Goal: Task Accomplishment & Management: Complete application form

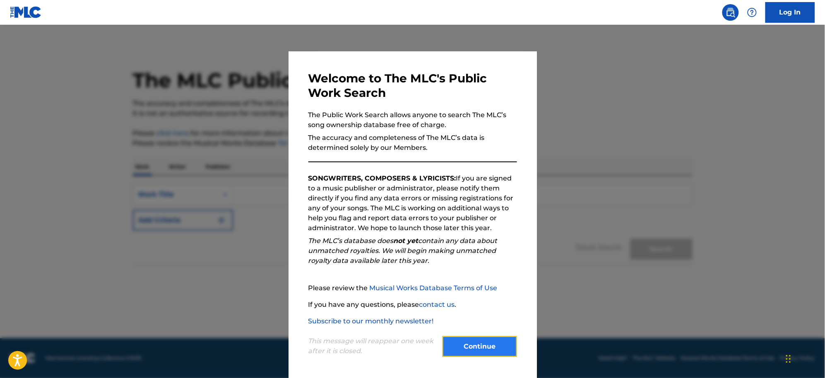
click at [464, 346] on button "Continue" at bounding box center [479, 346] width 74 height 21
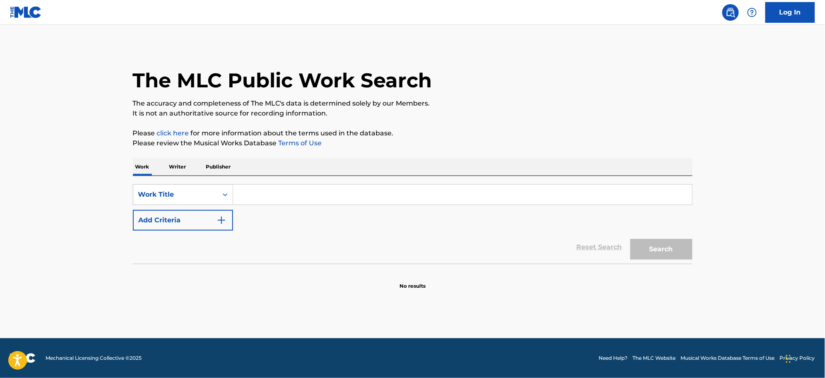
click at [258, 194] on input "Search Form" at bounding box center [462, 195] width 459 height 20
type input "RM"
click at [630, 239] on button "Search" at bounding box center [661, 249] width 62 height 21
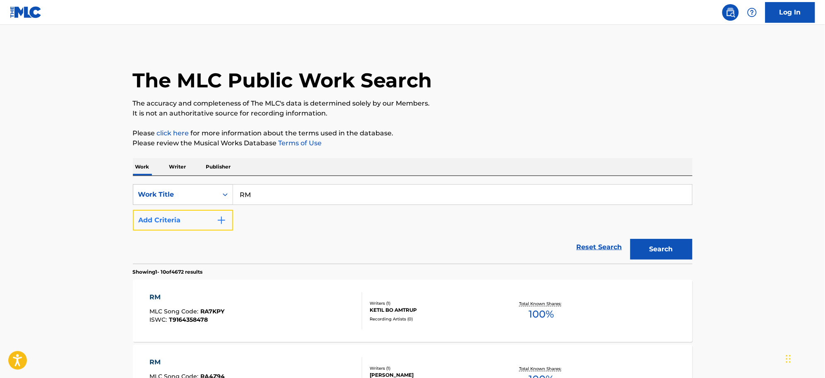
click at [223, 221] on img "Search Form" at bounding box center [221, 220] width 10 height 10
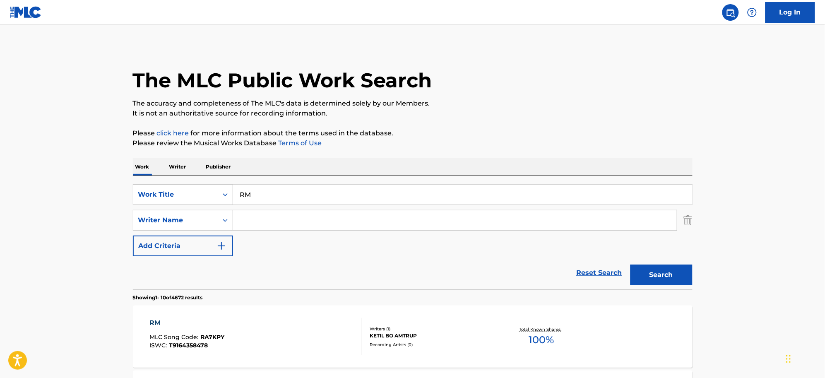
click at [247, 222] on input "Search Form" at bounding box center [455, 220] width 444 height 20
type input "[PERSON_NAME]"
click at [630, 264] on button "Search" at bounding box center [661, 274] width 62 height 21
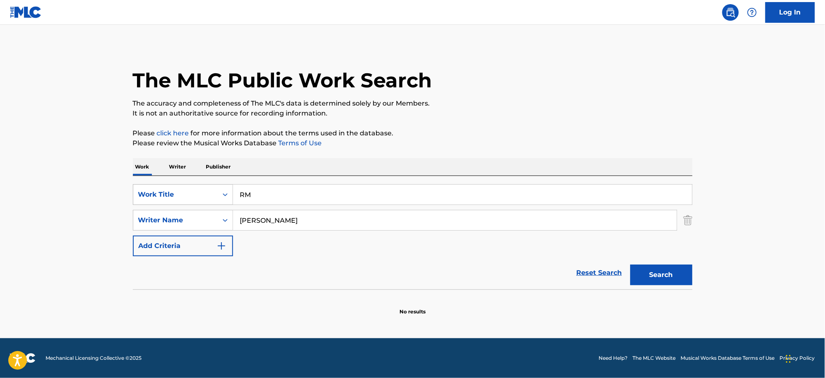
drag, startPoint x: 262, startPoint y: 199, endPoint x: 228, endPoint y: 191, distance: 34.0
click at [228, 191] on div "SearchWithCriteria48679560-d7b3-482b-8a83-8dcd161191b4 Work Title RM" at bounding box center [412, 194] width 559 height 21
paste input "AKA [PERSON_NAME]"
click at [270, 197] on input "RM AKA [PERSON_NAME]" at bounding box center [462, 195] width 459 height 20
type input "[PERSON_NAME]"
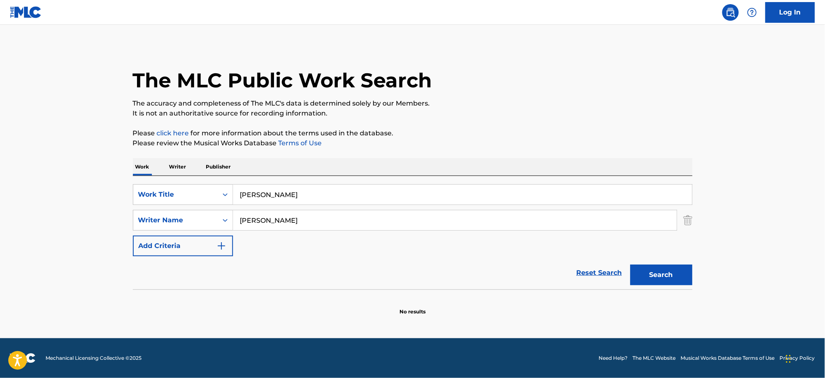
click at [630, 264] on button "Search" at bounding box center [661, 274] width 62 height 21
drag, startPoint x: 284, startPoint y: 222, endPoint x: 179, endPoint y: 216, distance: 104.8
click at [179, 216] on div "SearchWithCriteria7f0c7c10-c06e-4fcb-83ce-850d9864bd13 Writer Name [PERSON_NAME]" at bounding box center [412, 220] width 559 height 21
type input "[PERSON_NAME]"
click at [630, 264] on button "Search" at bounding box center [661, 274] width 62 height 21
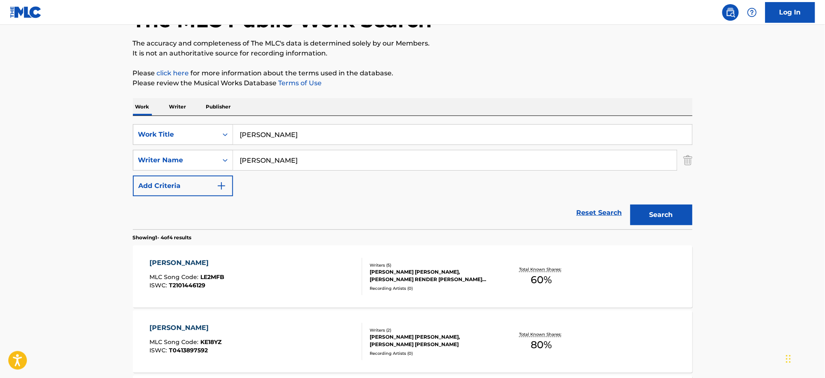
scroll to position [8, 0]
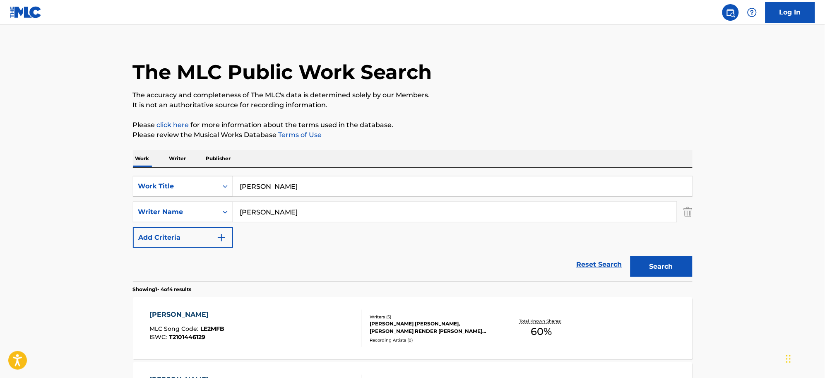
drag, startPoint x: 311, startPoint y: 189, endPoint x: 212, endPoint y: 192, distance: 99.0
click at [212, 192] on div "SearchWithCriteria48679560-d7b3-482b-8a83-8dcd161191b4 Work Title [PERSON_NAME]" at bounding box center [412, 186] width 559 height 21
type input "MI ENTORNO"
drag, startPoint x: 276, startPoint y: 216, endPoint x: 210, endPoint y: 208, distance: 66.3
click at [210, 208] on div "SearchWithCriteria7f0c7c10-c06e-4fcb-83ce-850d9864bd13 Writer Name [PERSON_NAME]" at bounding box center [412, 212] width 559 height 21
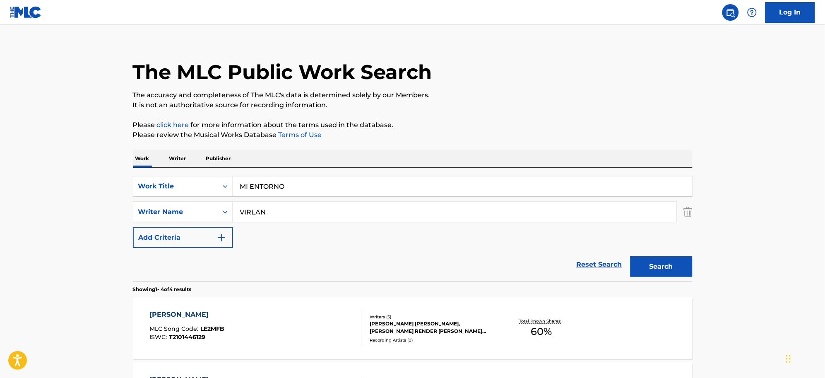
type input "VIRLAN"
click at [630, 256] on button "Search" at bounding box center [661, 266] width 62 height 21
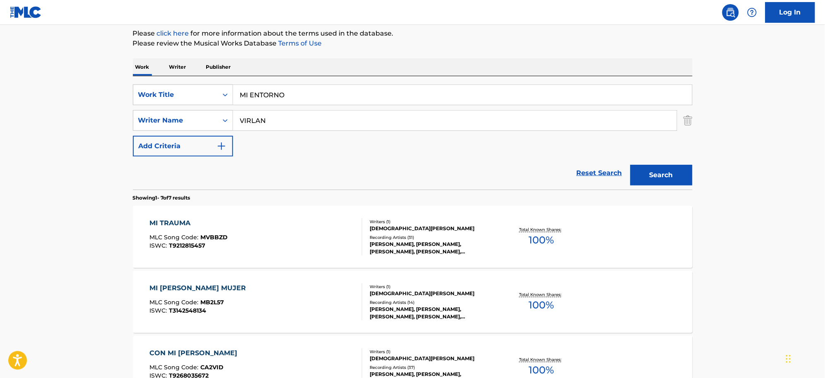
scroll to position [0, 0]
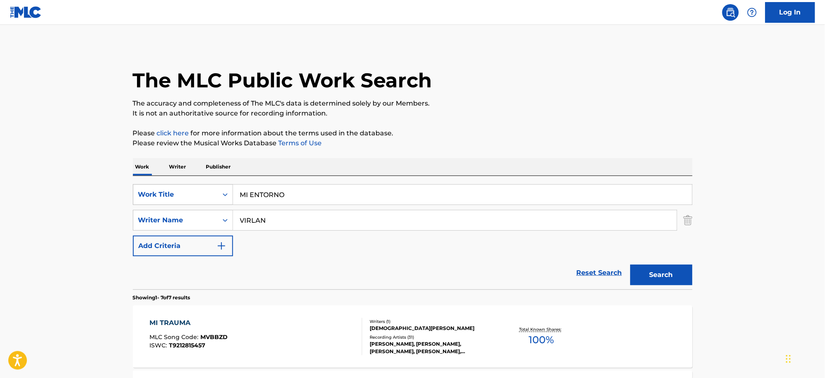
drag, startPoint x: 292, startPoint y: 194, endPoint x: 219, endPoint y: 187, distance: 73.2
click at [219, 187] on div "SearchWithCriteria48679560-d7b3-482b-8a83-8dcd161191b4 Work Title MI ENTORNO" at bounding box center [412, 194] width 559 height 21
click at [630, 264] on button "Search" at bounding box center [661, 274] width 62 height 21
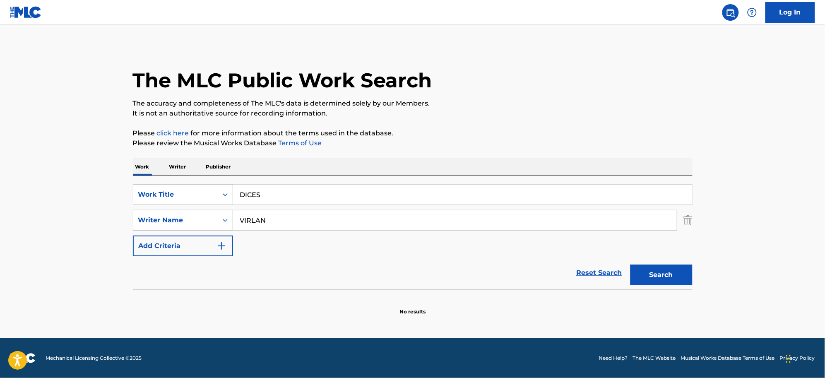
drag, startPoint x: 283, startPoint y: 191, endPoint x: 216, endPoint y: 210, distance: 70.5
click at [216, 210] on div "SearchWithCriteria48679560-d7b3-482b-8a83-8dcd161191b4 Work Title DICES SearchW…" at bounding box center [412, 220] width 559 height 72
paste input "VENDETTA"
click at [630, 264] on button "Search" at bounding box center [661, 274] width 62 height 21
drag, startPoint x: 290, startPoint y: 197, endPoint x: 224, endPoint y: 199, distance: 66.3
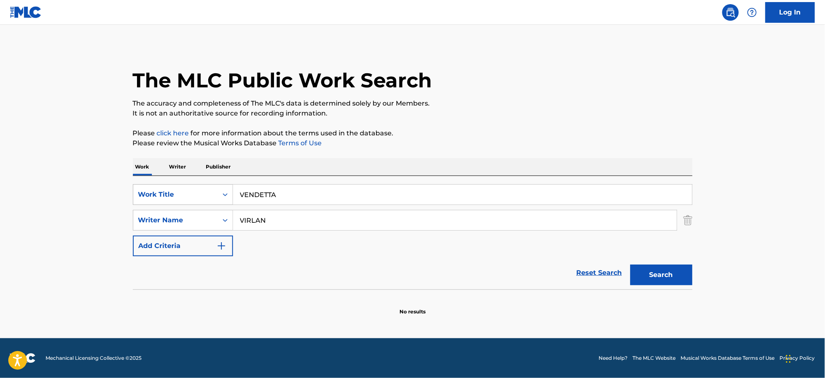
click at [224, 199] on div "SearchWithCriteria48679560-d7b3-482b-8a83-8dcd161191b4 Work Title VENDETTA" at bounding box center [412, 194] width 559 height 21
paste input "LA PUGN"
click at [630, 264] on button "Search" at bounding box center [661, 274] width 62 height 21
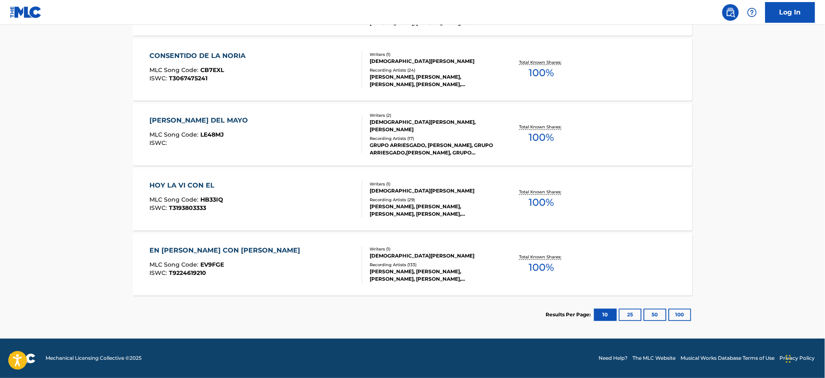
scroll to position [48, 0]
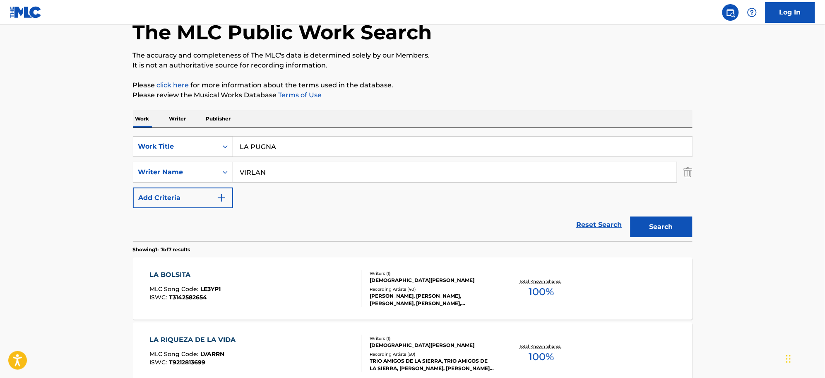
drag, startPoint x: 291, startPoint y: 154, endPoint x: 241, endPoint y: 141, distance: 51.6
click at [241, 141] on input "LA PUGNA" at bounding box center [462, 147] width 459 height 20
paste input "OS DULCES"
click at [630, 216] on button "Search" at bounding box center [661, 226] width 62 height 21
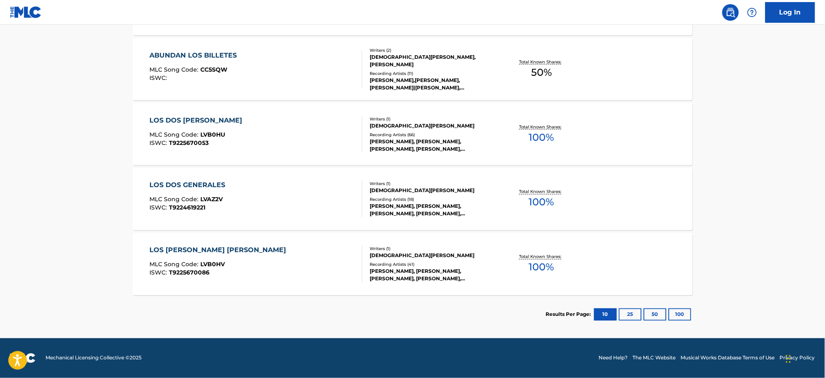
scroll to position [0, 0]
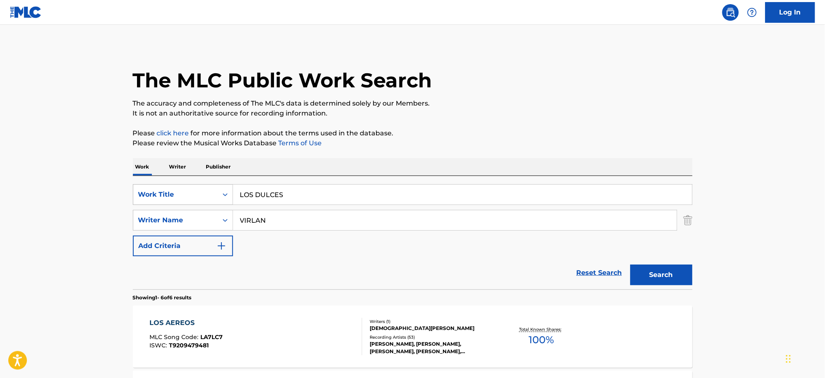
drag, startPoint x: 295, startPoint y: 194, endPoint x: 223, endPoint y: 192, distance: 71.2
click at [223, 192] on div "SearchWithCriteria48679560-d7b3-482b-8a83-8dcd161191b4 Work Title LOS DULCES" at bounding box center [412, 194] width 559 height 21
paste input "ADO OSCURO"
click at [630, 264] on button "Search" at bounding box center [661, 274] width 62 height 21
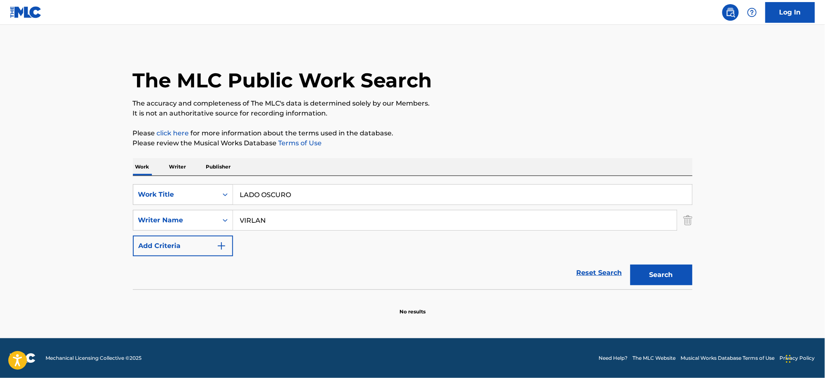
drag, startPoint x: 305, startPoint y: 199, endPoint x: 255, endPoint y: 195, distance: 50.2
click at [228, 187] on div "SearchWithCriteria48679560-d7b3-482b-8a83-8dcd161191b4 Work Title LADO OSCURO" at bounding box center [412, 194] width 559 height 21
paste input "S PANGAS"
click at [630, 264] on button "Search" at bounding box center [661, 274] width 62 height 21
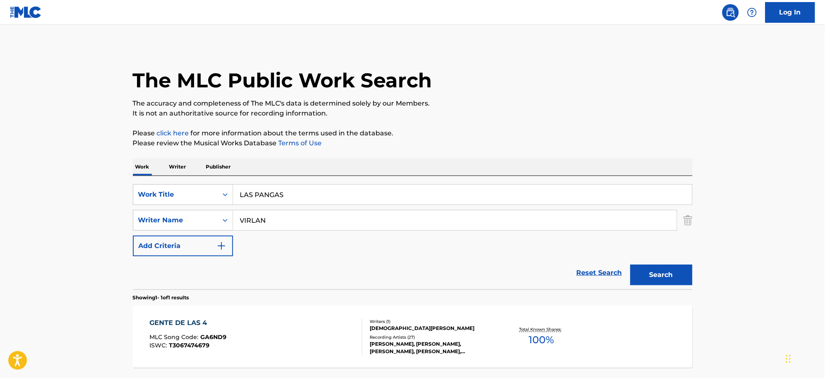
scroll to position [72, 0]
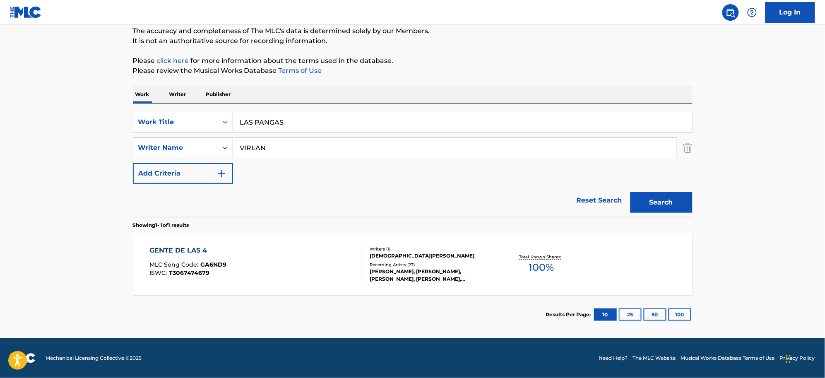
drag, startPoint x: 289, startPoint y: 124, endPoint x: 233, endPoint y: 122, distance: 56.3
click at [230, 122] on div "SearchWithCriteria48679560-d7b3-482b-8a83-8dcd161191b4 Work Title LAS PANGAS" at bounding box center [412, 122] width 559 height 21
paste input "BRILLO [PERSON_NAME]"
click at [630, 192] on button "Search" at bounding box center [661, 202] width 62 height 21
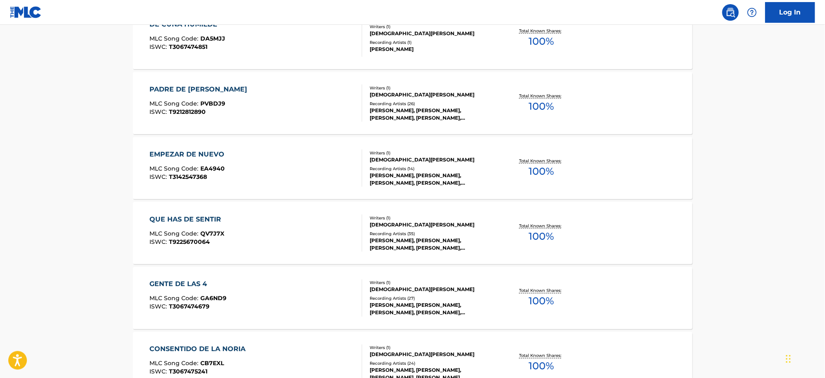
scroll to position [0, 0]
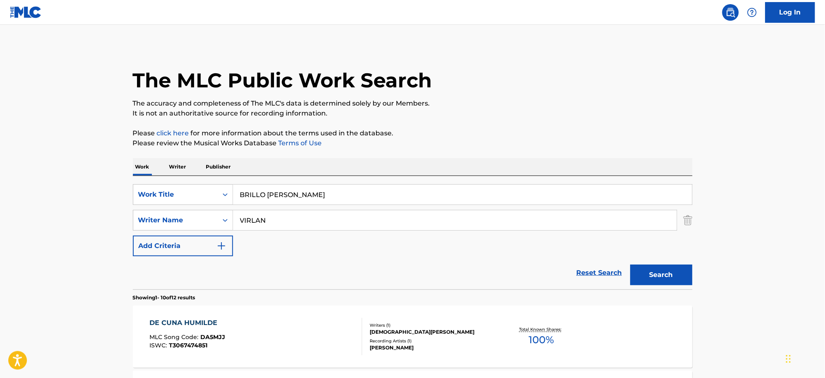
drag, startPoint x: 310, startPoint y: 192, endPoint x: 248, endPoint y: 193, distance: 62.1
click at [214, 185] on div "SearchWithCriteria48679560-d7b3-482b-8a83-8dcd161191b4 Work Title BRILLO [PERSO…" at bounding box center [412, 194] width 559 height 21
paste input "GRACIAS POR QUERERME TANTO"
type input "GRACIAS POR QUERERME TANTO"
click at [630, 264] on button "Search" at bounding box center [661, 274] width 62 height 21
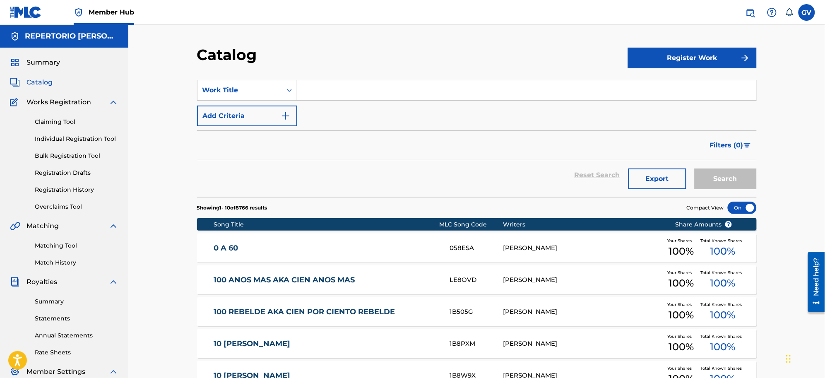
click at [324, 90] on input "Search Form" at bounding box center [526, 90] width 459 height 20
paste input "RM AKA [PERSON_NAME]"
type input "RM AKA [PERSON_NAME]"
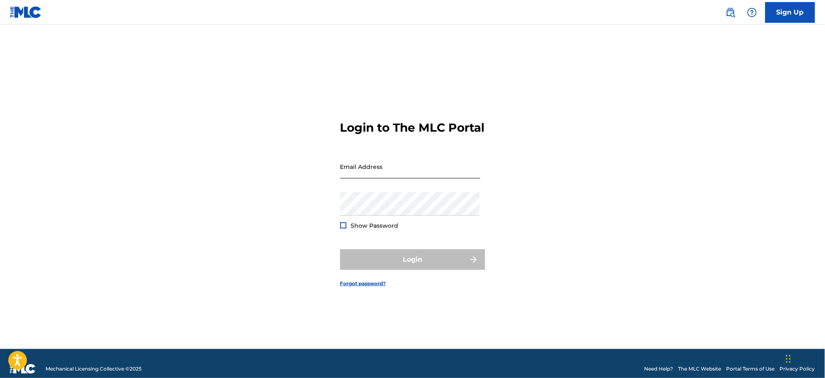
click at [365, 178] on input "Email Address" at bounding box center [410, 167] width 140 height 24
type input "[EMAIL_ADDRESS][DOMAIN_NAME]"
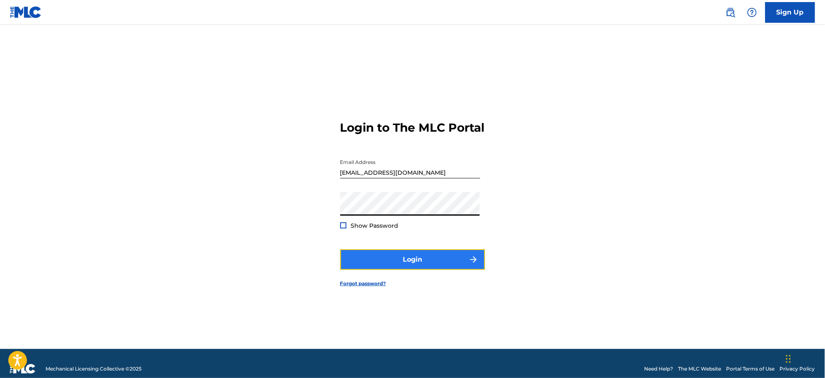
click at [475, 264] on img "submit" at bounding box center [473, 259] width 10 height 10
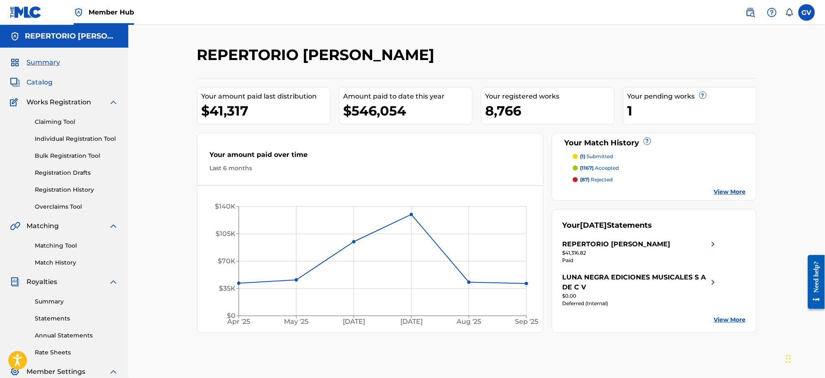
click at [43, 81] on span "Catalog" at bounding box center [39, 82] width 26 height 10
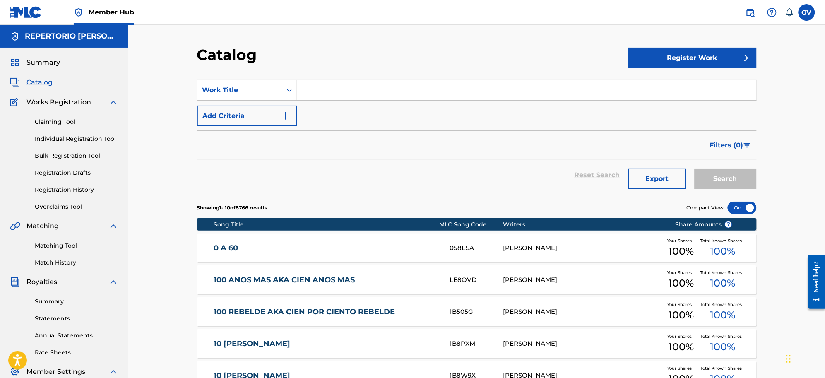
click at [318, 89] on input "Search Form" at bounding box center [526, 90] width 459 height 20
paste input "RM AKA RICHARD MILLE"
click at [334, 94] on input "RM AKA RICHARD MILLE" at bounding box center [526, 90] width 459 height 20
click at [694, 168] on button "Search" at bounding box center [725, 178] width 62 height 21
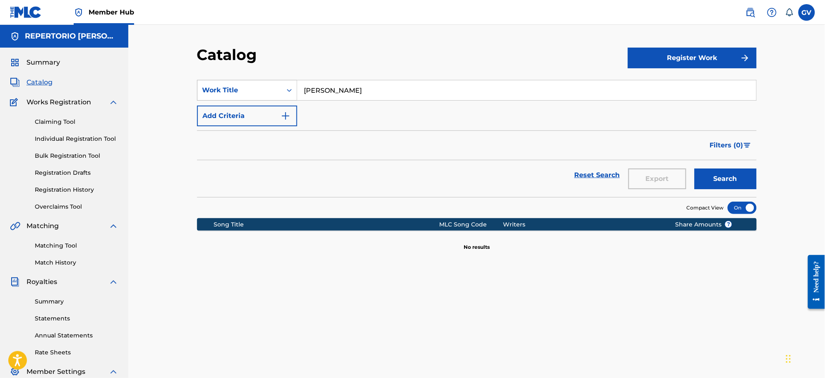
drag, startPoint x: 367, startPoint y: 91, endPoint x: 281, endPoint y: 87, distance: 86.6
click at [281, 87] on div "SearchWithCriteriaf0fc72ee-2f62-4041-ad37-465993f93e46 Work Title RICHARD MILLE" at bounding box center [476, 90] width 559 height 21
click at [694, 168] on button "Search" at bounding box center [725, 178] width 62 height 21
drag, startPoint x: 328, startPoint y: 89, endPoint x: 284, endPoint y: 88, distance: 43.9
click at [284, 88] on div "SearchWithCriteriaf0fc72ee-2f62-4041-ad37-465993f93e46 Work Title RM" at bounding box center [476, 90] width 559 height 21
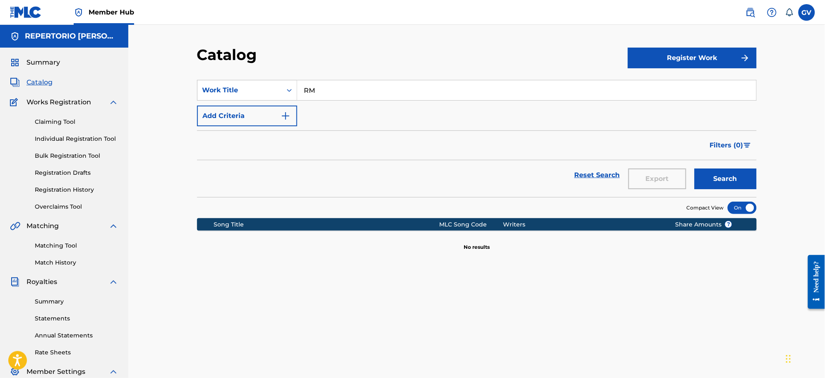
paste input "MI ENTORNO"
click at [694, 168] on button "Search" at bounding box center [725, 178] width 62 height 21
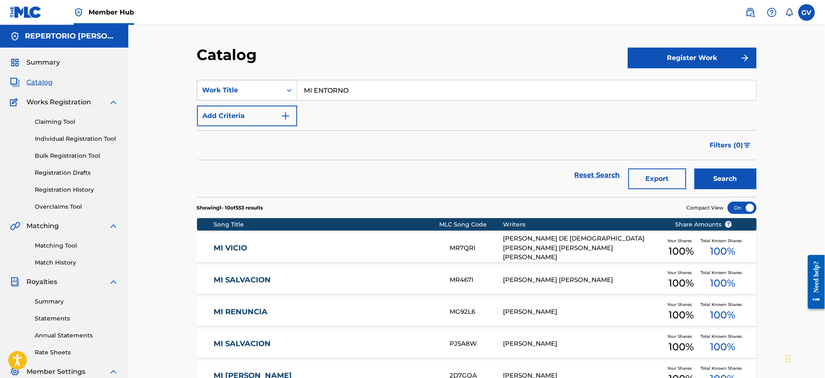
drag, startPoint x: 355, startPoint y: 92, endPoint x: 284, endPoint y: 80, distance: 71.8
click at [284, 80] on div "SearchWithCriteriaf0fc72ee-2f62-4041-ad37-465993f93e46 Work Title MI ENTORNO" at bounding box center [476, 90] width 559 height 21
click at [694, 168] on button "Search" at bounding box center [725, 178] width 62 height 21
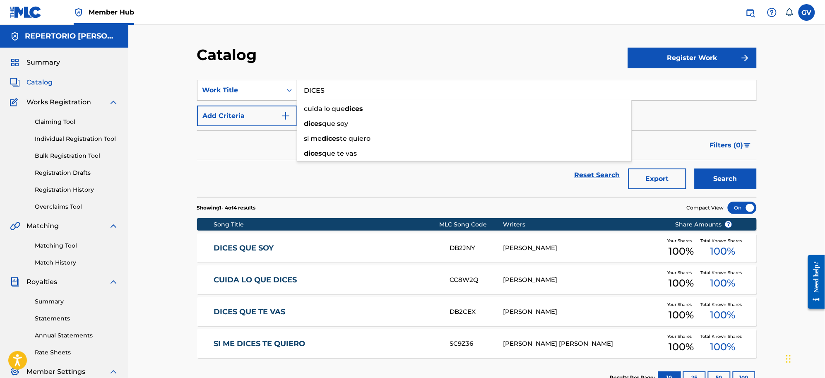
drag, startPoint x: 329, startPoint y: 91, endPoint x: 309, endPoint y: 89, distance: 20.0
click at [296, 86] on div "SearchWithCriteriaf0fc72ee-2f62-4041-ad37-465993f93e46 Work Title DICES cuida l…" at bounding box center [476, 90] width 559 height 21
paste input "VENDETTA"
click at [694, 168] on button "Search" at bounding box center [725, 178] width 62 height 21
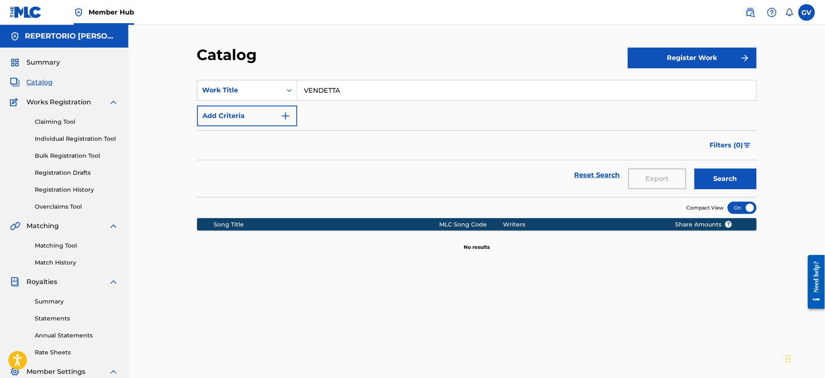
drag, startPoint x: 362, startPoint y: 91, endPoint x: 303, endPoint y: 89, distance: 58.8
click at [303, 89] on input "VENDETTA" at bounding box center [526, 90] width 459 height 20
paste input "LA PUGN"
click at [694, 168] on button "Search" at bounding box center [725, 178] width 62 height 21
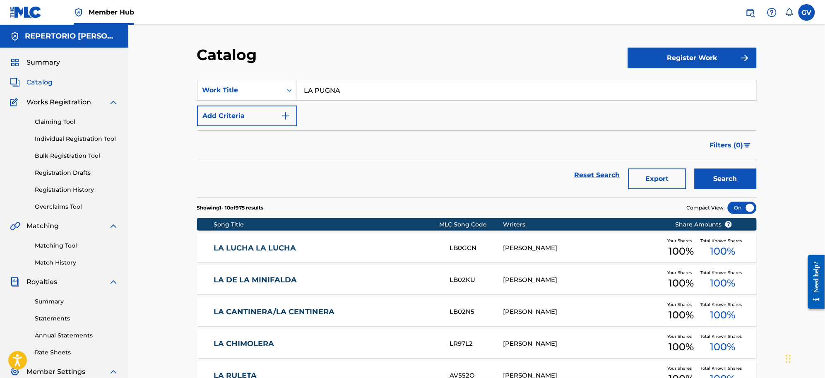
drag, startPoint x: 348, startPoint y: 88, endPoint x: 301, endPoint y: 92, distance: 47.4
click at [301, 92] on input "LA PUGNA" at bounding box center [526, 90] width 459 height 20
paste input "OS DULCES"
click at [694, 168] on button "Search" at bounding box center [725, 178] width 62 height 21
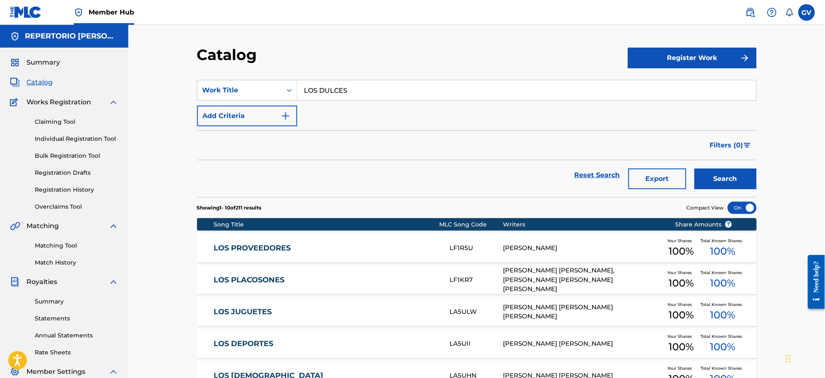
drag, startPoint x: 360, startPoint y: 90, endPoint x: 303, endPoint y: 87, distance: 57.2
click at [290, 83] on div "SearchWithCriteriaf0fc72ee-2f62-4041-ad37-465993f93e46 Work Title LOS DULCES" at bounding box center [476, 90] width 559 height 21
paste input "ADO OSCURO"
click at [694, 168] on button "Search" at bounding box center [725, 178] width 62 height 21
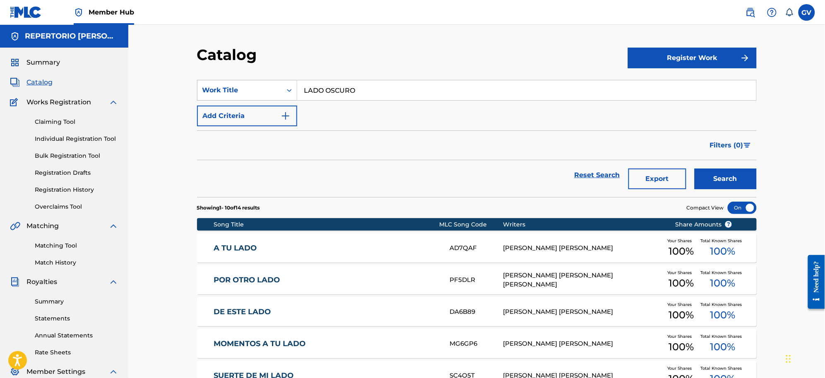
drag, startPoint x: 370, startPoint y: 94, endPoint x: 290, endPoint y: 87, distance: 80.6
click at [290, 87] on div "SearchWithCriteriaf0fc72ee-2f62-4041-ad37-465993f93e46 Work Title LADO OSCURO" at bounding box center [476, 90] width 559 height 21
paste input "S PANGAS"
click at [694, 168] on button "Search" at bounding box center [725, 178] width 62 height 21
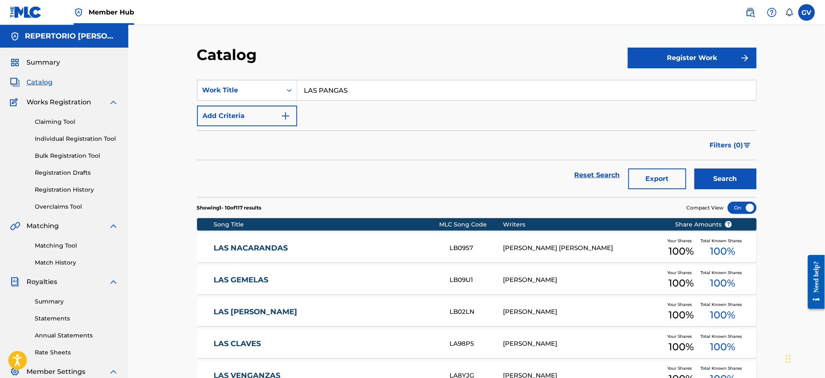
drag, startPoint x: 354, startPoint y: 94, endPoint x: 299, endPoint y: 80, distance: 56.9
click at [299, 80] on input "LAS PANGAS" at bounding box center [526, 90] width 459 height 20
paste input "BRILLO DE LUNA"
click at [694, 168] on button "Search" at bounding box center [725, 178] width 62 height 21
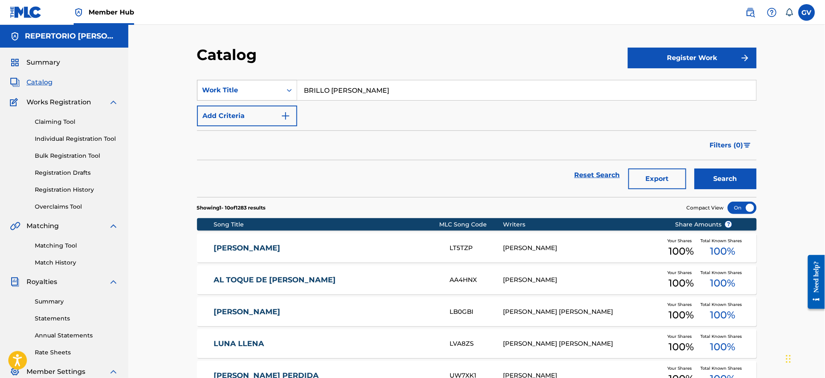
drag, startPoint x: 375, startPoint y: 96, endPoint x: 290, endPoint y: 84, distance: 86.1
click at [290, 84] on div "SearchWithCriteriaf0fc72ee-2f62-4041-ad37-465993f93e46 Work Title BRILLO DE LUNA" at bounding box center [476, 90] width 559 height 21
paste input "GRACIAS POR QUERERME TANTO"
type input "GRACIAS POR QUERERME TANTO"
click at [694, 168] on button "Search" at bounding box center [725, 178] width 62 height 21
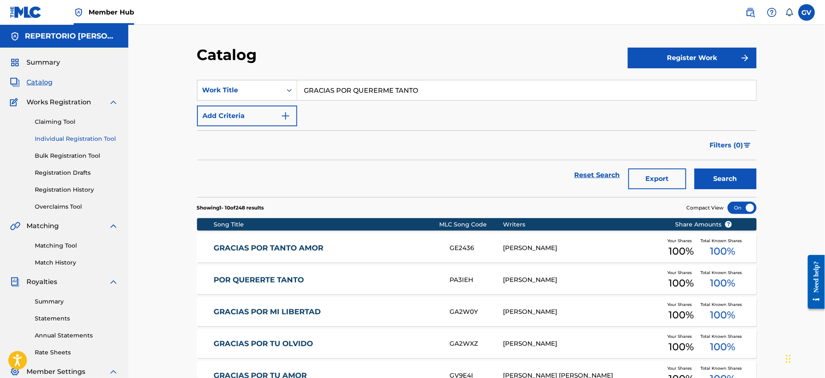
click at [71, 135] on link "Individual Registration Tool" at bounding box center [77, 138] width 84 height 9
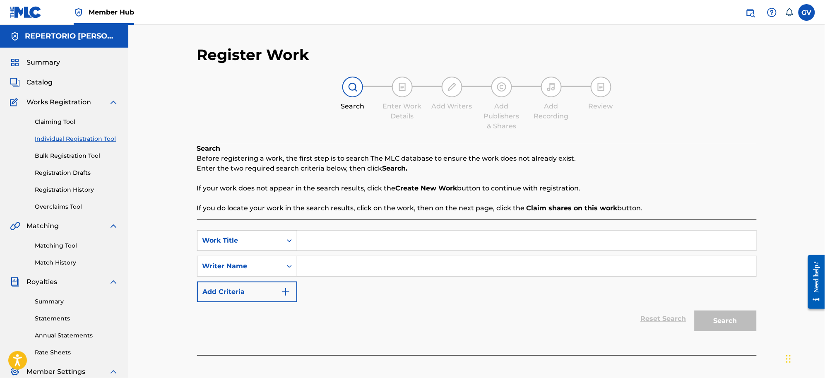
paste input "RM AKA [PERSON_NAME]"
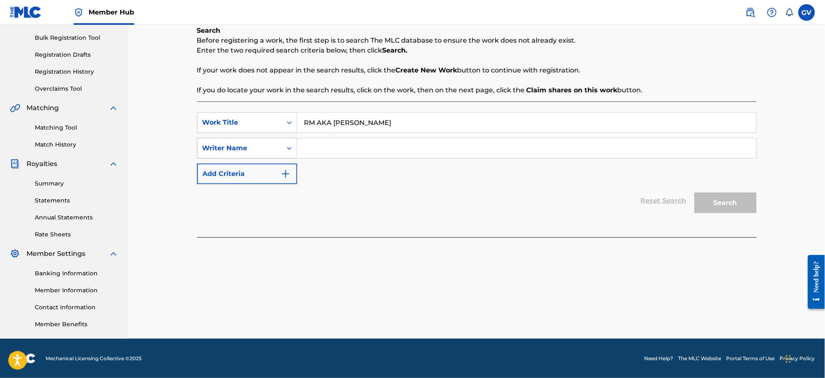
type input "RM AKA [PERSON_NAME]"
click at [286, 149] on icon "Search Form" at bounding box center [289, 148] width 8 height 8
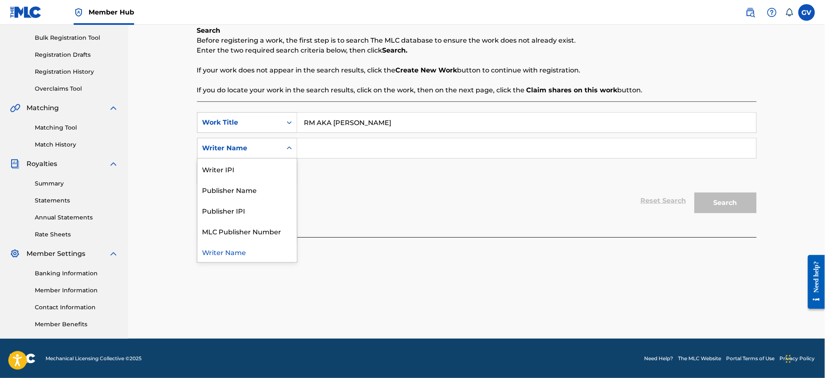
click at [319, 150] on input "Search Form" at bounding box center [526, 148] width 459 height 20
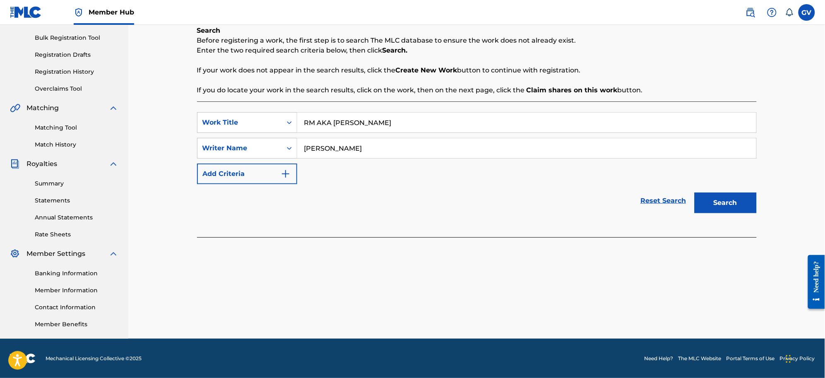
type input "[PERSON_NAME]"
click at [694, 192] on button "Search" at bounding box center [725, 202] width 62 height 21
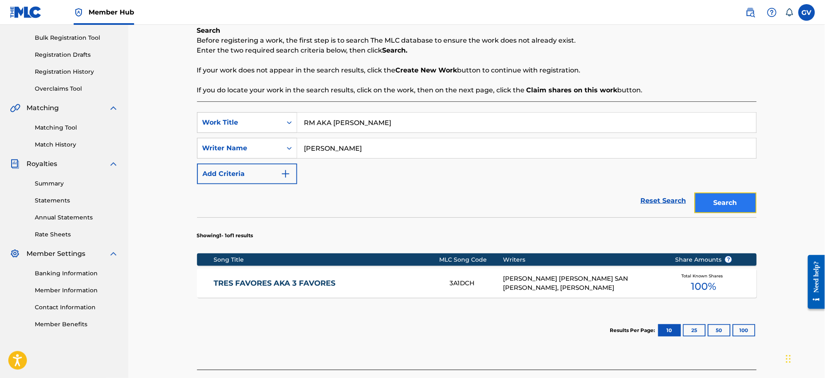
click at [722, 197] on button "Search" at bounding box center [725, 202] width 62 height 21
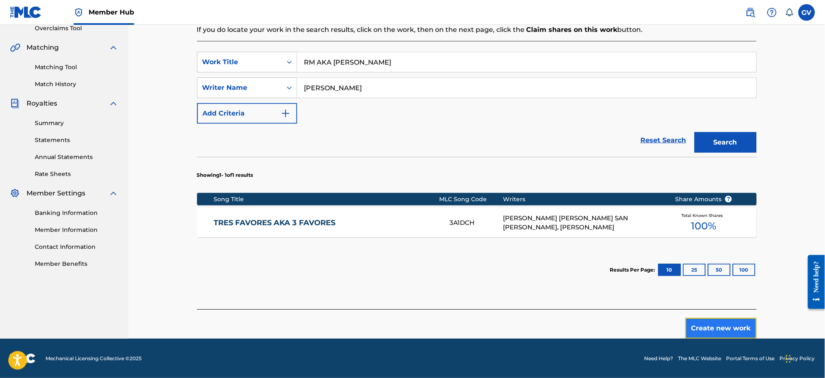
click at [706, 327] on button "Create new work" at bounding box center [720, 328] width 71 height 21
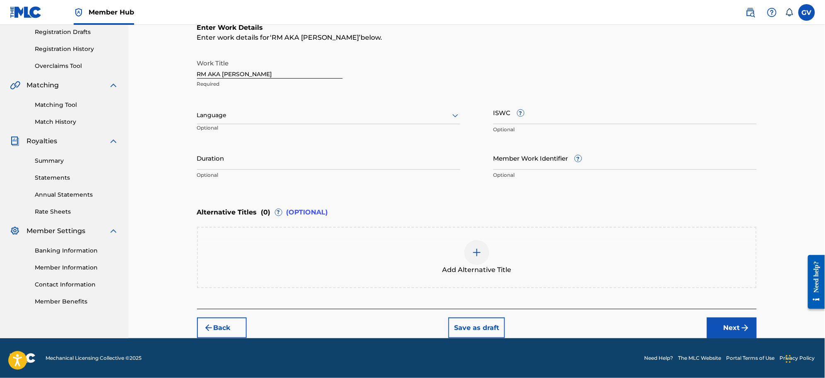
scroll to position [139, 0]
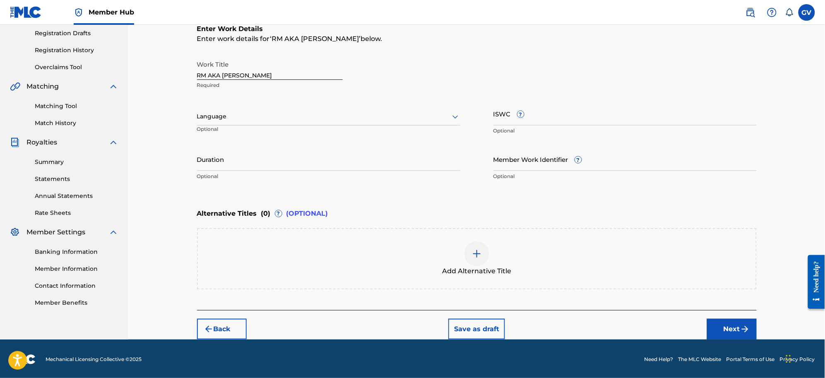
drag, startPoint x: 454, startPoint y: 115, endPoint x: 448, endPoint y: 118, distance: 7.6
click at [454, 115] on icon at bounding box center [455, 117] width 10 height 10
click at [234, 152] on div "Spanish" at bounding box center [328, 153] width 262 height 19
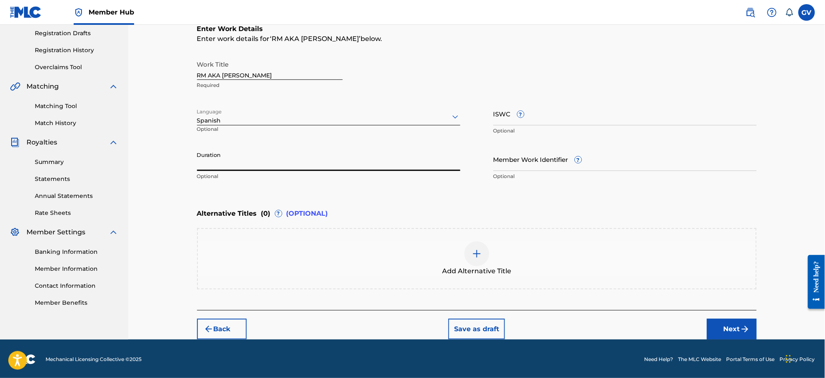
click at [214, 165] on input "Duration" at bounding box center [328, 159] width 263 height 24
type input "02:34"
click at [732, 330] on button "Next" at bounding box center [732, 329] width 50 height 21
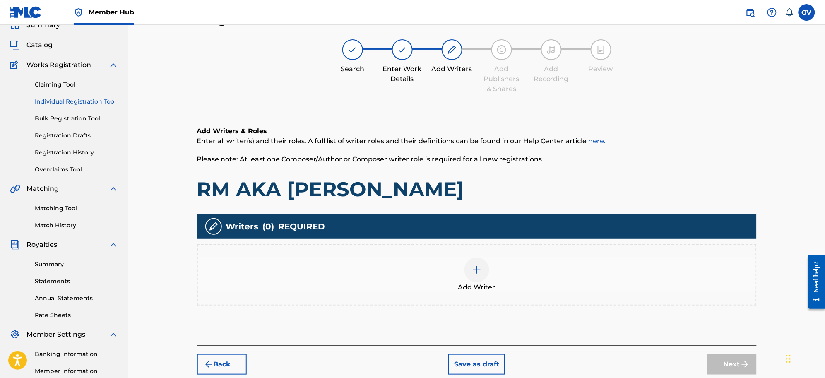
scroll to position [118, 0]
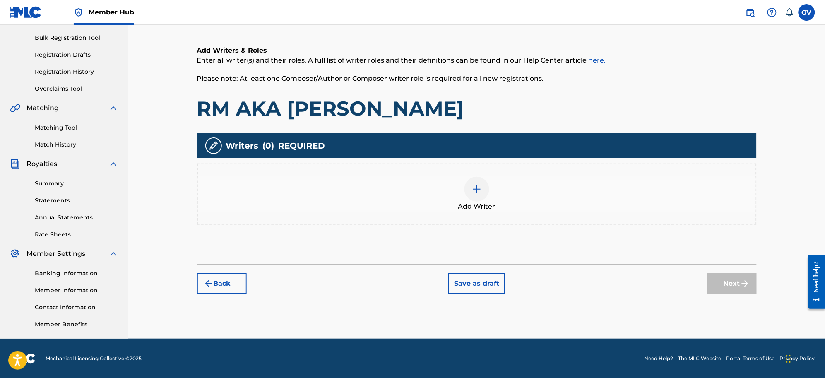
click at [475, 189] on img at bounding box center [477, 189] width 10 height 10
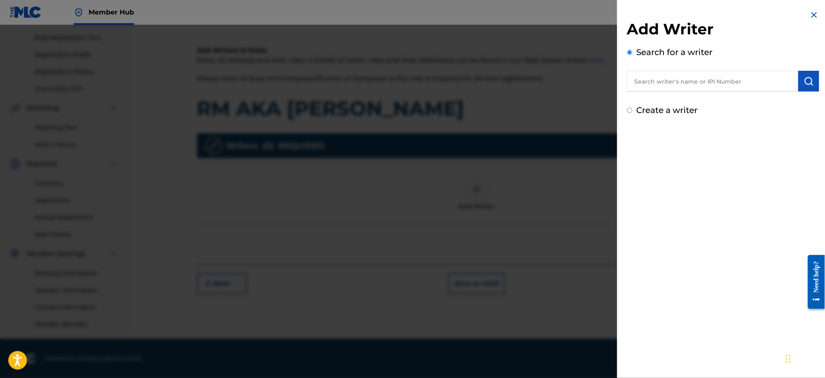
paste input "DIEGO BARRAZA GARCIA"
click at [714, 100] on span at bounding box center [715, 100] width 2 height 8
type input "diego barraza garcia"
click at [809, 77] on img "submit" at bounding box center [809, 81] width 10 height 10
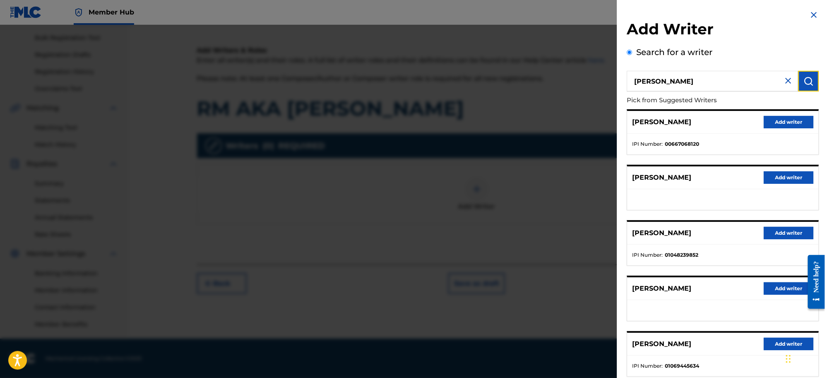
scroll to position [51, 0]
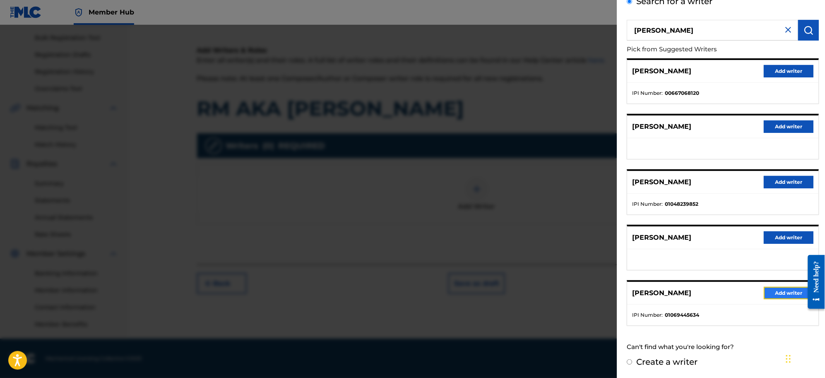
click at [777, 294] on button "Add writer" at bounding box center [789, 293] width 50 height 12
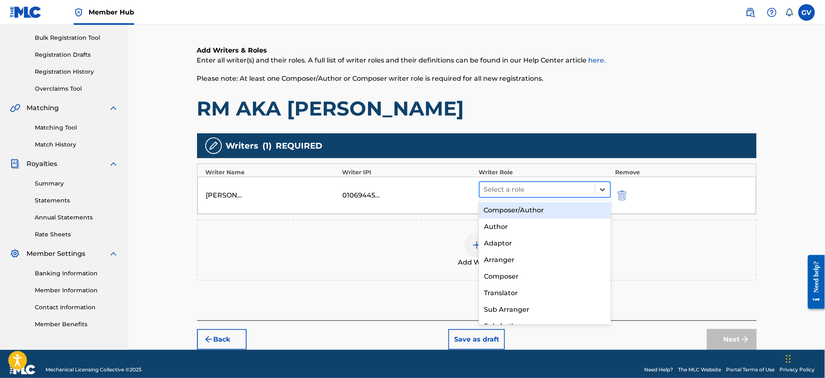
click at [605, 190] on icon at bounding box center [602, 189] width 8 height 8
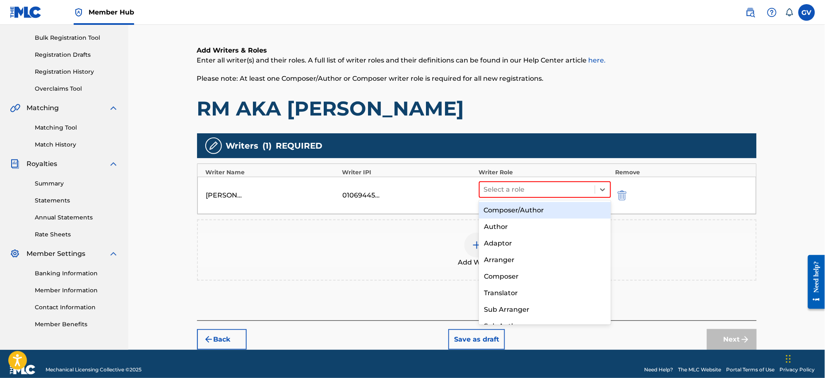
click at [523, 210] on div "Composer/Author" at bounding box center [545, 210] width 132 height 17
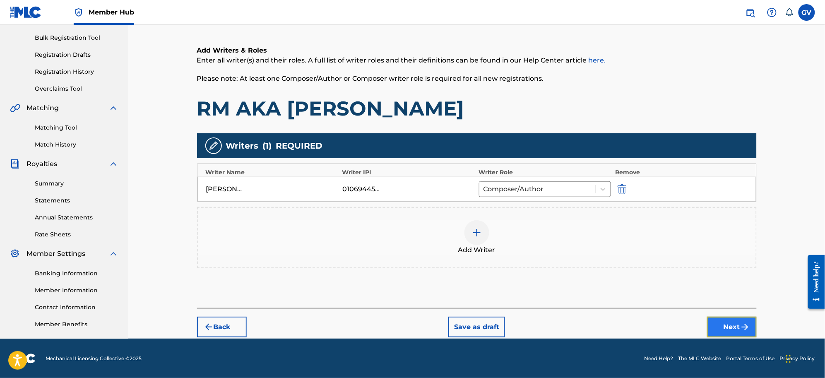
click at [737, 330] on button "Next" at bounding box center [732, 327] width 50 height 21
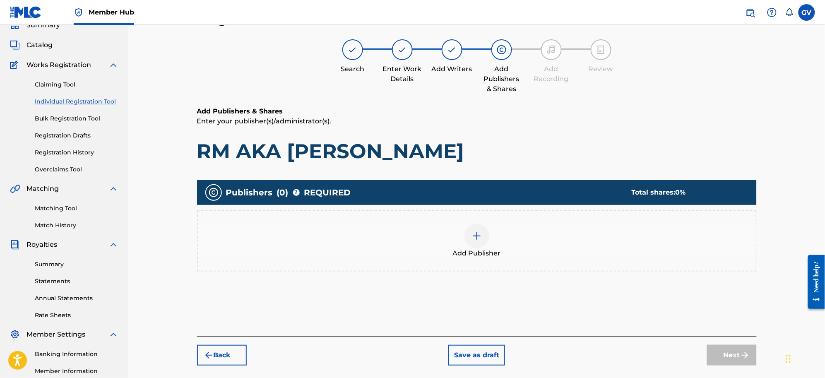
click at [477, 233] on img at bounding box center [477, 236] width 10 height 10
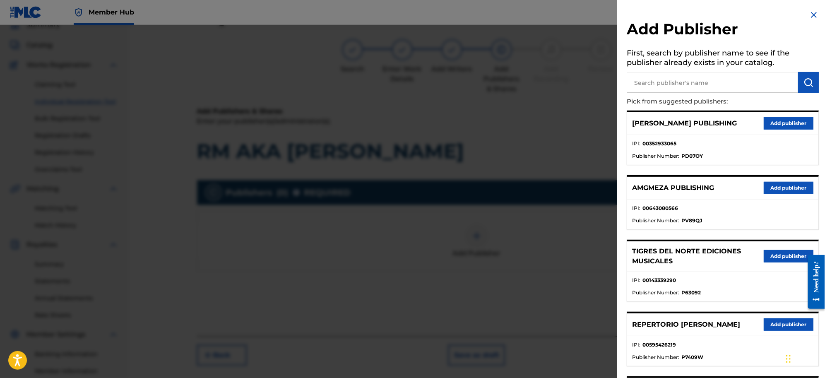
click at [664, 81] on input "text" at bounding box center [712, 82] width 171 height 21
paste input "LA CIMA CONTEMPORARY"
type input "LA CIMA CONTEMPORARY"
click at [805, 77] on button "submit" at bounding box center [808, 82] width 21 height 21
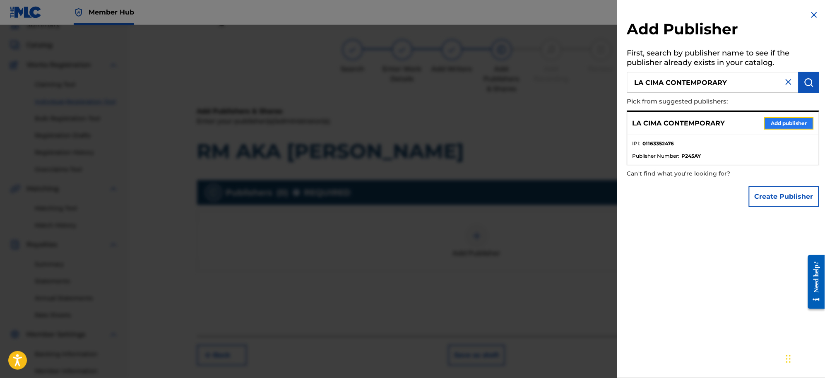
click at [782, 120] on button "Add publisher" at bounding box center [789, 123] width 50 height 12
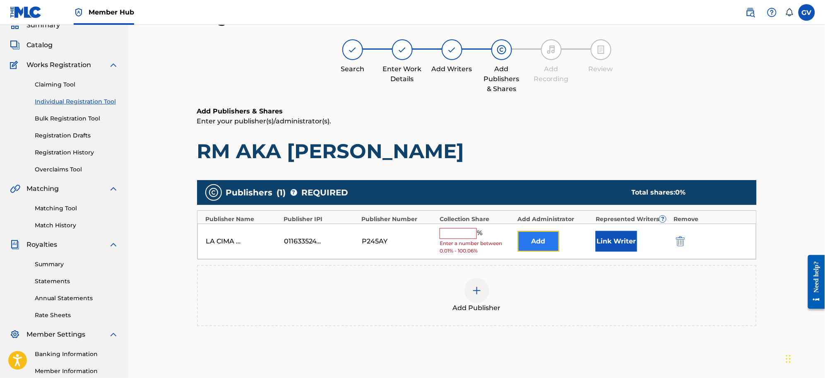
click at [537, 238] on button "Add" at bounding box center [538, 241] width 41 height 21
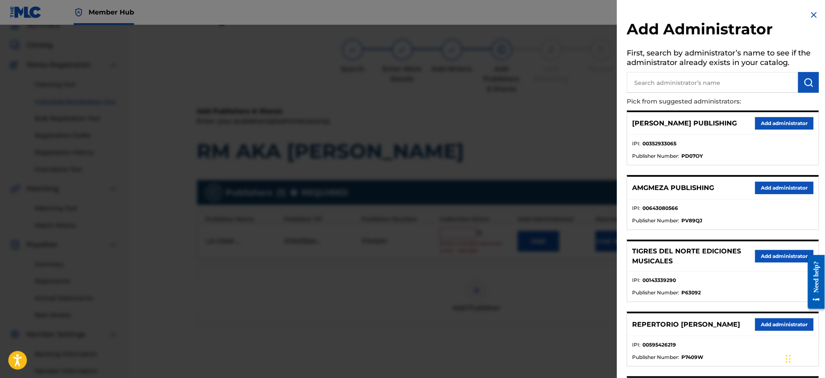
click at [659, 87] on input "text" at bounding box center [712, 82] width 171 height 21
type input "REPERTORIO VEG"
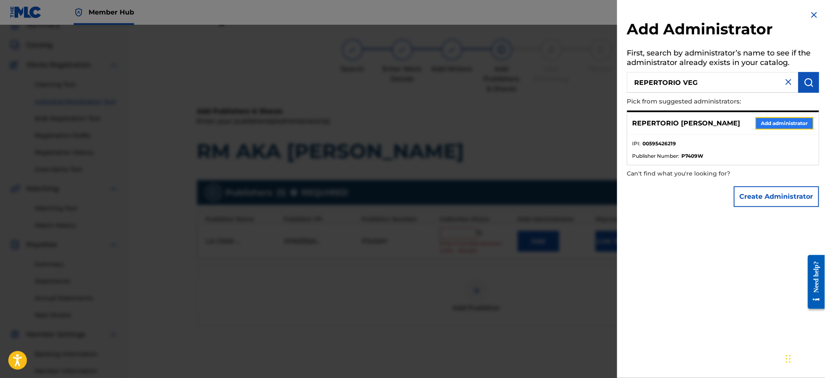
click at [775, 119] on button "Add administrator" at bounding box center [784, 123] width 58 height 12
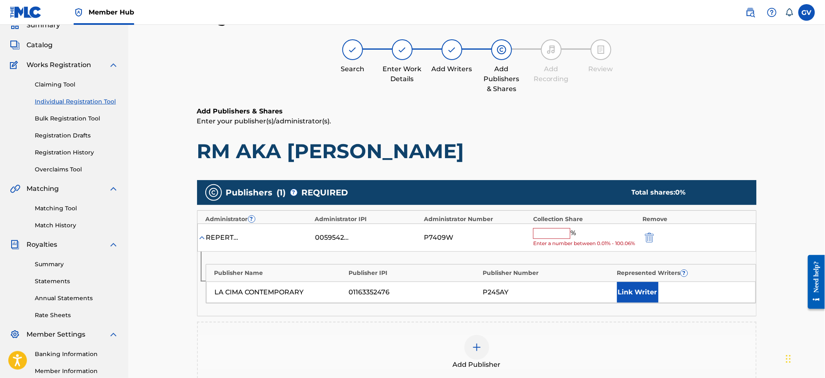
click at [540, 233] on input "text" at bounding box center [551, 233] width 37 height 11
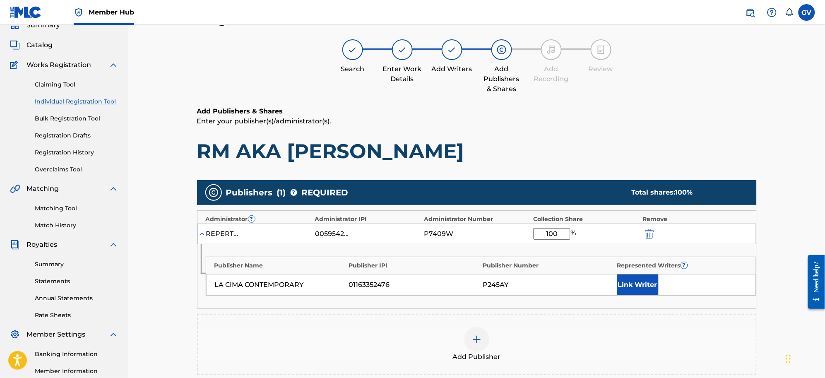
scroll to position [141, 0]
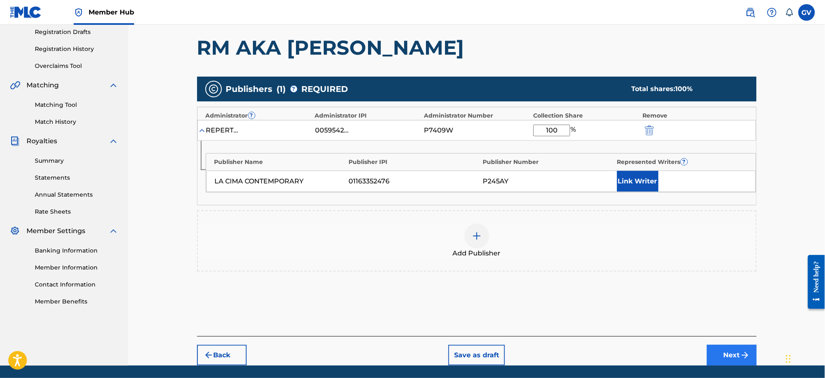
type input "100"
click at [721, 348] on button "Next" at bounding box center [732, 355] width 50 height 21
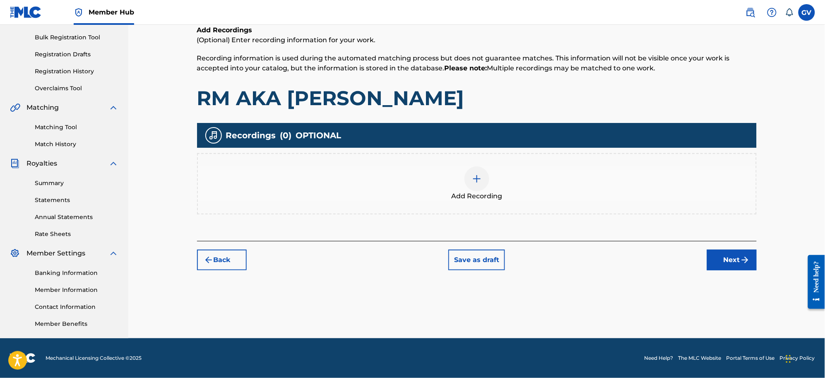
scroll to position [37, 0]
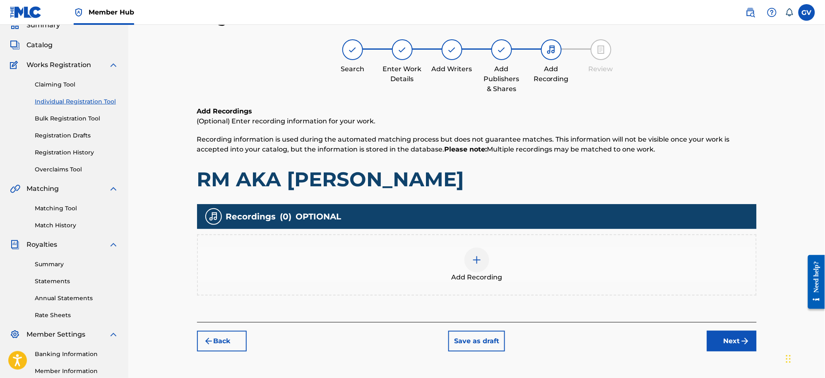
click at [478, 259] on img at bounding box center [477, 260] width 10 height 10
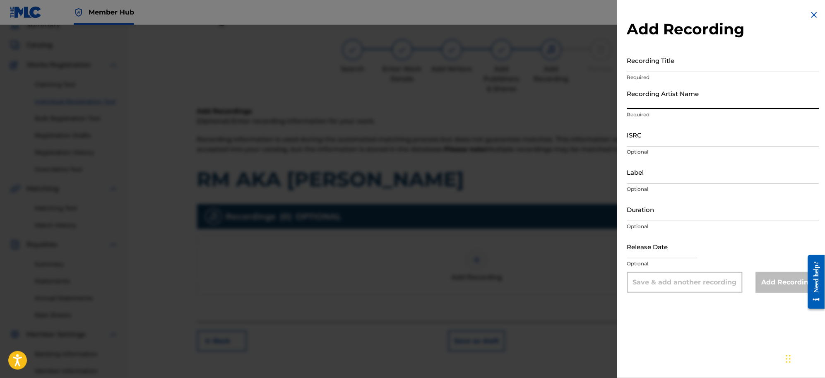
paste input "Virlán García"
type input "Virlán García"
paste input "RM"
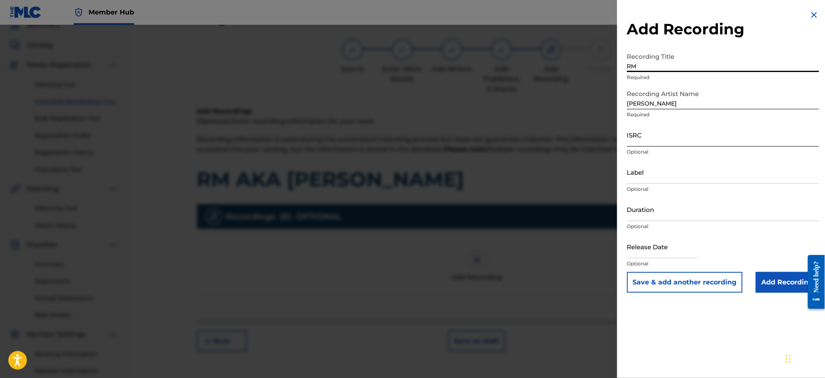
type input "RM"
click at [640, 139] on input "ISRC" at bounding box center [723, 135] width 192 height 24
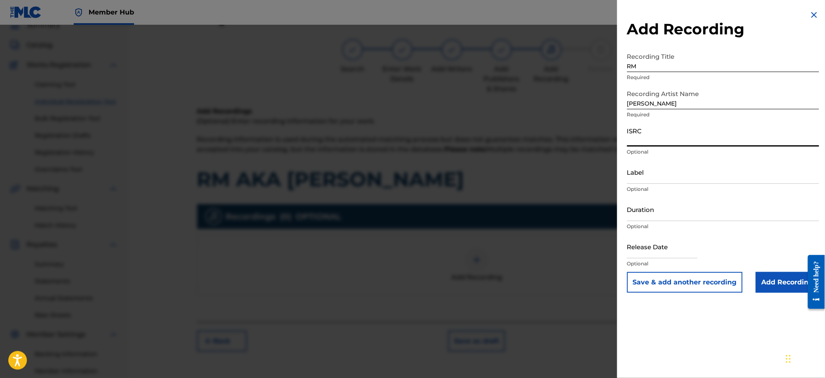
paste input "MXF012400465"
type input "MXF012400465"
click at [776, 278] on input "Add Recording" at bounding box center [787, 282] width 63 height 21
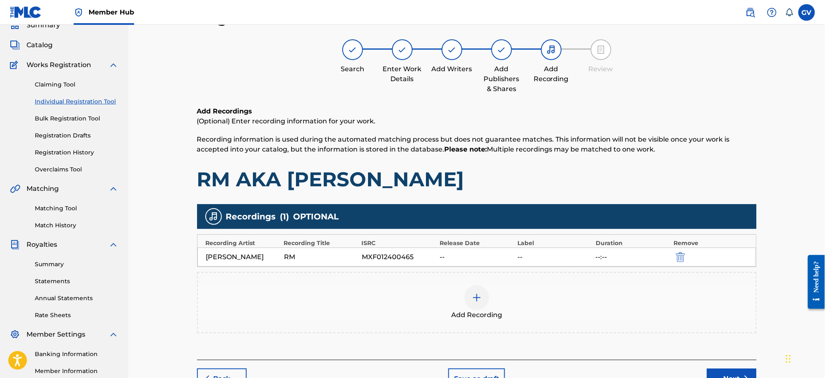
click at [479, 298] on img at bounding box center [477, 298] width 10 height 10
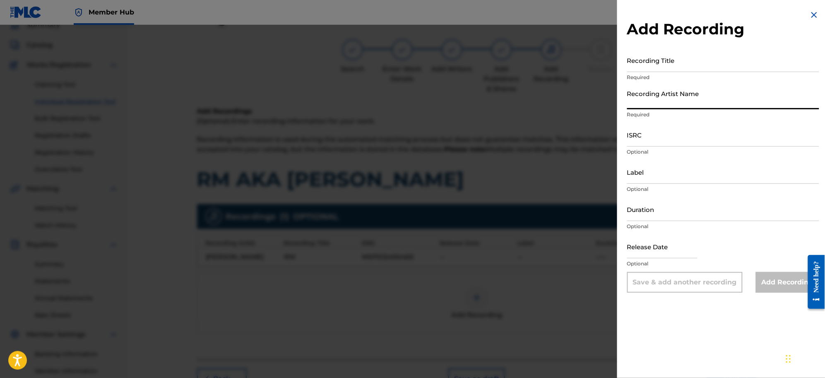
paste input "Virlán García"
type input "Virlán García"
paste input "El Caminito"
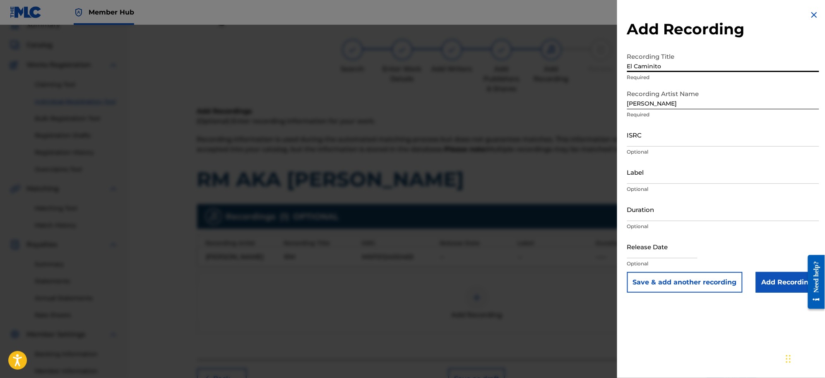
type input "El Caminito"
click at [641, 141] on input "ISRC" at bounding box center [723, 135] width 192 height 24
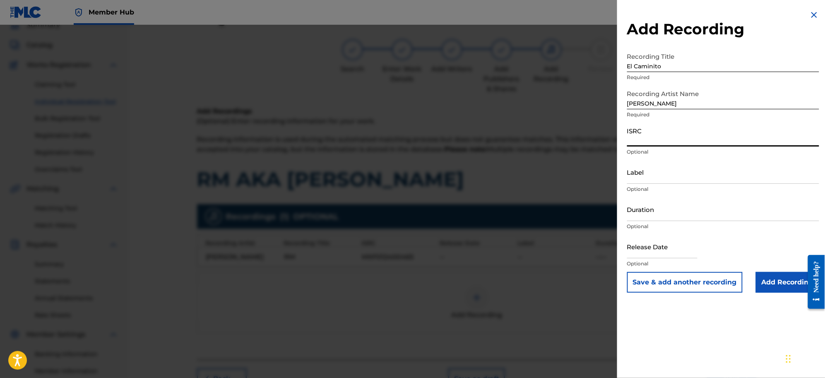
paste input "MXF012400465"
type input "MXF012400465"
click at [775, 282] on input "Add Recording" at bounding box center [787, 282] width 63 height 21
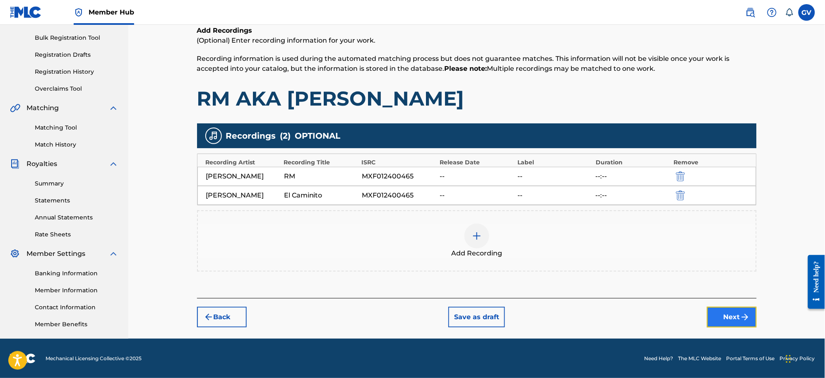
click at [729, 314] on button "Next" at bounding box center [732, 317] width 50 height 21
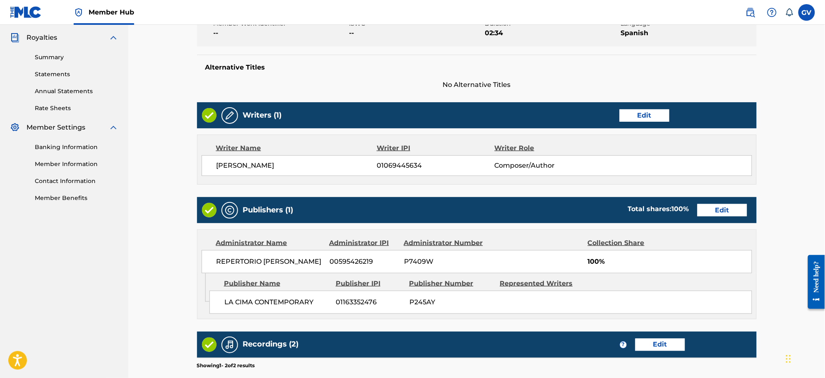
scroll to position [380, 0]
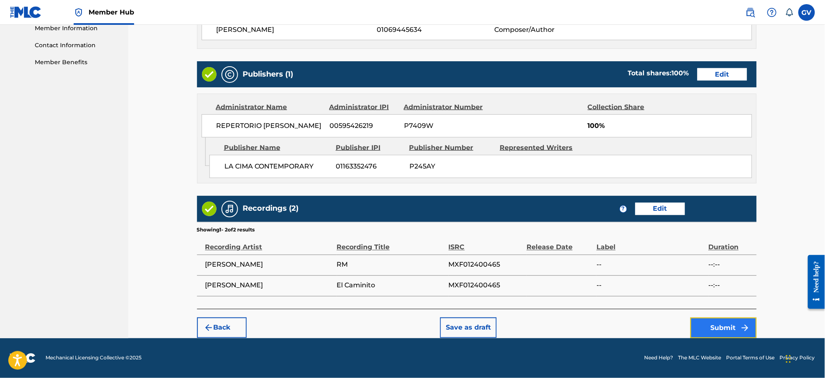
click at [710, 326] on button "Submit" at bounding box center [723, 327] width 66 height 21
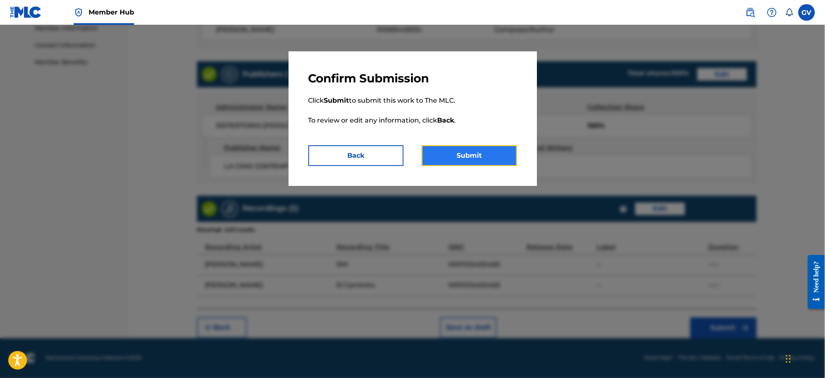
click at [476, 155] on button "Submit" at bounding box center [469, 155] width 95 height 21
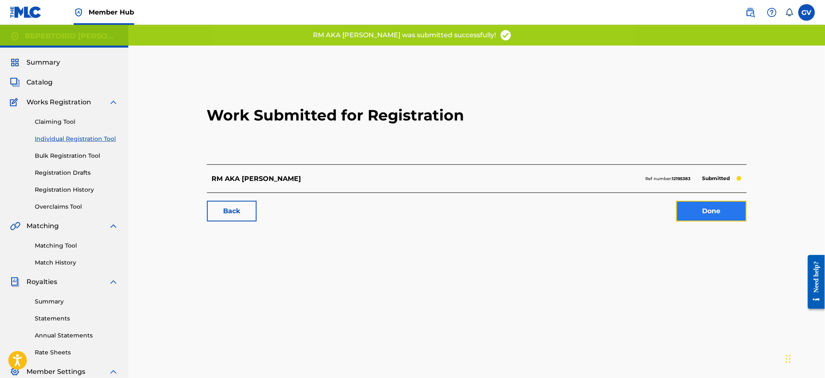
click at [706, 207] on link "Done" at bounding box center [711, 211] width 70 height 21
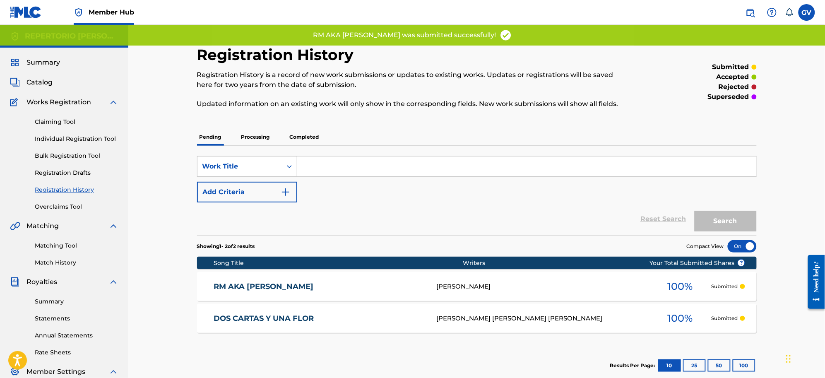
click at [262, 282] on link "RM AKA [PERSON_NAME]" at bounding box center [320, 287] width 212 height 10
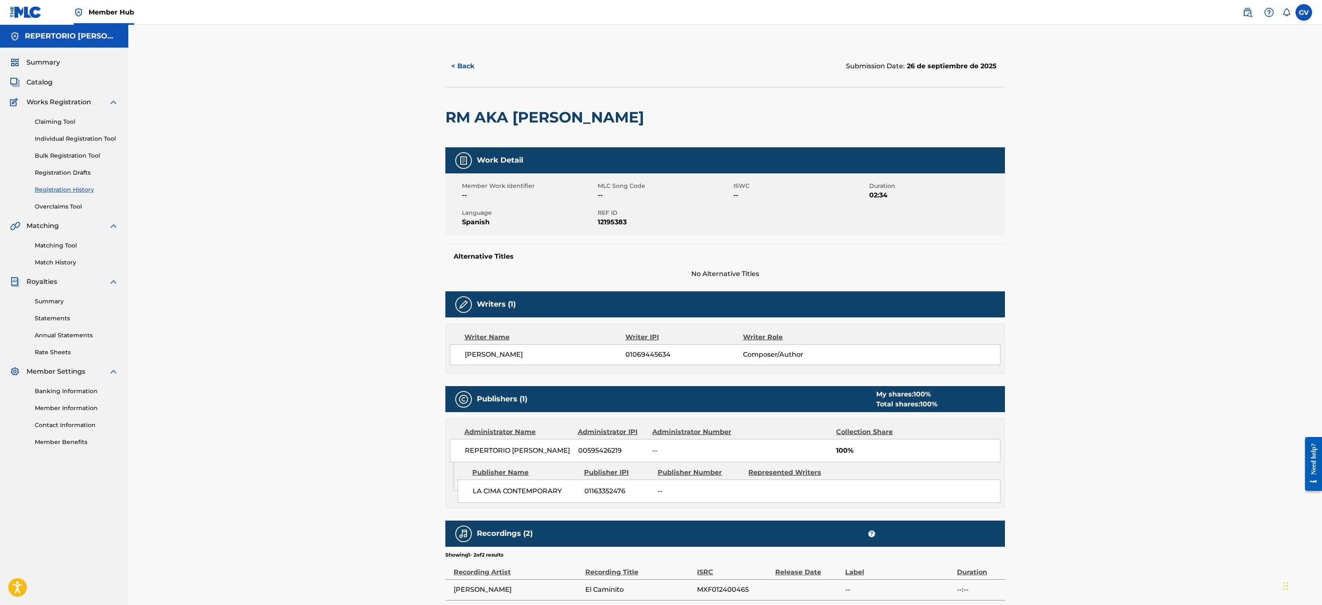
drag, startPoint x: 1321, startPoint y: 244, endPoint x: 1321, endPoint y: 269, distance: 24.8
click at [824, 269] on div "< Back Submission Date: 26 de septiembre de 2025 RM AKA RICHARD MILLE Work Deta…" at bounding box center [724, 339] width 1193 height 629
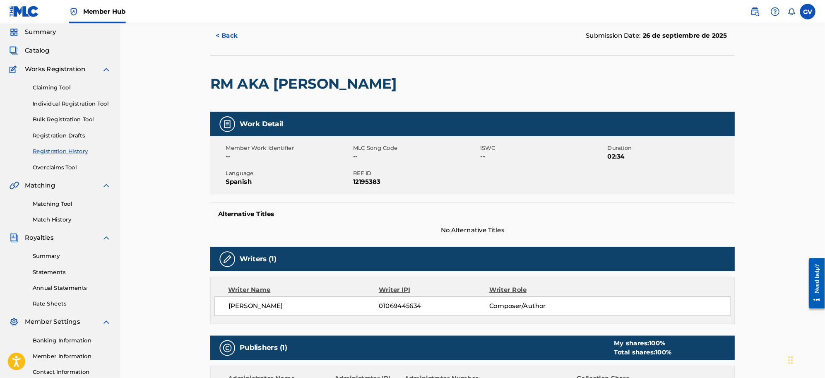
scroll to position [28, 0]
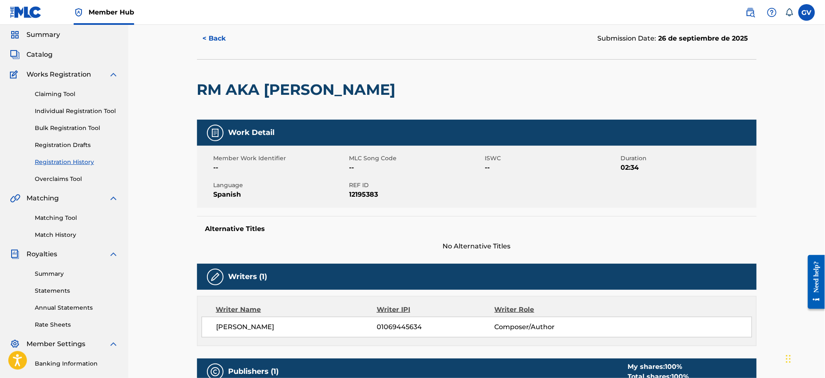
click at [172, 189] on div "< Back Submission Date: 26 de septiembre de 2025 RM AKA RICHARD MILLE Work Deta…" at bounding box center [476, 311] width 696 height 629
click at [34, 48] on div "Summary Catalog Works Registration Claiming Tool Individual Registration Tool B…" at bounding box center [64, 224] width 128 height 409
click at [43, 55] on span "Catalog" at bounding box center [39, 55] width 26 height 10
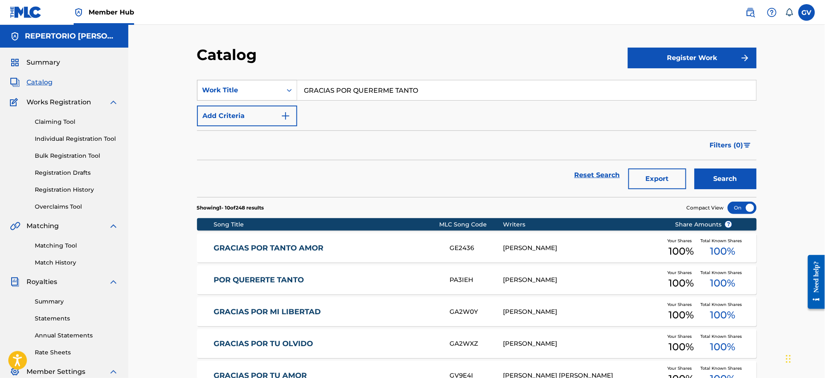
drag, startPoint x: 450, startPoint y: 91, endPoint x: 257, endPoint y: 87, distance: 192.9
click at [257, 87] on div "SearchWithCriteriaf0fc72ee-2f62-4041-ad37-465993f93e46 Work Title GRACIAS POR Q…" at bounding box center [476, 90] width 559 height 21
click at [61, 187] on link "Registration History" at bounding box center [77, 189] width 84 height 9
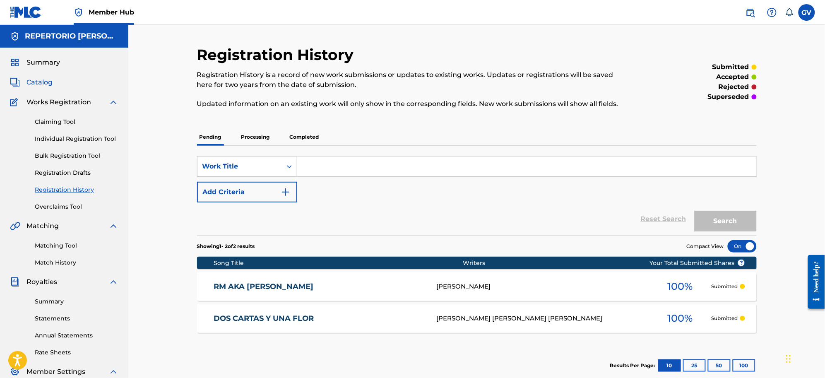
click at [36, 81] on span "Catalog" at bounding box center [39, 82] width 26 height 10
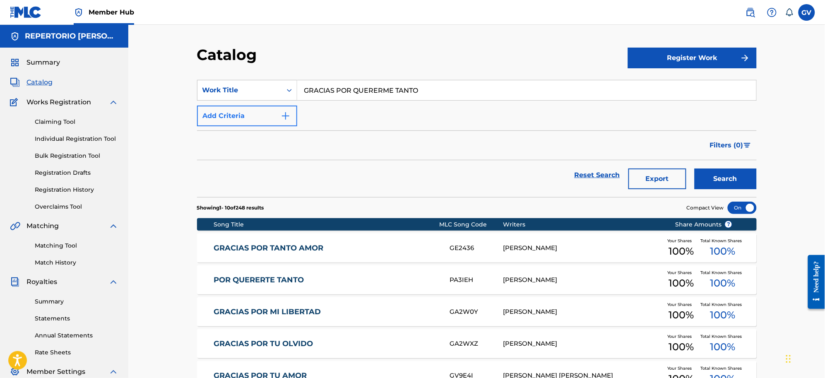
drag, startPoint x: 432, startPoint y: 94, endPoint x: 221, endPoint y: 118, distance: 213.3
click at [259, 85] on div "SearchWithCriteriaf0fc72ee-2f62-4041-ad37-465993f93e46 Work Title GRACIAS POR Q…" at bounding box center [476, 90] width 559 height 21
type input "MI ENTORNO"
click at [694, 168] on button "Search" at bounding box center [725, 178] width 62 height 21
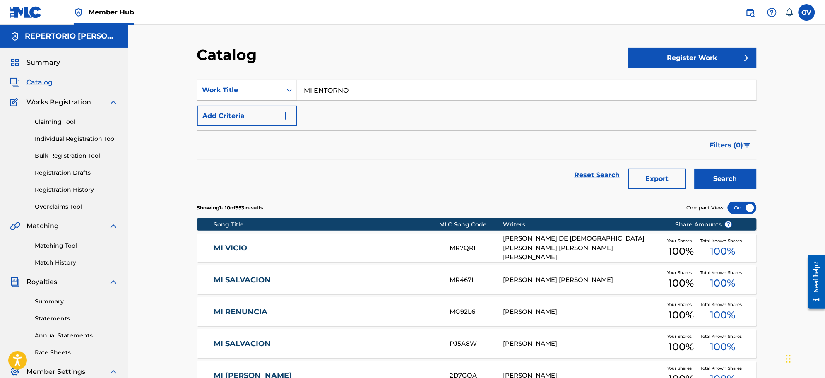
drag, startPoint x: 370, startPoint y: 92, endPoint x: 295, endPoint y: 90, distance: 75.3
click at [295, 90] on div "SearchWithCriteriaf0fc72ee-2f62-4041-ad37-465993f93e46 Work Title MI ENTORNO" at bounding box center [476, 90] width 559 height 21
paste input "MI ENTORNO"
type input "MI ENTORNO"
click at [694, 168] on button "Search" at bounding box center [725, 178] width 62 height 21
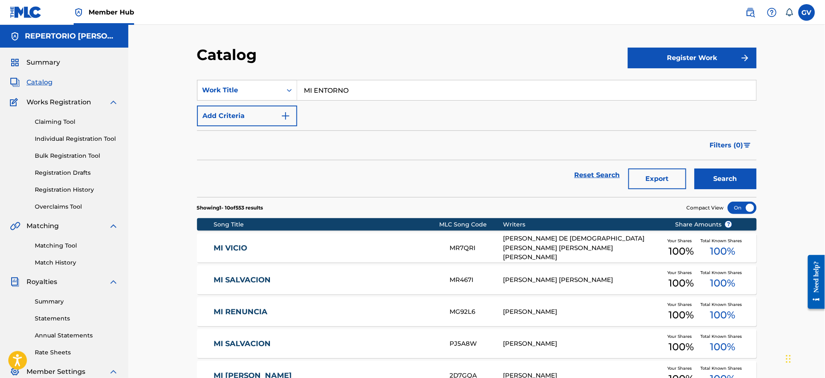
click at [354, 91] on input "MI ENTORNO" at bounding box center [526, 90] width 459 height 20
click at [694, 168] on button "Search" at bounding box center [725, 178] width 62 height 21
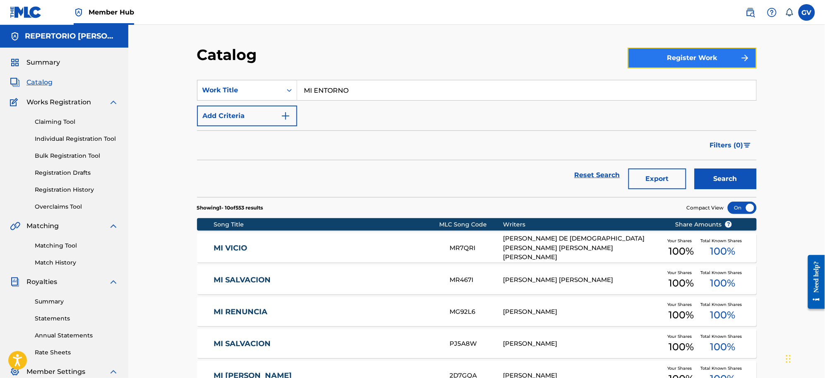
click at [694, 53] on button "Register Work" at bounding box center [692, 58] width 129 height 21
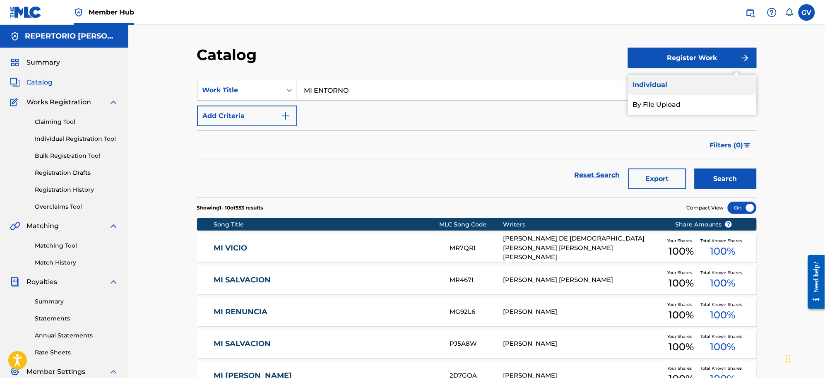
click at [653, 82] on link "Individual" at bounding box center [692, 85] width 129 height 20
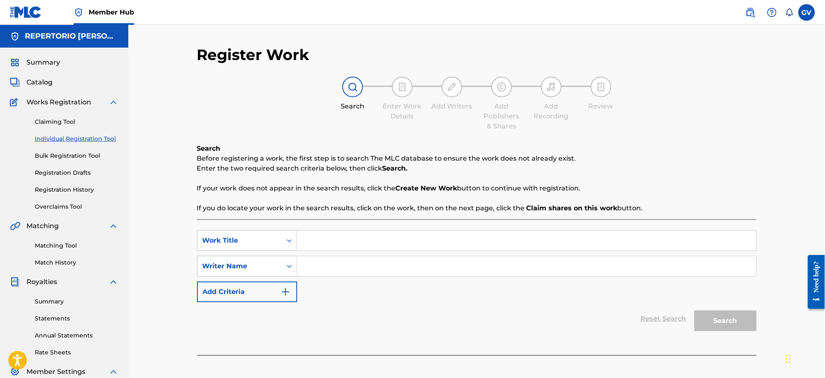
click at [325, 241] on input "Search Form" at bounding box center [526, 240] width 459 height 20
type input "MI ENTORNO"
click at [317, 270] on input "Search Form" at bounding box center [526, 266] width 459 height 20
click at [336, 264] on input "Search Form" at bounding box center [526, 266] width 459 height 20
click at [321, 266] on input "Search Form" at bounding box center [526, 266] width 459 height 20
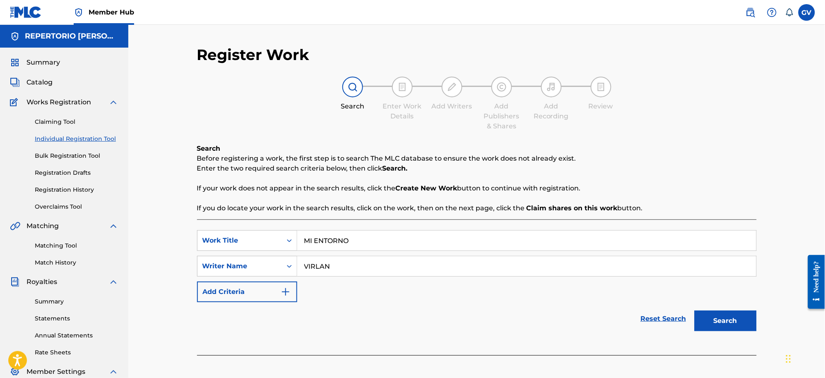
type input "VIRLAN"
click at [694, 310] on button "Search" at bounding box center [725, 320] width 62 height 21
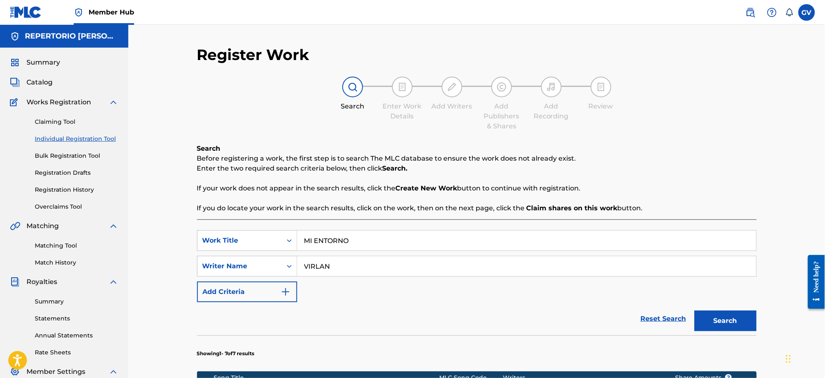
scroll to position [310, 0]
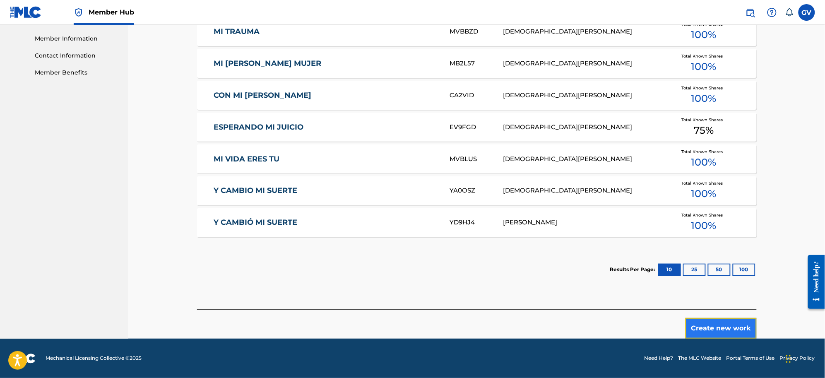
click at [706, 328] on button "Create new work" at bounding box center [720, 328] width 71 height 21
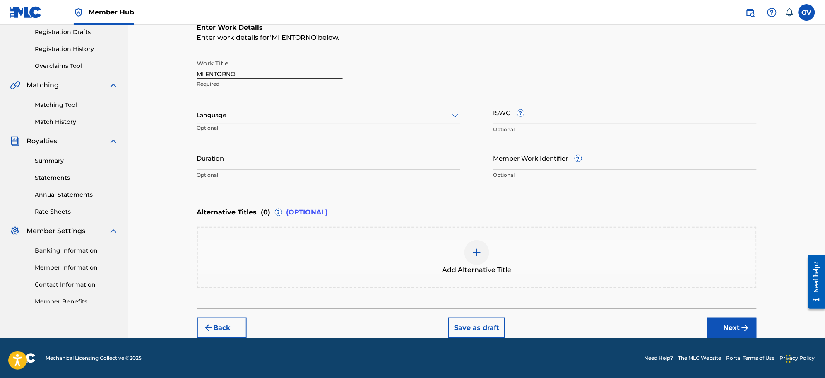
scroll to position [139, 0]
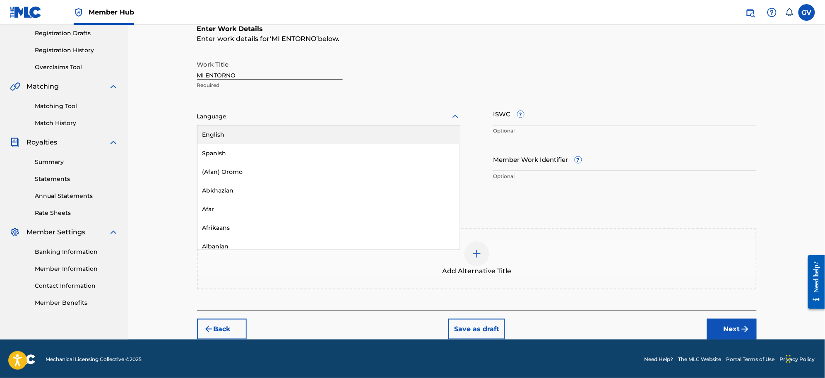
click at [456, 115] on icon at bounding box center [455, 117] width 10 height 10
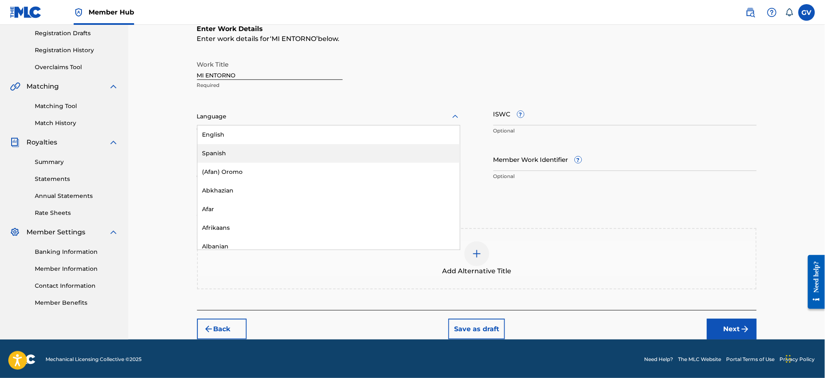
click at [219, 149] on div "Spanish" at bounding box center [328, 153] width 262 height 19
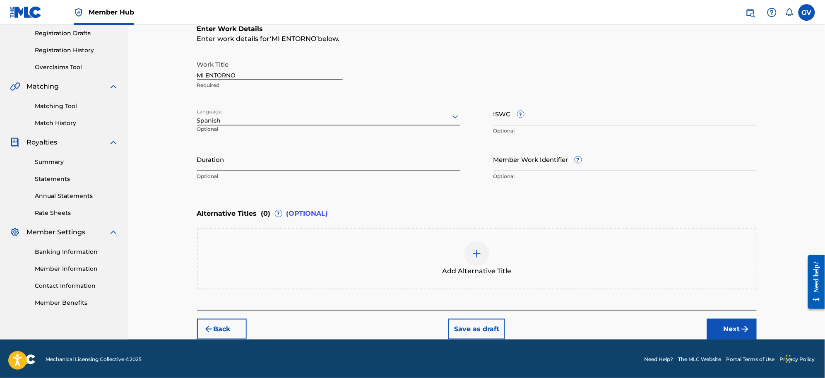
click at [207, 166] on input "Duration" at bounding box center [328, 159] width 263 height 24
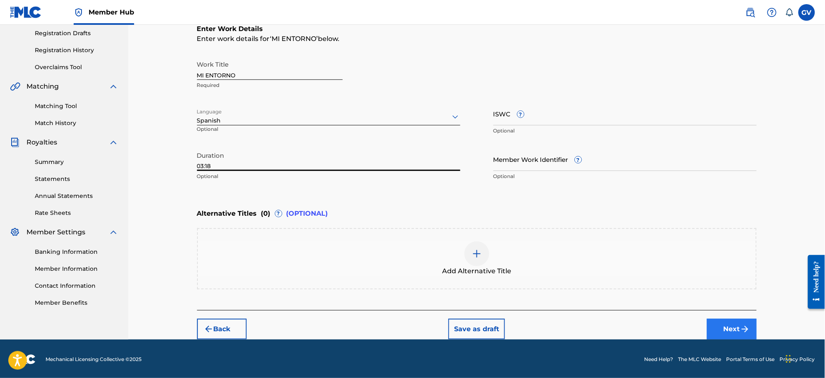
type input "03:18"
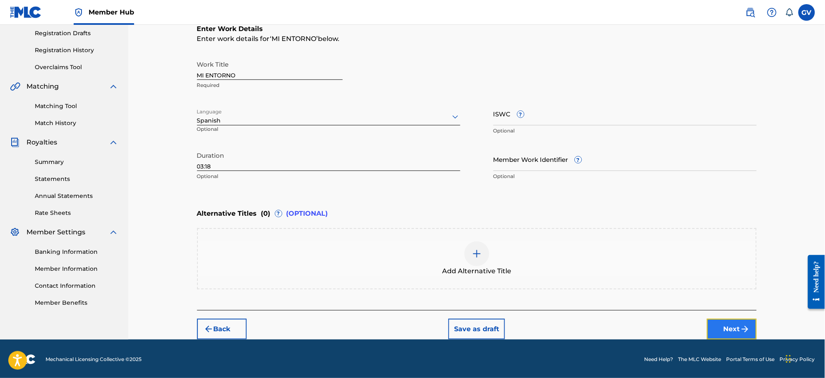
click at [728, 325] on button "Next" at bounding box center [732, 329] width 50 height 21
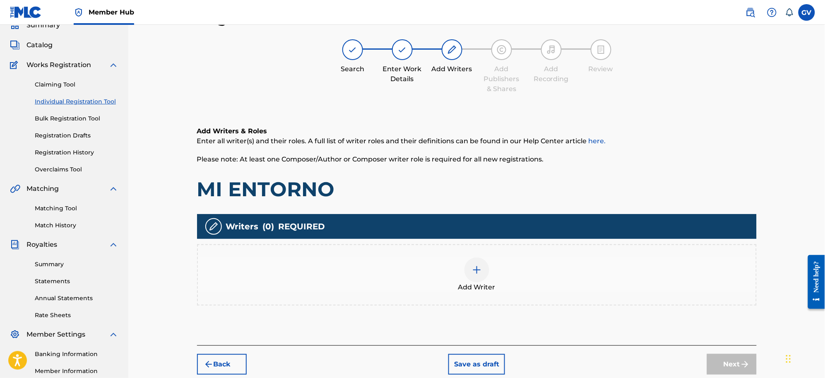
click at [477, 274] on img at bounding box center [477, 270] width 10 height 10
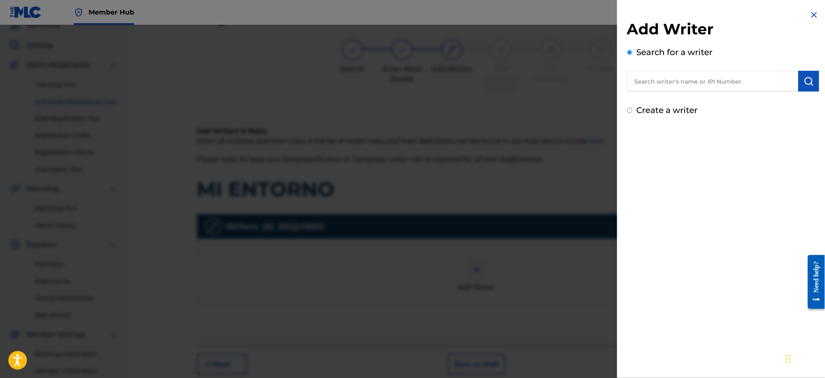
click at [666, 79] on input "text" at bounding box center [712, 81] width 171 height 21
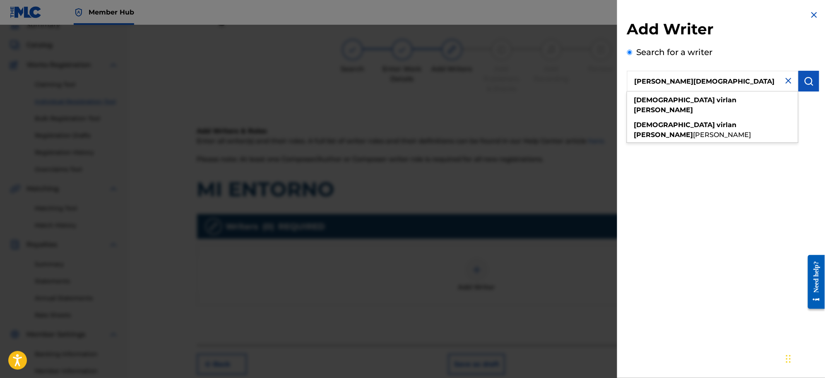
type input "VIRLAN BAEZ JESUS"
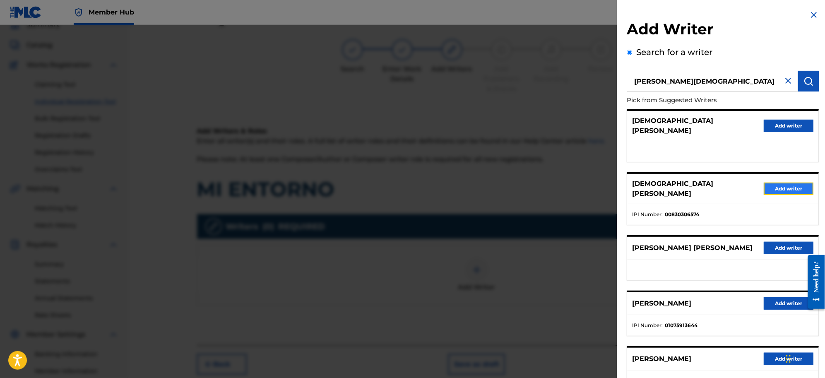
click at [775, 182] on button "Add writer" at bounding box center [789, 188] width 50 height 12
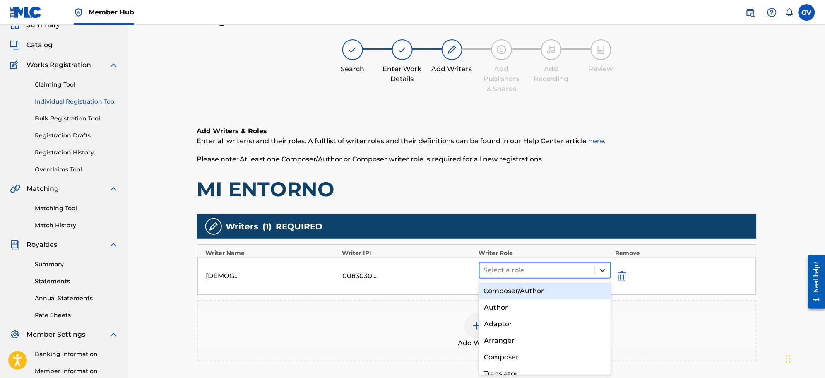
click at [601, 268] on icon at bounding box center [602, 270] width 8 height 8
click at [524, 289] on div "Composer/Author" at bounding box center [545, 291] width 132 height 17
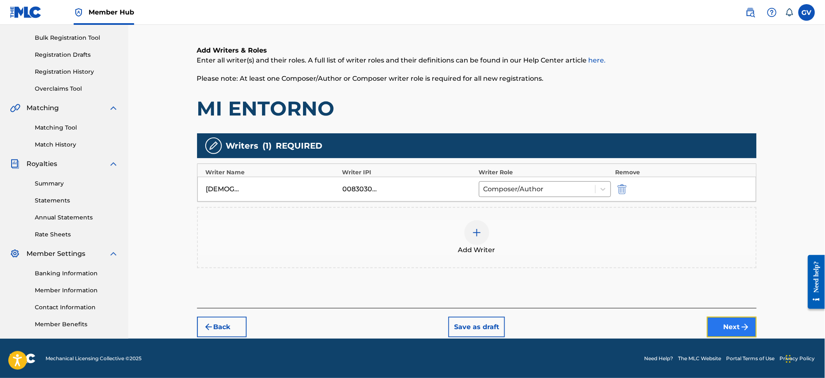
click at [730, 323] on button "Next" at bounding box center [732, 327] width 50 height 21
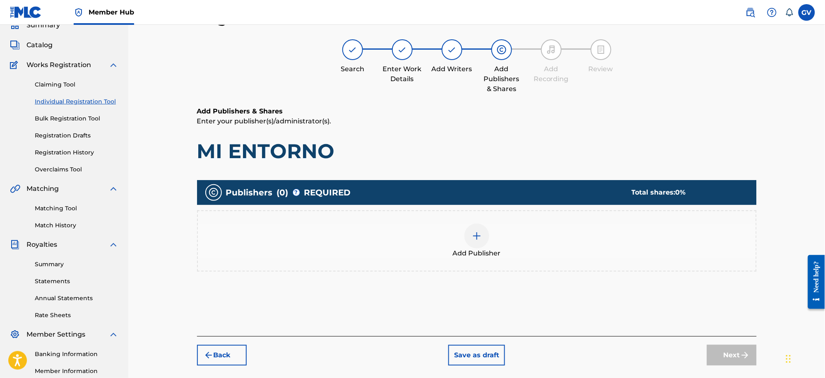
click at [475, 235] on img at bounding box center [477, 236] width 10 height 10
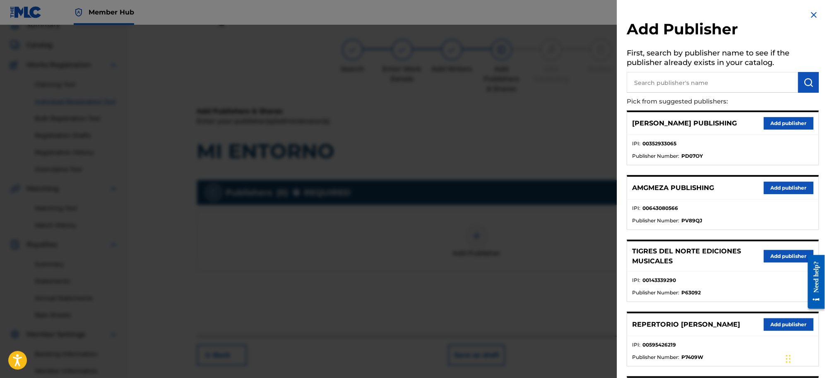
click at [648, 80] on input "text" at bounding box center [712, 82] width 171 height 21
type input "la cima contempo"
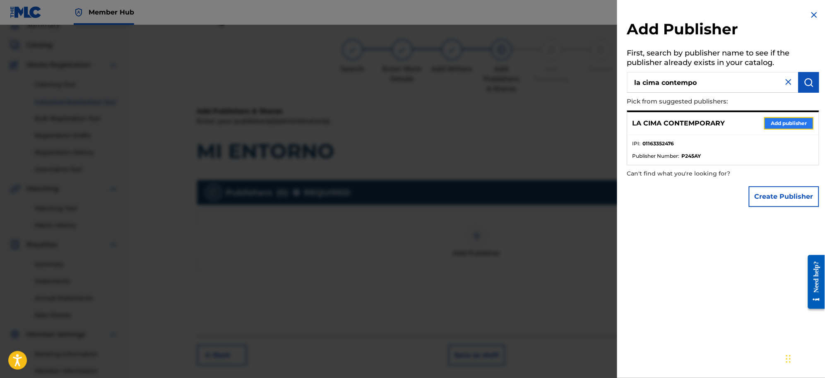
click at [780, 119] on button "Add publisher" at bounding box center [789, 123] width 50 height 12
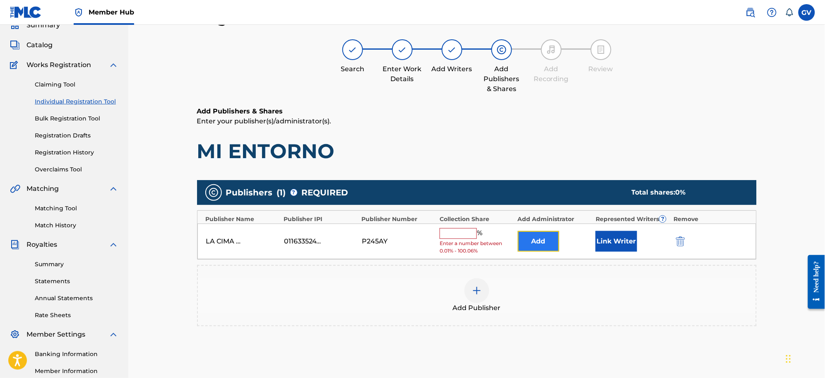
click at [536, 239] on button "Add" at bounding box center [538, 241] width 41 height 21
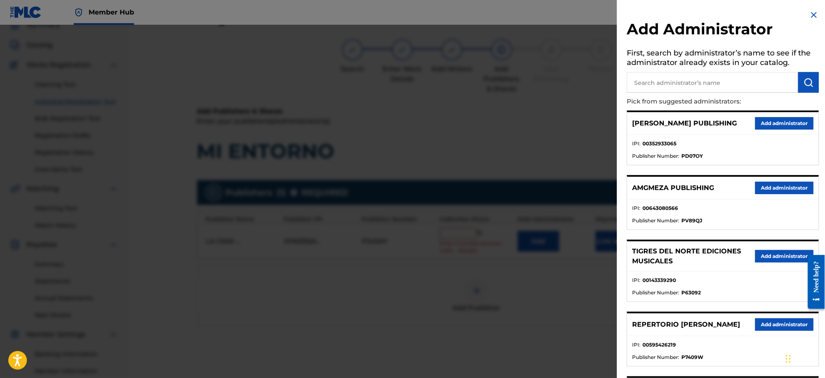
click at [650, 83] on input "text" at bounding box center [712, 82] width 171 height 21
type input "REPERTORIO VEGA"
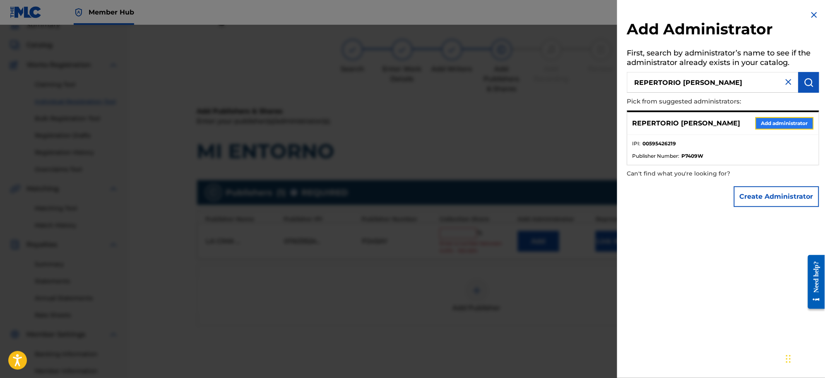
click at [777, 122] on button "Add administrator" at bounding box center [784, 123] width 58 height 12
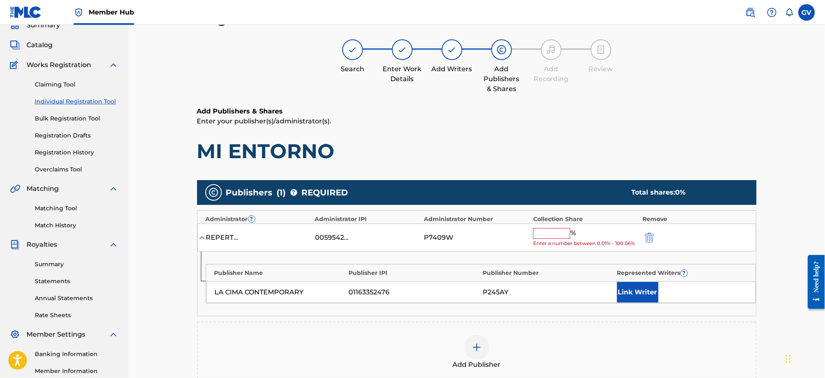
click at [547, 233] on input "text" at bounding box center [551, 233] width 37 height 11
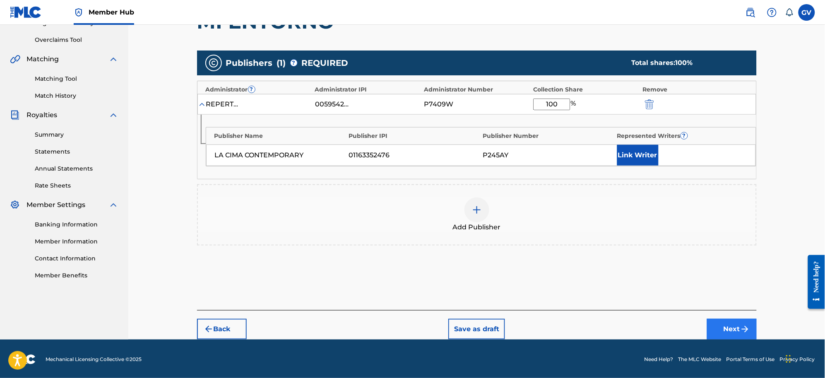
type input "100"
click at [730, 328] on button "Next" at bounding box center [732, 329] width 50 height 21
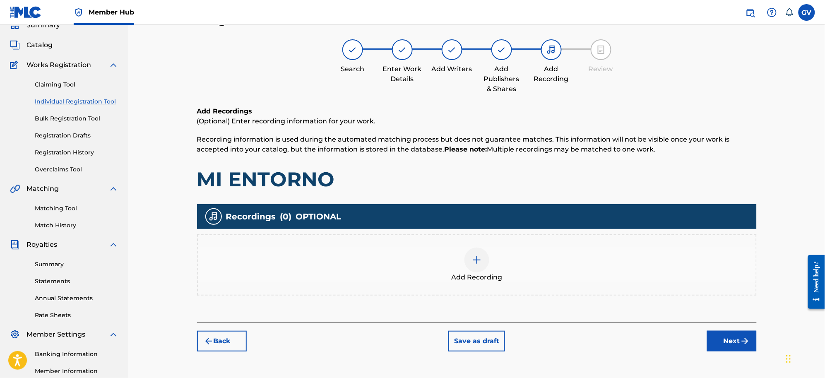
click at [476, 255] on img at bounding box center [477, 260] width 10 height 10
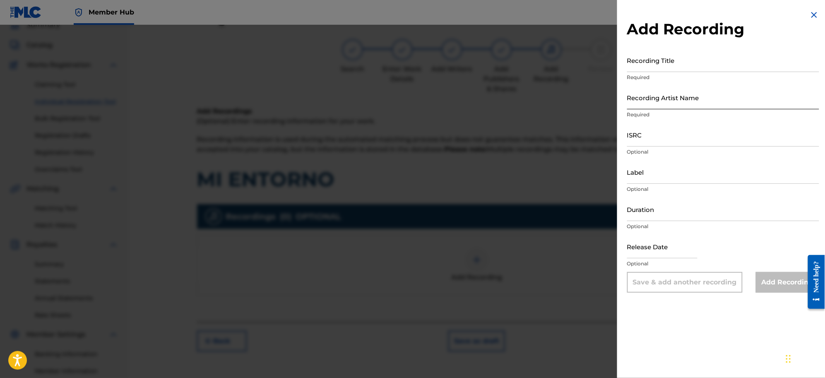
click at [638, 104] on input "Recording Artist Name" at bounding box center [723, 98] width 192 height 24
drag, startPoint x: 677, startPoint y: 104, endPoint x: 597, endPoint y: 100, distance: 80.0
click at [597, 100] on div "Add Recording Recording Title Required Recording Artist Name Virlán García Requ…" at bounding box center [412, 201] width 825 height 353
type input "[PERSON_NAME]"
click at [654, 67] on input "Recording Title" at bounding box center [723, 60] width 192 height 24
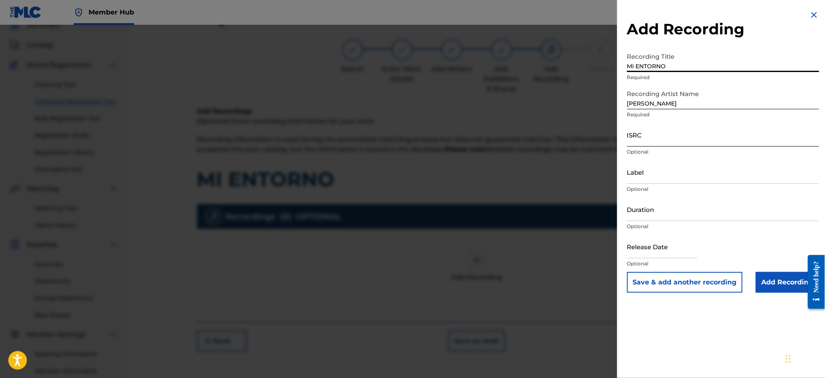
type input "MI ENTORNO"
click at [636, 143] on input "ISRC" at bounding box center [723, 135] width 192 height 24
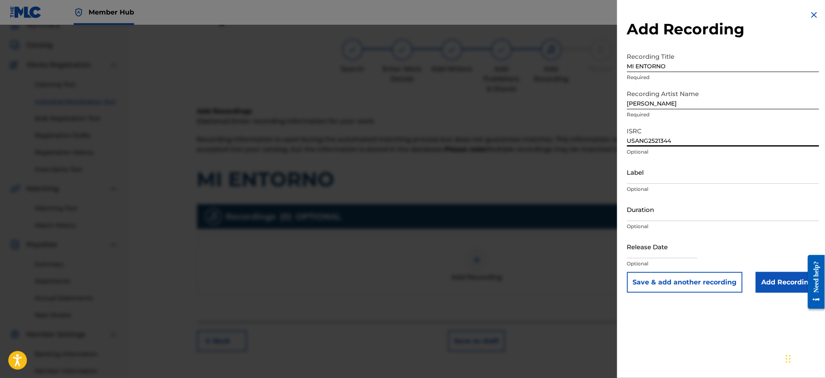
type input "USANG2521344"
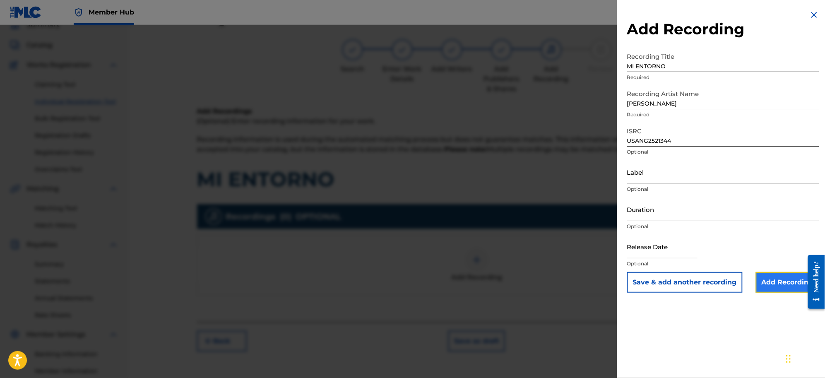
click at [773, 282] on input "Add Recording" at bounding box center [787, 282] width 63 height 21
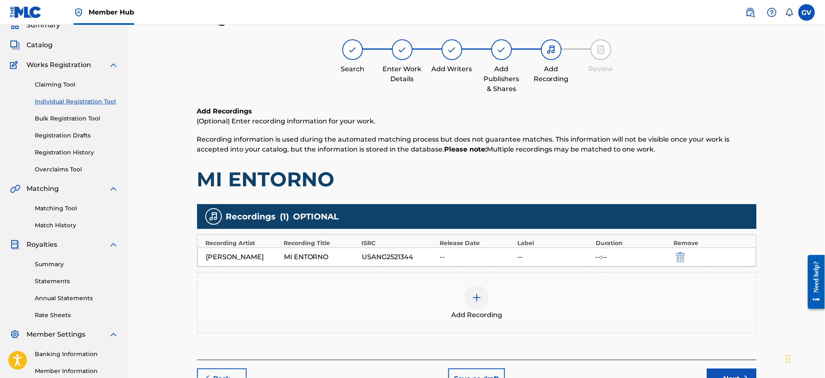
scroll to position [118, 0]
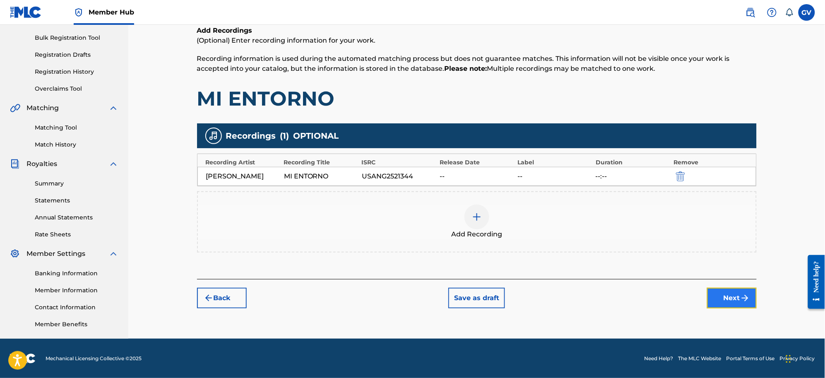
click at [734, 294] on button "Next" at bounding box center [732, 298] width 50 height 21
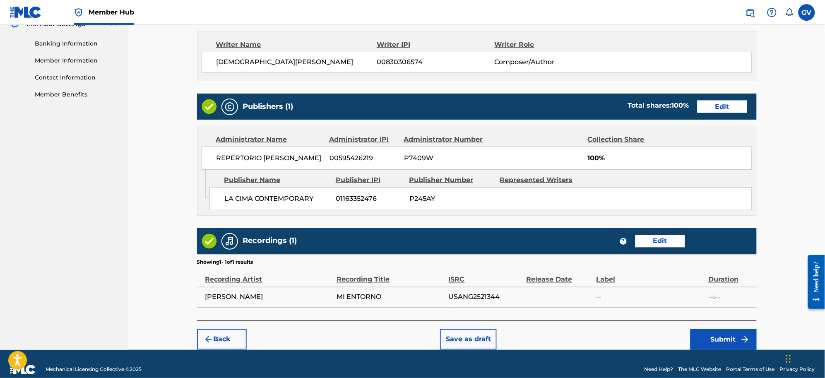
scroll to position [359, 0]
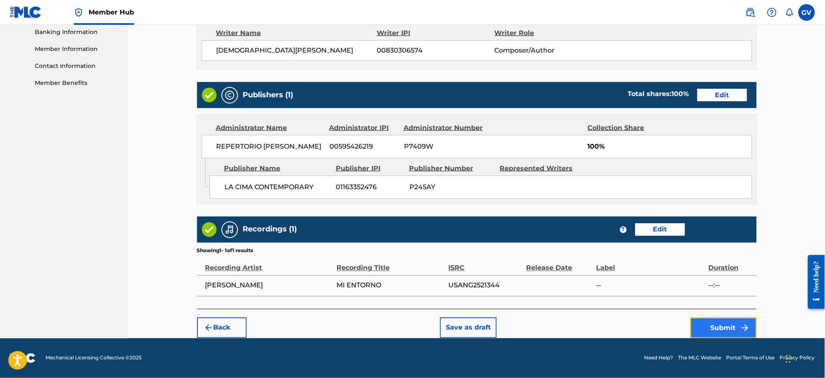
click at [722, 324] on button "Submit" at bounding box center [723, 327] width 66 height 21
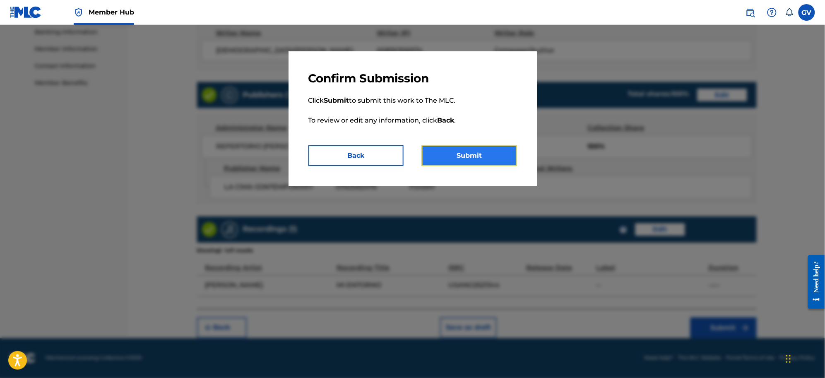
click at [456, 149] on button "Submit" at bounding box center [469, 155] width 95 height 21
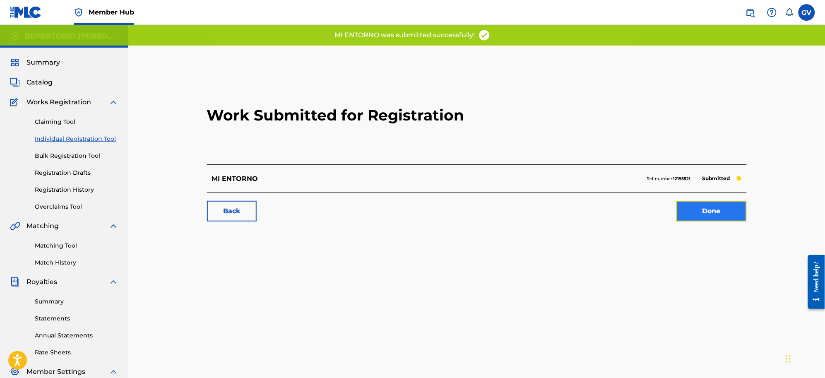
click at [704, 207] on link "Done" at bounding box center [711, 211] width 70 height 21
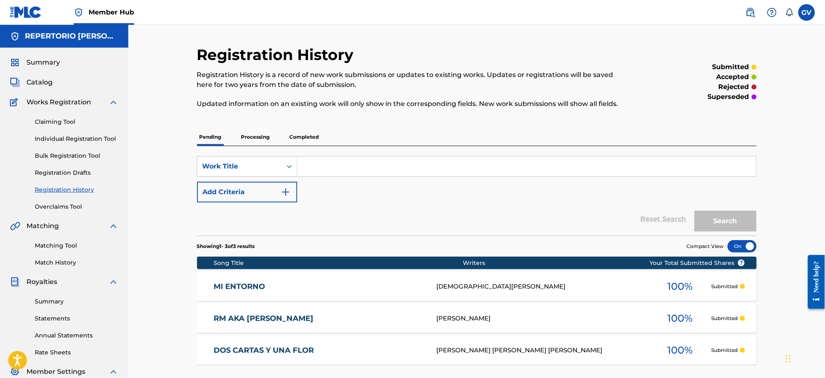
click at [240, 285] on link "MI ENTORNO" at bounding box center [320, 287] width 212 height 10
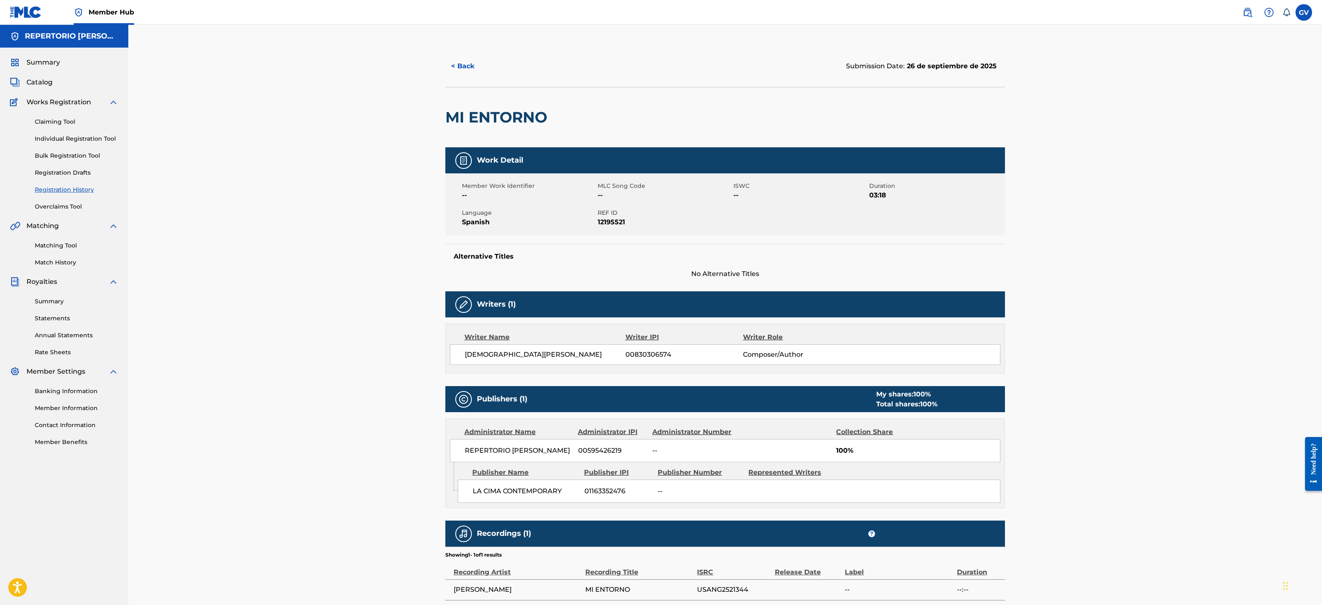
drag, startPoint x: 1320, startPoint y: 99, endPoint x: 1322, endPoint y: 136, distance: 36.5
click at [824, 136] on html "Accessibility Screen-Reader Guide, Feedback, and Issue Reporting | New window 0…" at bounding box center [661, 302] width 1322 height 605
drag, startPoint x: 1321, startPoint y: 126, endPoint x: 1284, endPoint y: 172, distance: 59.5
click at [824, 157] on div "< Back Submission Date: 26 de septiembre de 2025 MI ENTORNO Work Detail Member …" at bounding box center [724, 329] width 1193 height 609
click at [824, 226] on div "< Back Submission Date: 26 de septiembre de 2025 MI ENTORNO Work Detail Member …" at bounding box center [724, 329] width 1193 height 609
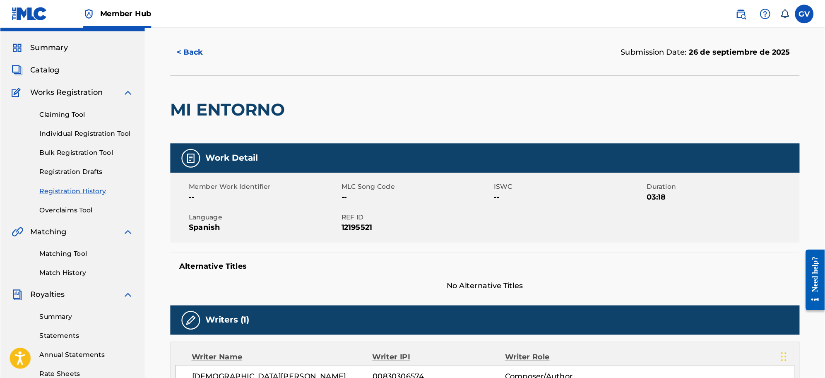
scroll to position [20, 0]
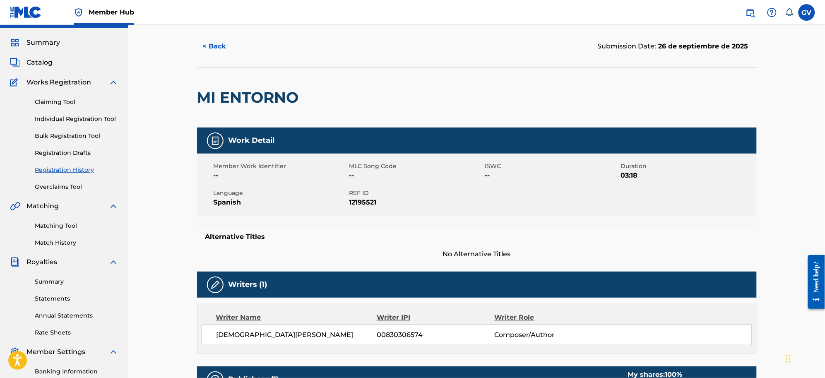
click at [38, 56] on div "Summary Catalog Works Registration Claiming Tool Individual Registration Tool B…" at bounding box center [64, 232] width 128 height 409
click at [38, 61] on span "Catalog" at bounding box center [39, 63] width 26 height 10
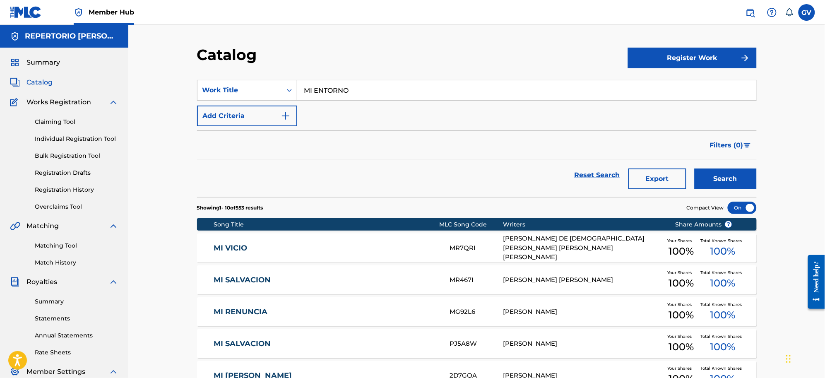
drag, startPoint x: 354, startPoint y: 89, endPoint x: 189, endPoint y: 146, distance: 174.6
click at [284, 82] on div "SearchWithCriteriaf0fc72ee-2f62-4041-ad37-465993f93e46 Work Title MI ENTORNO" at bounding box center [476, 90] width 559 height 21
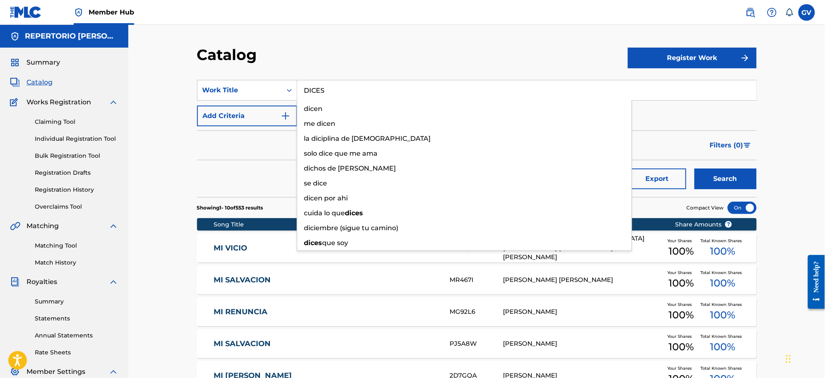
type input "DICES"
click at [694, 168] on button "Search" at bounding box center [725, 178] width 62 height 21
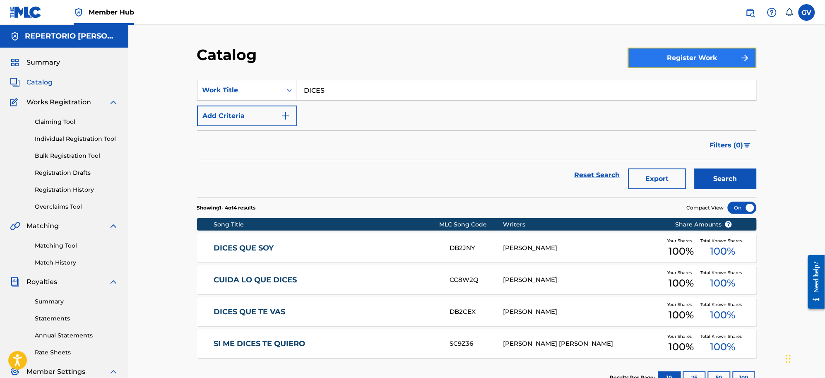
click at [684, 59] on button "Register Work" at bounding box center [692, 58] width 129 height 21
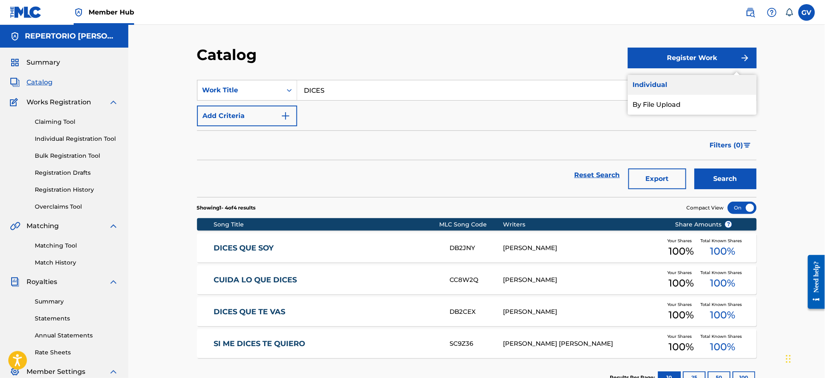
click at [655, 81] on link "Individual" at bounding box center [692, 85] width 129 height 20
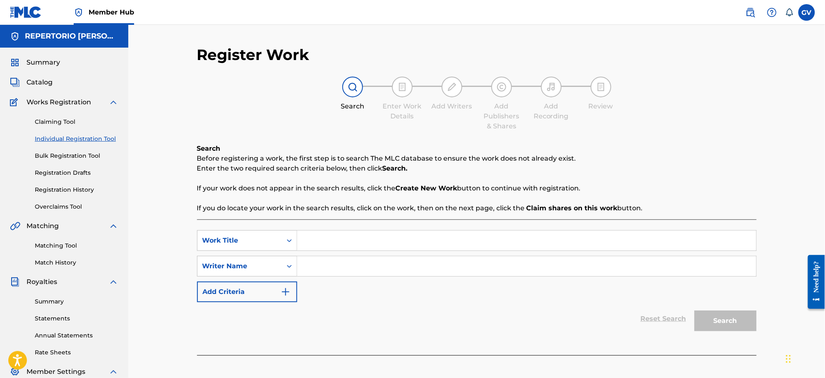
click at [322, 240] on input "Search Form" at bounding box center [526, 240] width 459 height 20
type input "DICES"
type input "VIRLAN"
click at [694, 310] on button "Search" at bounding box center [725, 320] width 62 height 21
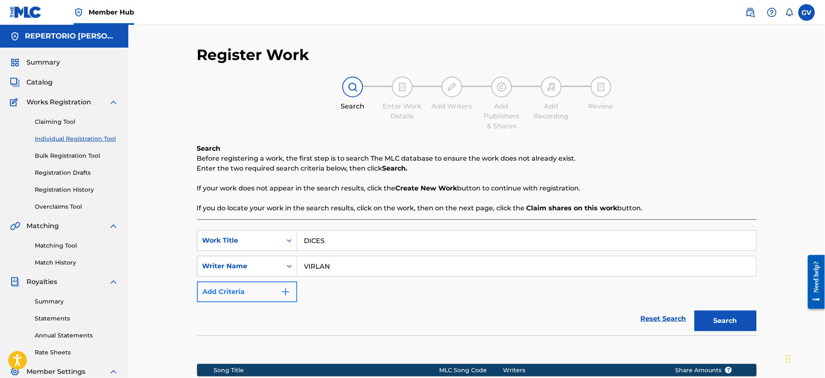
scroll to position [120, 0]
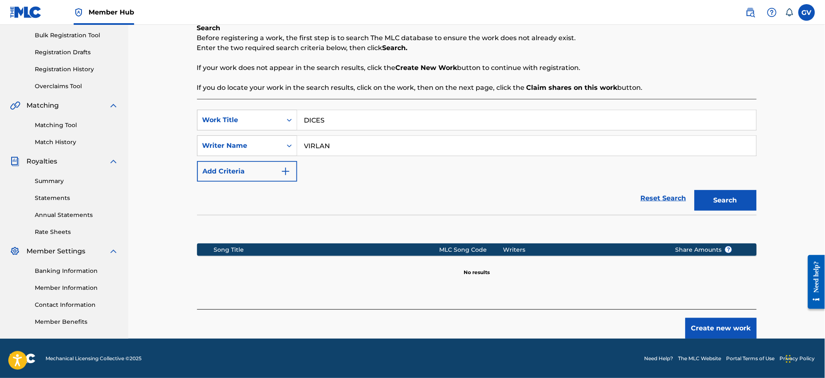
click at [694, 190] on button "Search" at bounding box center [725, 200] width 62 height 21
click at [714, 328] on button "Create new work" at bounding box center [720, 328] width 71 height 21
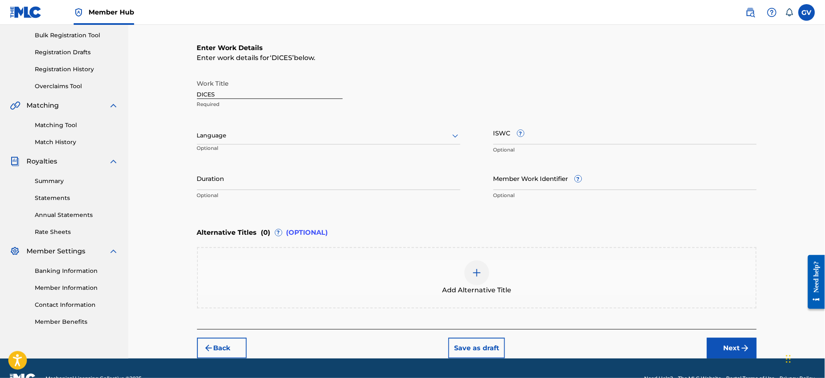
click at [456, 137] on icon at bounding box center [455, 136] width 10 height 10
click at [216, 174] on div "Spanish" at bounding box center [328, 172] width 262 height 19
click at [213, 185] on input "Duration" at bounding box center [328, 178] width 263 height 24
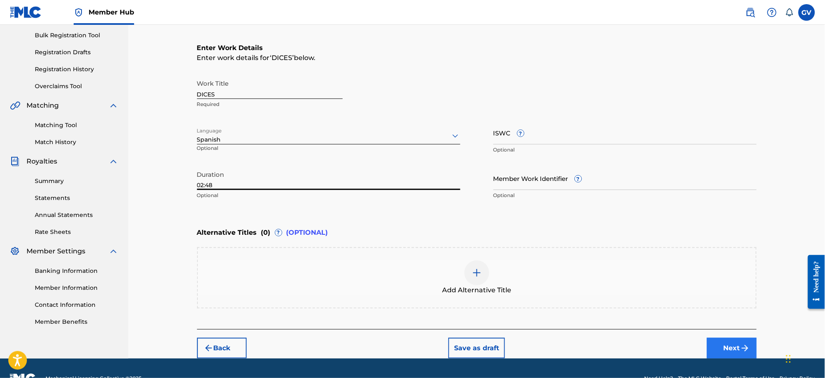
type input "02:48"
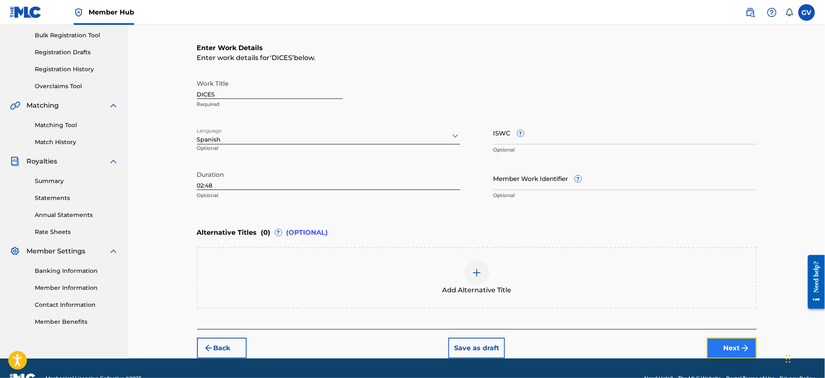
click at [729, 346] on button "Next" at bounding box center [732, 348] width 50 height 21
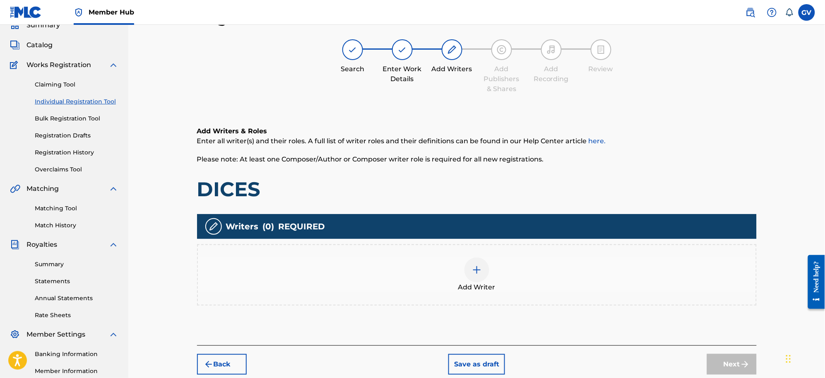
click at [476, 267] on img at bounding box center [477, 270] width 10 height 10
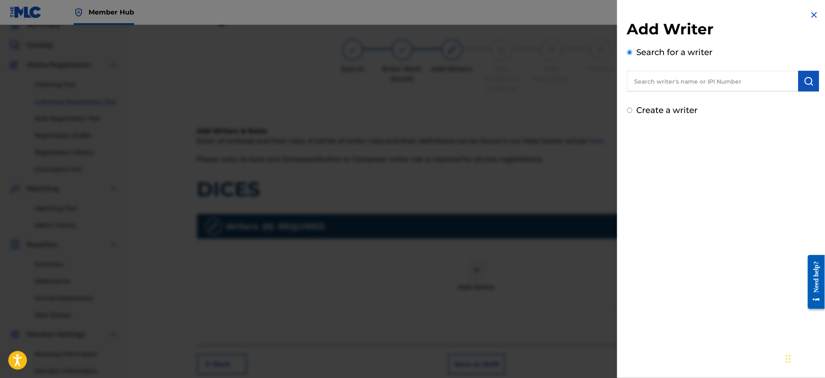
click at [642, 84] on input "text" at bounding box center [712, 81] width 171 height 21
paste input "[DEMOGRAPHIC_DATA][PERSON_NAME]"
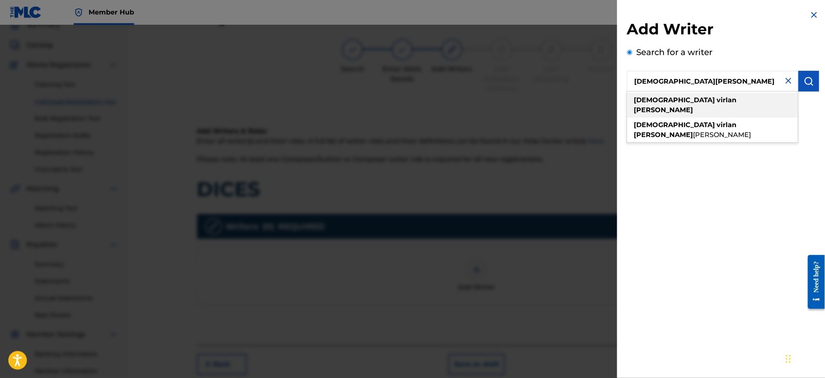
click at [717, 97] on strong "virlan" at bounding box center [727, 100] width 20 height 8
type input "jesus virlan baez"
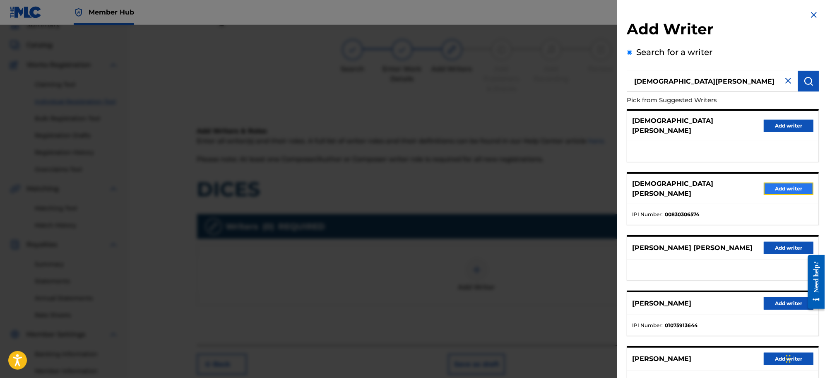
click at [780, 182] on button "Add writer" at bounding box center [789, 188] width 50 height 12
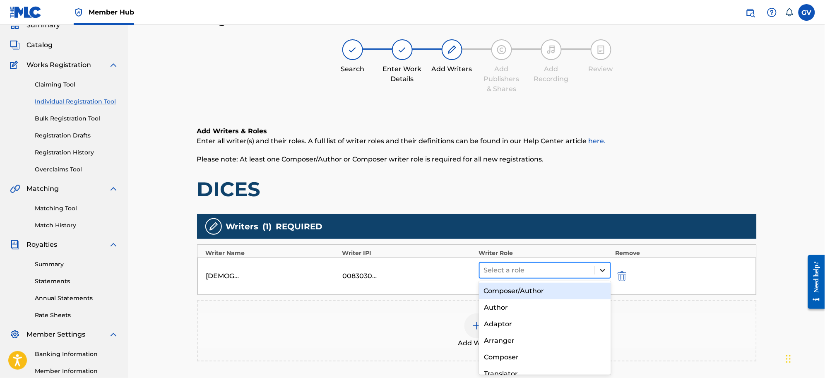
click at [605, 271] on icon at bounding box center [602, 270] width 8 height 8
click at [517, 289] on div "Composer/Author" at bounding box center [545, 291] width 132 height 17
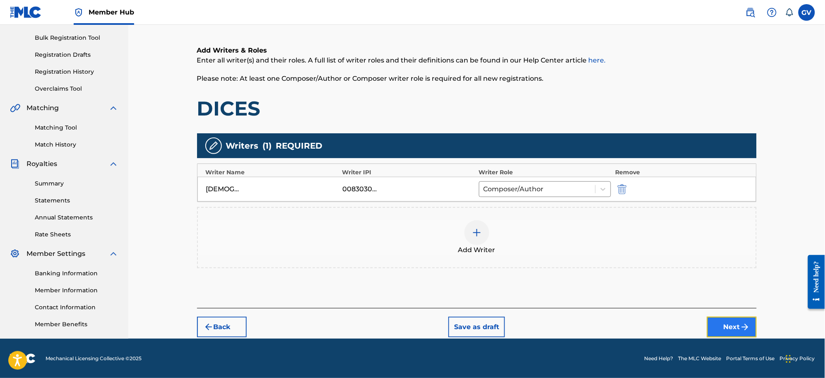
click at [727, 322] on button "Next" at bounding box center [732, 327] width 50 height 21
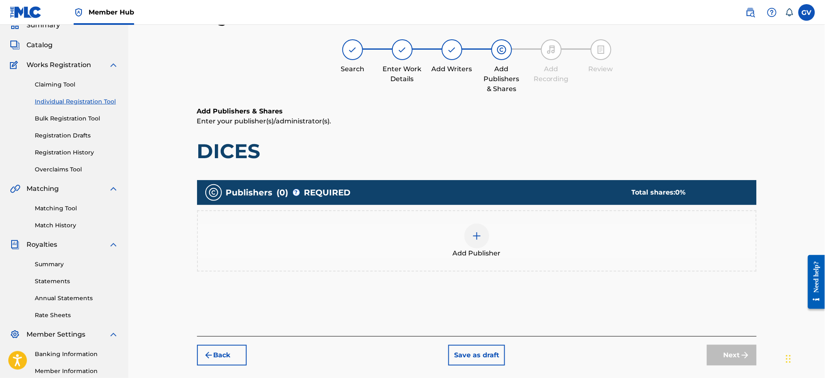
click at [475, 234] on img at bounding box center [477, 236] width 10 height 10
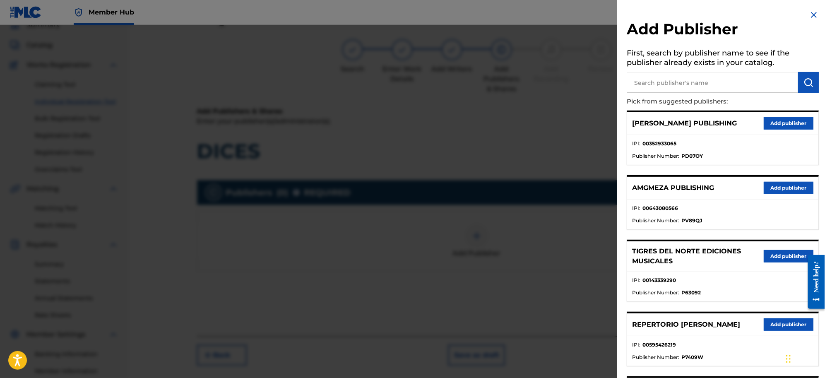
click at [646, 79] on input "text" at bounding box center [712, 82] width 171 height 21
type input "LA CIMA CON"
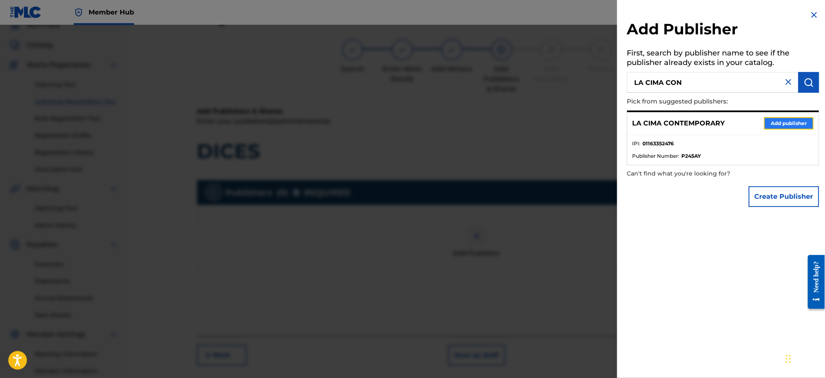
click at [774, 119] on button "Add publisher" at bounding box center [789, 123] width 50 height 12
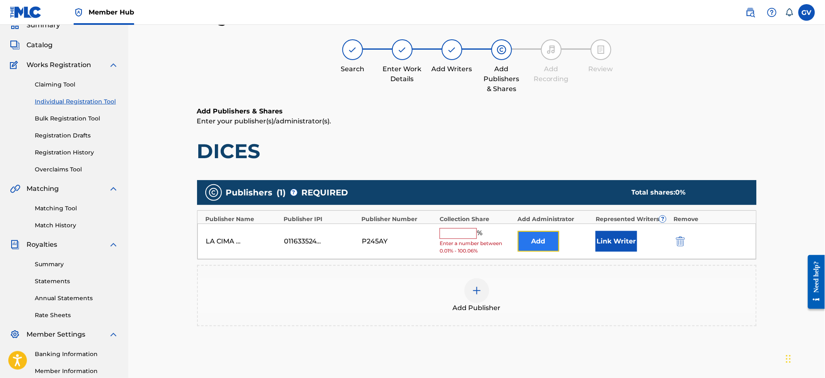
click at [541, 239] on button "Add" at bounding box center [538, 241] width 41 height 21
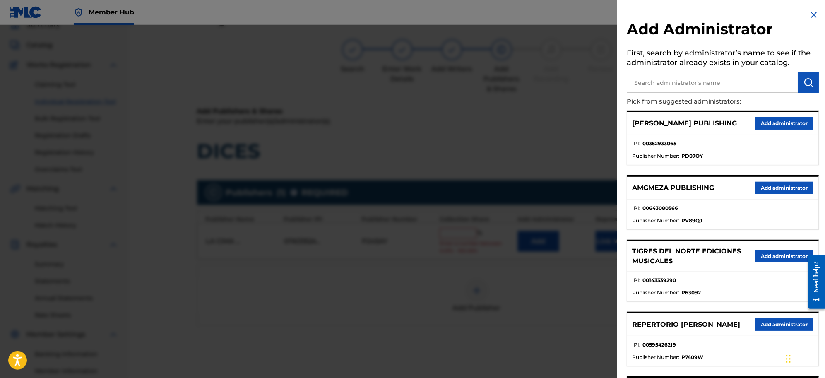
click at [648, 83] on input "text" at bounding box center [712, 82] width 171 height 21
type input "REPERTORIO VEGA"
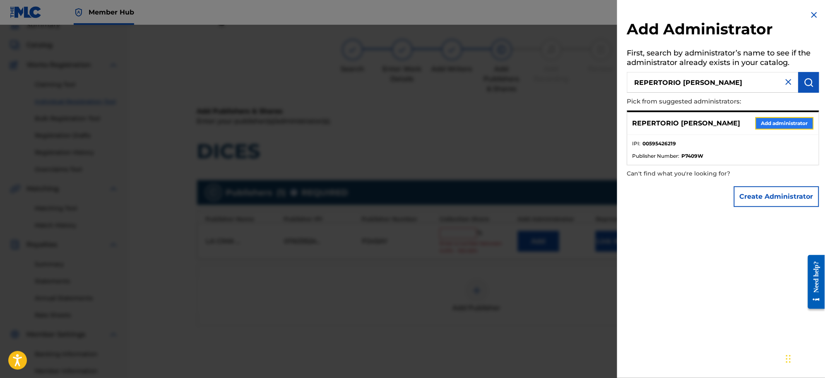
click at [769, 122] on button "Add administrator" at bounding box center [784, 123] width 58 height 12
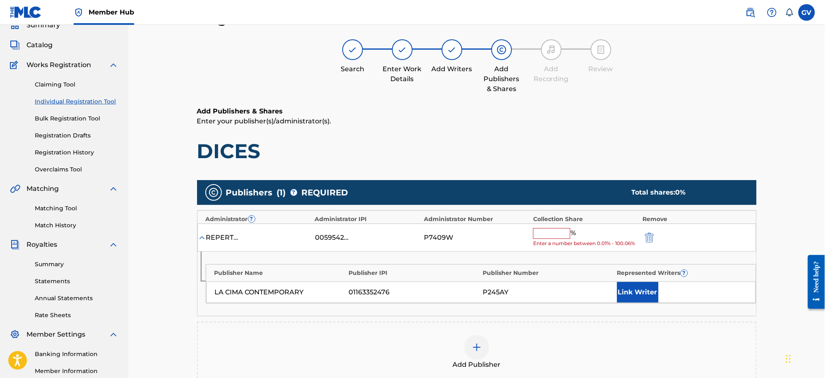
click at [550, 235] on input "text" at bounding box center [551, 233] width 37 height 11
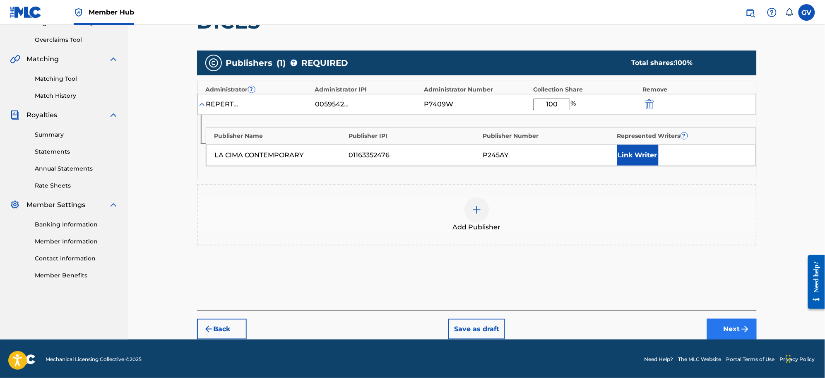
type input "100"
click at [723, 326] on button "Next" at bounding box center [732, 329] width 50 height 21
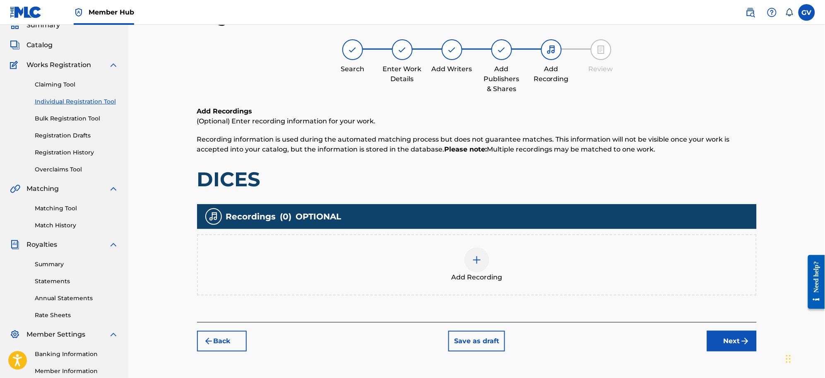
click at [475, 261] on img at bounding box center [477, 260] width 10 height 10
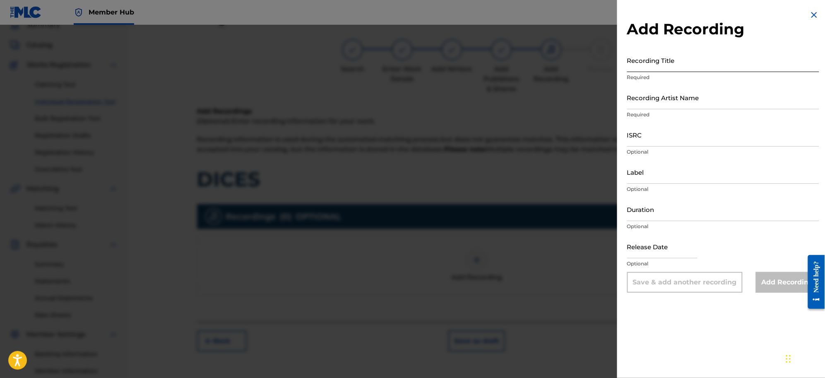
click at [648, 66] on input "Recording Title" at bounding box center [723, 60] width 192 height 24
drag, startPoint x: 648, startPoint y: 59, endPoint x: 634, endPoint y: 105, distance: 47.8
click at [634, 105] on input "Recording Artist Name" at bounding box center [723, 98] width 192 height 24
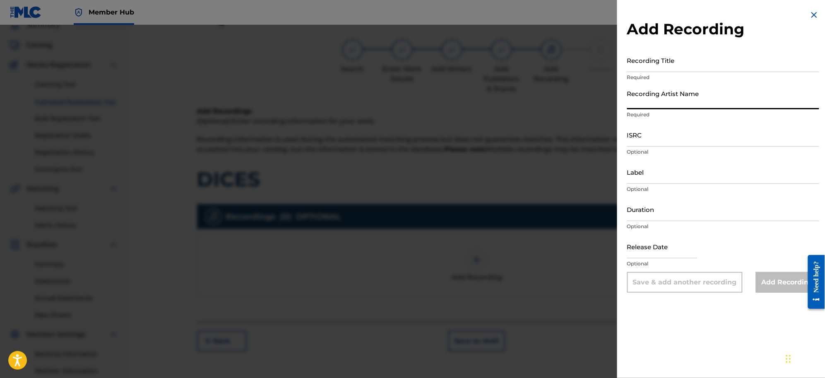
paste input "Virlan Garcia"
type input "[PERSON_NAME]"
paste input "Dices"
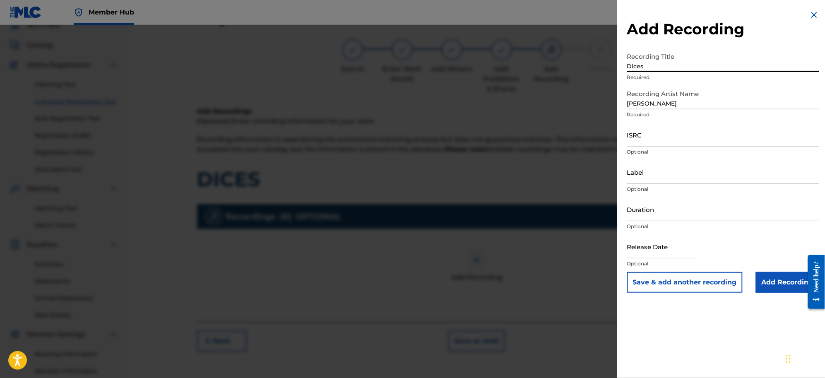
type input "Dices"
drag, startPoint x: 681, startPoint y: 101, endPoint x: 640, endPoint y: 101, distance: 41.0
click at [634, 98] on input "[PERSON_NAME]" at bounding box center [723, 98] width 192 height 24
type input "V"
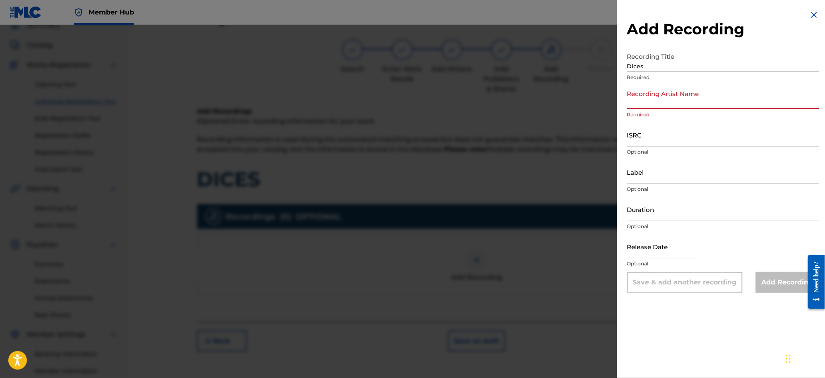
paste input "Virlan Garcia"
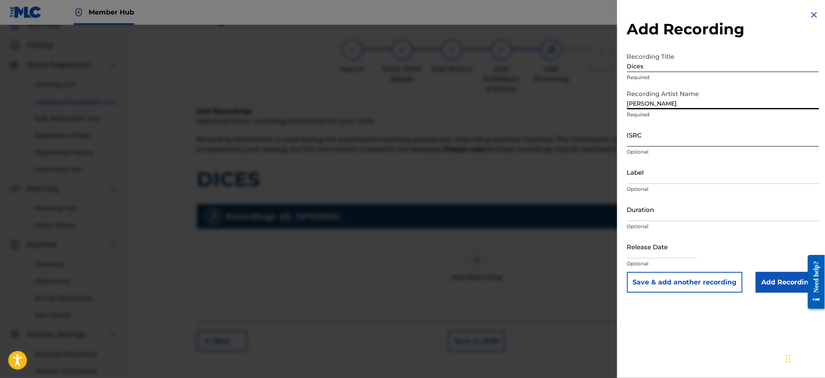
type input "Virlan Garcia"
click at [642, 138] on input "ISRC" at bounding box center [723, 135] width 192 height 24
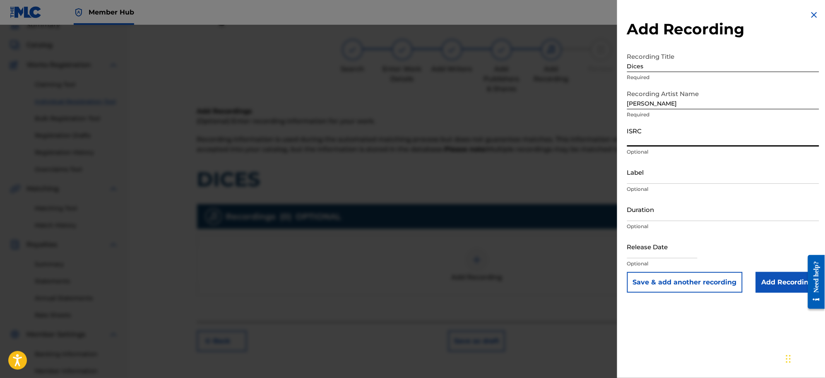
paste input "US3DF2573335"
type input "US3DF2573335"
click at [778, 283] on input "Add Recording" at bounding box center [787, 282] width 63 height 21
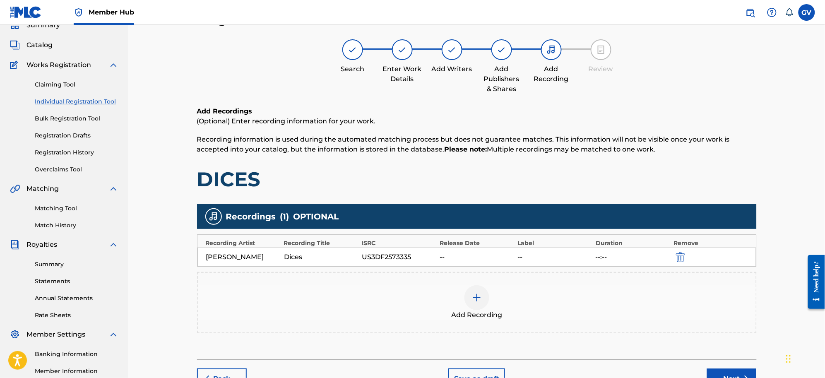
scroll to position [118, 0]
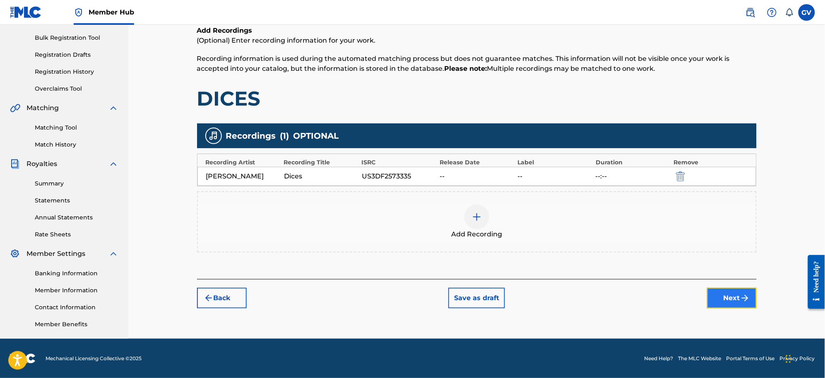
click at [727, 294] on button "Next" at bounding box center [732, 298] width 50 height 21
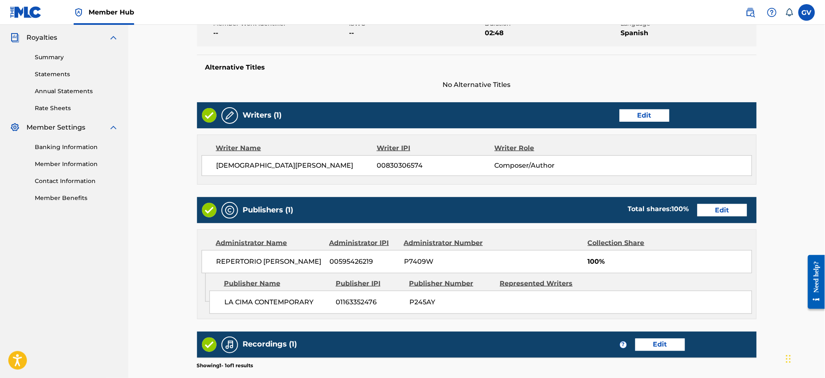
scroll to position [359, 0]
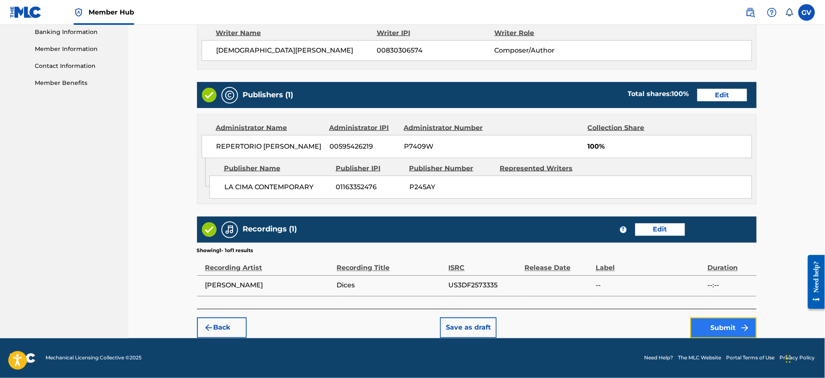
click at [725, 328] on button "Submit" at bounding box center [723, 327] width 66 height 21
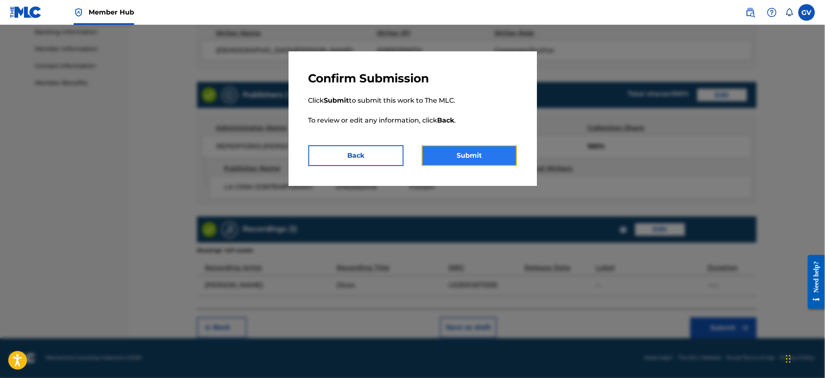
click at [467, 150] on button "Submit" at bounding box center [469, 155] width 95 height 21
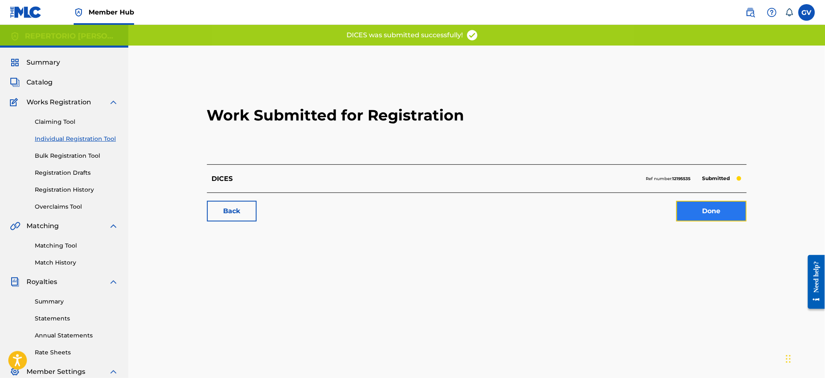
click at [718, 212] on link "Done" at bounding box center [711, 211] width 70 height 21
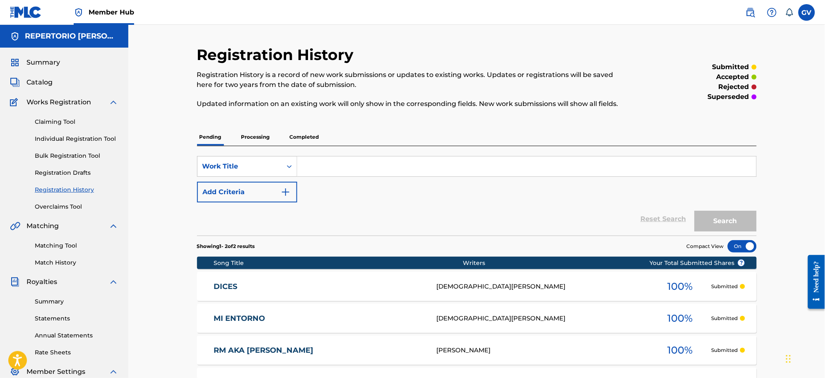
click at [63, 186] on link "Registration History" at bounding box center [77, 189] width 84 height 9
click at [226, 286] on link "DICES" at bounding box center [320, 287] width 212 height 10
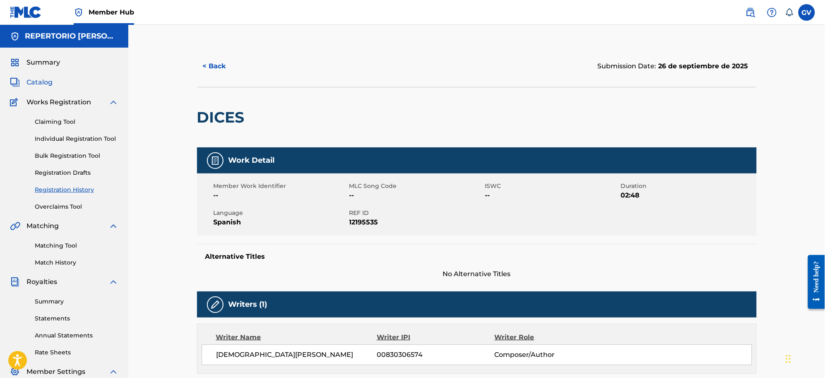
click at [36, 79] on span "Catalog" at bounding box center [39, 82] width 26 height 10
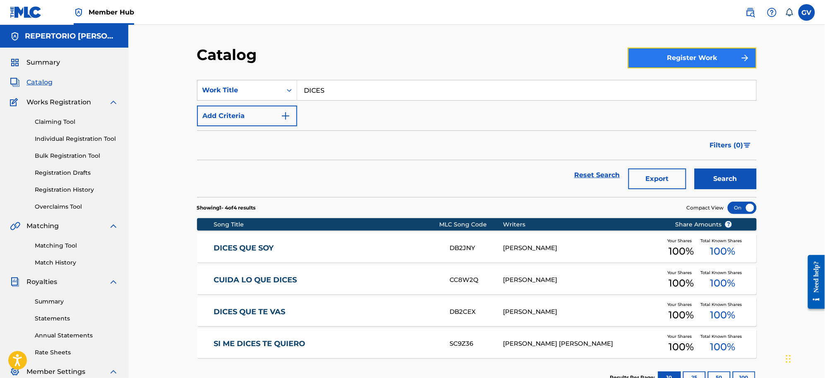
click at [686, 55] on button "Register Work" at bounding box center [692, 58] width 129 height 21
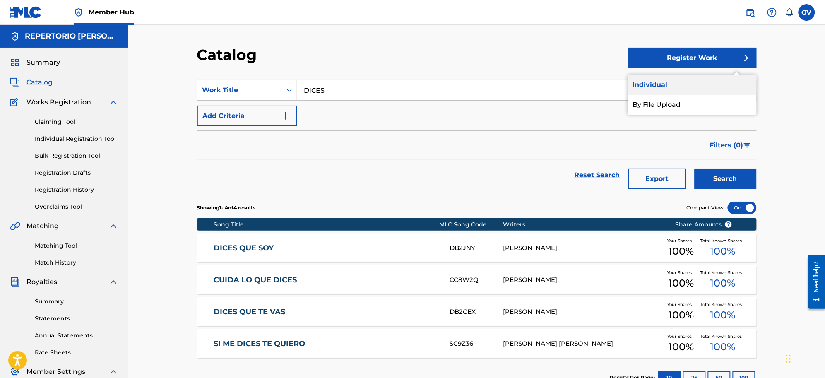
click at [654, 83] on link "Individual" at bounding box center [692, 85] width 129 height 20
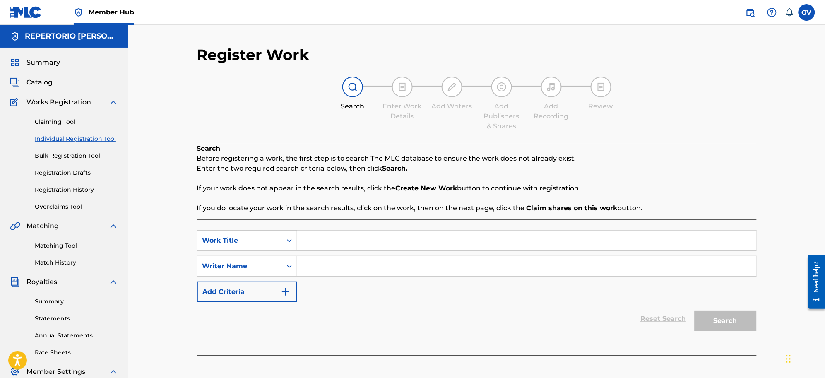
click at [314, 235] on input "Search Form" at bounding box center [526, 240] width 459 height 20
type input "VENDETTA"
click at [311, 267] on input "Search Form" at bounding box center [526, 266] width 459 height 20
click at [694, 310] on button "Search" at bounding box center [725, 320] width 62 height 21
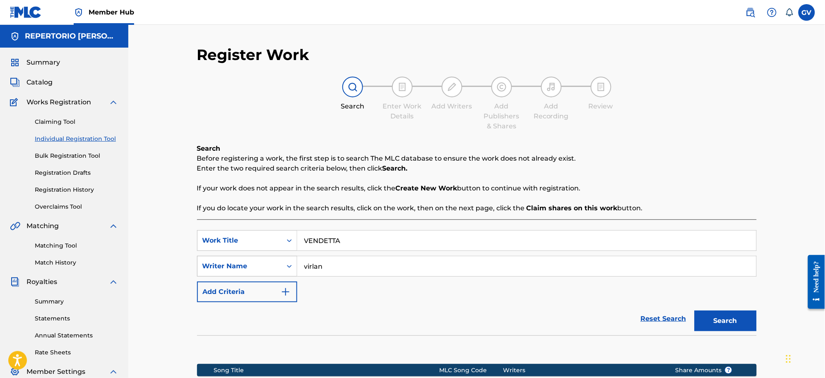
drag, startPoint x: 338, startPoint y: 270, endPoint x: 288, endPoint y: 263, distance: 51.0
click at [288, 263] on div "SearchWithCriteria59e5ae49-a54b-4524-b62f-986ee47ce0fd Writer Name virlan" at bounding box center [476, 266] width 559 height 21
type input "C"
type input "VIRLAN"
click at [694, 310] on button "Search" at bounding box center [725, 320] width 62 height 21
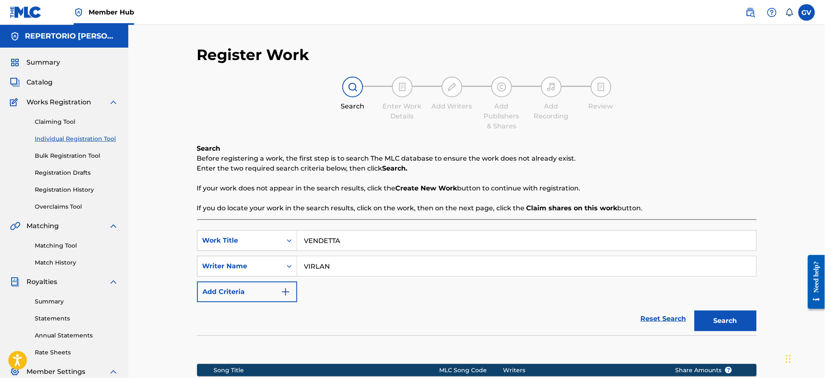
scroll to position [120, 0]
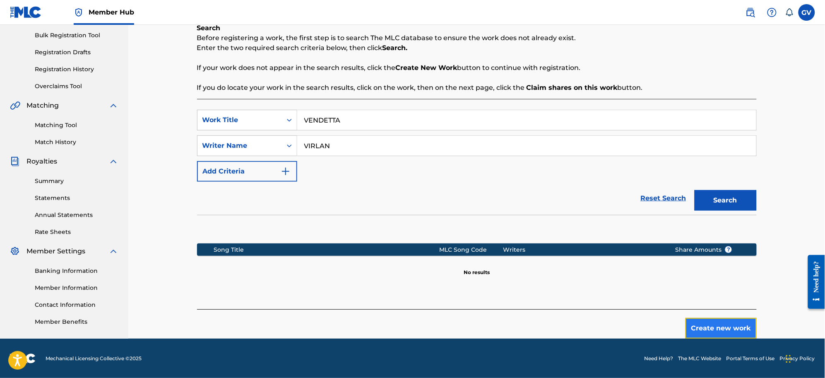
click at [709, 325] on button "Create new work" at bounding box center [720, 328] width 71 height 21
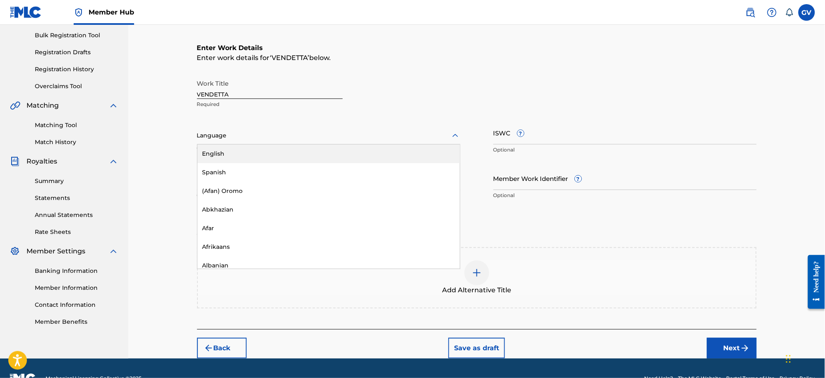
click at [457, 134] on icon at bounding box center [455, 136] width 10 height 10
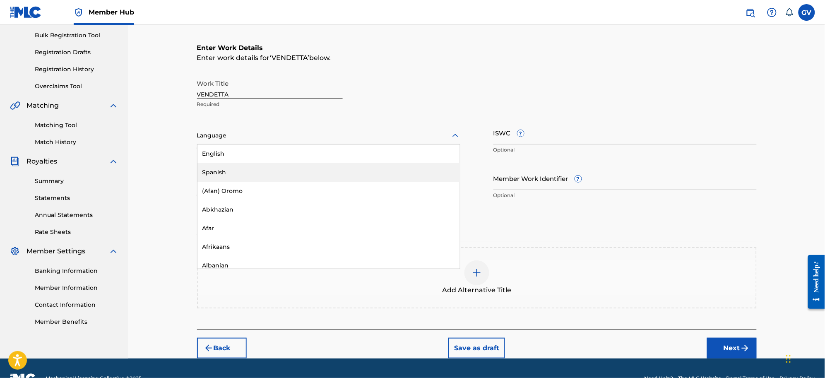
click at [221, 170] on div "Spanish" at bounding box center [328, 172] width 262 height 19
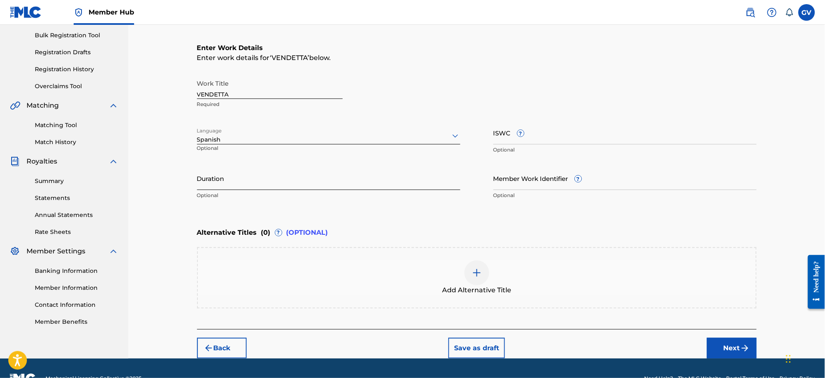
click at [226, 184] on input "Duration" at bounding box center [328, 178] width 263 height 24
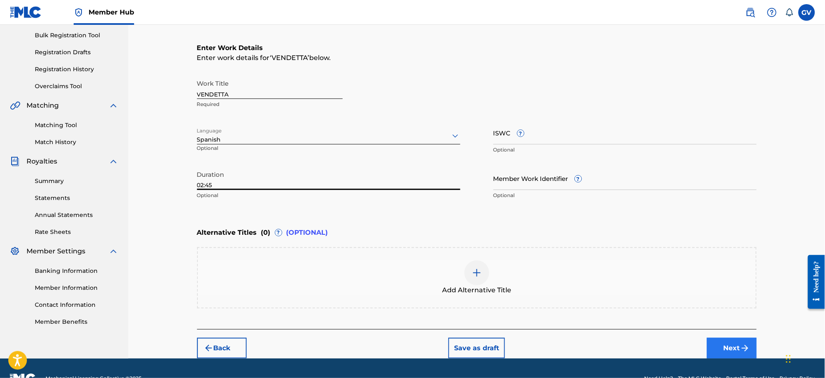
type input "02:45"
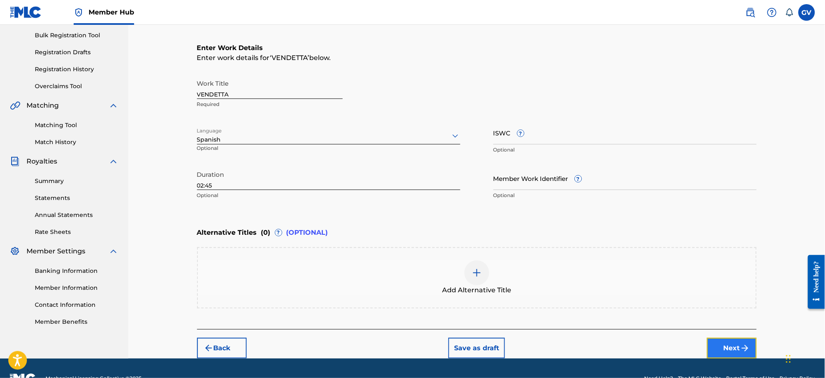
click at [720, 342] on button "Next" at bounding box center [732, 348] width 50 height 21
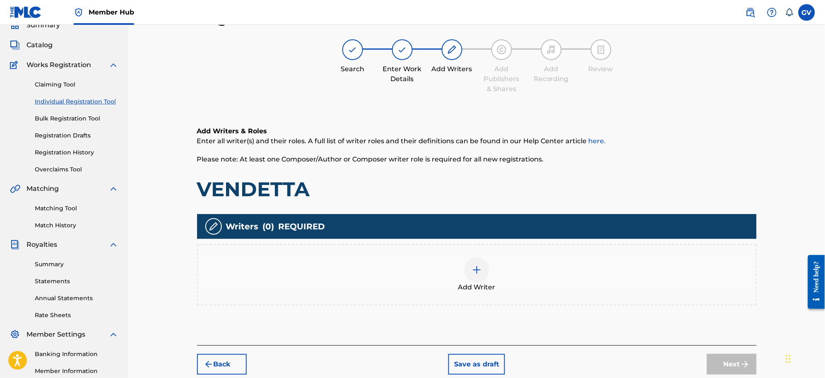
click at [476, 272] on img at bounding box center [477, 270] width 10 height 10
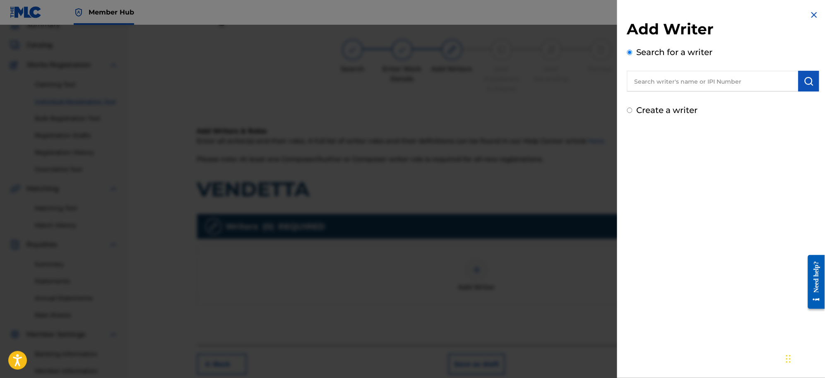
click at [653, 79] on input "text" at bounding box center [712, 81] width 171 height 21
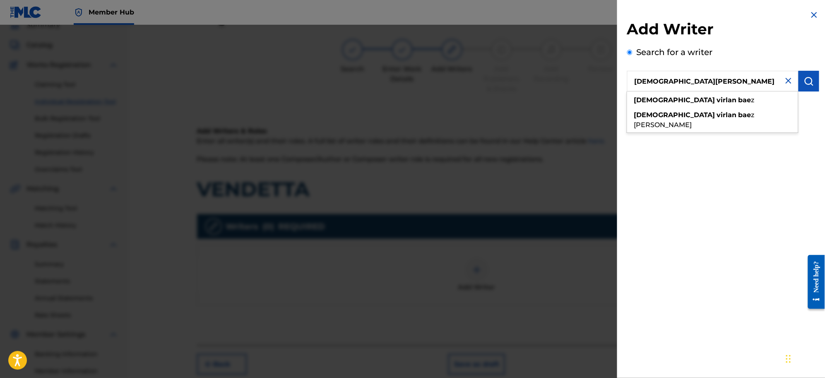
type input "[DEMOGRAPHIC_DATA][PERSON_NAME]"
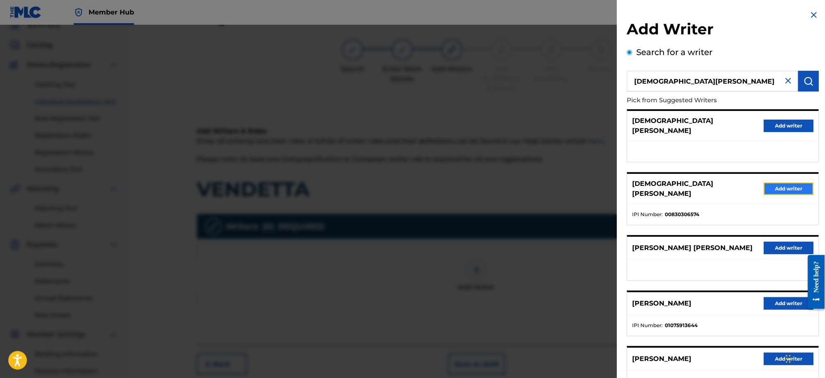
click at [783, 182] on button "Add writer" at bounding box center [789, 188] width 50 height 12
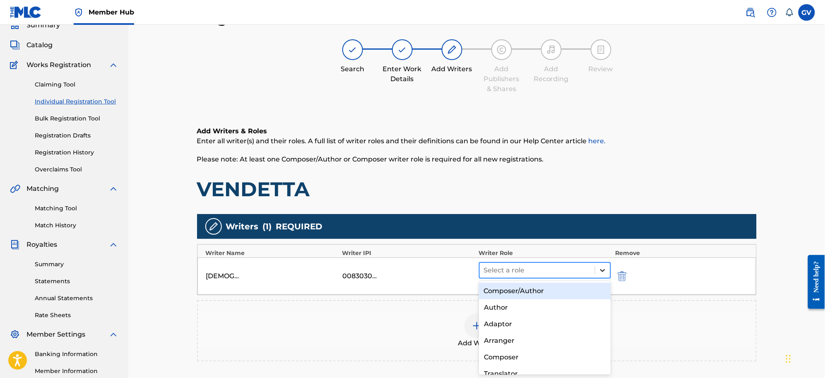
click at [602, 267] on icon at bounding box center [602, 270] width 8 height 8
click at [525, 286] on div "Composer/Author" at bounding box center [545, 291] width 132 height 17
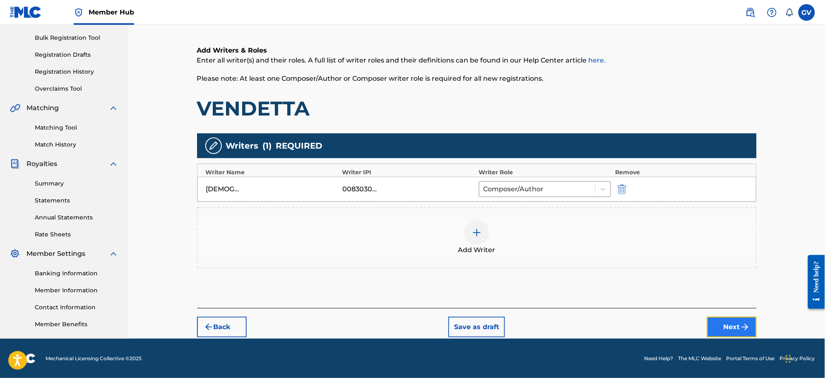
click at [725, 324] on button "Next" at bounding box center [732, 327] width 50 height 21
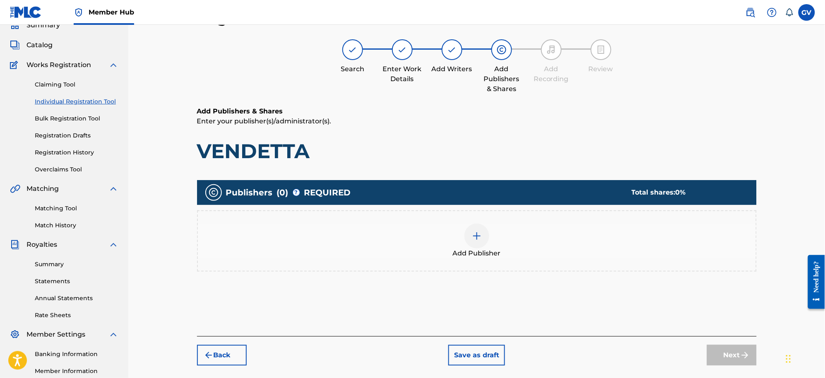
click at [476, 235] on img at bounding box center [477, 236] width 10 height 10
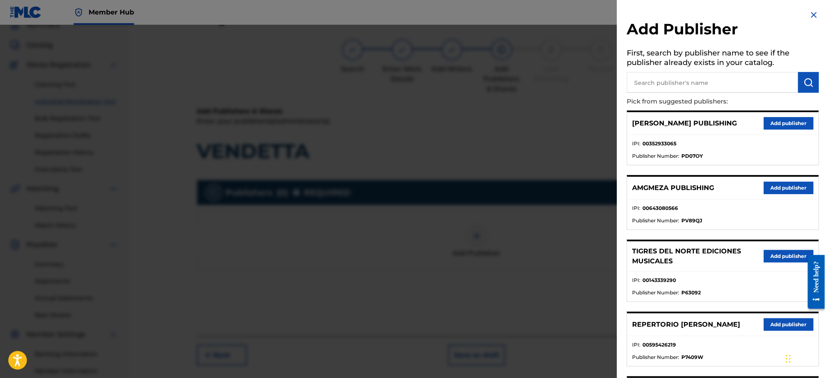
drag, startPoint x: 648, startPoint y: 79, endPoint x: 564, endPoint y: 168, distance: 122.9
click at [648, 79] on input "text" at bounding box center [712, 82] width 171 height 21
type input "LA CIMA CONTE"
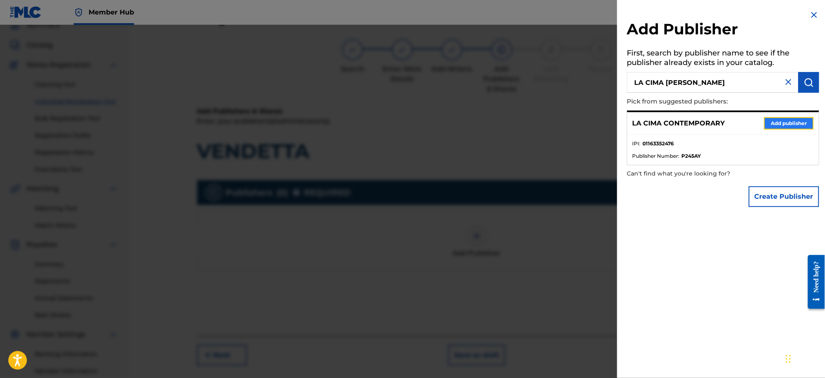
click at [782, 120] on button "Add publisher" at bounding box center [789, 123] width 50 height 12
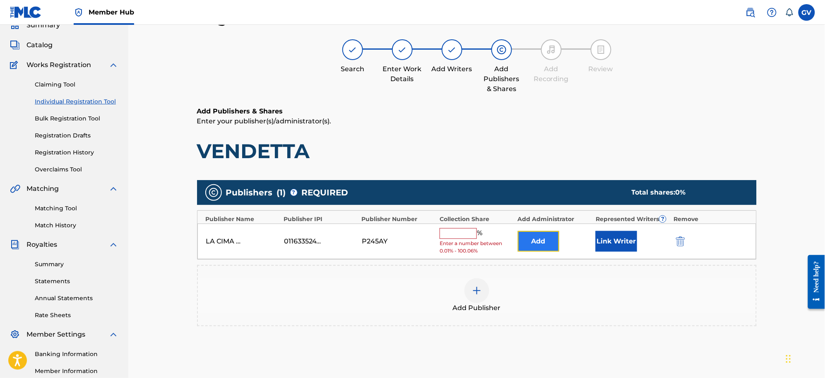
click at [539, 236] on button "Add" at bounding box center [538, 241] width 41 height 21
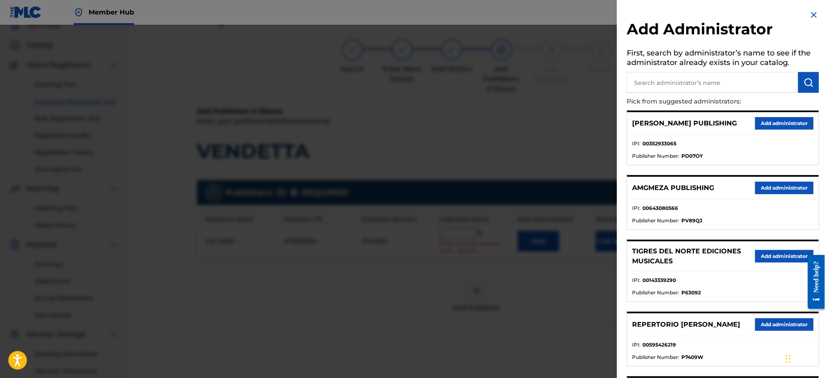
click at [648, 80] on input "text" at bounding box center [712, 82] width 171 height 21
type input "REPERTORIO VEGA"
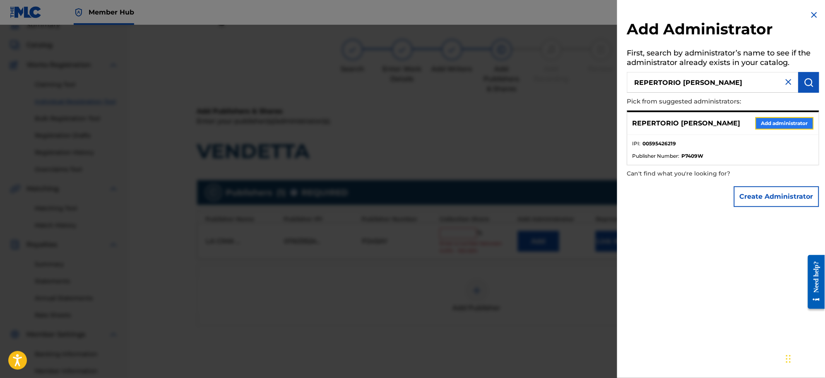
click at [770, 121] on button "Add administrator" at bounding box center [784, 123] width 58 height 12
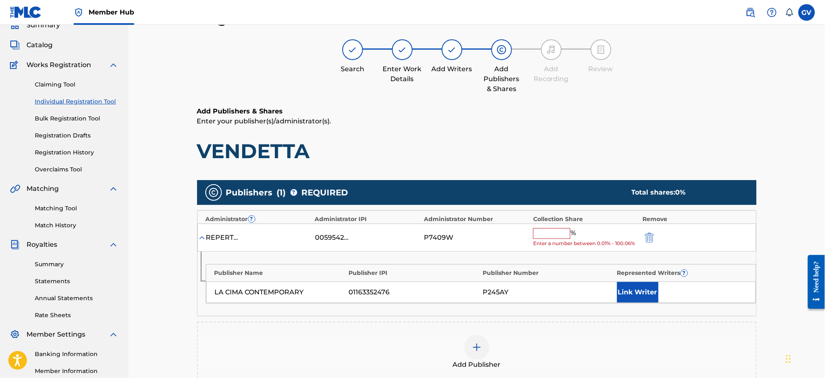
click at [553, 235] on input "text" at bounding box center [551, 233] width 37 height 11
type input "100"
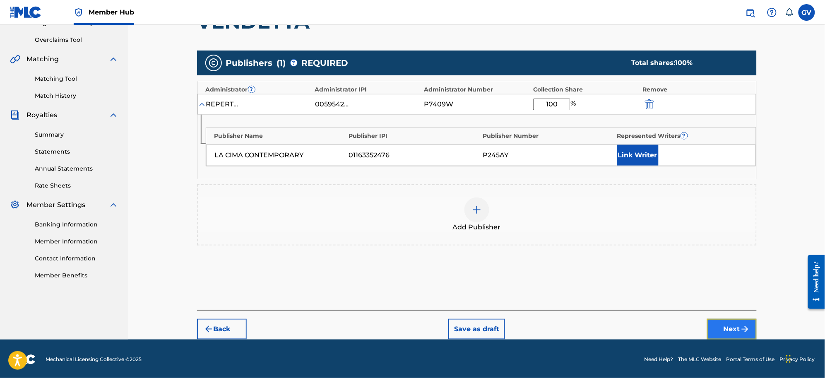
click at [737, 325] on button "Next" at bounding box center [732, 329] width 50 height 21
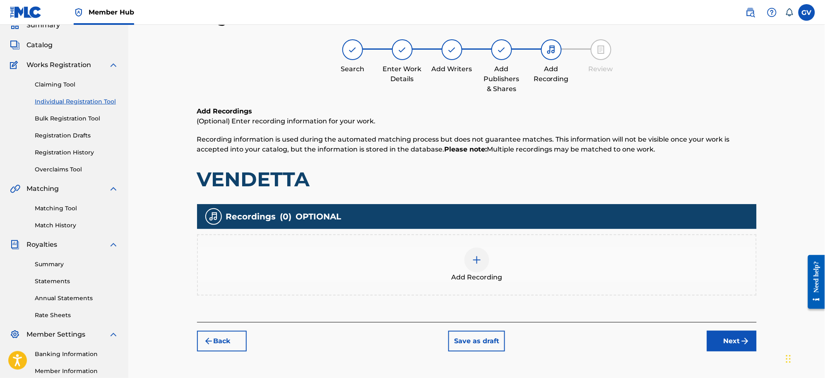
click at [478, 259] on img at bounding box center [477, 260] width 10 height 10
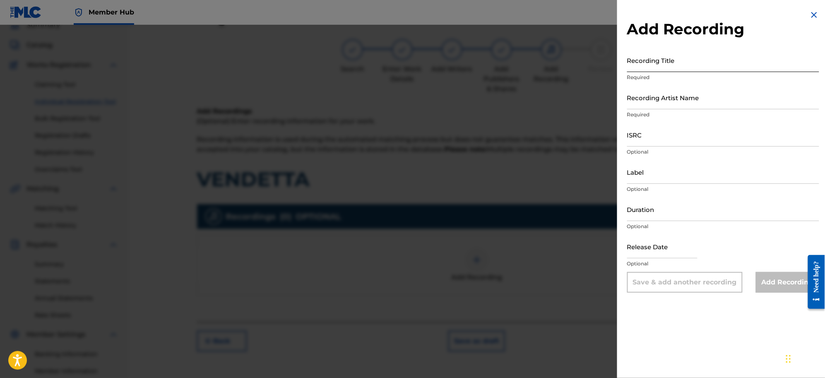
click at [654, 64] on input "Recording Title" at bounding box center [723, 60] width 192 height 24
paste input "VENDETTA"
type input "VENDETTA"
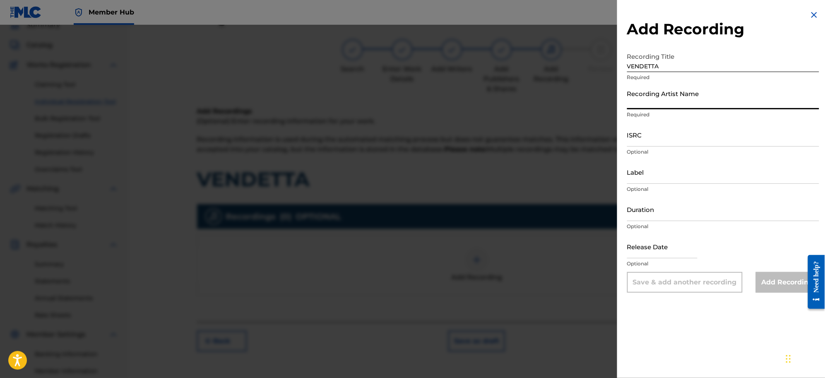
click at [648, 105] on input "Recording Artist Name" at bounding box center [723, 98] width 192 height 24
paste input "[PERSON_NAME]"
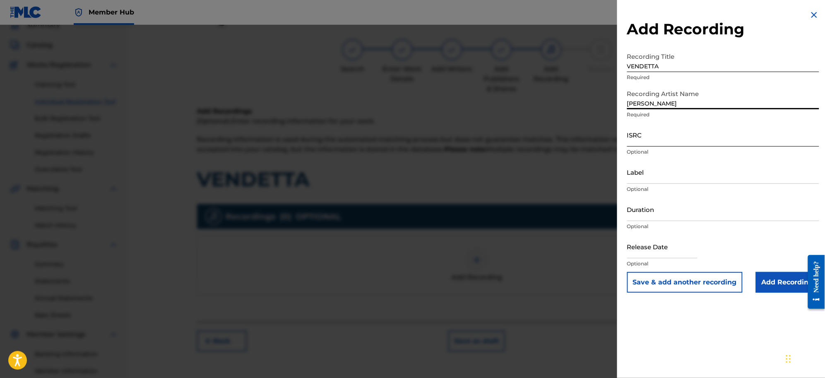
type input "Virlan Garcia"
click at [783, 282] on input "Add Recording" at bounding box center [787, 282] width 63 height 21
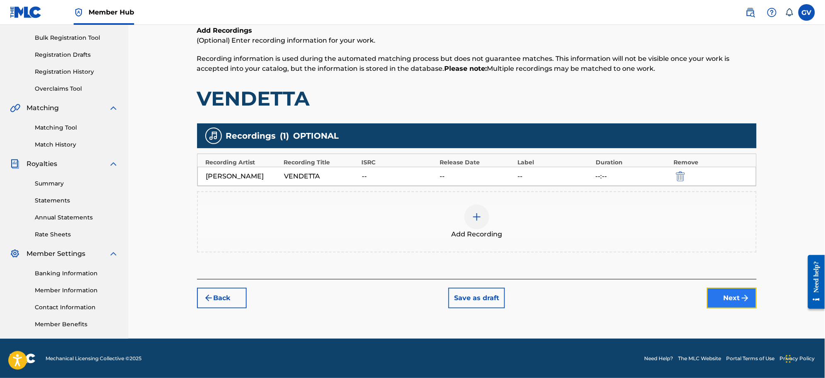
click at [733, 293] on button "Next" at bounding box center [732, 298] width 50 height 21
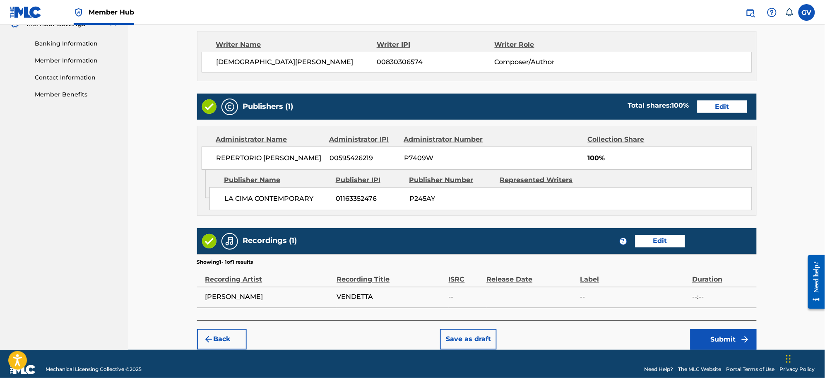
scroll to position [359, 0]
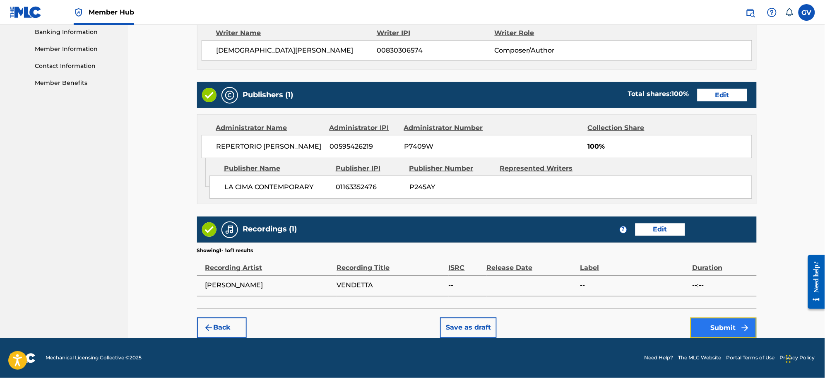
click at [729, 329] on button "Submit" at bounding box center [723, 327] width 66 height 21
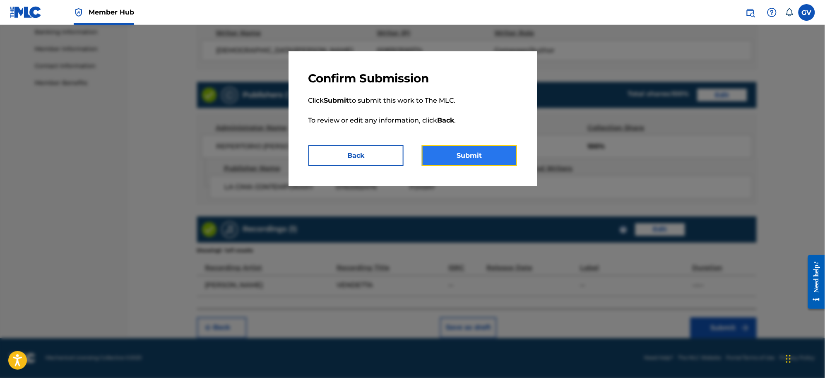
click at [475, 154] on button "Submit" at bounding box center [469, 155] width 95 height 21
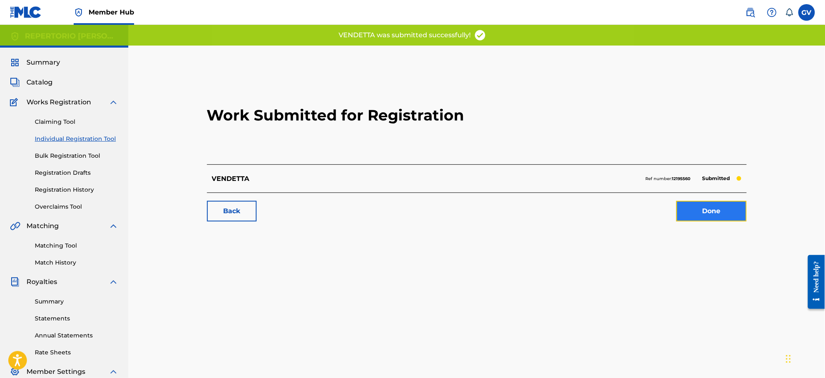
click at [705, 212] on link "Done" at bounding box center [711, 211] width 70 height 21
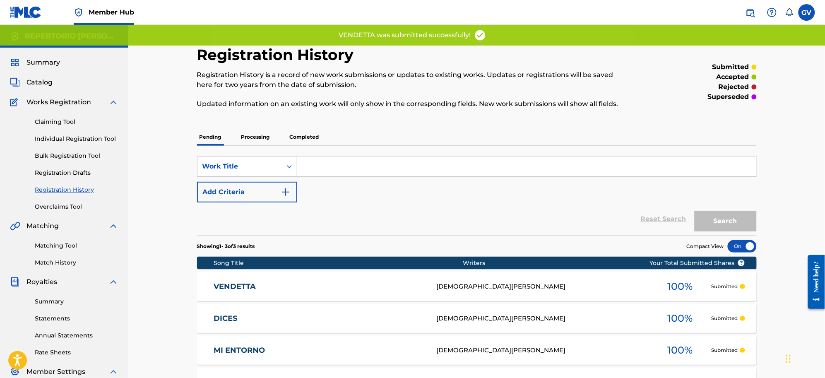
click at [242, 284] on link "VENDETTA" at bounding box center [320, 287] width 212 height 10
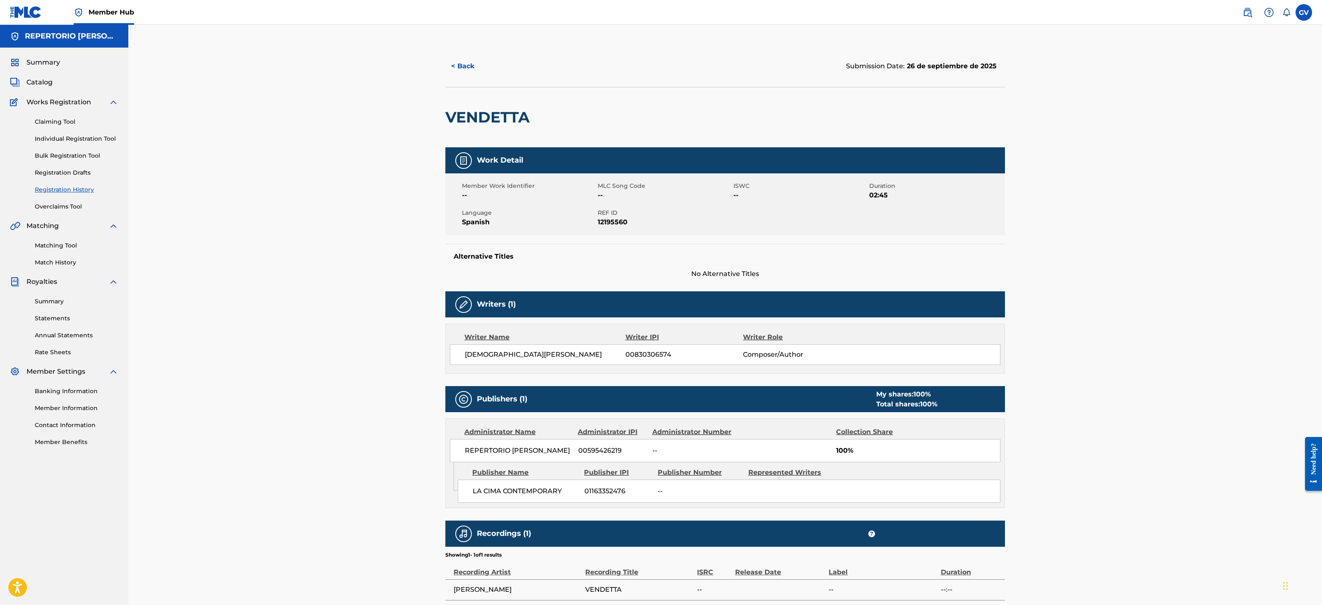
click at [824, 84] on div "< Back Submission Date: 26 de septiembre de 2025 VENDETTA Work Detail Member Wo…" at bounding box center [724, 329] width 1193 height 609
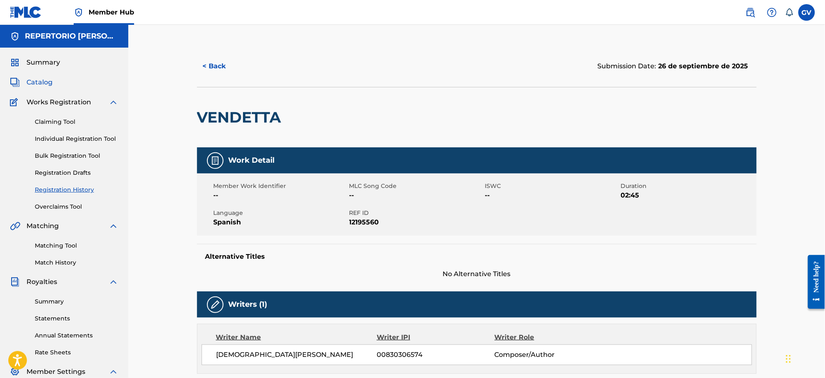
click at [38, 80] on span "Catalog" at bounding box center [39, 82] width 26 height 10
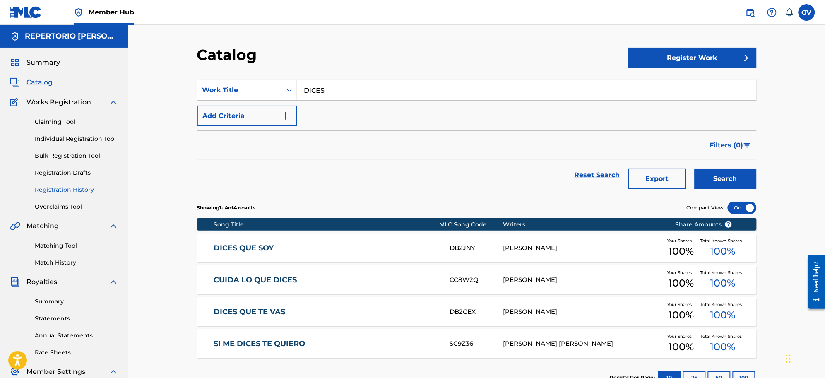
click at [69, 185] on link "Registration History" at bounding box center [77, 189] width 84 height 9
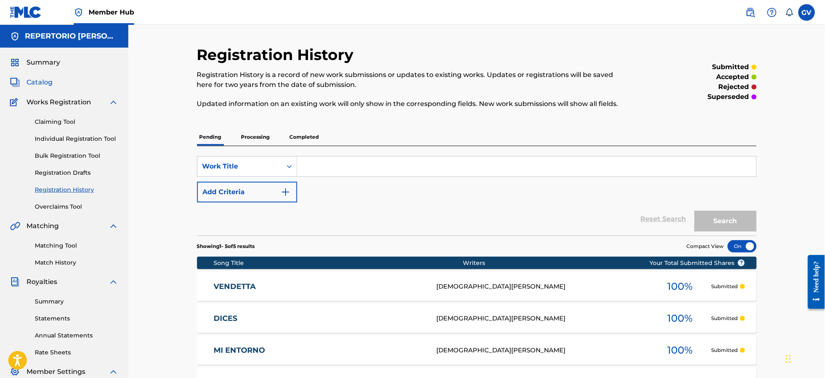
click at [36, 78] on span "Catalog" at bounding box center [39, 82] width 26 height 10
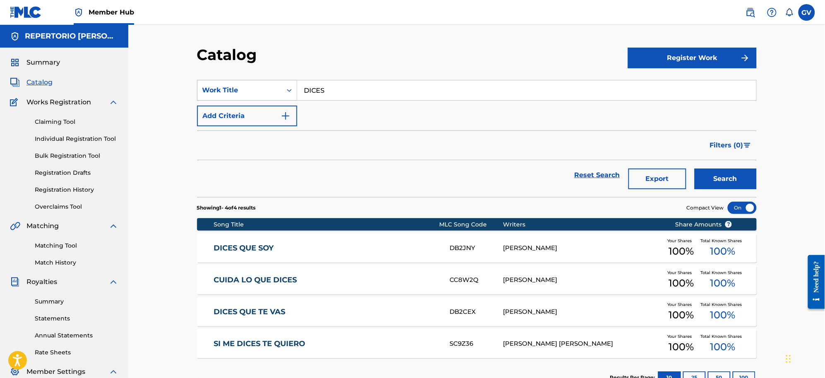
drag, startPoint x: 345, startPoint y: 91, endPoint x: 275, endPoint y: 90, distance: 69.5
click at [276, 90] on div "SearchWithCriteriaf0fc72ee-2f62-4041-ad37-465993f93e46 Work Title DICES" at bounding box center [476, 90] width 559 height 21
type input "LA PUGNA"
click at [694, 168] on button "Search" at bounding box center [725, 178] width 62 height 21
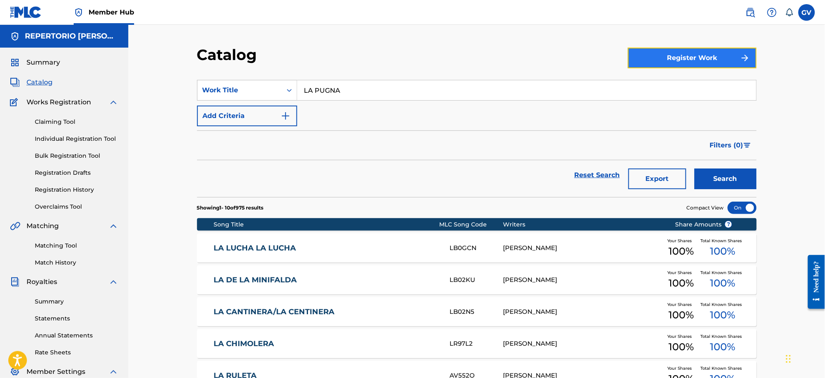
click at [683, 53] on button "Register Work" at bounding box center [692, 58] width 129 height 21
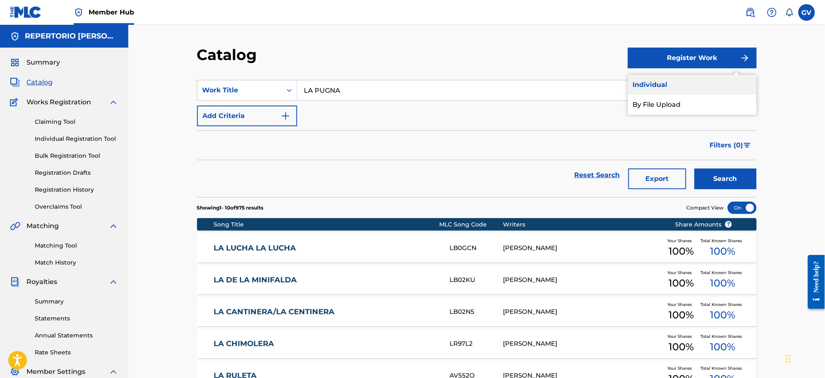
click at [650, 83] on link "Individual" at bounding box center [692, 85] width 129 height 20
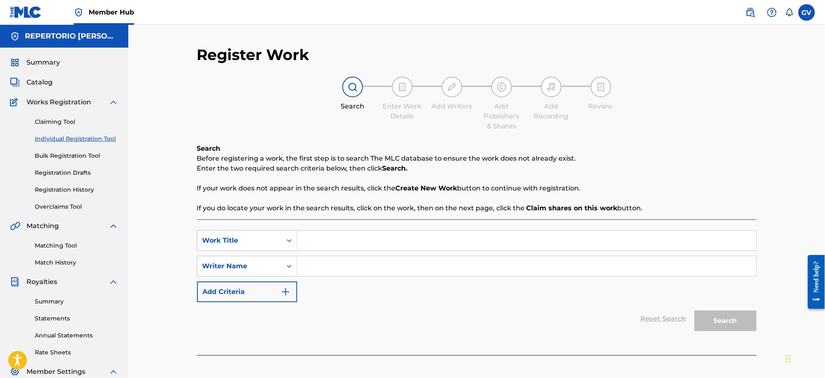
click at [313, 241] on input "Search Form" at bounding box center [526, 240] width 459 height 20
type input "LA PUGNA"
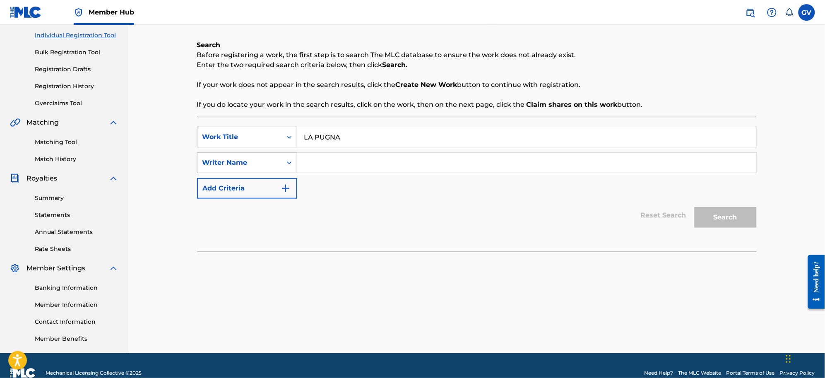
click at [314, 160] on input "Search Form" at bounding box center [526, 163] width 459 height 20
type input "VIRLAN"
click at [694, 207] on button "Search" at bounding box center [725, 217] width 62 height 21
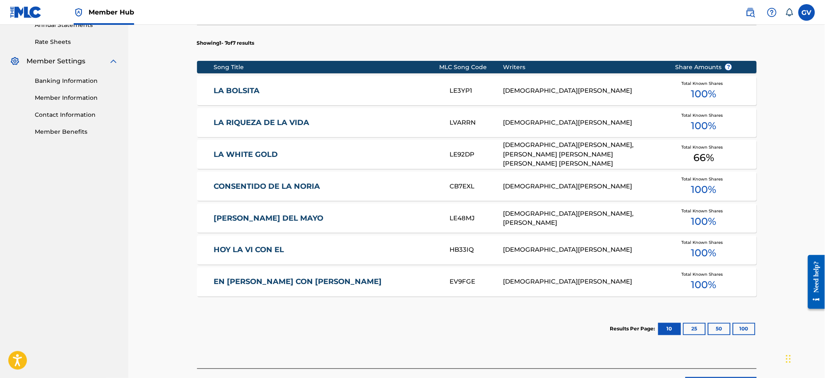
scroll to position [370, 0]
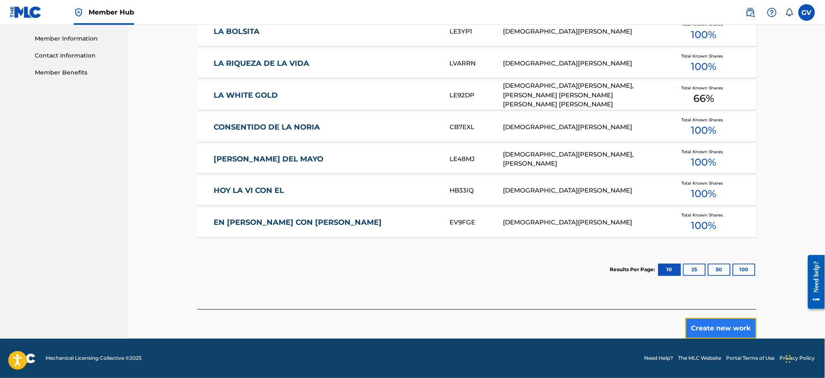
click at [716, 323] on button "Create new work" at bounding box center [720, 328] width 71 height 21
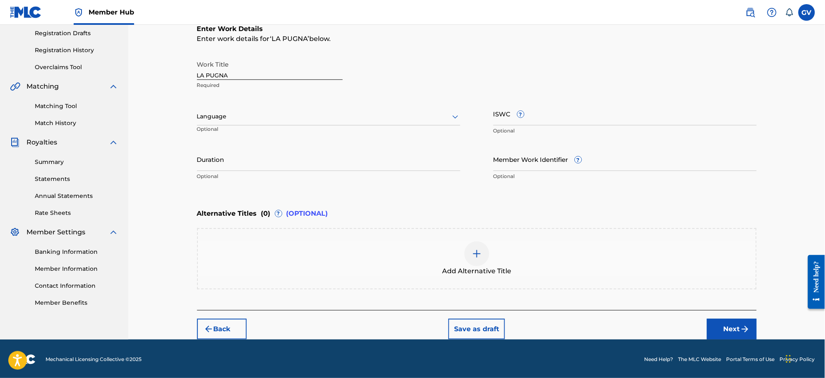
click at [454, 117] on icon at bounding box center [455, 117] width 10 height 10
click at [217, 154] on div "Spanish" at bounding box center [328, 153] width 262 height 19
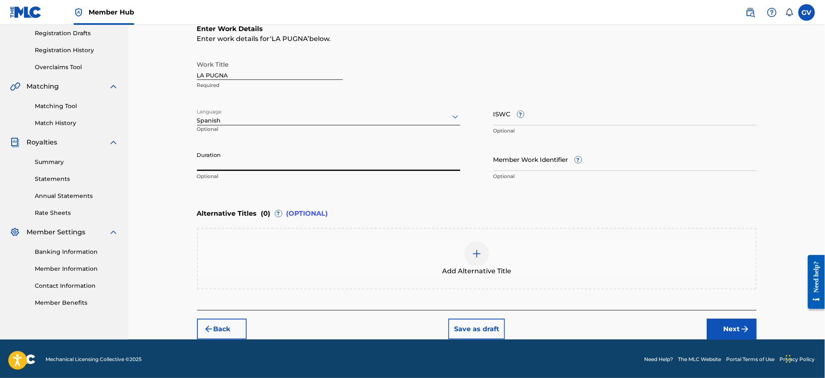
click at [209, 166] on input "Duration" at bounding box center [328, 159] width 263 height 24
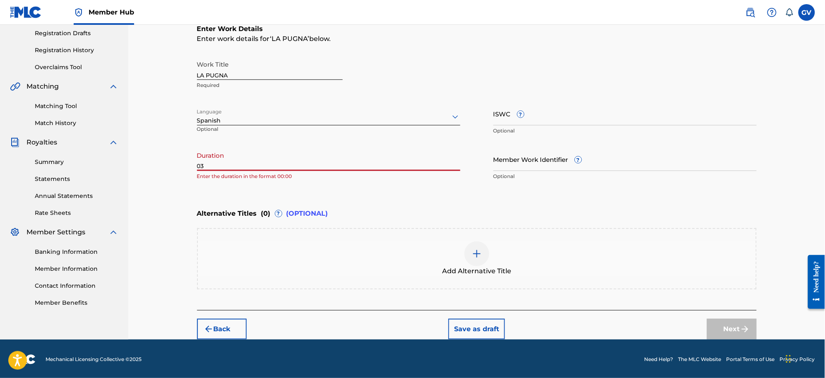
type input "0"
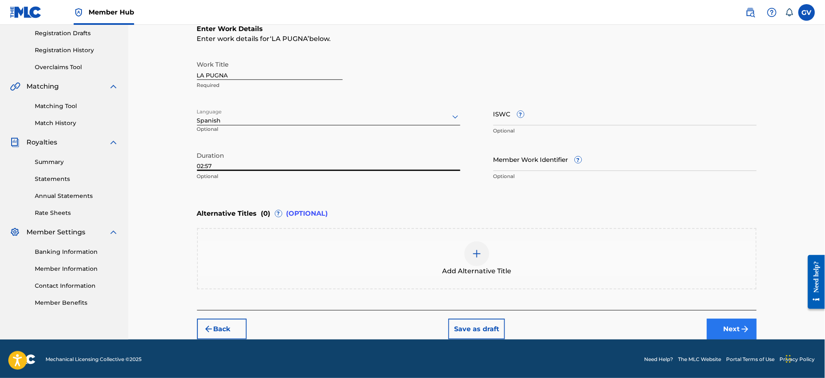
type input "02:57"
click at [727, 323] on button "Next" at bounding box center [732, 329] width 50 height 21
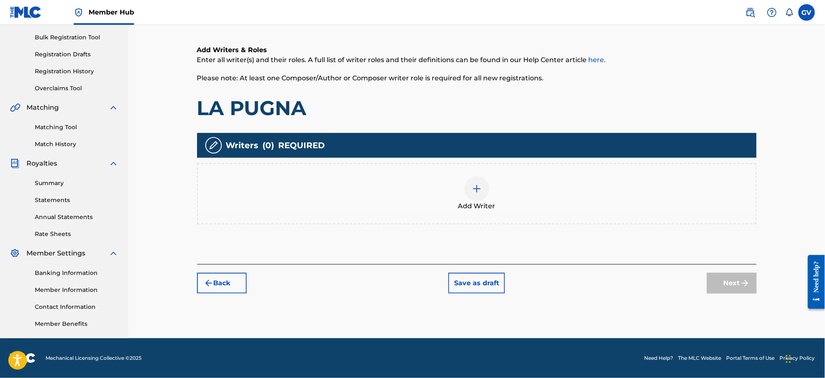
scroll to position [37, 0]
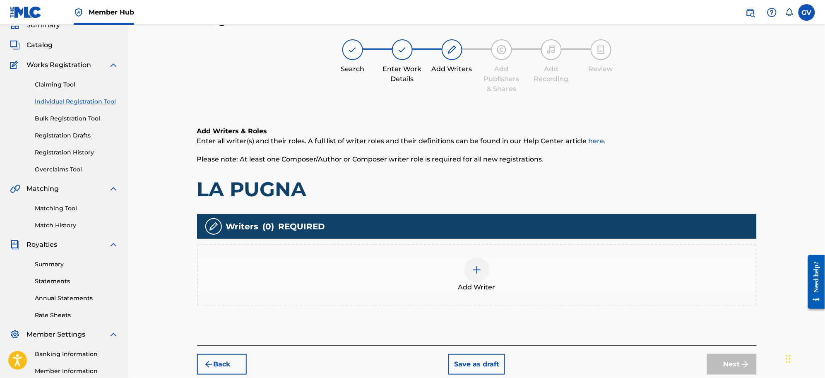
click at [480, 271] on img at bounding box center [477, 270] width 10 height 10
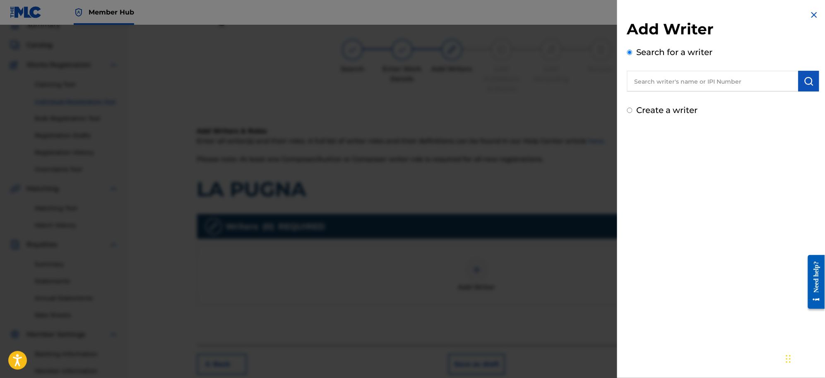
click at [646, 77] on input "text" at bounding box center [712, 81] width 171 height 21
paste input "[DEMOGRAPHIC_DATA][PERSON_NAME]"
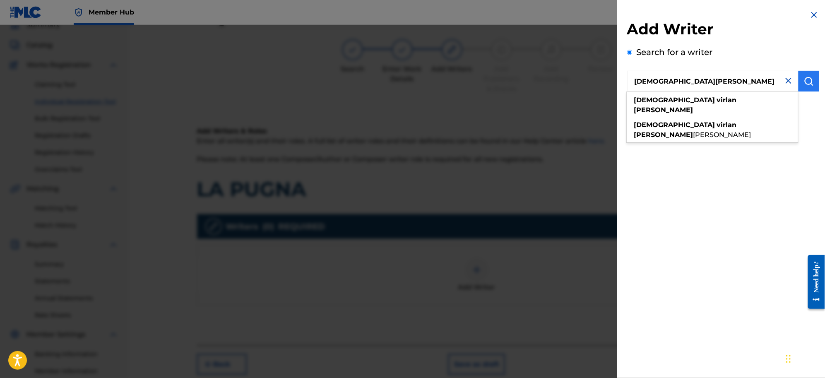
type input "[DEMOGRAPHIC_DATA][PERSON_NAME]"
click at [809, 77] on img "submit" at bounding box center [809, 81] width 10 height 10
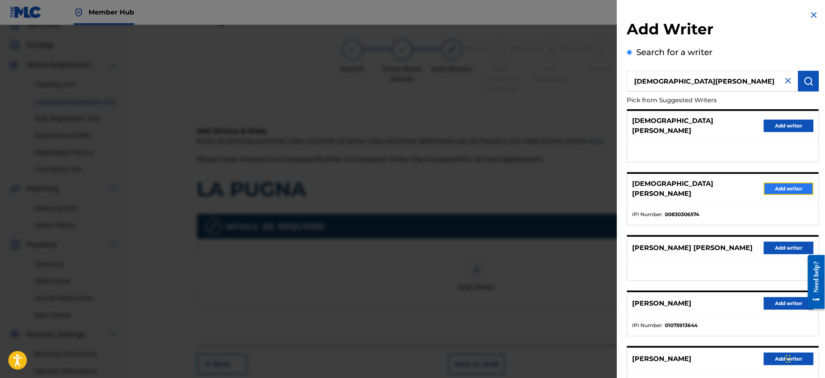
click at [789, 182] on button "Add writer" at bounding box center [789, 188] width 50 height 12
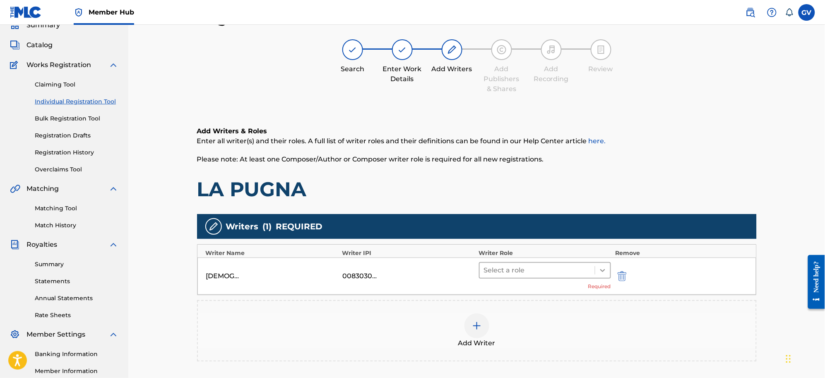
click at [605, 271] on icon at bounding box center [602, 270] width 8 height 8
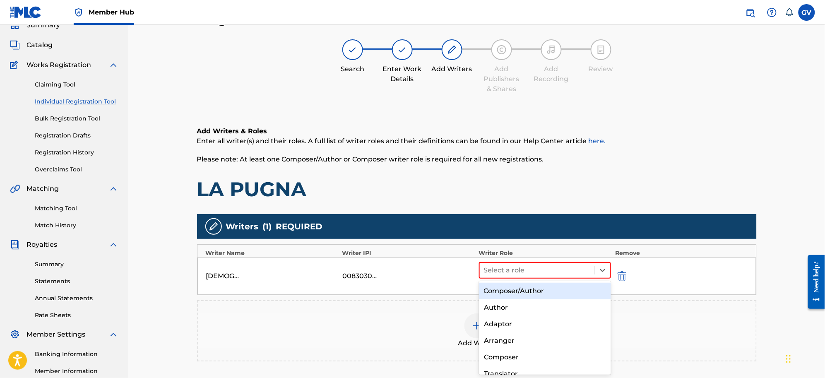
click at [518, 289] on div "Composer/Author" at bounding box center [545, 291] width 132 height 17
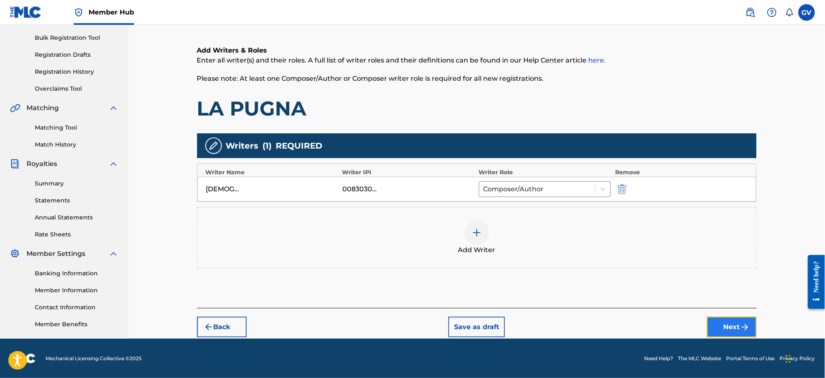
click at [726, 324] on button "Next" at bounding box center [732, 327] width 50 height 21
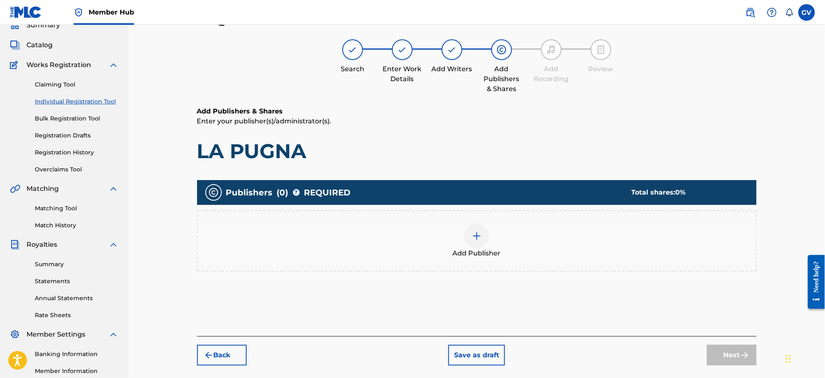
click at [476, 237] on img at bounding box center [477, 236] width 10 height 10
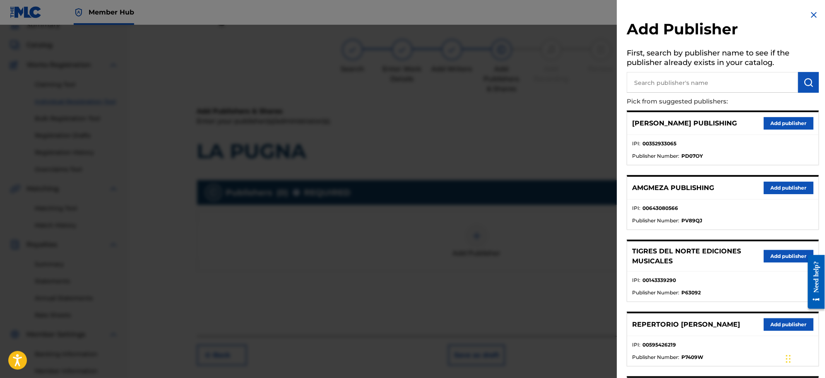
click at [651, 87] on input "text" at bounding box center [712, 82] width 171 height 21
type input "LA CIMA CONTE"
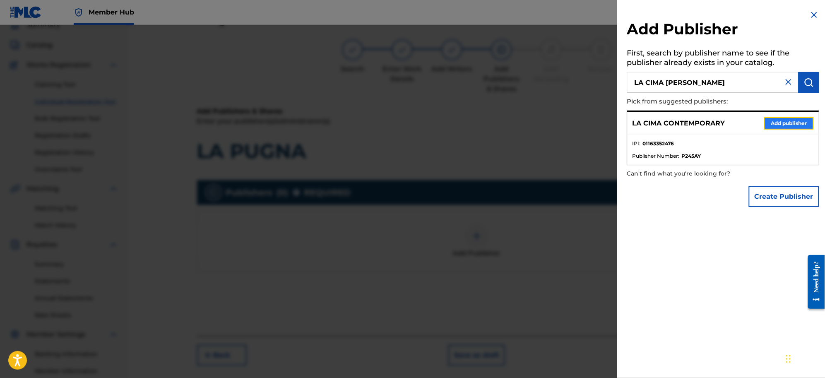
click at [787, 120] on button "Add publisher" at bounding box center [789, 123] width 50 height 12
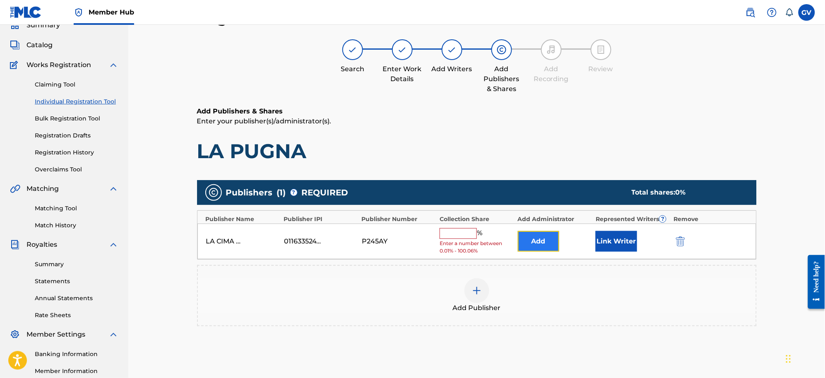
click at [544, 234] on button "Add" at bounding box center [538, 241] width 41 height 21
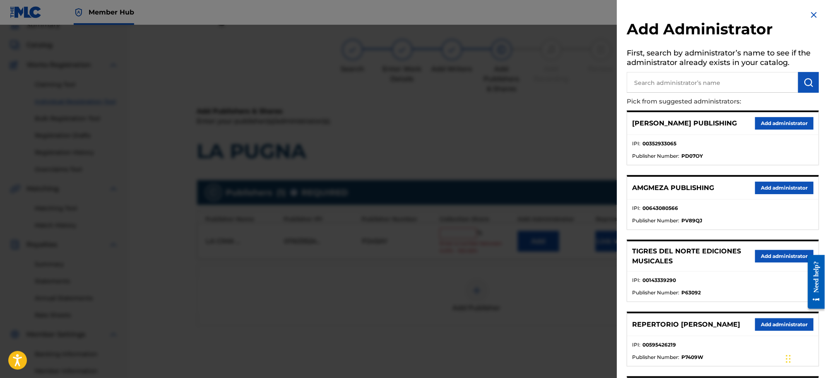
click at [649, 83] on input "text" at bounding box center [712, 82] width 171 height 21
type input "REPERTORIO VEGA"
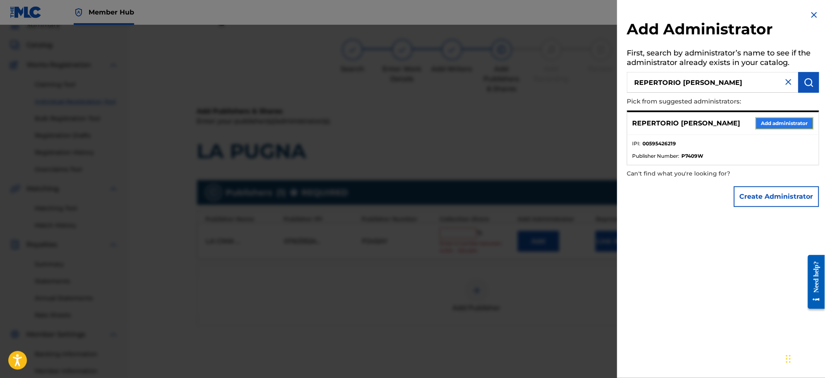
click at [773, 125] on button "Add administrator" at bounding box center [784, 123] width 58 height 12
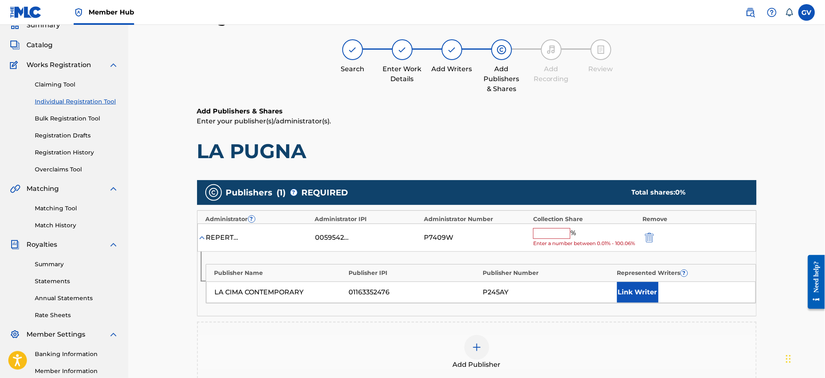
click at [545, 226] on div "REPERTORIO VEGA 00595426219 P7409W % Enter a number between 0.01% - 100.06%" at bounding box center [476, 237] width 559 height 29
click at [544, 234] on input "text" at bounding box center [551, 233] width 37 height 11
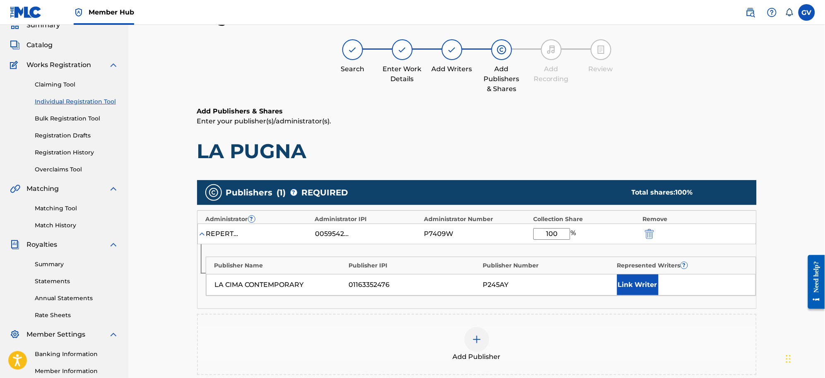
type input "100"
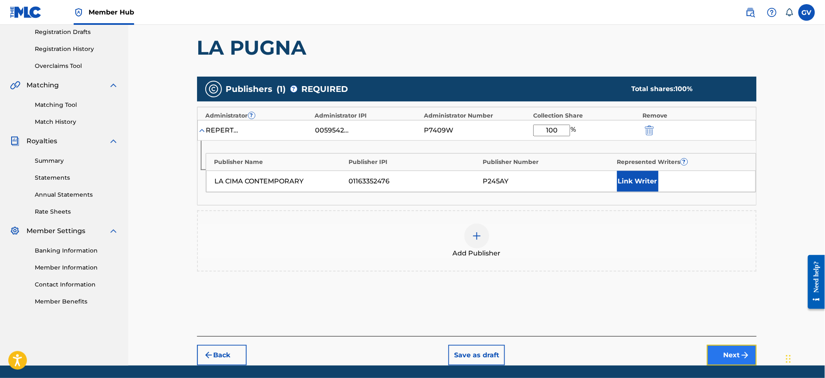
click at [730, 350] on button "Next" at bounding box center [732, 355] width 50 height 21
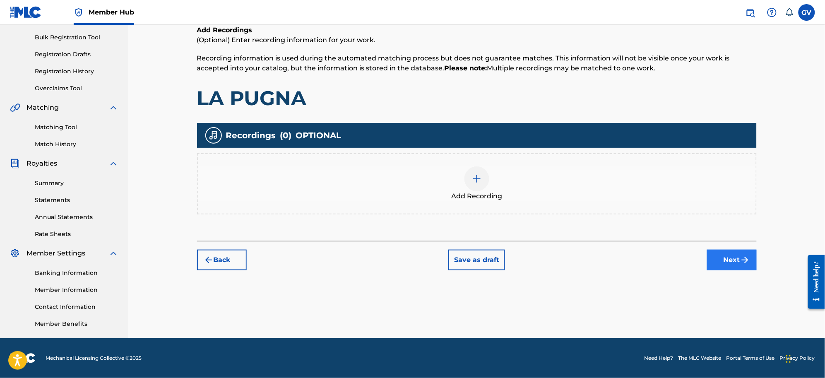
scroll to position [37, 0]
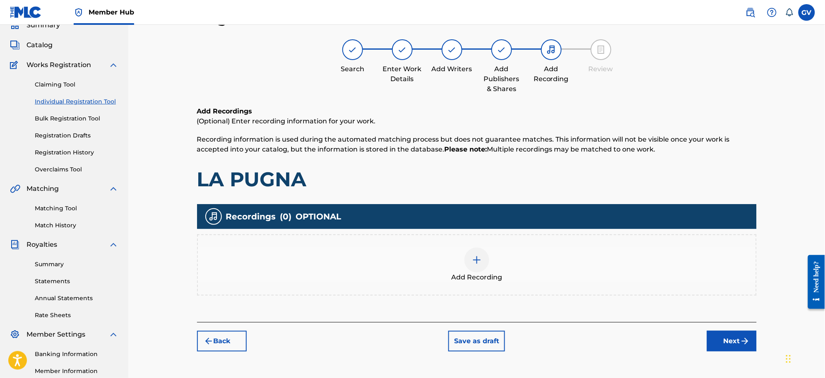
click at [479, 263] on img at bounding box center [477, 260] width 10 height 10
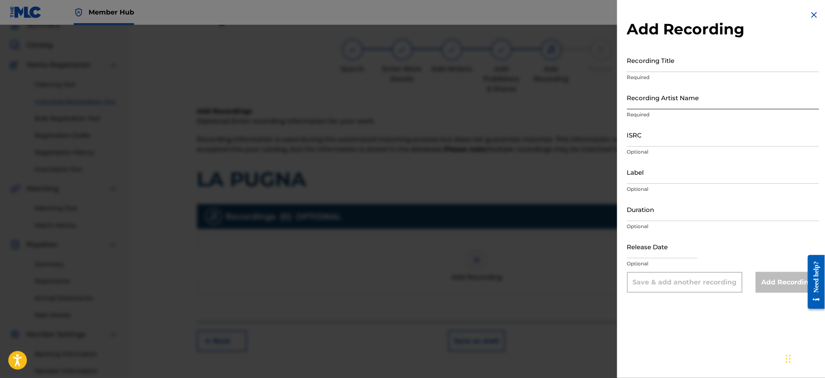
click at [643, 102] on input "Recording Artist Name" at bounding box center [723, 98] width 192 height 24
type input "[PERSON_NAME]"
click at [642, 62] on input "Recording Title" at bounding box center [723, 60] width 192 height 24
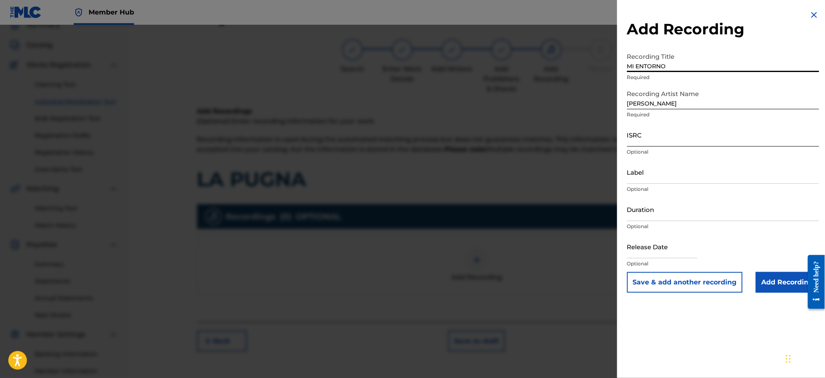
type input "MI ENTORNO"
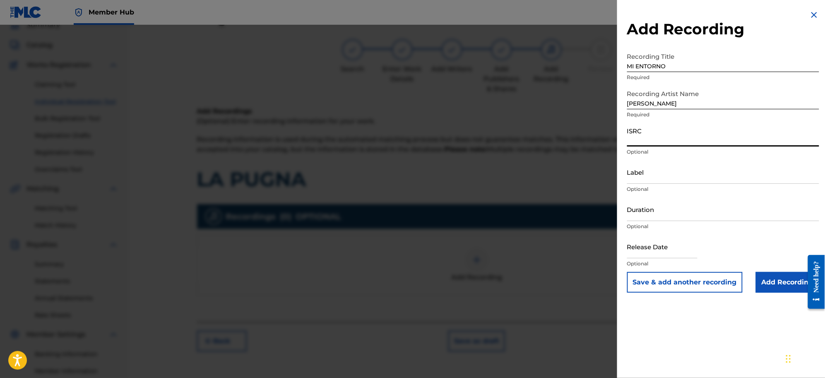
drag, startPoint x: 637, startPoint y: 138, endPoint x: 657, endPoint y: 140, distance: 19.6
click at [637, 138] on input "ISRC" at bounding box center [723, 135] width 192 height 24
drag, startPoint x: 675, startPoint y: 142, endPoint x: 710, endPoint y: 147, distance: 35.6
click at [676, 142] on input "USANG2521344" at bounding box center [723, 135] width 192 height 24
type input "USANG2521349"
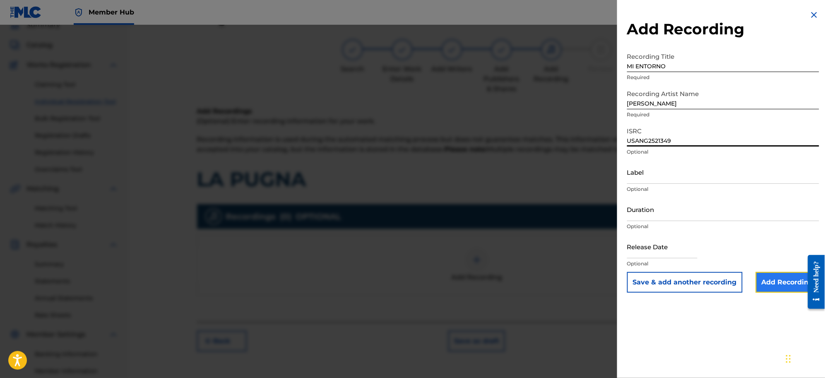
click at [774, 281] on input "Add Recording" at bounding box center [787, 282] width 63 height 21
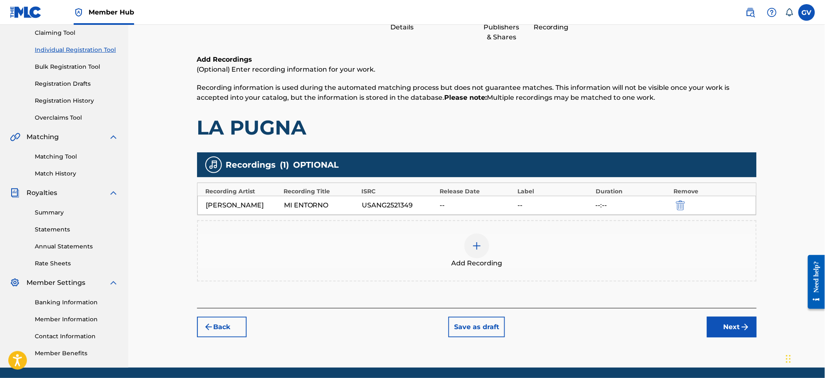
scroll to position [118, 0]
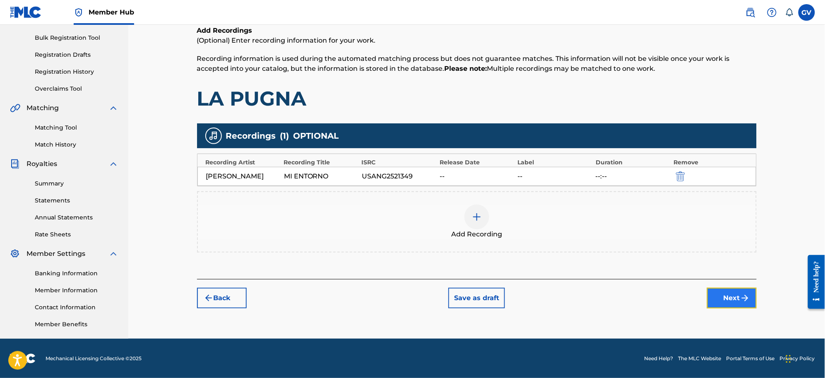
click at [730, 298] on button "Next" at bounding box center [732, 298] width 50 height 21
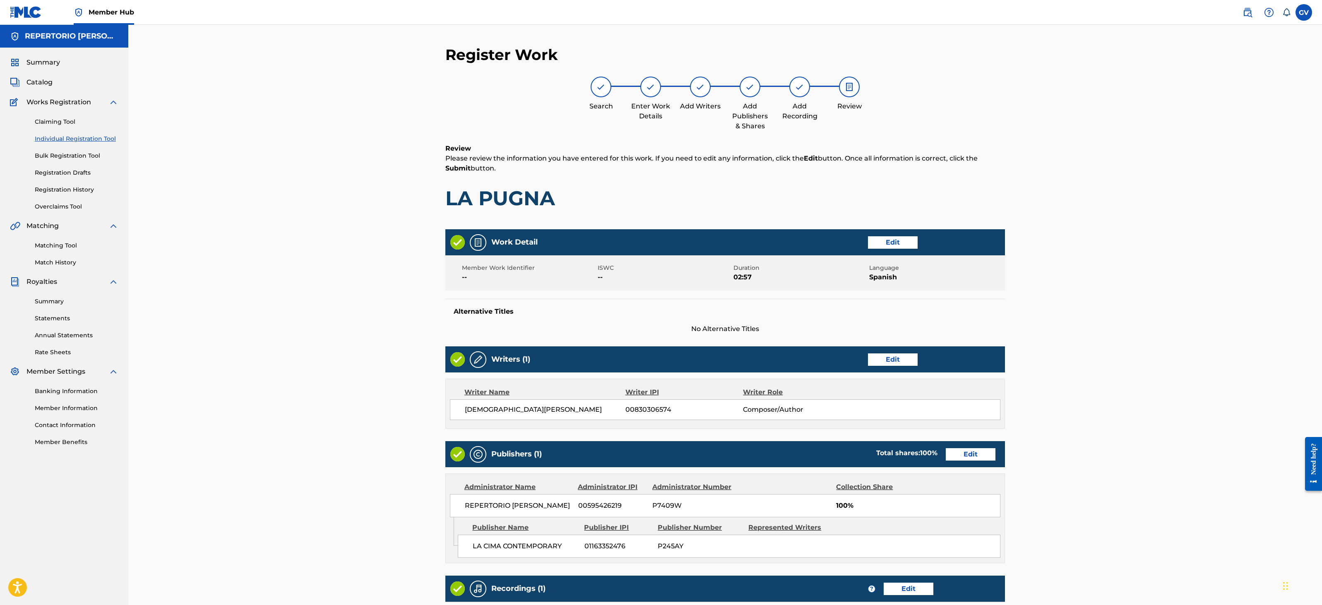
scroll to position [136, 0]
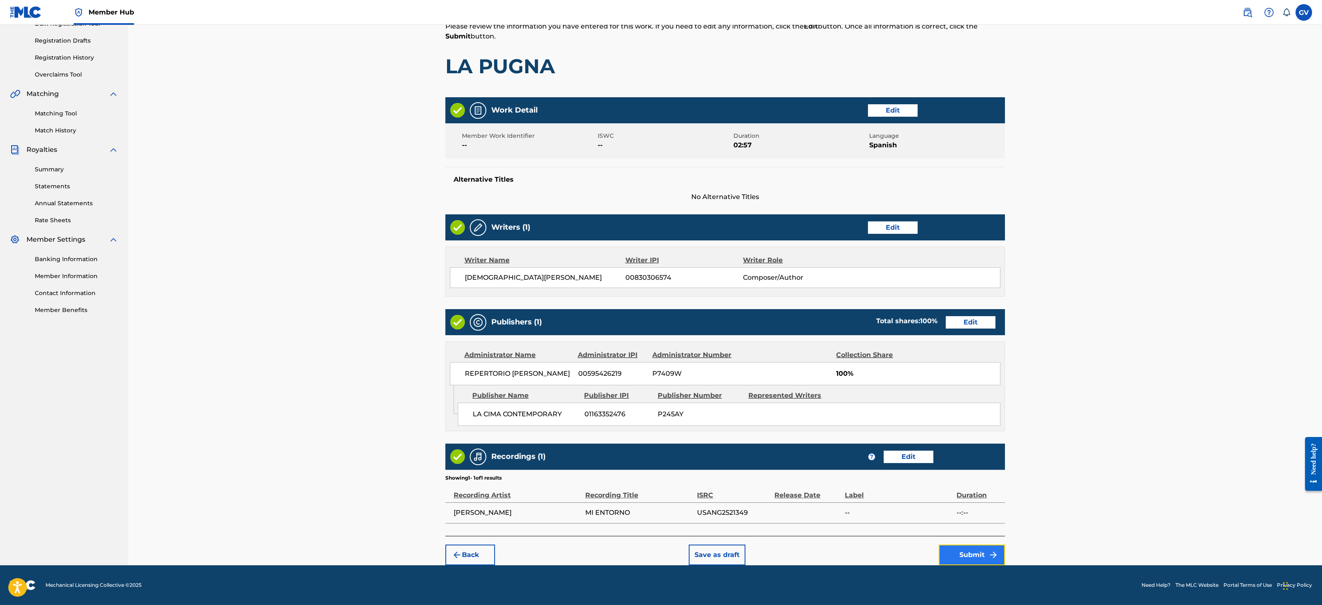
click at [824, 377] on button "Submit" at bounding box center [971, 555] width 66 height 21
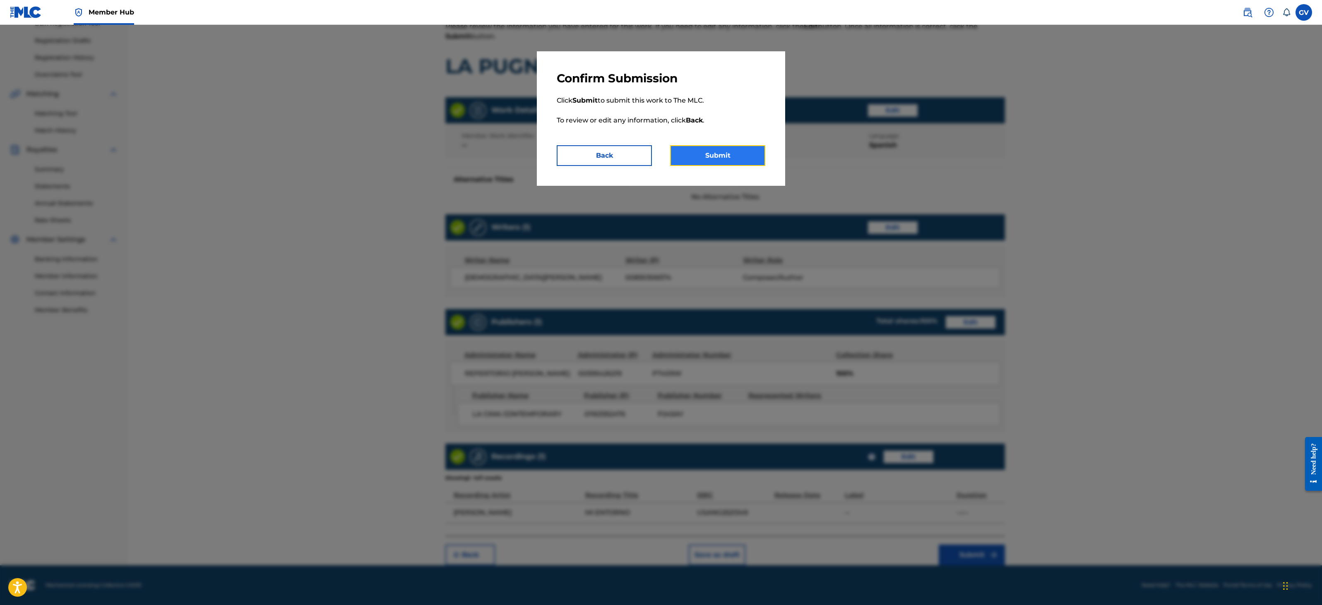
click at [718, 153] on button "Submit" at bounding box center [717, 155] width 95 height 21
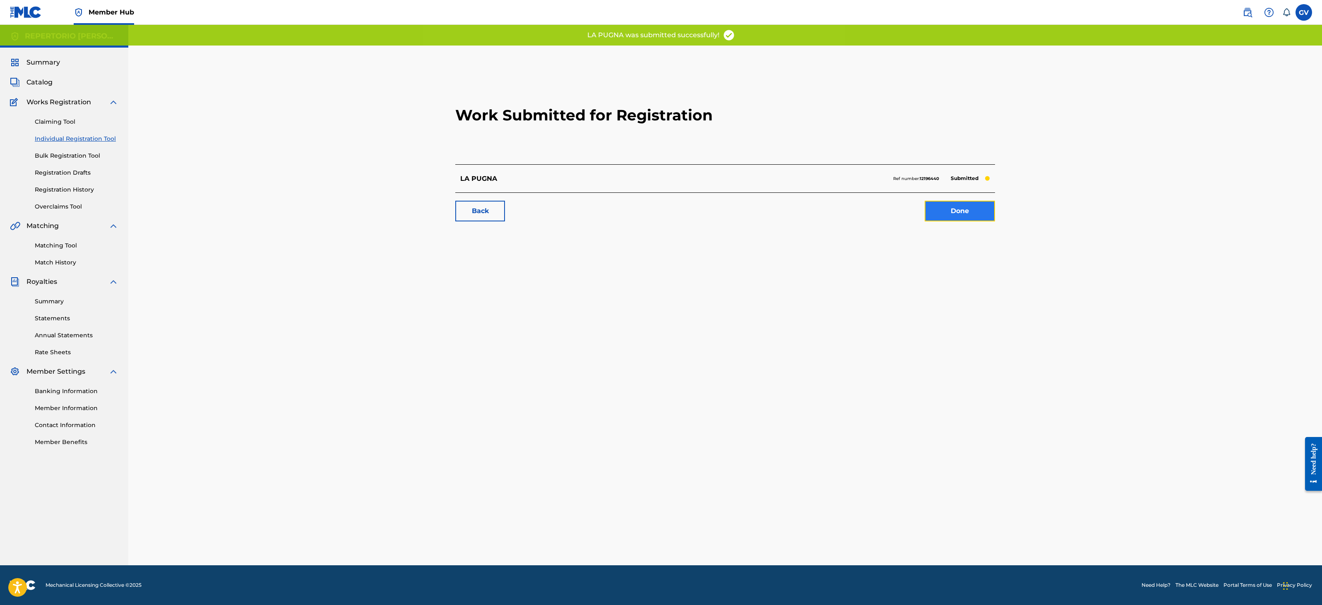
click at [824, 207] on link "Done" at bounding box center [959, 211] width 70 height 21
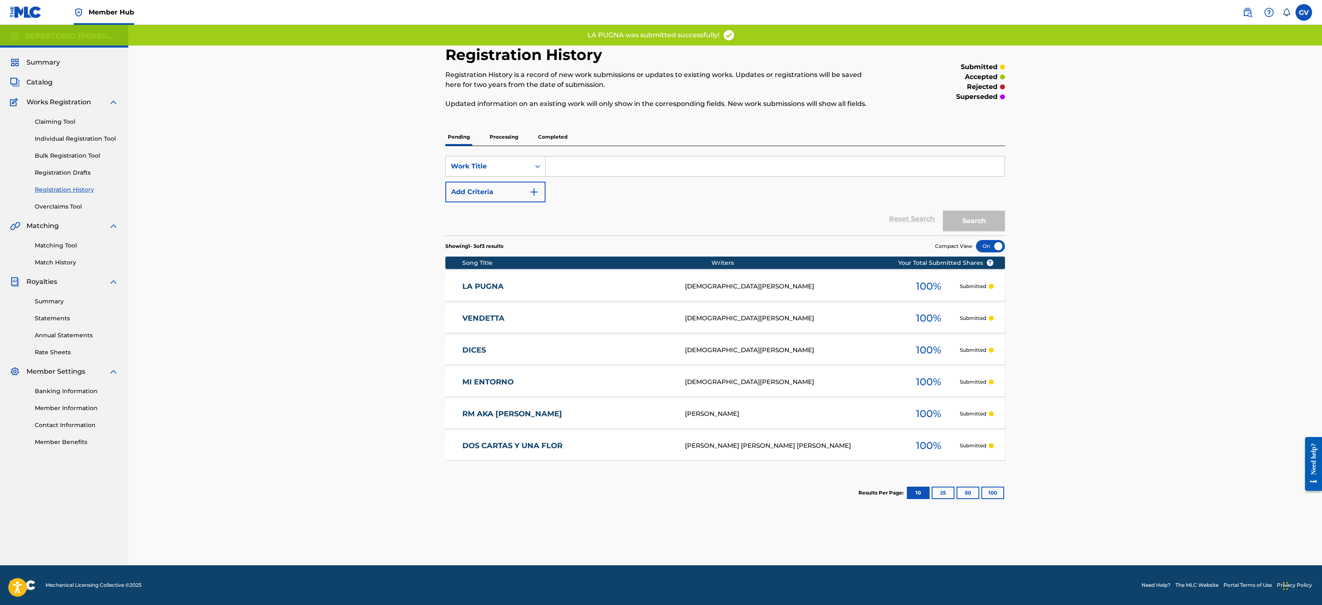
click at [495, 287] on link "LA PUGNA" at bounding box center [568, 287] width 212 height 10
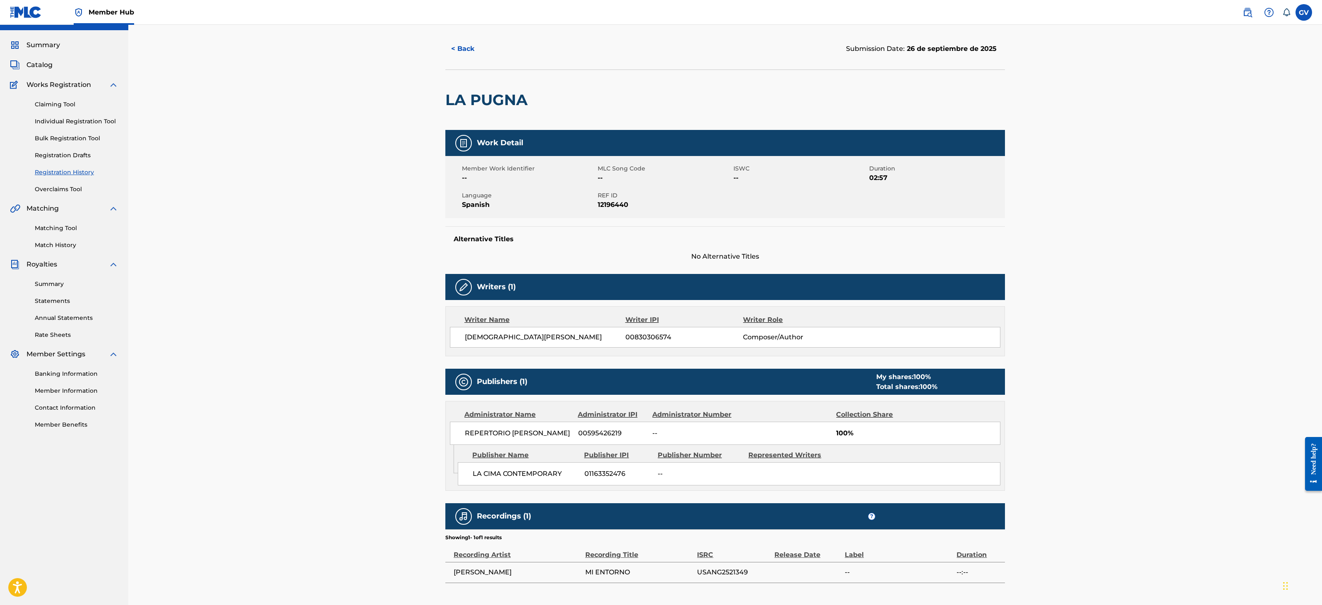
scroll to position [22, 0]
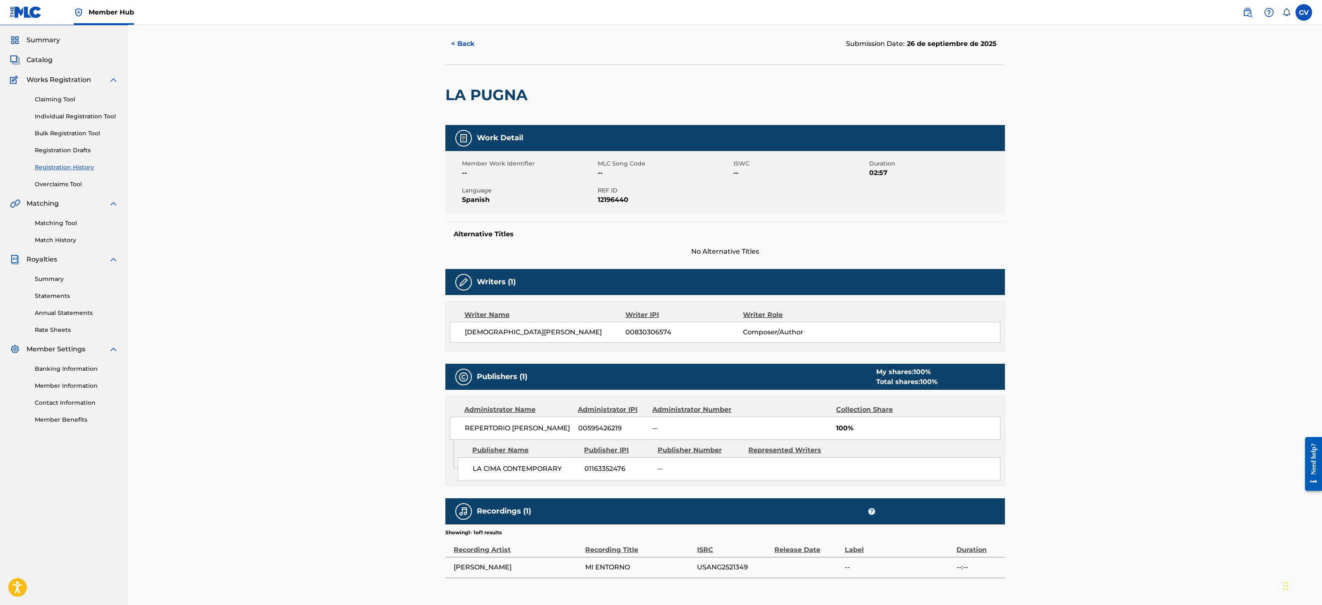
click at [236, 265] on div "< Back Submission Date: 26 de septiembre de 2025 LA PUGNA Work Detail Member Wo…" at bounding box center [724, 306] width 1193 height 609
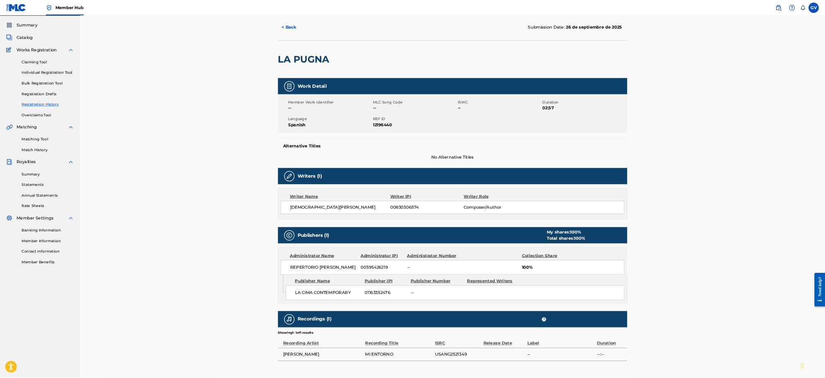
scroll to position [0, 0]
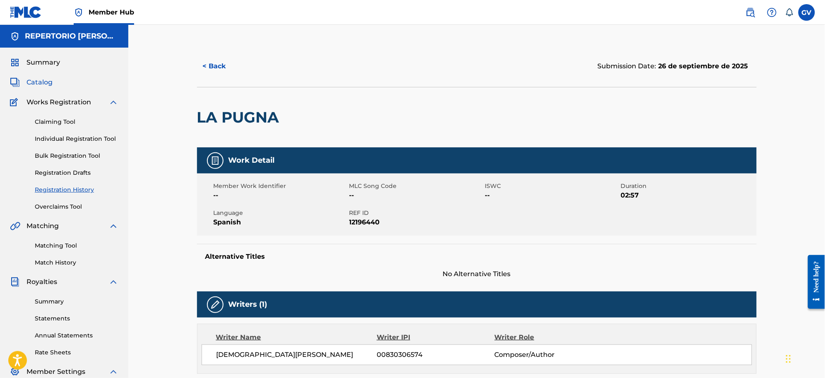
drag, startPoint x: 38, startPoint y: 81, endPoint x: 52, endPoint y: 85, distance: 15.1
click at [38, 81] on span "Catalog" at bounding box center [39, 82] width 26 height 10
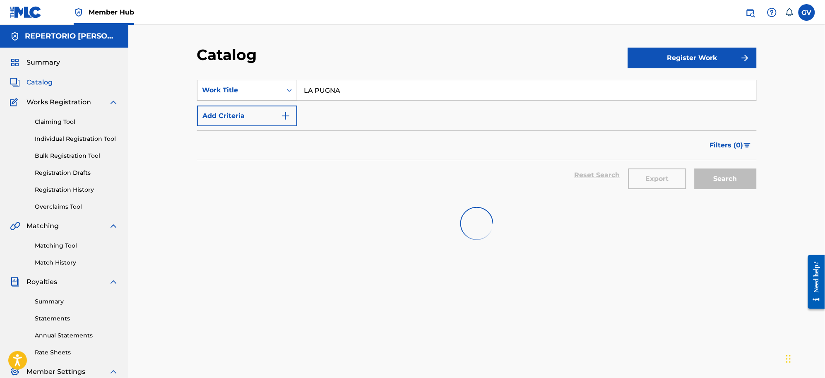
drag, startPoint x: 370, startPoint y: 89, endPoint x: 261, endPoint y: 81, distance: 109.6
click at [261, 81] on div "SearchWithCriteriaf0fc72ee-2f62-4041-ad37-465993f93e46 Work Title LA PUGNA" at bounding box center [476, 90] width 559 height 21
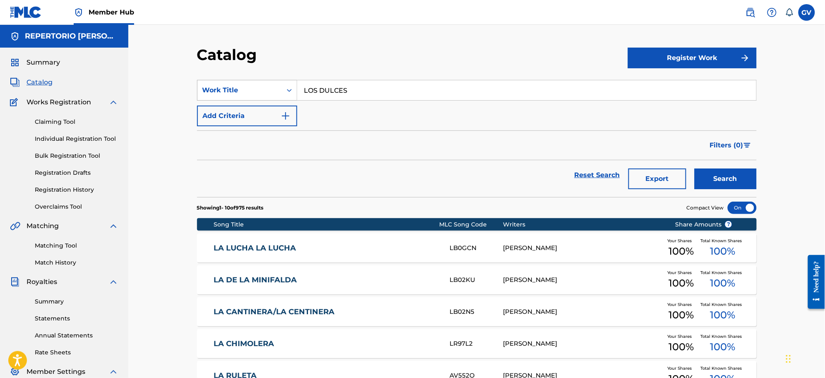
type input "LOS DULCES"
click at [694, 168] on button "Search" at bounding box center [725, 178] width 62 height 21
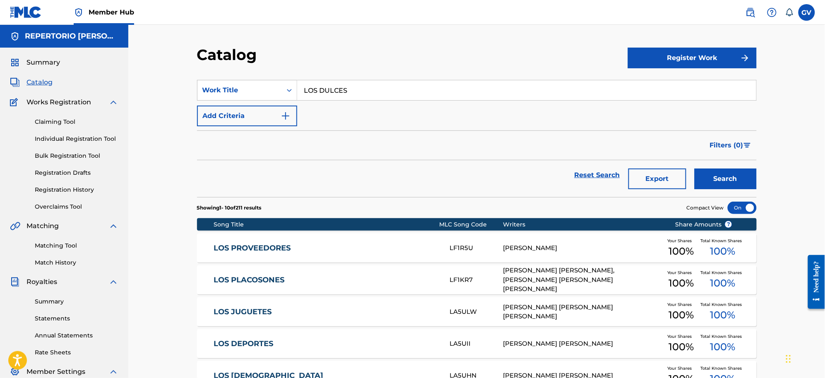
click at [367, 90] on input "LOS DULCES" at bounding box center [526, 90] width 459 height 20
click at [694, 168] on button "Search" at bounding box center [725, 178] width 62 height 21
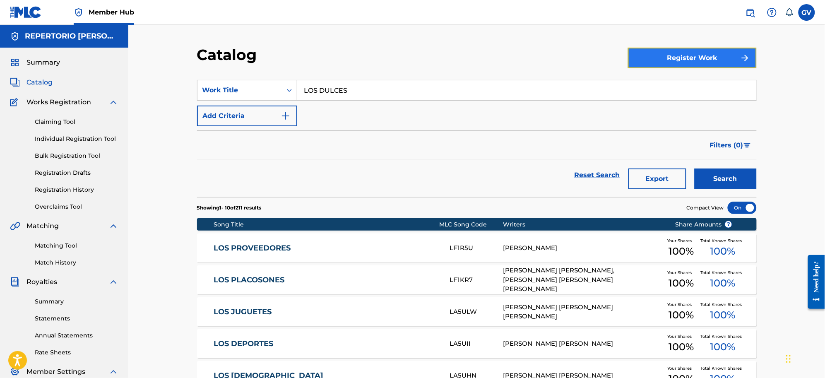
click at [677, 55] on button "Register Work" at bounding box center [692, 58] width 129 height 21
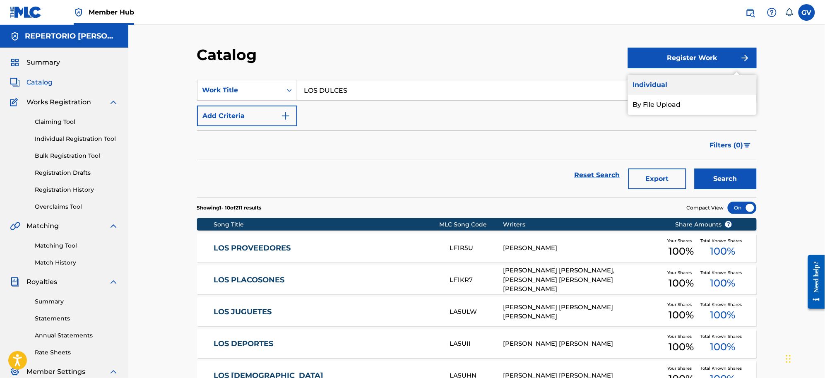
click at [658, 82] on link "Individual" at bounding box center [692, 85] width 129 height 20
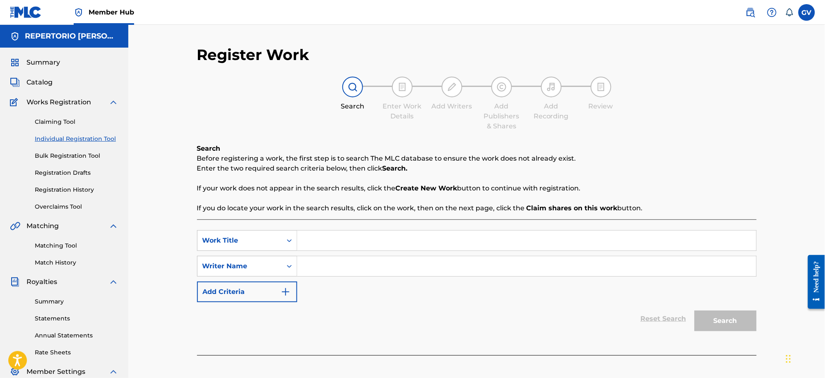
click at [321, 242] on input "Search Form" at bounding box center [526, 240] width 459 height 20
type input "L"
type input "LOS DULCES"
click at [305, 267] on input "Search Form" at bounding box center [526, 266] width 459 height 20
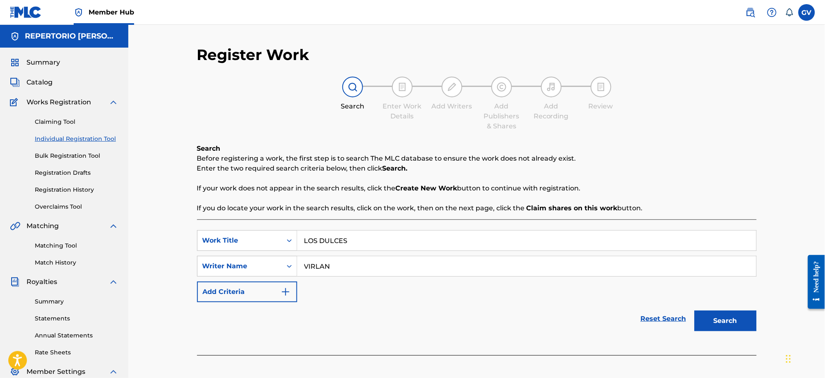
type input "VIRLAN"
click at [694, 310] on button "Search" at bounding box center [725, 320] width 62 height 21
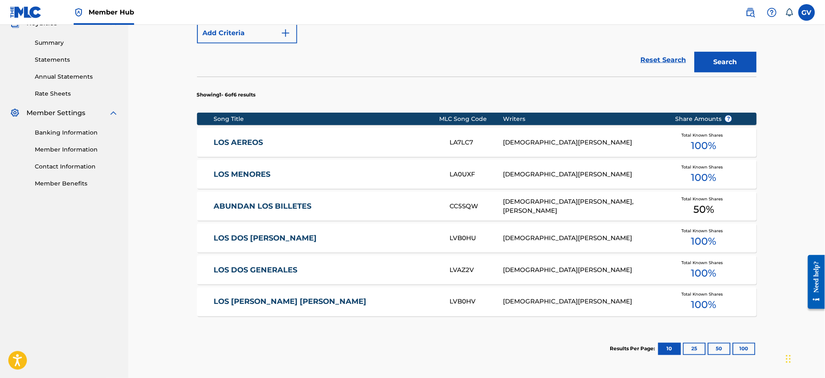
scroll to position [338, 0]
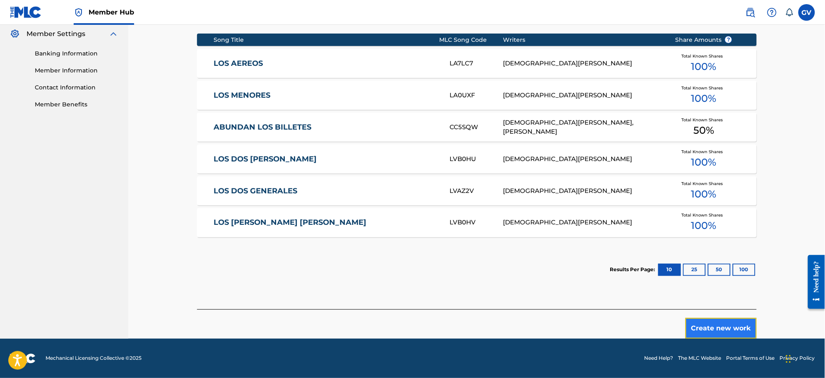
click at [720, 324] on button "Create new work" at bounding box center [720, 328] width 71 height 21
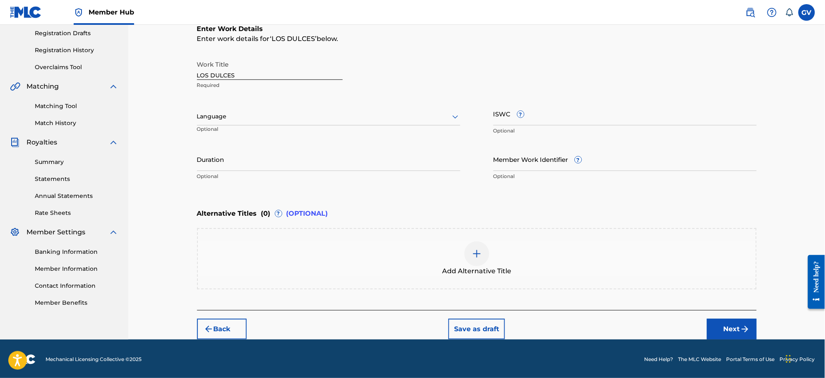
click at [454, 117] on icon at bounding box center [455, 117] width 10 height 10
click at [225, 154] on div "Spanish" at bounding box center [328, 153] width 262 height 19
click at [218, 167] on input "Duration" at bounding box center [328, 159] width 263 height 24
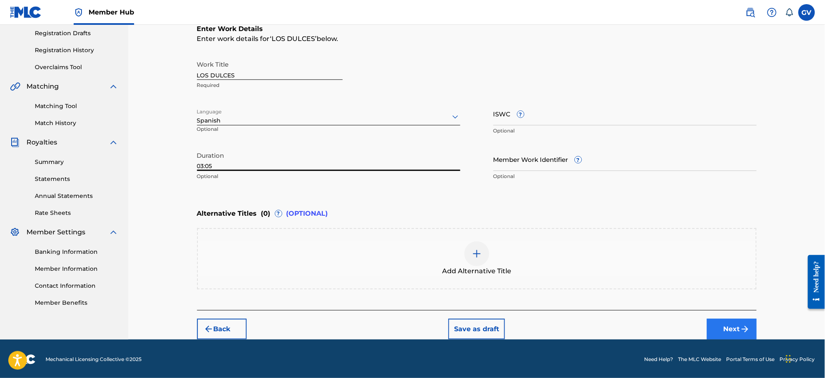
type input "03:05"
click at [731, 326] on button "Next" at bounding box center [732, 329] width 50 height 21
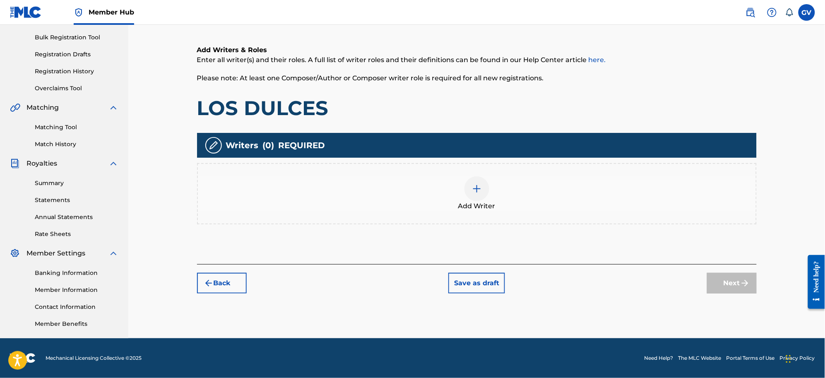
scroll to position [37, 0]
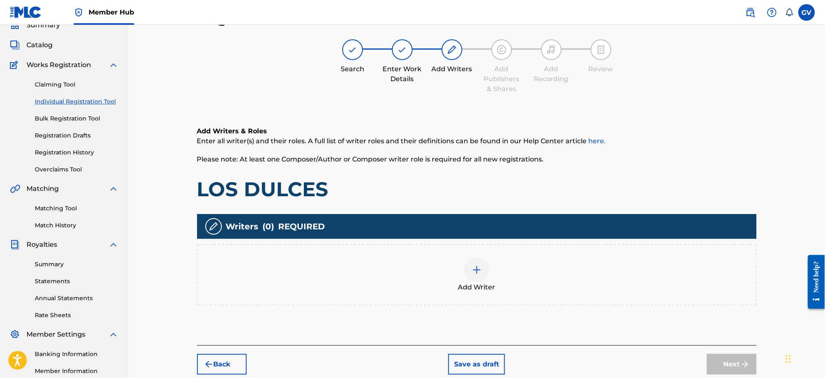
click at [478, 270] on img at bounding box center [477, 270] width 10 height 10
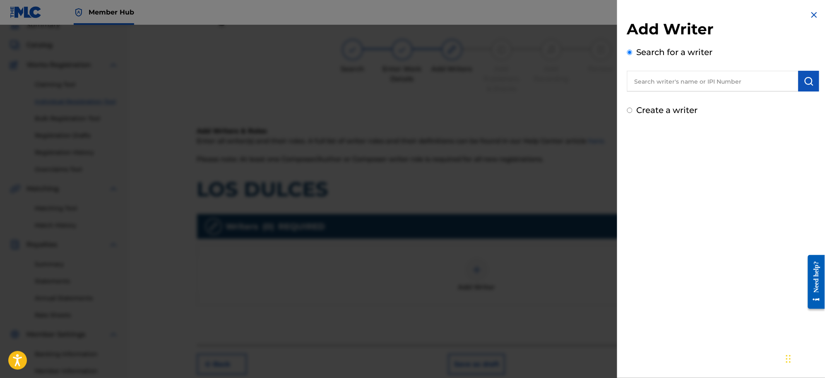
click at [653, 82] on input "text" at bounding box center [712, 81] width 171 height 21
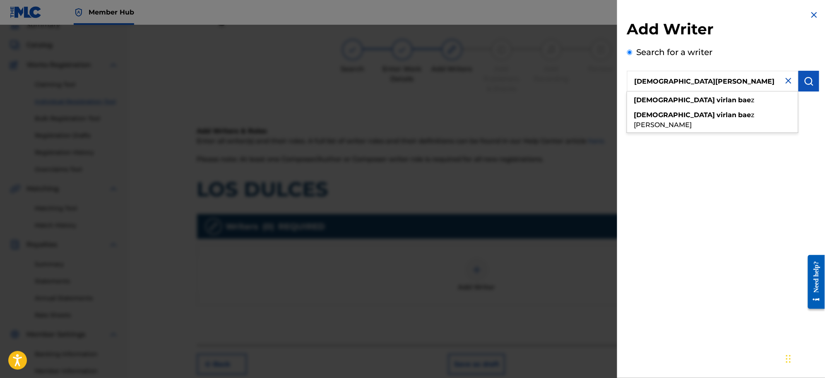
type input "[DEMOGRAPHIC_DATA][PERSON_NAME]"
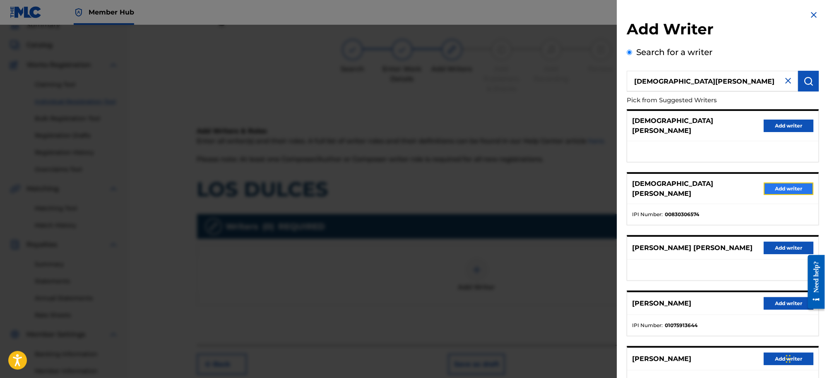
click at [781, 182] on button "Add writer" at bounding box center [789, 188] width 50 height 12
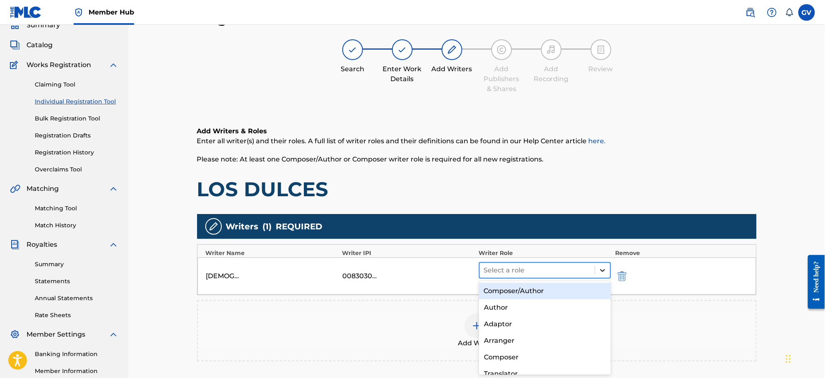
click at [600, 270] on icon at bounding box center [602, 270] width 8 height 8
click at [516, 289] on div "Composer/Author" at bounding box center [545, 291] width 132 height 17
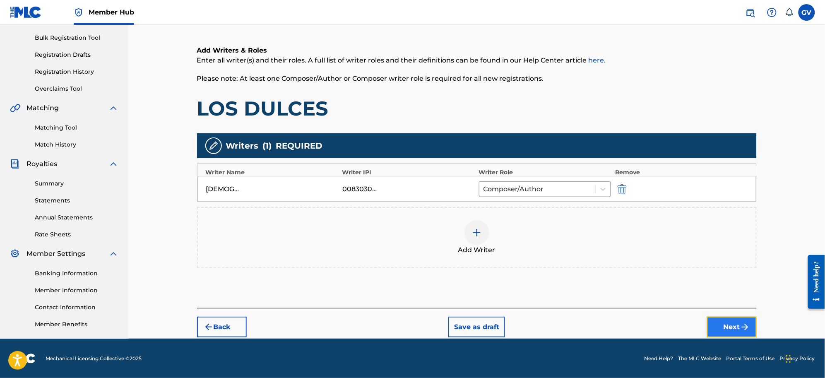
click at [723, 324] on button "Next" at bounding box center [732, 327] width 50 height 21
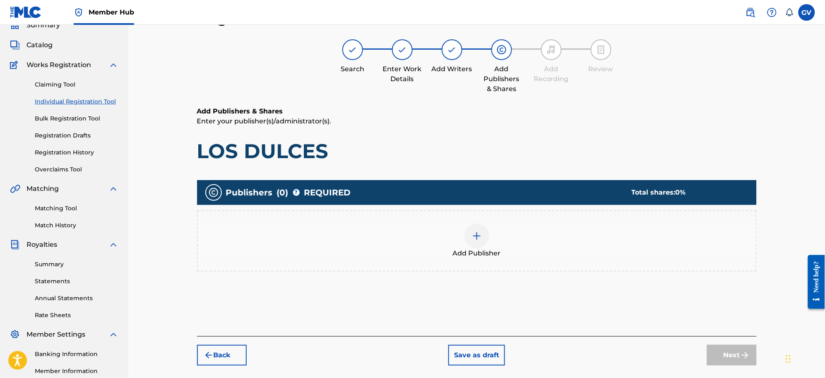
click at [476, 235] on img at bounding box center [477, 236] width 10 height 10
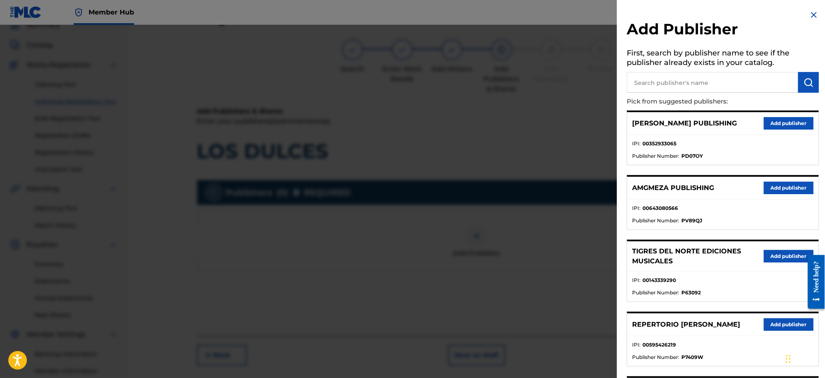
click at [660, 83] on input "text" at bounding box center [712, 82] width 171 height 21
type input "LA CIMA CONTEM"
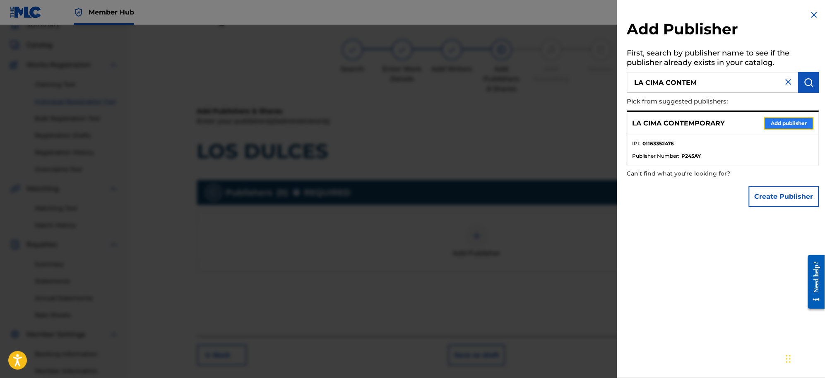
click at [775, 123] on button "Add publisher" at bounding box center [789, 123] width 50 height 12
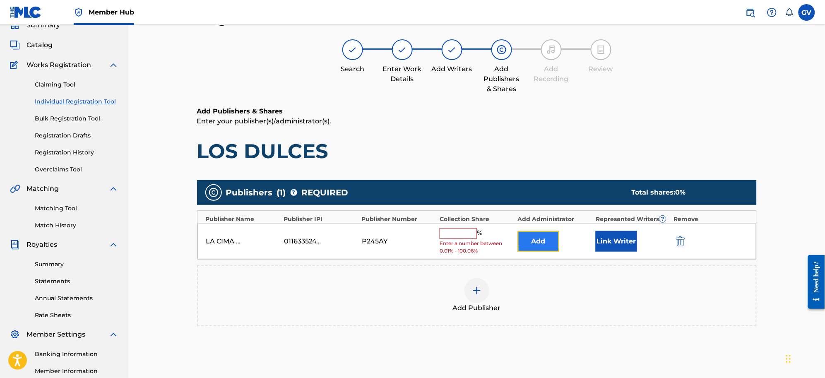
click at [542, 241] on button "Add" at bounding box center [538, 241] width 41 height 21
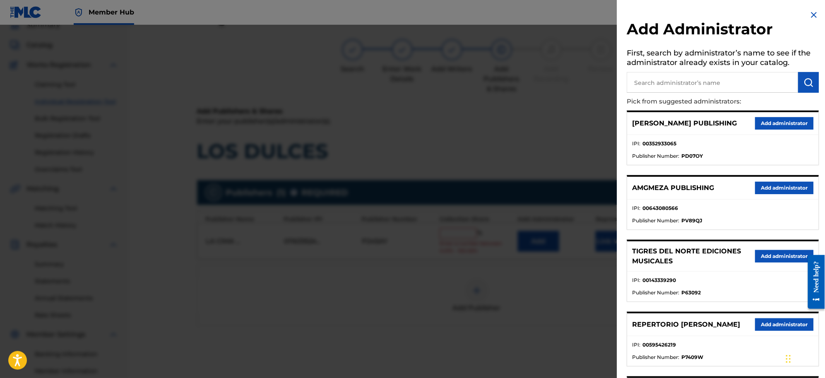
click at [662, 75] on input "text" at bounding box center [712, 82] width 171 height 21
type input "REPERTORIO VEGA"
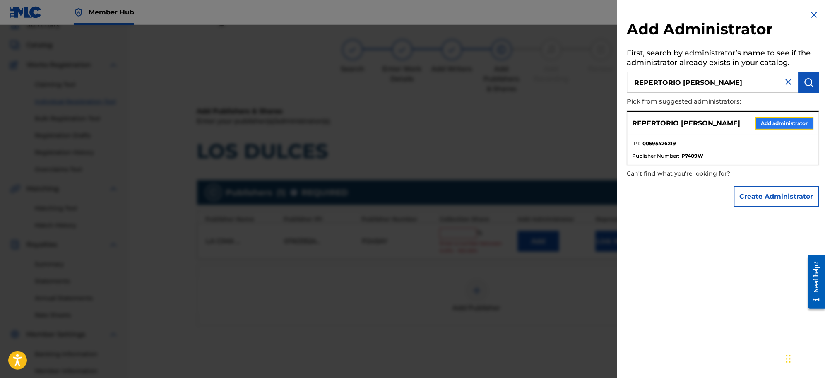
click at [766, 122] on button "Add administrator" at bounding box center [784, 123] width 58 height 12
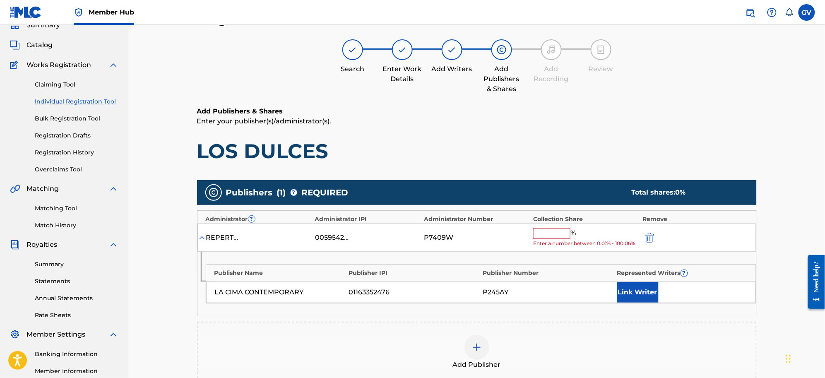
click at [553, 232] on input "text" at bounding box center [551, 233] width 37 height 11
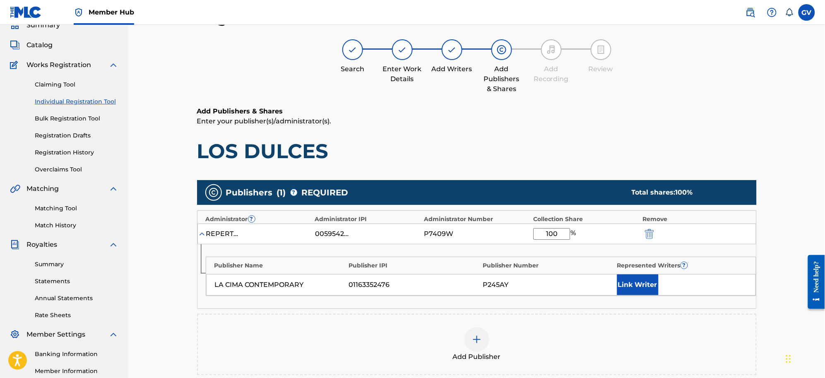
scroll to position [167, 0]
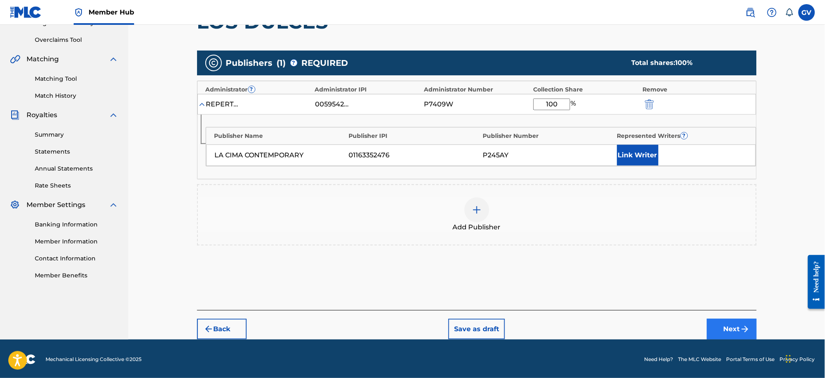
type input "100"
click at [727, 327] on button "Next" at bounding box center [732, 329] width 50 height 21
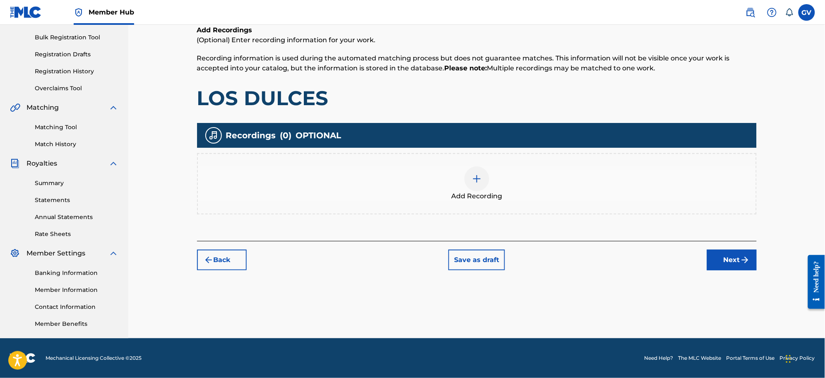
scroll to position [37, 0]
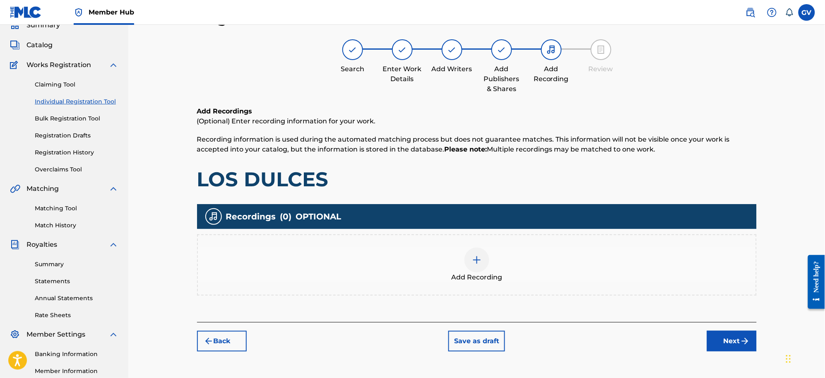
click at [476, 257] on img at bounding box center [477, 260] width 10 height 10
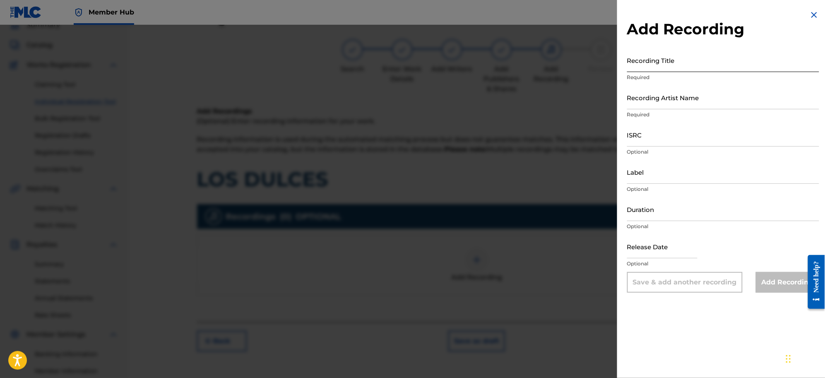
click at [655, 62] on input "Recording Title" at bounding box center [723, 60] width 192 height 24
click at [642, 61] on input "Recording Title" at bounding box center [723, 60] width 192 height 24
type input "MI ENTORNO"
click at [655, 100] on input "Recording Artist Name" at bounding box center [723, 98] width 192 height 24
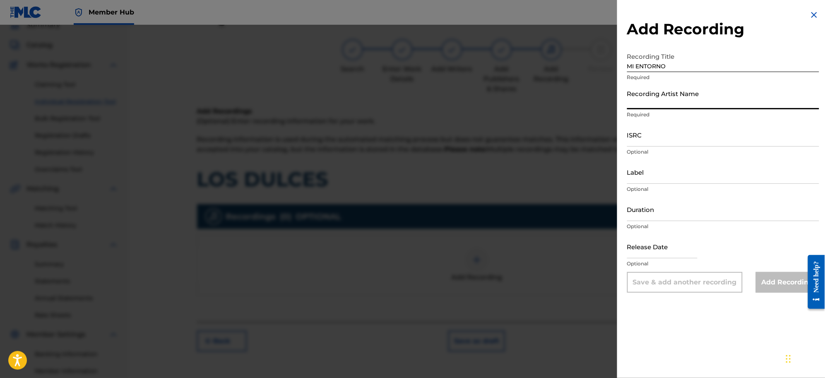
type input "[PERSON_NAME]"
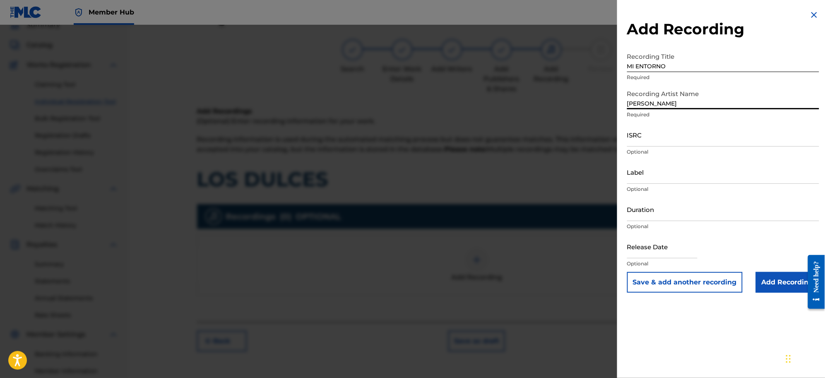
click at [677, 63] on input "MI ENTORNO" at bounding box center [723, 60] width 192 height 24
click at [638, 139] on input "ISRC" at bounding box center [723, 135] width 192 height 24
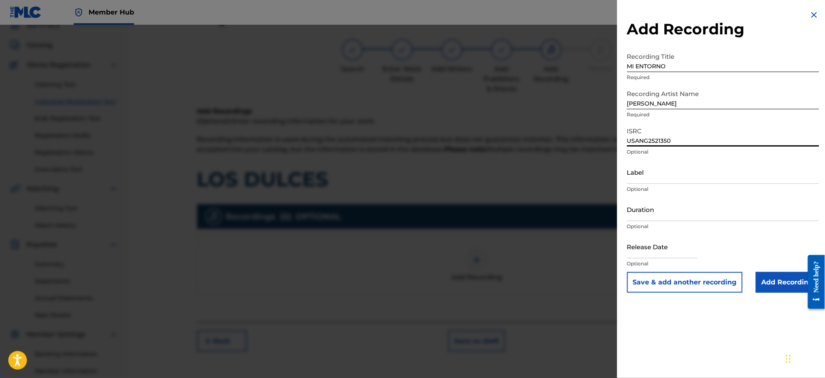
type input "USANG2521350"
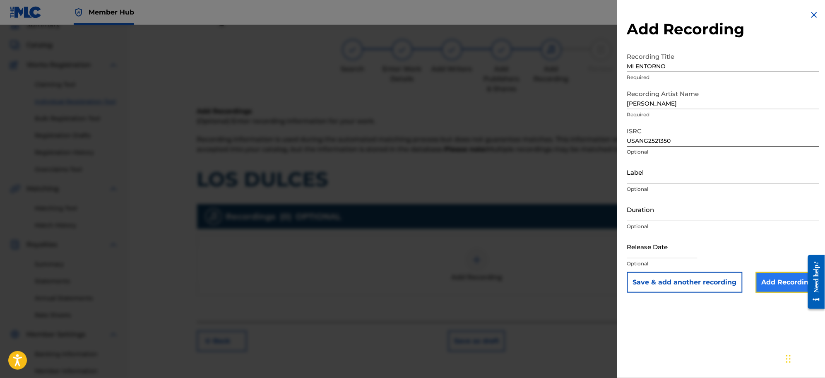
click at [782, 280] on input "Add Recording" at bounding box center [787, 282] width 63 height 21
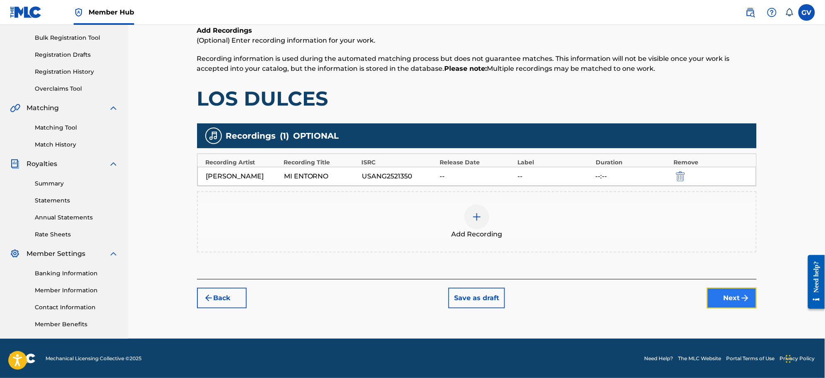
click at [730, 295] on button "Next" at bounding box center [732, 298] width 50 height 21
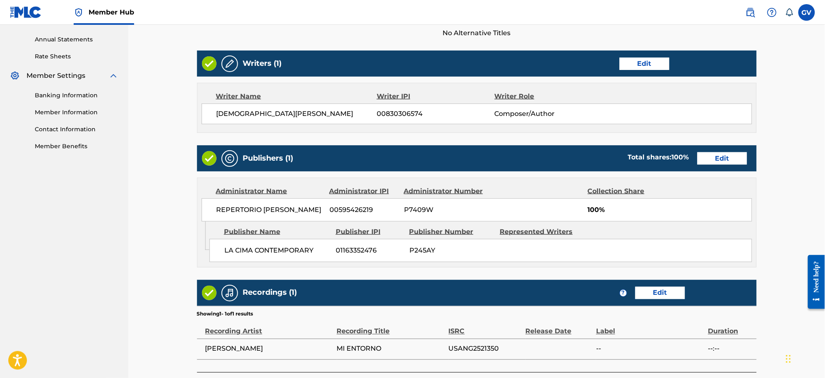
scroll to position [359, 0]
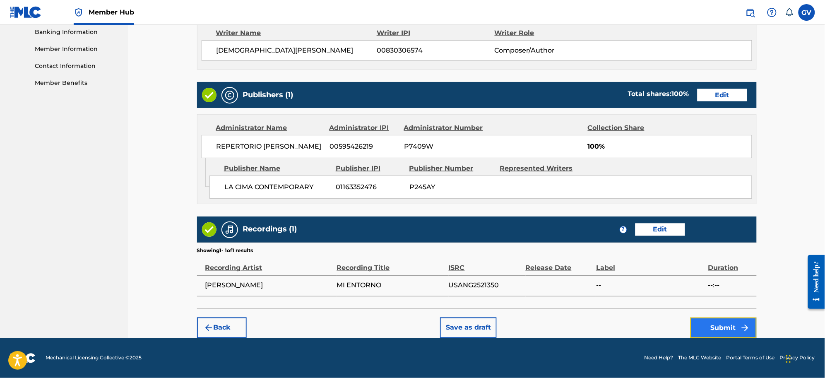
click at [723, 328] on button "Submit" at bounding box center [723, 327] width 66 height 21
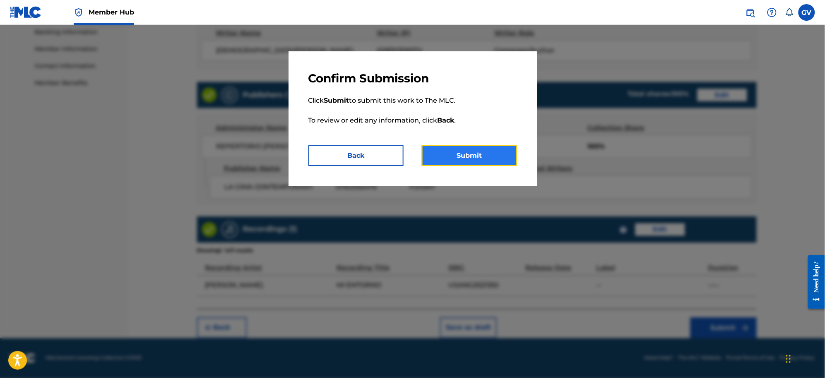
click at [468, 150] on button "Submit" at bounding box center [469, 155] width 95 height 21
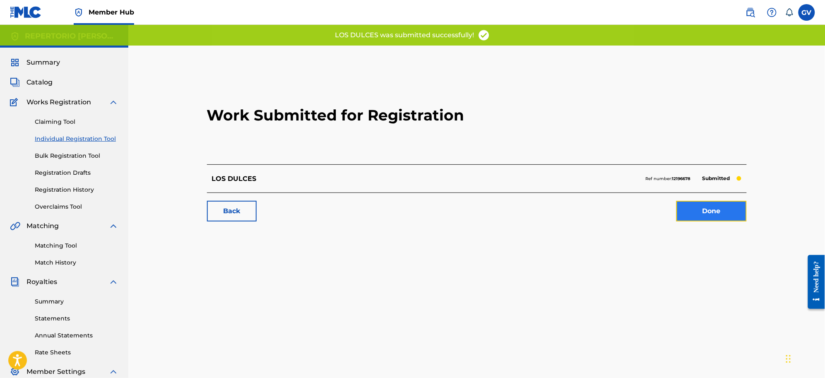
click at [703, 210] on link "Done" at bounding box center [711, 211] width 70 height 21
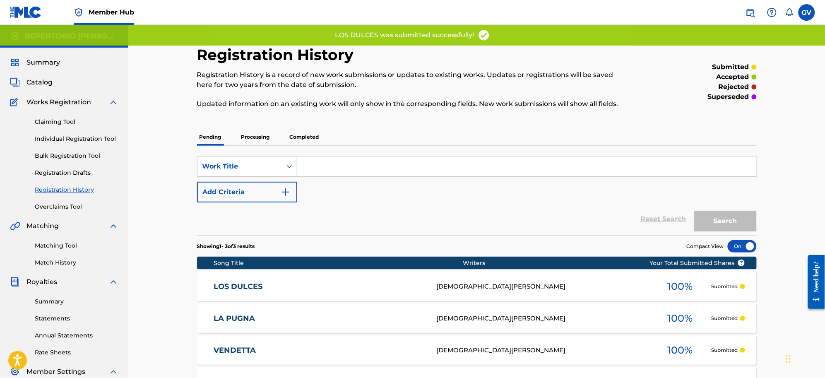
click at [71, 187] on link "Registration History" at bounding box center [77, 189] width 84 height 9
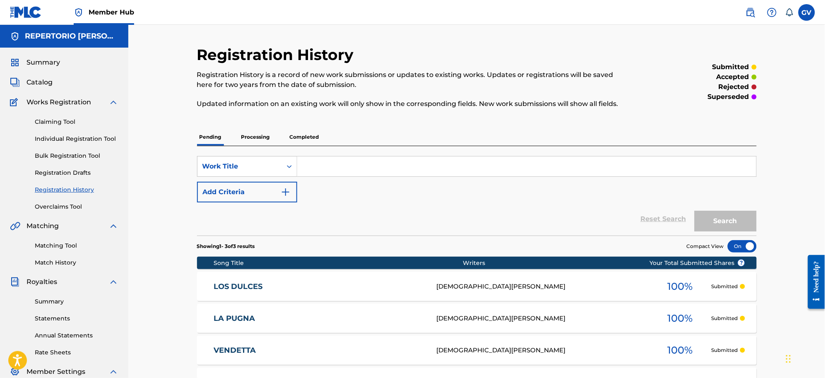
click at [247, 286] on link "LOS DULCES" at bounding box center [320, 287] width 212 height 10
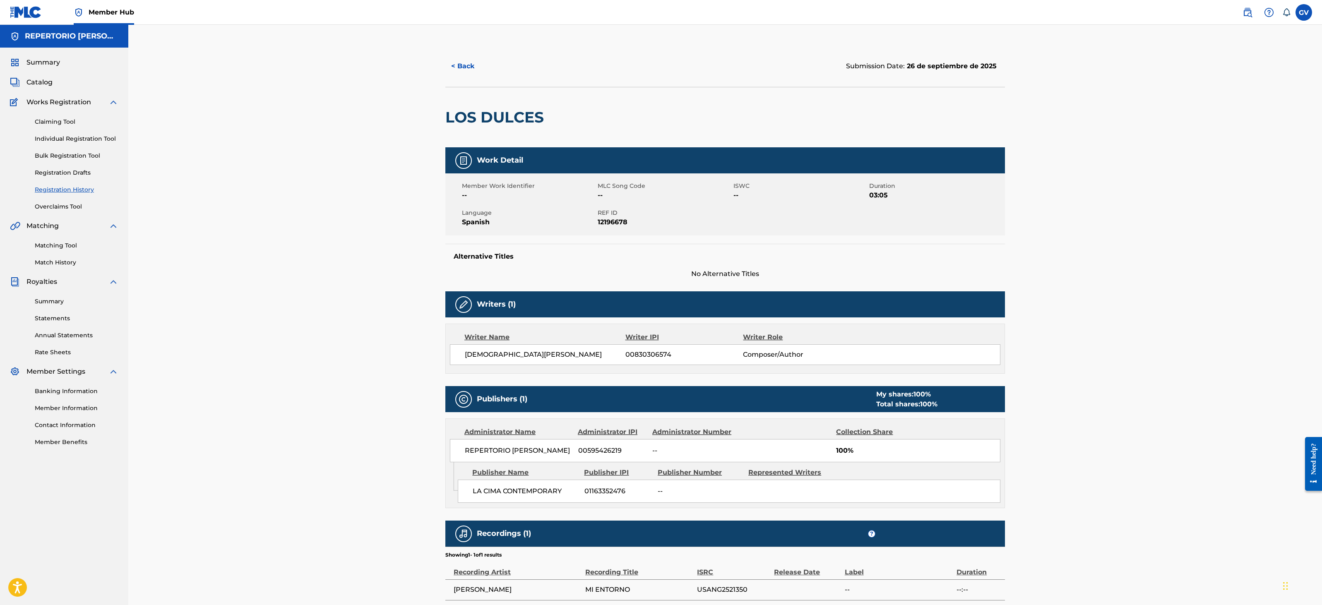
scroll to position [23, 0]
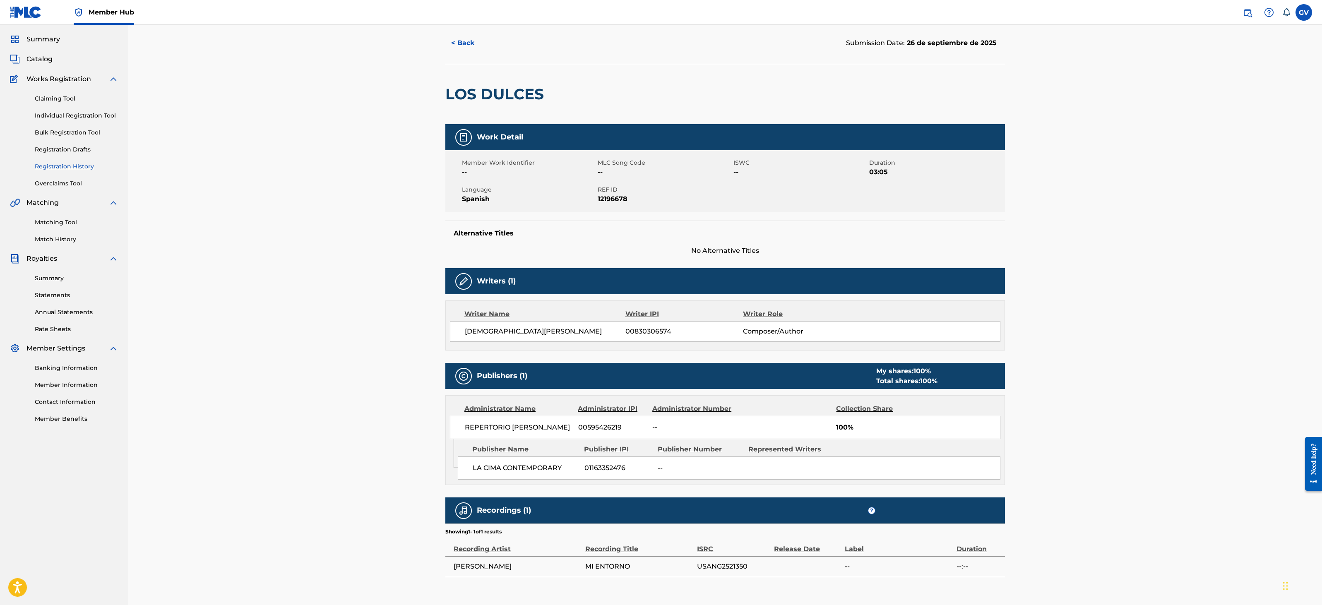
click at [358, 188] on div "< Back Submission Date: 26 de septiembre de 2025 LOS DULCES Work Detail Member …" at bounding box center [724, 306] width 1193 height 609
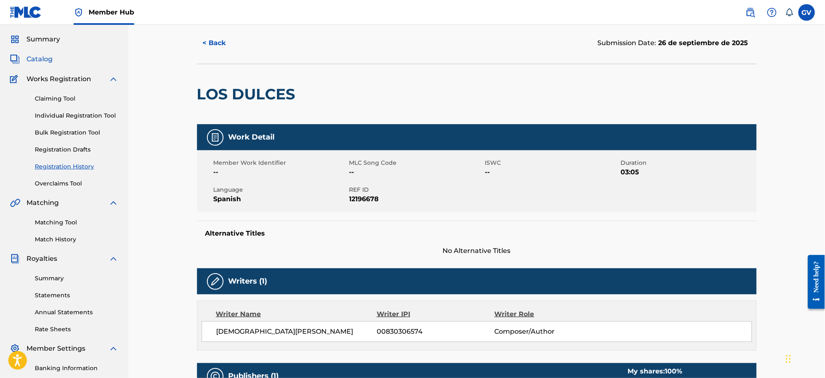
click at [41, 55] on span "Catalog" at bounding box center [39, 59] width 26 height 10
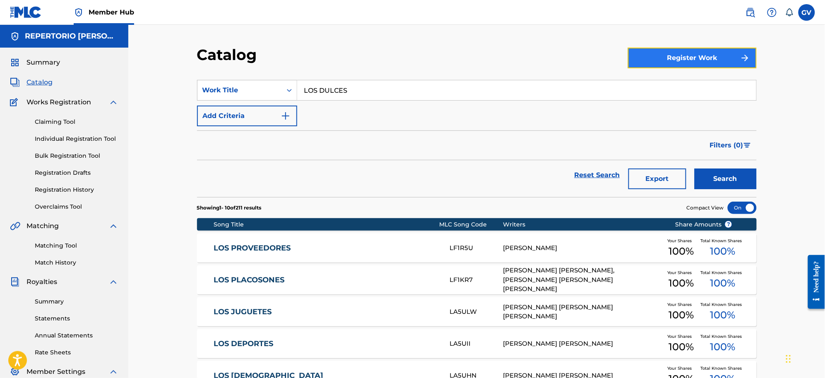
click at [686, 55] on button "Register Work" at bounding box center [692, 58] width 129 height 21
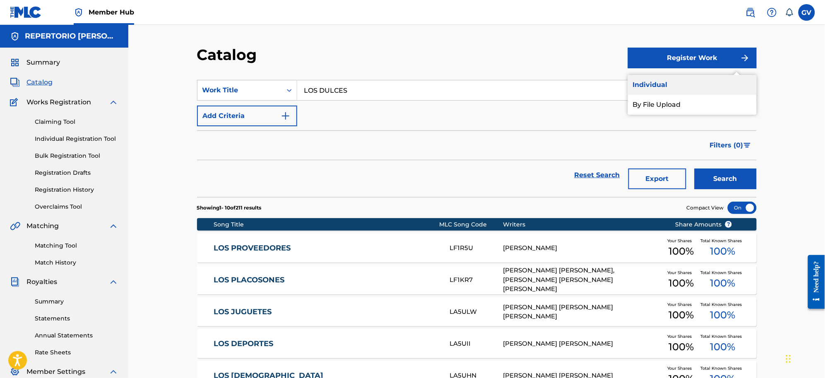
click at [657, 83] on link "Individual" at bounding box center [692, 85] width 129 height 20
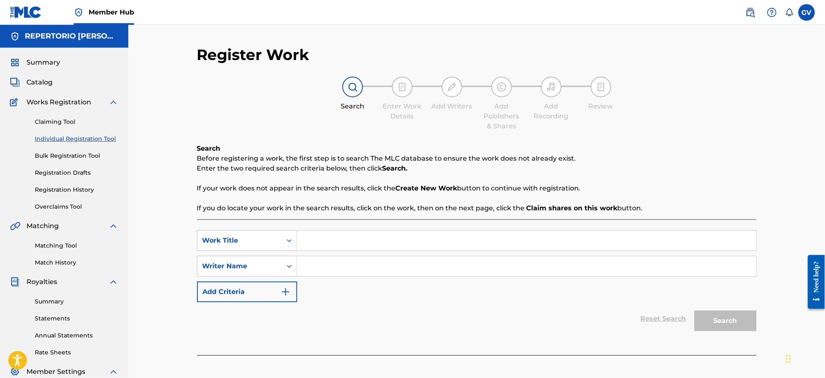
paste input "LADO OSCURO"
type input "LADO OSCURO"
click at [322, 271] on input "Search Form" at bounding box center [526, 266] width 459 height 20
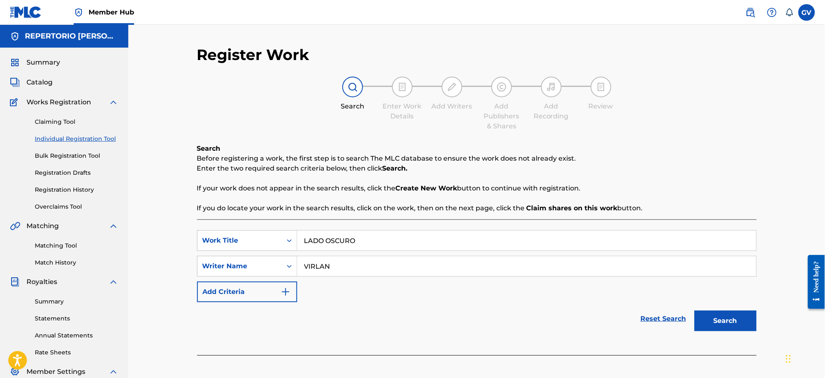
type input "VIRLAN"
click at [694, 310] on button "Search" at bounding box center [725, 320] width 62 height 21
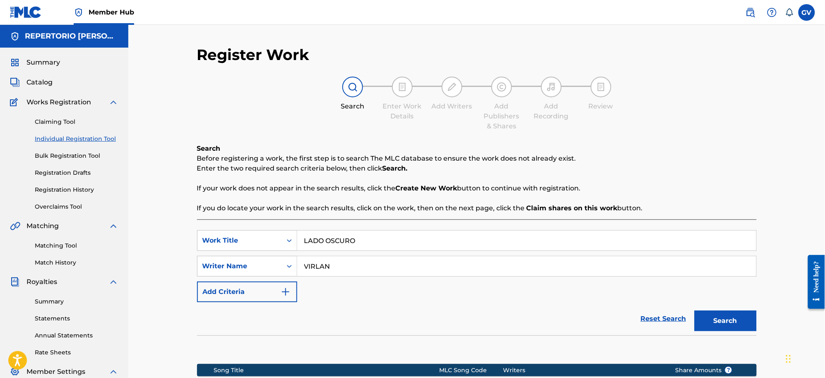
scroll to position [120, 0]
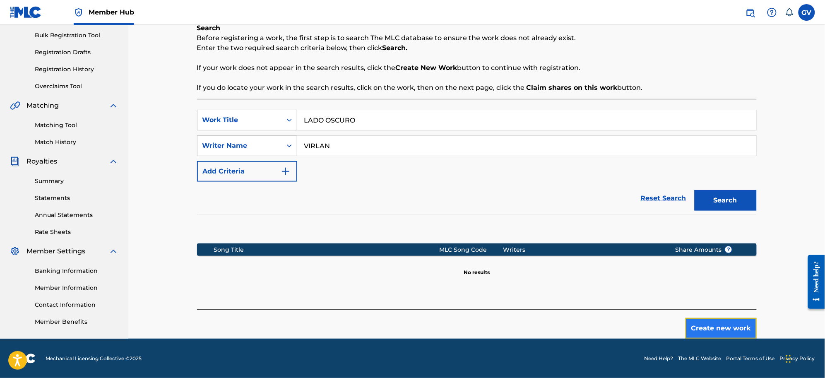
click at [716, 327] on button "Create new work" at bounding box center [720, 328] width 71 height 21
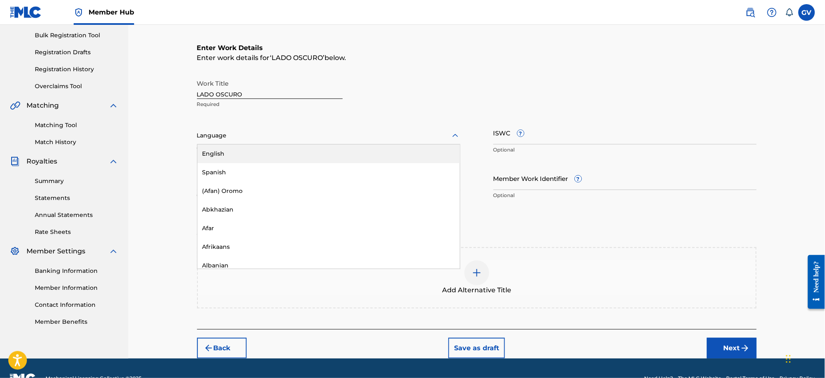
click at [455, 137] on icon at bounding box center [455, 136] width 10 height 10
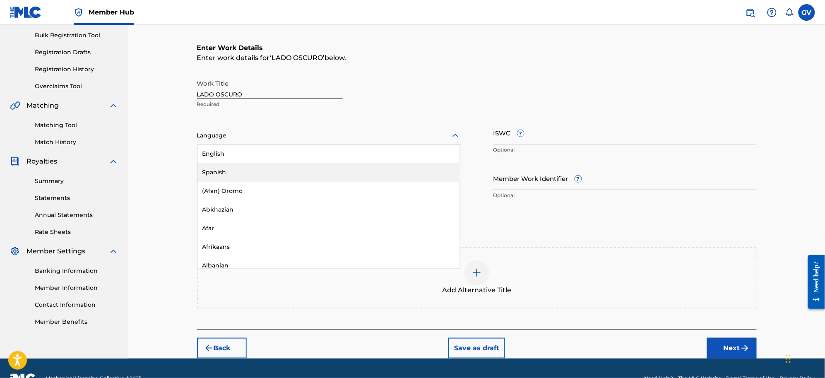
click at [233, 170] on div "Spanish" at bounding box center [328, 172] width 262 height 19
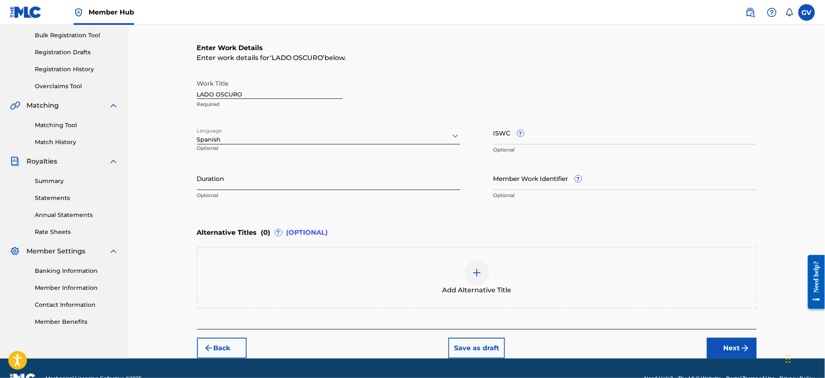
click at [226, 185] on input "Duration" at bounding box center [328, 178] width 263 height 24
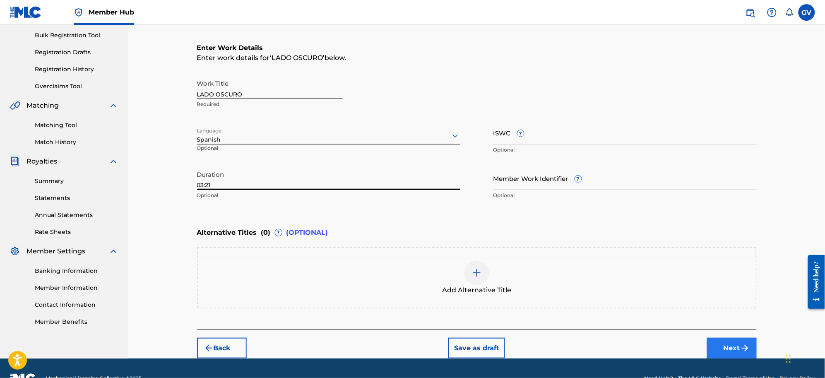
type input "03:21"
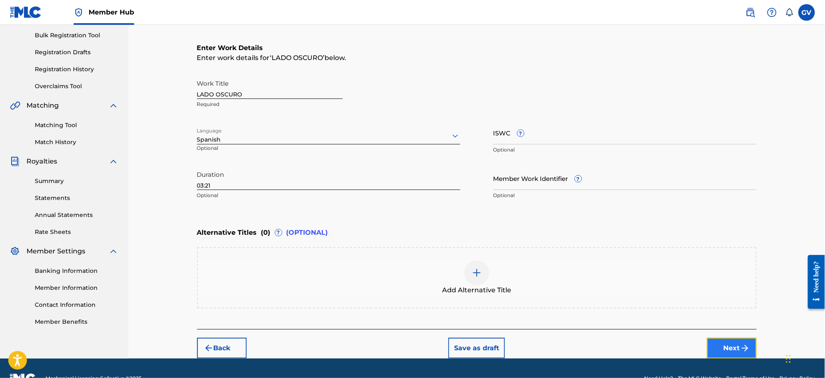
click at [729, 343] on button "Next" at bounding box center [732, 348] width 50 height 21
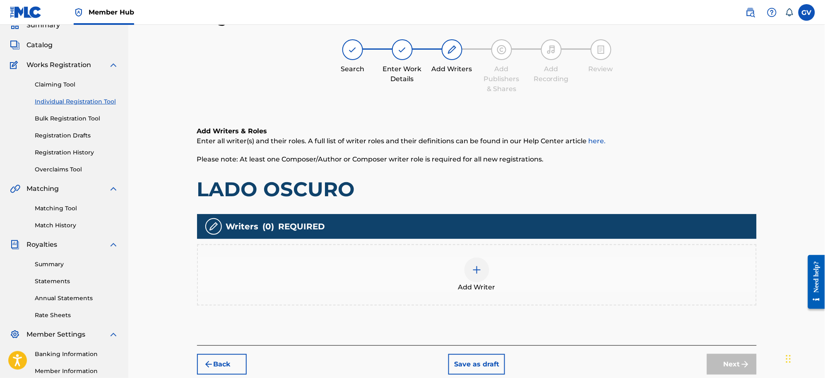
click at [477, 265] on img at bounding box center [477, 270] width 10 height 10
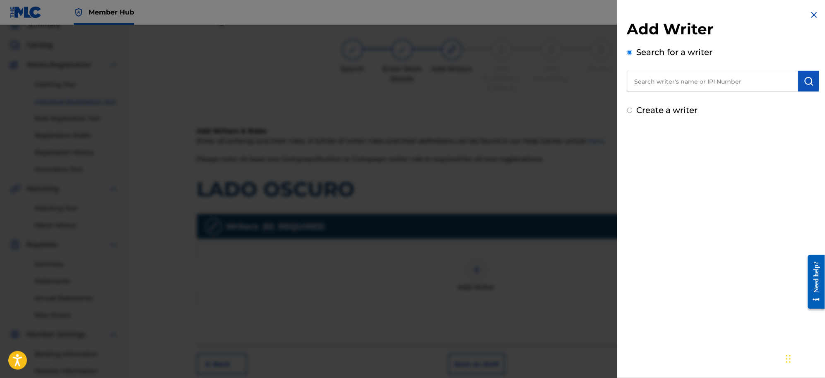
click at [648, 77] on input "text" at bounding box center [712, 81] width 171 height 21
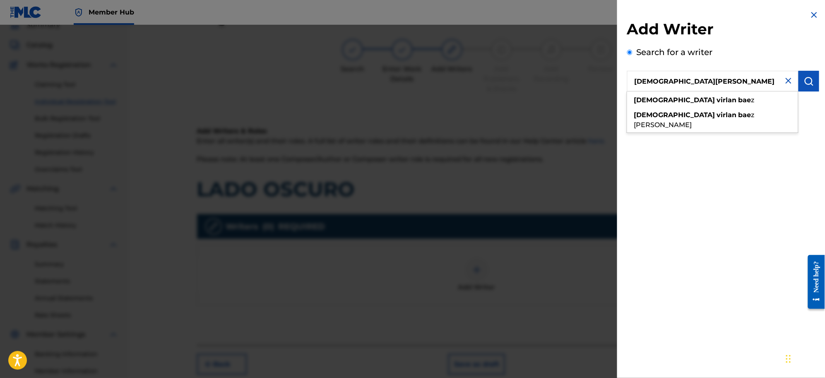
type input "[DEMOGRAPHIC_DATA][PERSON_NAME]"
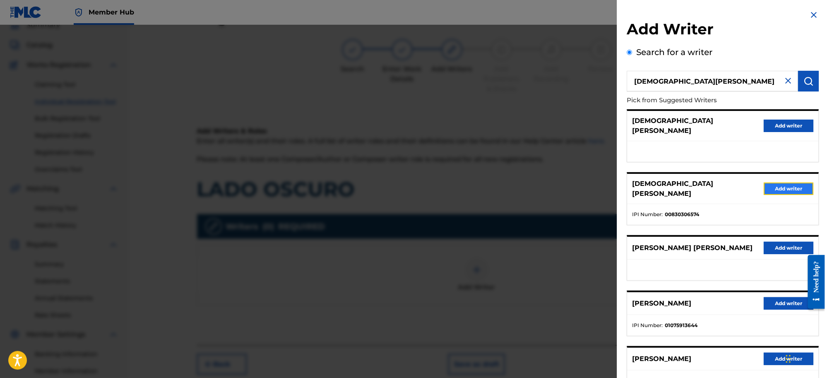
click at [780, 182] on button "Add writer" at bounding box center [789, 188] width 50 height 12
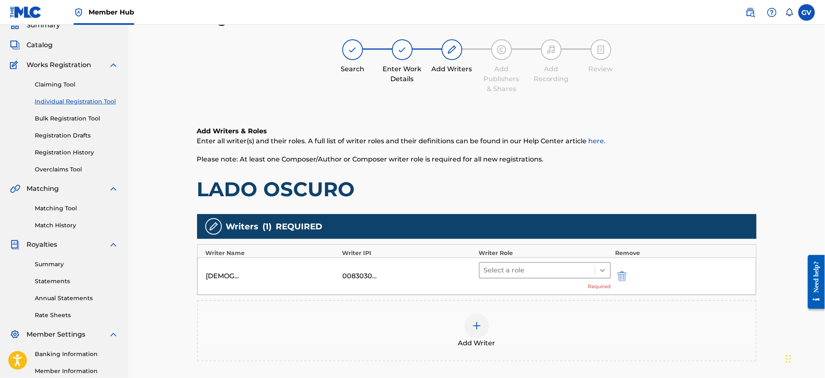
click at [605, 273] on icon at bounding box center [602, 270] width 8 height 8
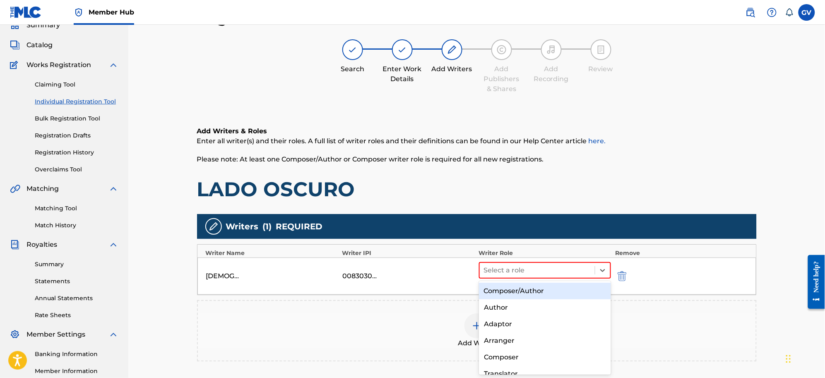
click at [519, 290] on div "Composer/Author" at bounding box center [545, 291] width 132 height 17
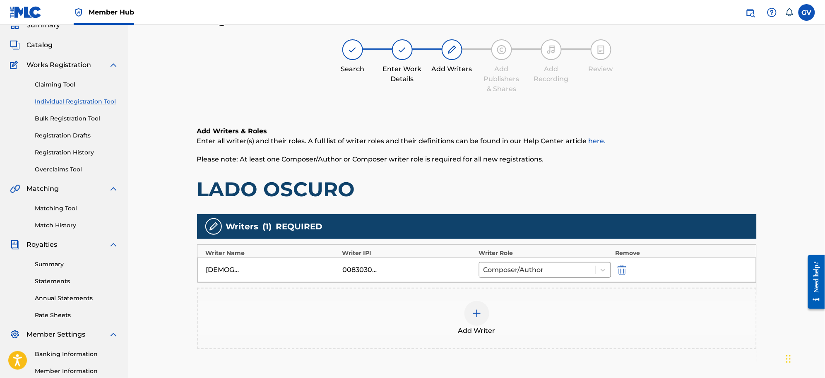
scroll to position [118, 0]
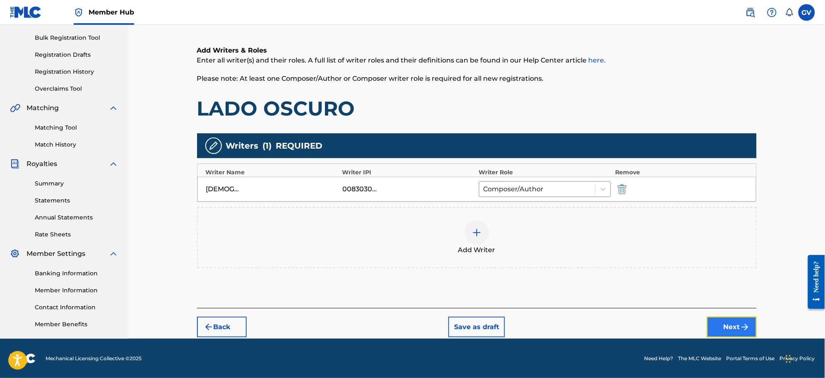
click at [725, 322] on button "Next" at bounding box center [732, 327] width 50 height 21
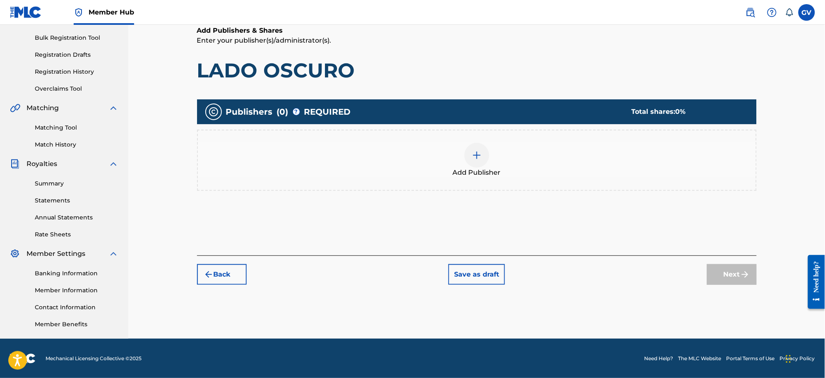
scroll to position [37, 0]
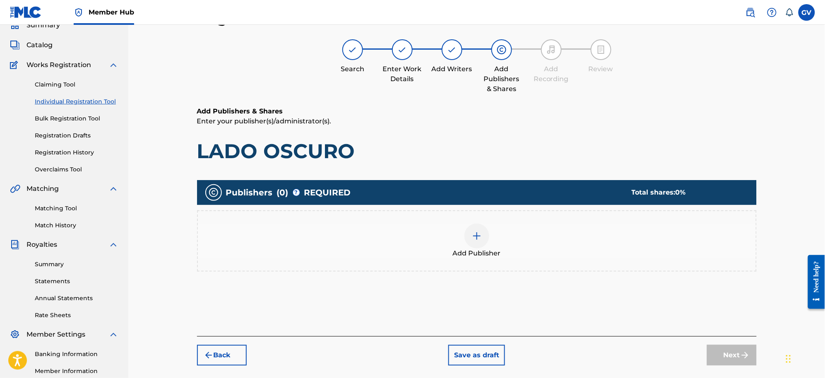
click at [480, 231] on img at bounding box center [477, 236] width 10 height 10
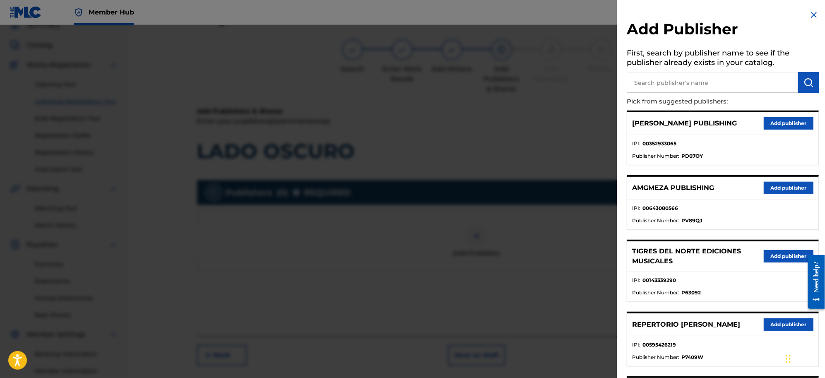
click at [646, 79] on input "text" at bounding box center [712, 82] width 171 height 21
type input "LA CIMA CONTEM"
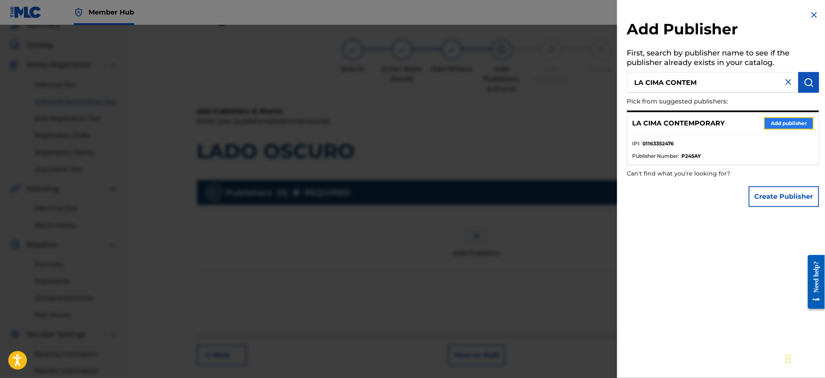
click at [777, 119] on button "Add publisher" at bounding box center [789, 123] width 50 height 12
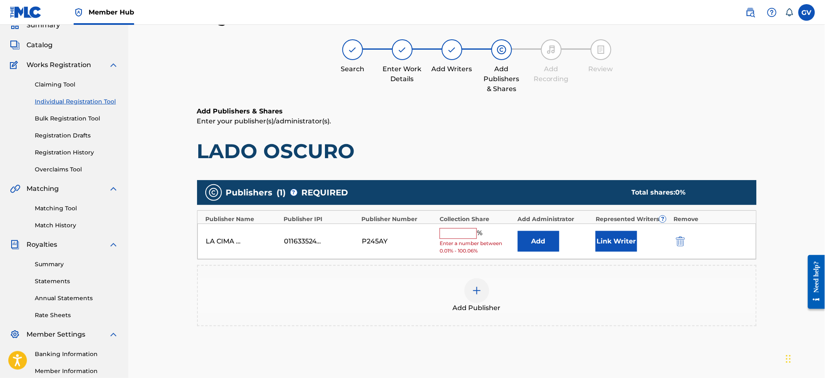
scroll to position [118, 0]
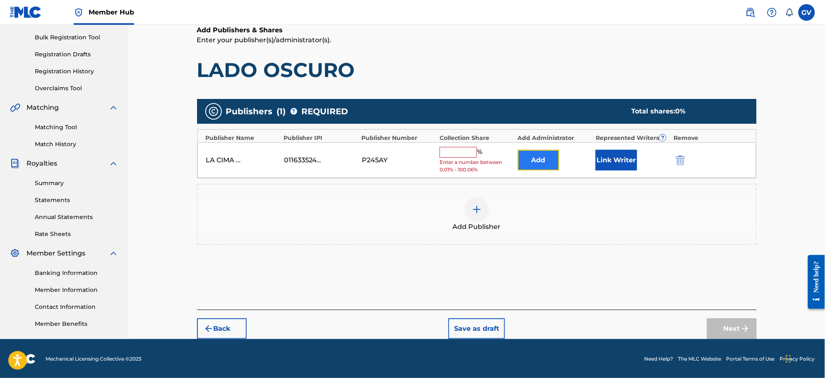
click at [538, 153] on button "Add" at bounding box center [538, 160] width 41 height 21
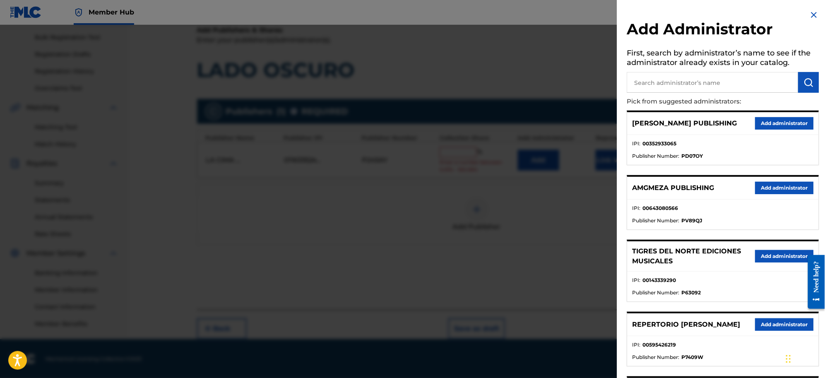
click at [651, 85] on input "text" at bounding box center [712, 82] width 171 height 21
type input "REPERTORIO VEGA"
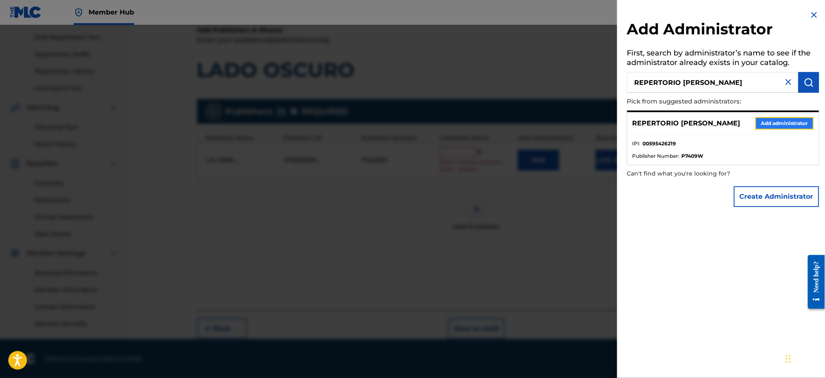
click at [773, 122] on button "Add administrator" at bounding box center [784, 123] width 58 height 12
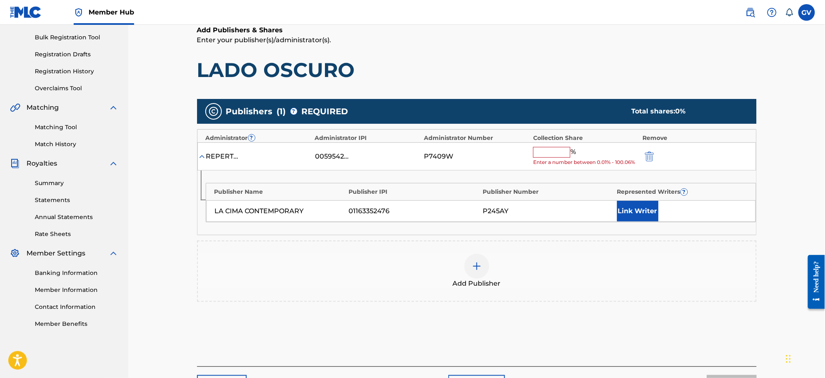
click at [558, 150] on input "text" at bounding box center [551, 152] width 37 height 11
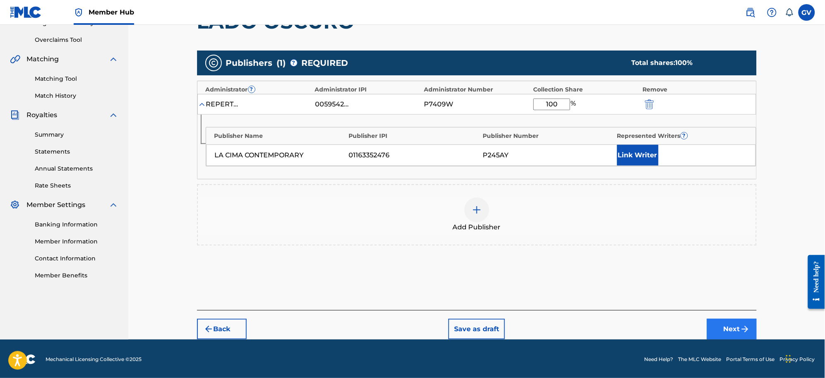
type input "100"
click at [727, 322] on button "Next" at bounding box center [732, 329] width 50 height 21
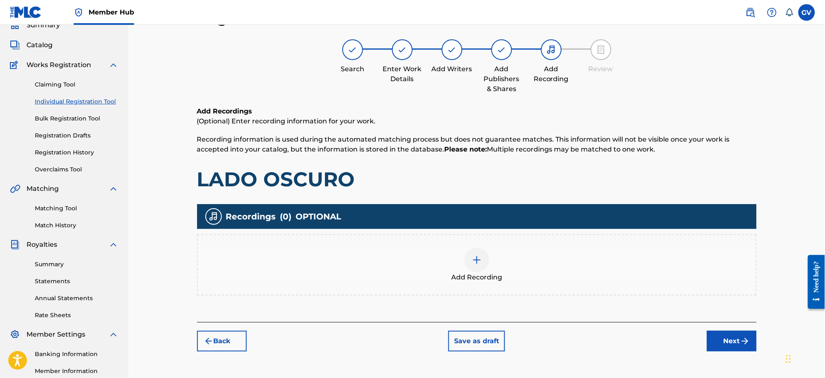
click at [477, 263] on img at bounding box center [477, 260] width 10 height 10
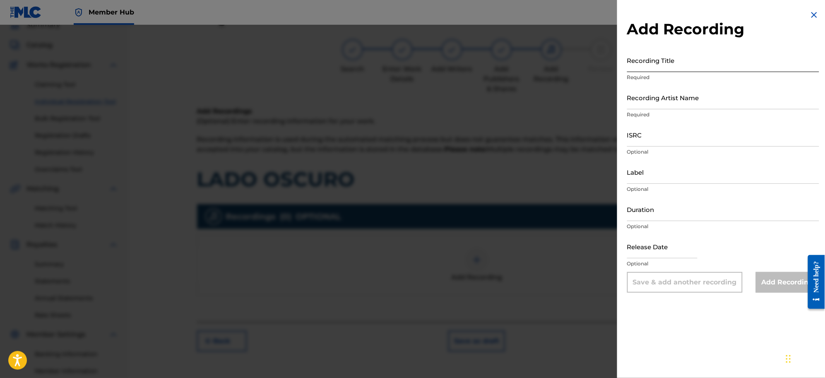
click at [648, 63] on input "Recording Title" at bounding box center [723, 60] width 192 height 24
type input "MI ENTORNO"
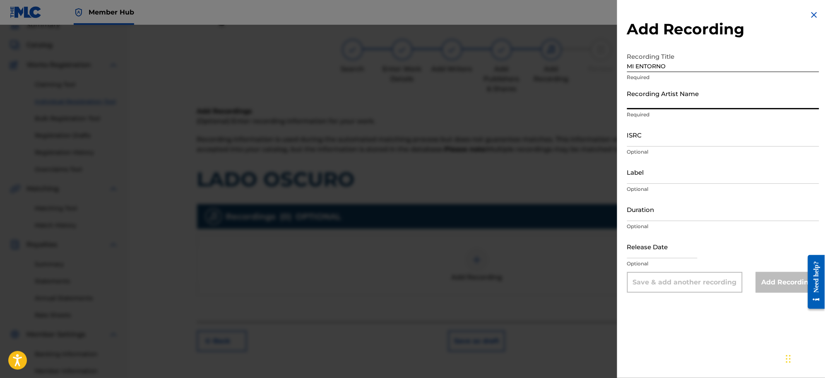
click at [642, 101] on input "Recording Artist Name" at bounding box center [723, 98] width 192 height 24
type input "[PERSON_NAME]"
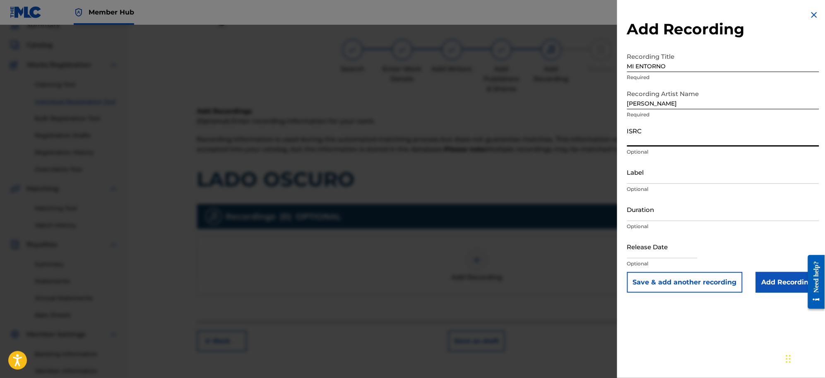
click at [636, 135] on input "ISRC" at bounding box center [723, 135] width 192 height 24
type input "USANG2521351"
click at [772, 284] on input "Add Recording" at bounding box center [787, 282] width 63 height 21
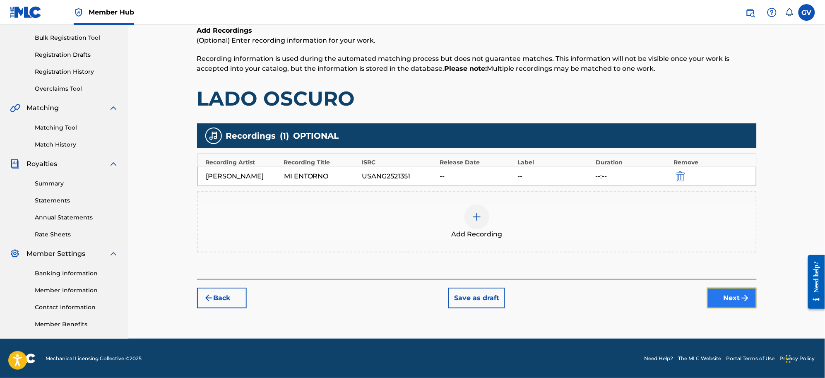
click at [723, 295] on button "Next" at bounding box center [732, 298] width 50 height 21
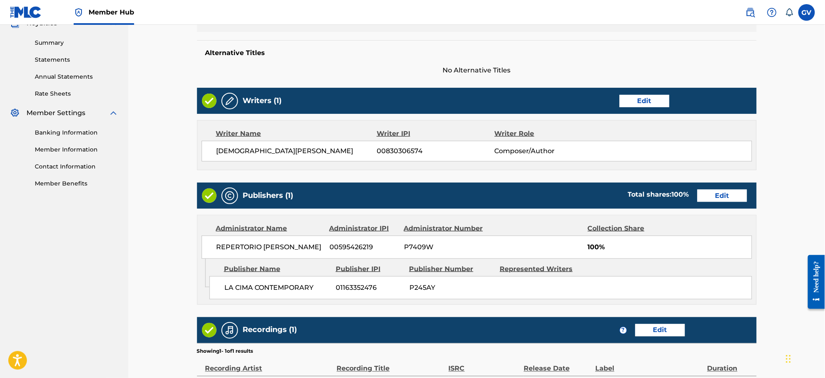
scroll to position [359, 0]
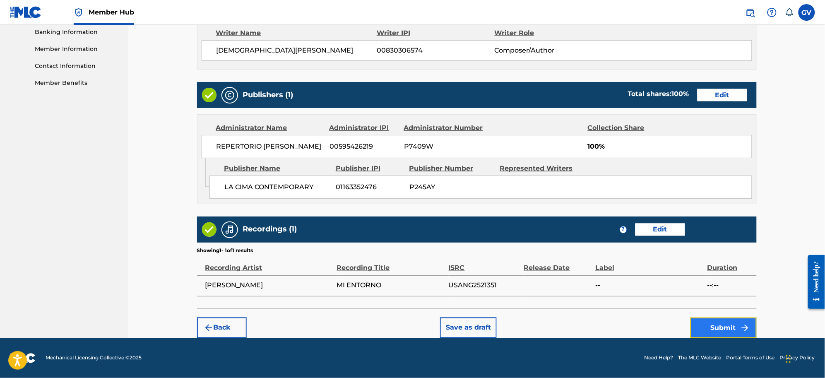
click at [712, 323] on button "Submit" at bounding box center [723, 327] width 66 height 21
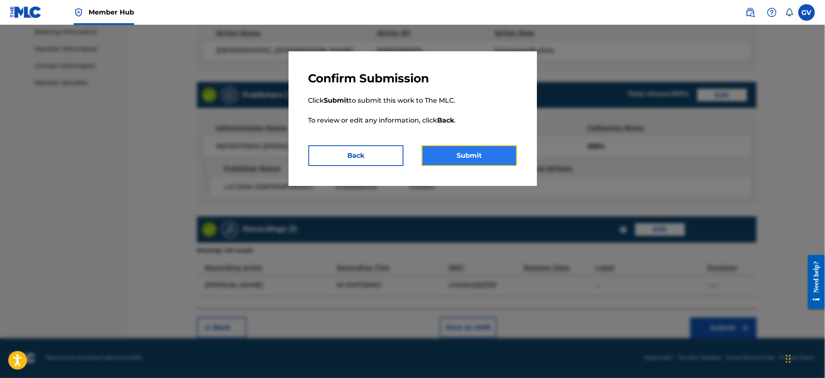
click at [463, 151] on button "Submit" at bounding box center [469, 155] width 95 height 21
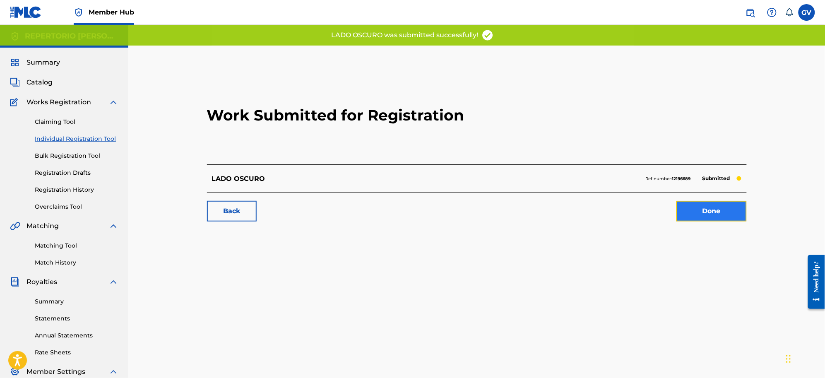
click at [702, 214] on link "Done" at bounding box center [711, 211] width 70 height 21
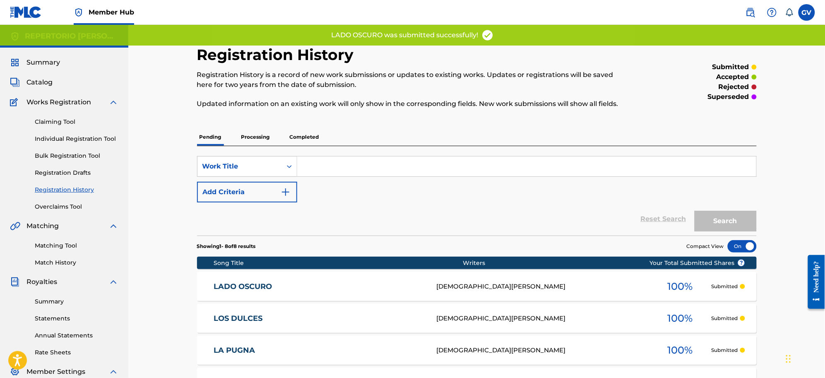
click at [240, 284] on link "LADO OSCURO" at bounding box center [320, 287] width 212 height 10
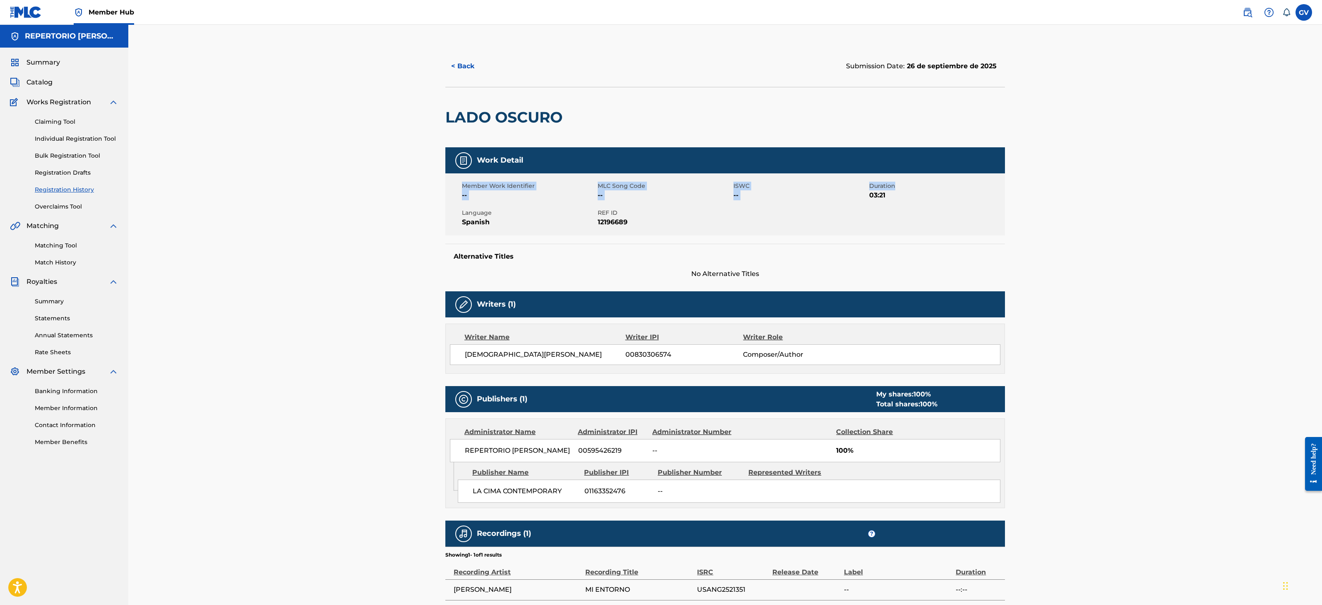
drag, startPoint x: 1321, startPoint y: 172, endPoint x: 1321, endPoint y: 187, distance: 14.9
click at [824, 187] on div "< Back Submission Date: 26 de septiembre de 2025 LADO OSCURO Work Detail Member…" at bounding box center [724, 329] width 1193 height 609
click at [824, 156] on div "< Back Submission Date: 26 de septiembre de 2025 LADO OSCURO Work Detail Member…" at bounding box center [724, 329] width 1193 height 609
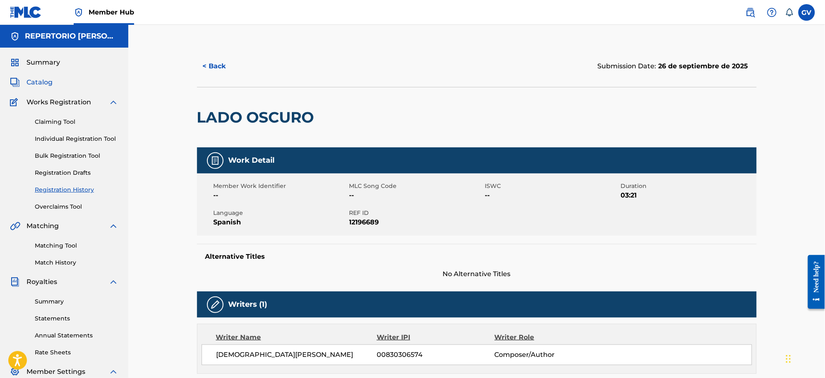
click at [42, 81] on span "Catalog" at bounding box center [39, 82] width 26 height 10
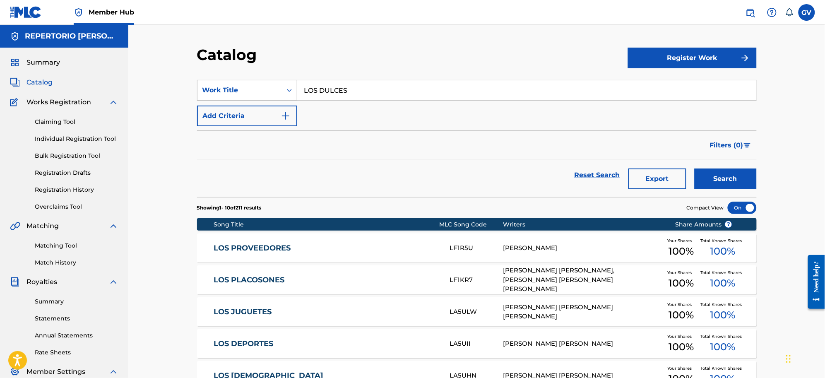
drag, startPoint x: 370, startPoint y: 91, endPoint x: 281, endPoint y: 83, distance: 88.5
click at [281, 83] on div "SearchWithCriteriaf0fc72ee-2f62-4041-ad37-465993f93e46 Work Title LOS DULCES" at bounding box center [476, 90] width 559 height 21
paste input "AS PANGA"
type input "LAS PANGAS"
click at [694, 168] on button "Search" at bounding box center [725, 178] width 62 height 21
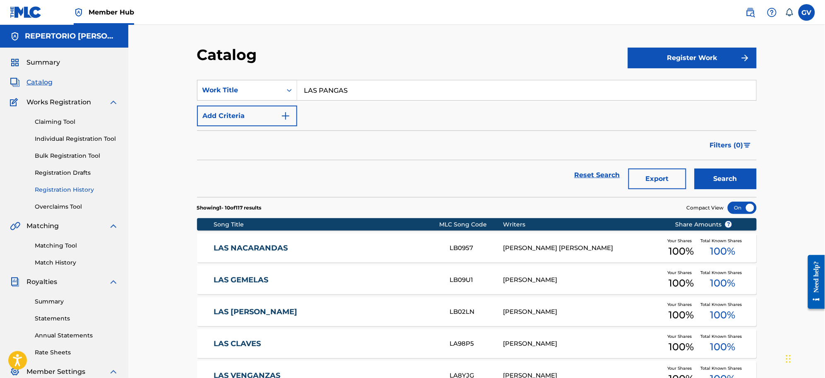
click at [59, 185] on link "Registration History" at bounding box center [77, 189] width 84 height 9
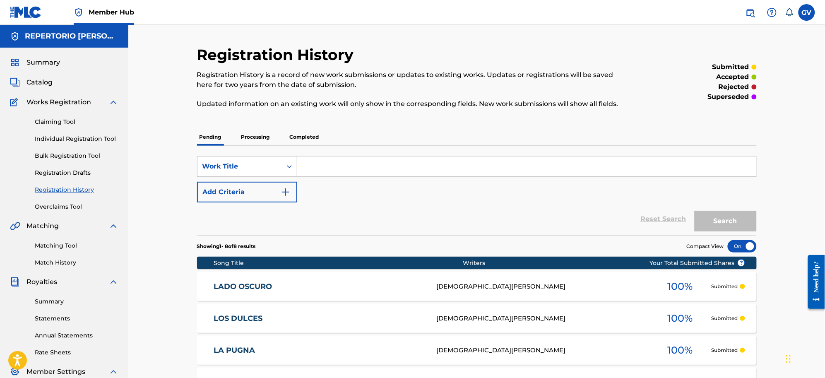
paste input "LAS PANGAS"
type input "LAS PANGAS"
click at [694, 211] on button "Search" at bounding box center [725, 221] width 62 height 21
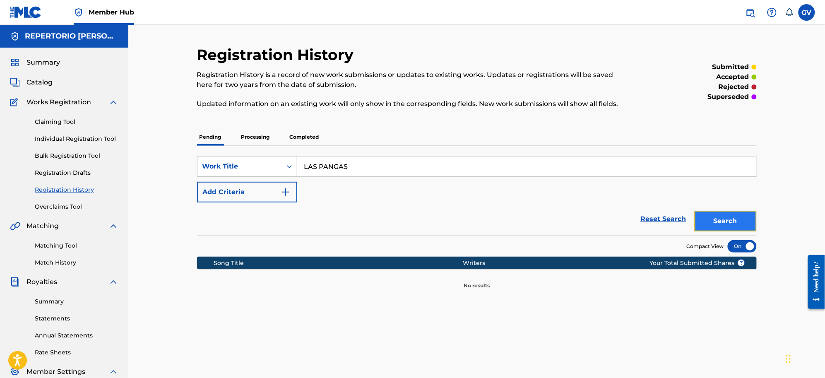
click at [719, 214] on button "Search" at bounding box center [725, 221] width 62 height 21
click at [56, 136] on link "Individual Registration Tool" at bounding box center [77, 138] width 84 height 9
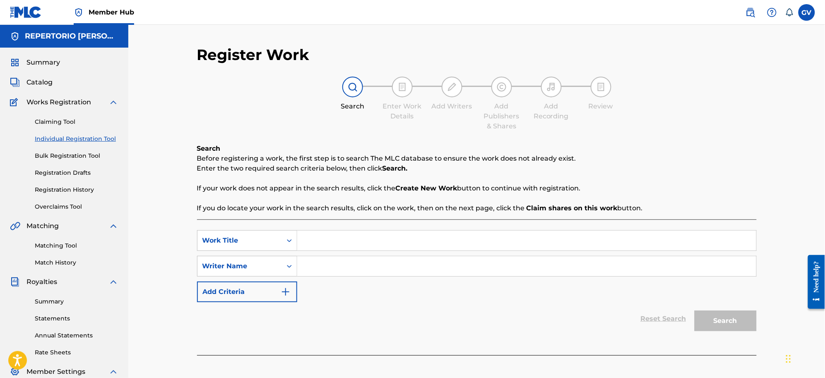
click at [348, 235] on input "Search Form" at bounding box center [526, 240] width 459 height 20
paste input "LAS PANGAS"
type input "LAS PANGAS"
click at [324, 267] on input "Search Form" at bounding box center [526, 266] width 459 height 20
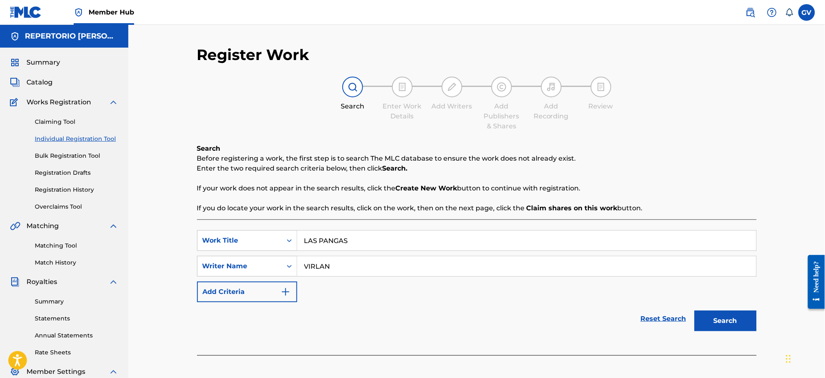
type input "VIRLAN"
click at [694, 310] on button "Search" at bounding box center [725, 320] width 62 height 21
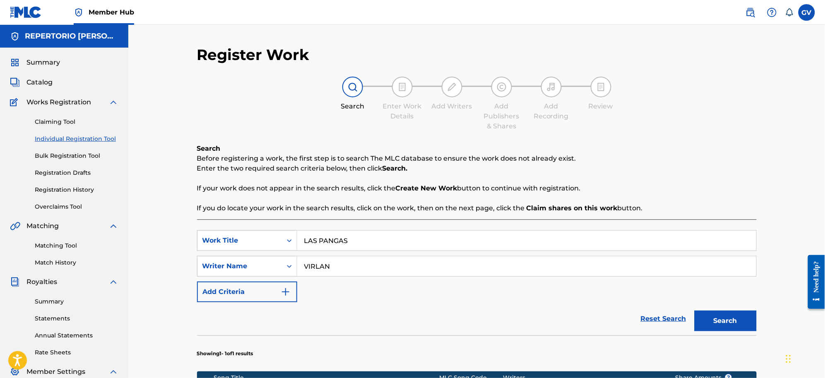
scroll to position [178, 0]
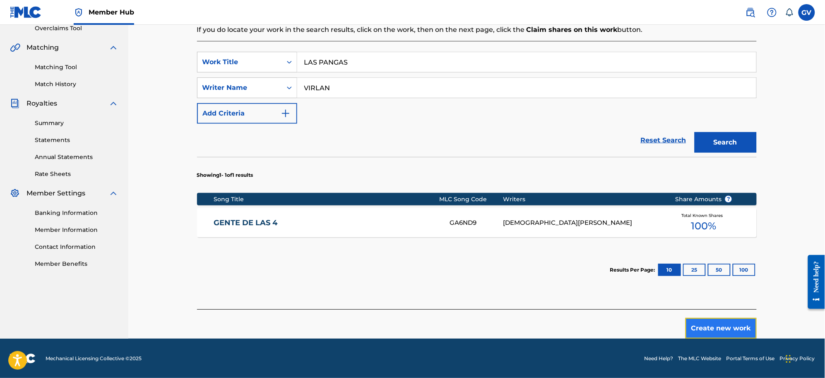
click at [708, 324] on button "Create new work" at bounding box center [720, 328] width 71 height 21
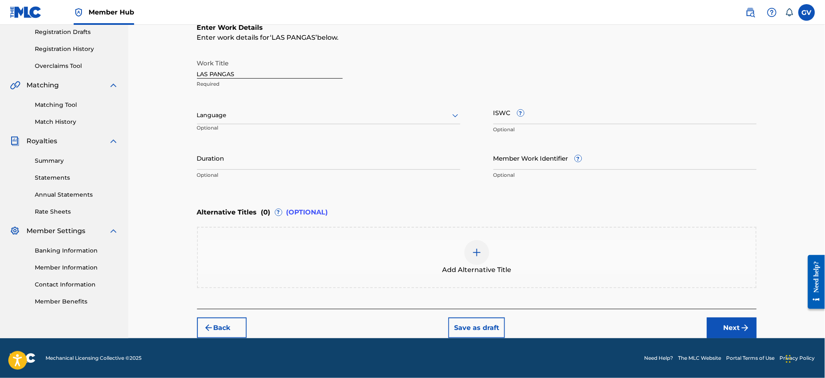
scroll to position [139, 0]
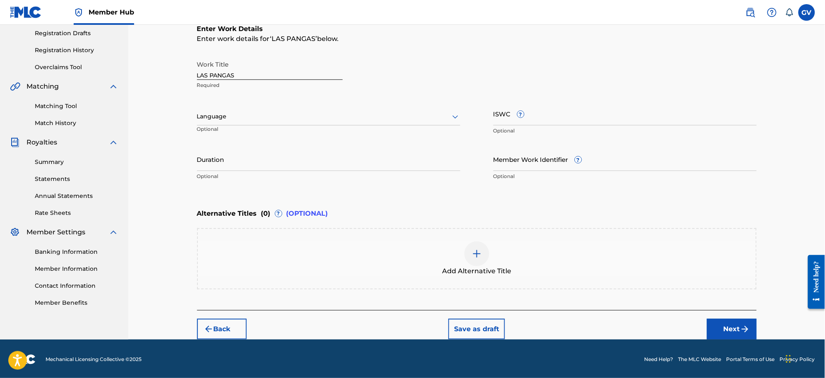
click at [452, 114] on icon at bounding box center [455, 117] width 10 height 10
click at [221, 151] on div "Spanish" at bounding box center [328, 153] width 262 height 19
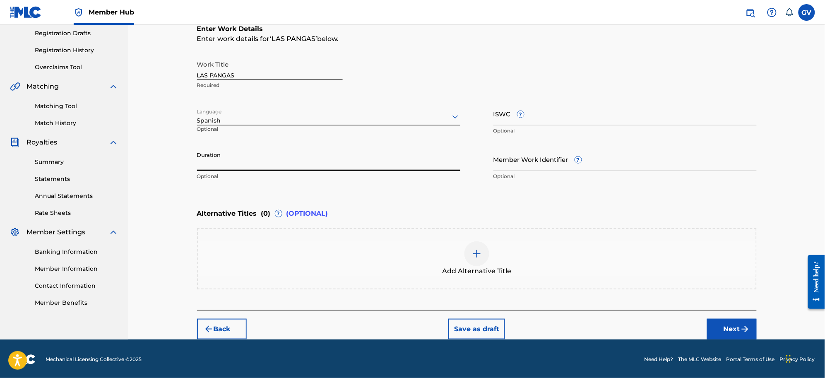
click at [208, 162] on input "Duration" at bounding box center [328, 159] width 263 height 24
type input "02:14"
click at [722, 326] on button "Next" at bounding box center [732, 329] width 50 height 21
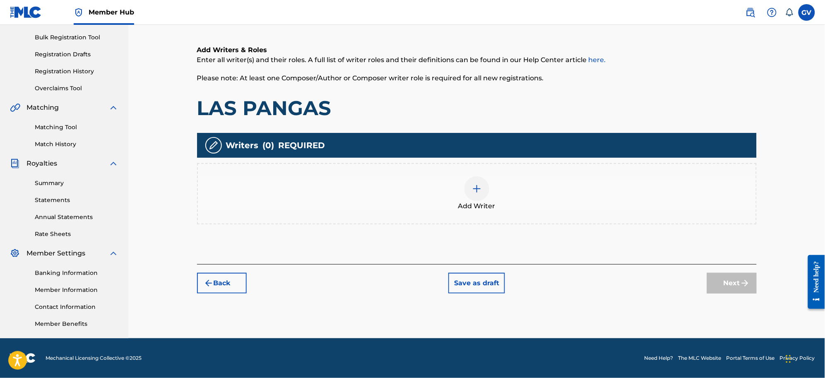
scroll to position [37, 0]
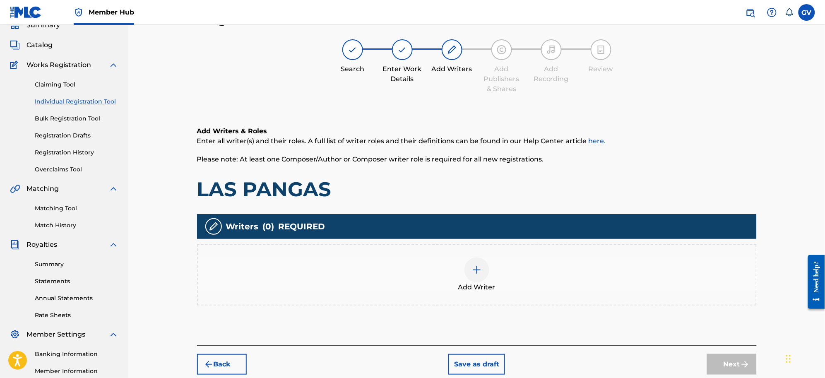
click at [475, 271] on img at bounding box center [477, 270] width 10 height 10
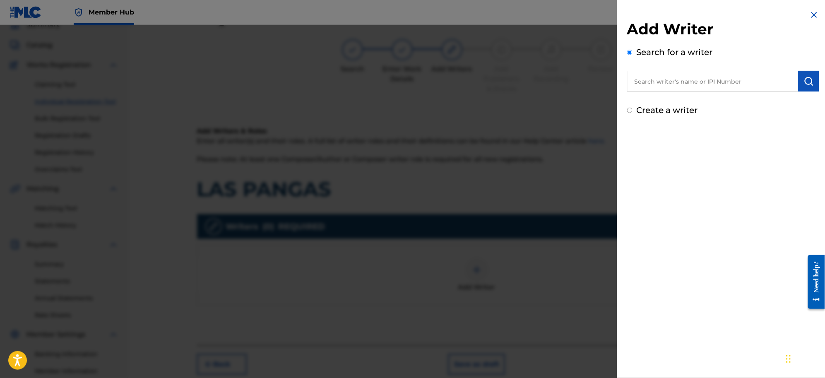
click at [648, 79] on input "text" at bounding box center [712, 81] width 171 height 21
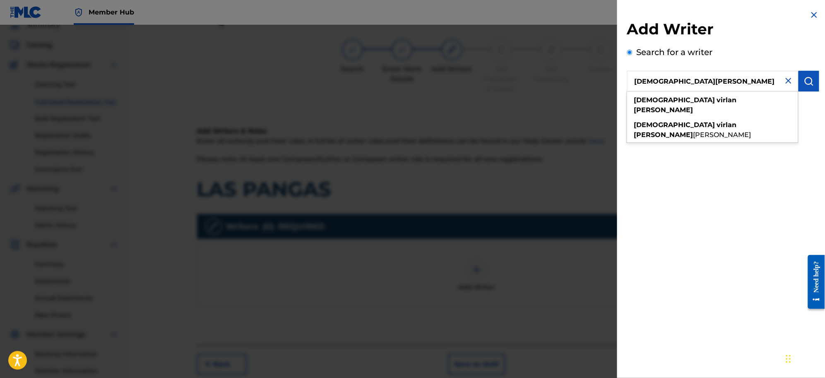
type input "[DEMOGRAPHIC_DATA][PERSON_NAME]"
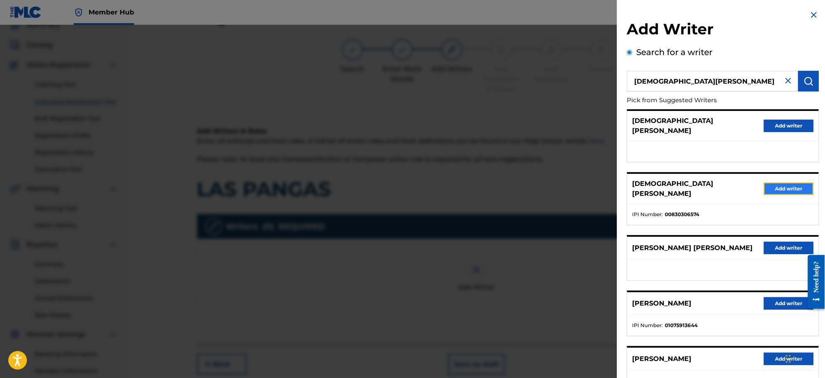
click at [774, 182] on button "Add writer" at bounding box center [789, 188] width 50 height 12
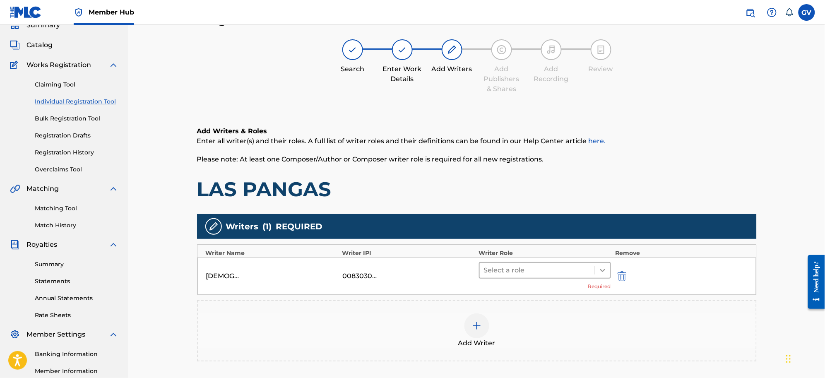
click at [603, 267] on icon at bounding box center [602, 270] width 8 height 8
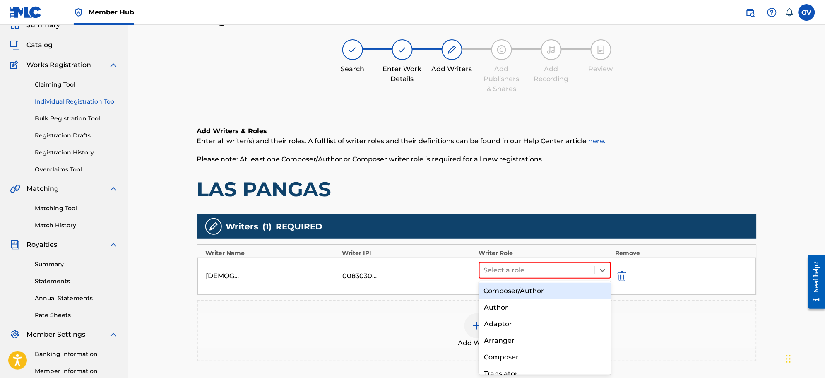
click at [516, 289] on div "Composer/Author" at bounding box center [545, 291] width 132 height 17
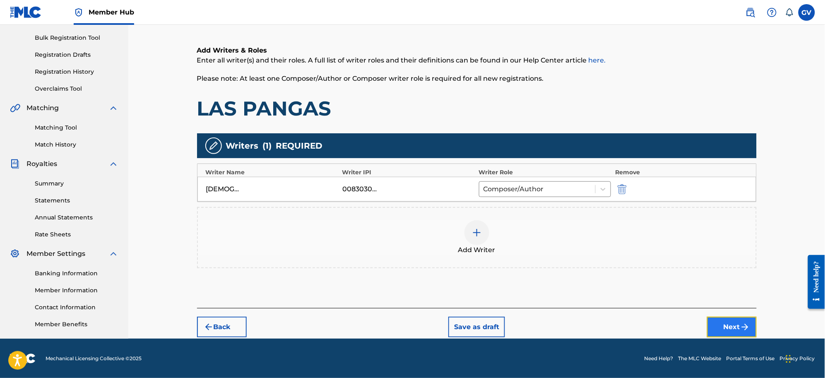
click at [729, 322] on button "Next" at bounding box center [732, 327] width 50 height 21
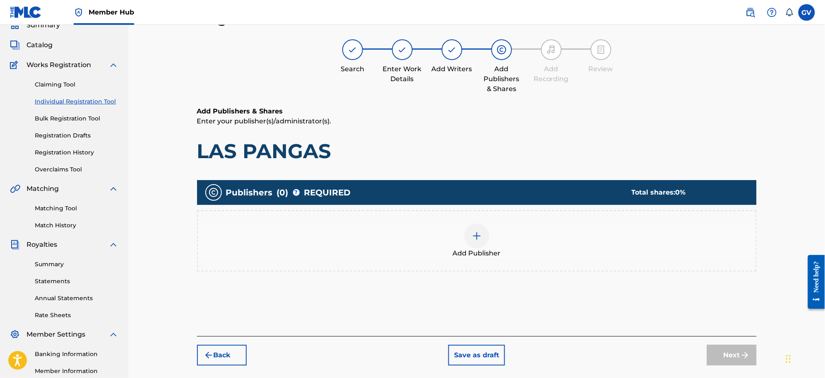
click at [477, 235] on img at bounding box center [477, 236] width 10 height 10
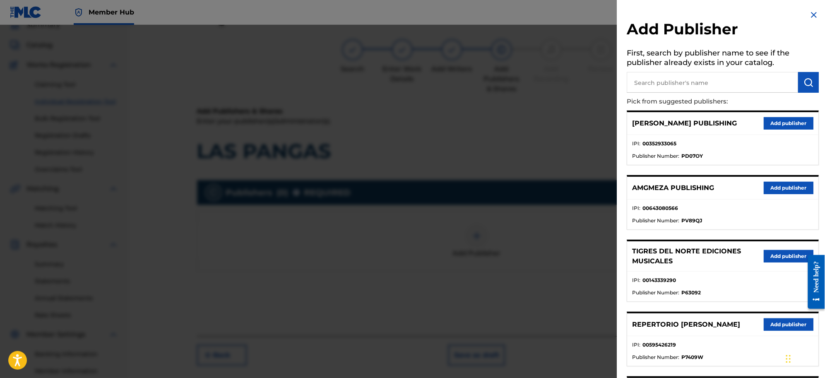
click at [645, 83] on input "text" at bounding box center [712, 82] width 171 height 21
type input "LA CIMA CONTE"
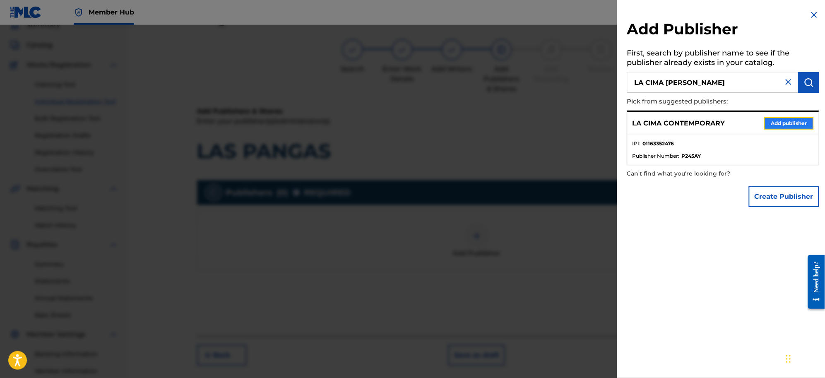
click at [783, 118] on button "Add publisher" at bounding box center [789, 123] width 50 height 12
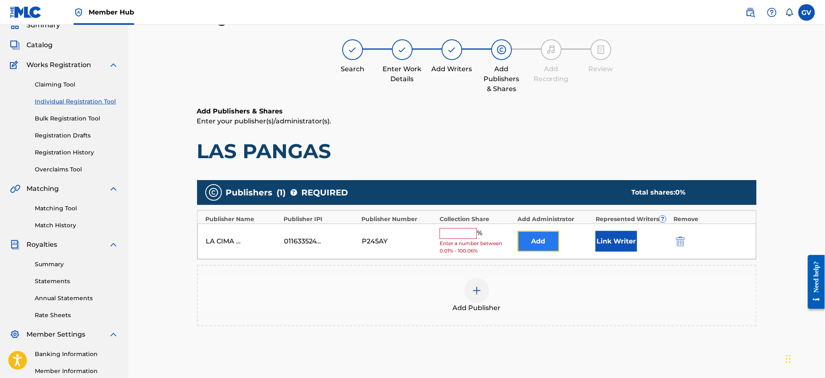
click at [540, 238] on button "Add" at bounding box center [538, 241] width 41 height 21
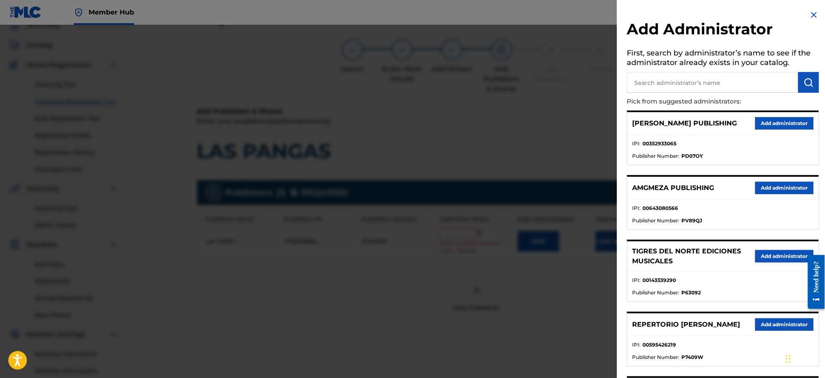
click at [661, 88] on input "text" at bounding box center [712, 82] width 171 height 21
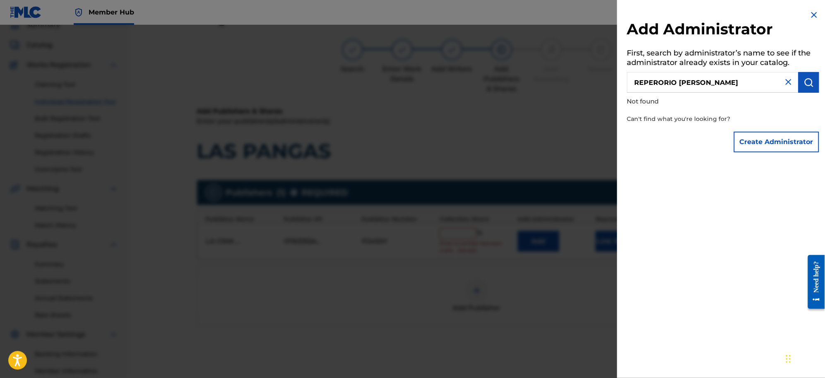
drag, startPoint x: 679, startPoint y: 82, endPoint x: 598, endPoint y: 79, distance: 80.7
click at [598, 79] on div "Add Administrator First, search by administrator’s name to see if the administr…" at bounding box center [412, 201] width 825 height 353
type input "REPERTORIO VEGA"
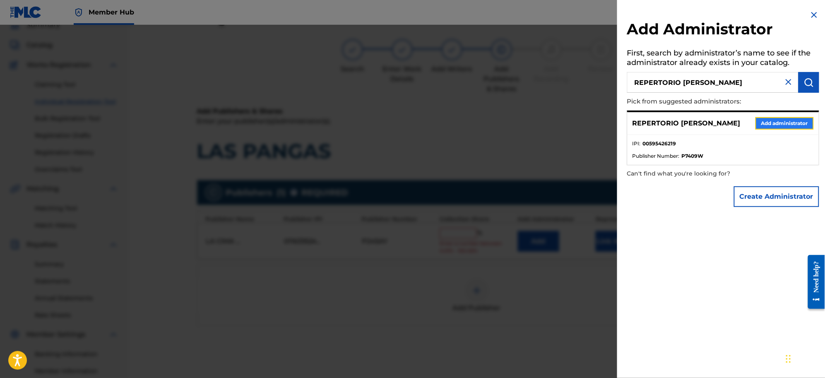
click at [766, 125] on button "Add administrator" at bounding box center [784, 123] width 58 height 12
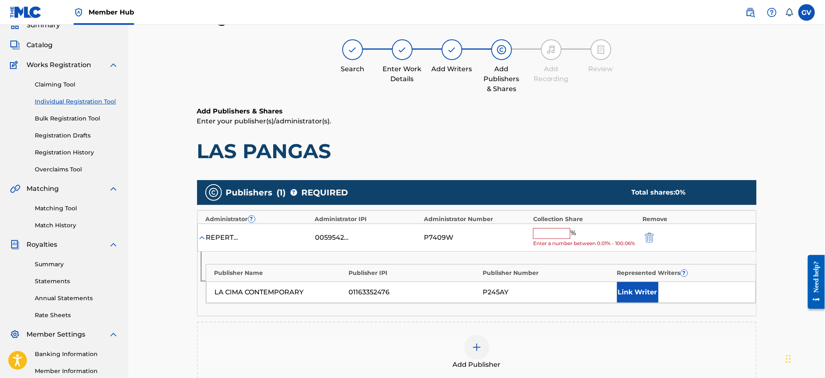
click at [547, 234] on input "text" at bounding box center [551, 233] width 37 height 11
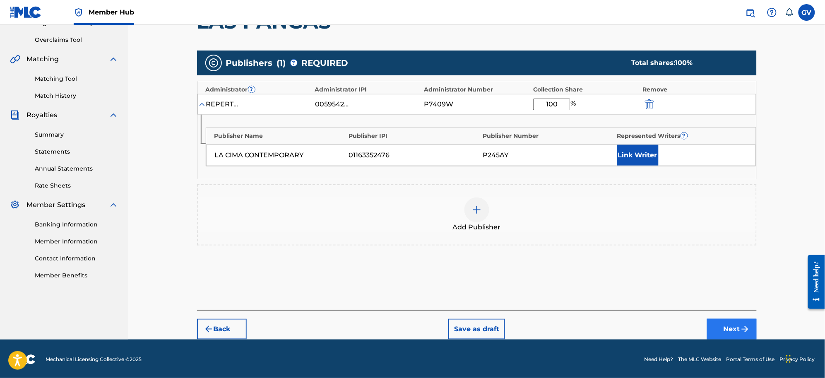
type input "100"
click at [730, 324] on button "Next" at bounding box center [732, 329] width 50 height 21
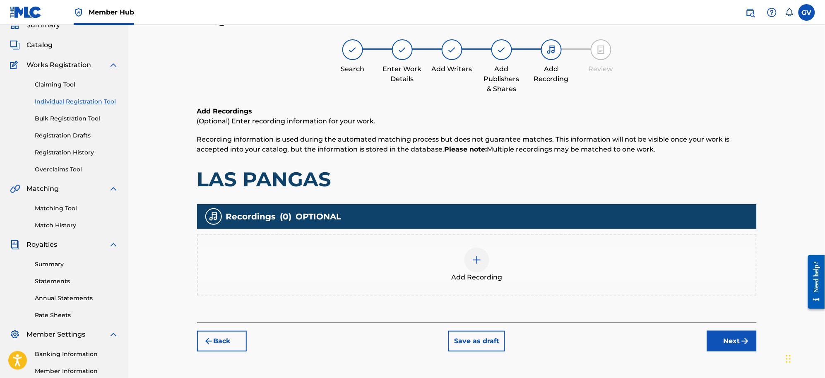
click at [476, 261] on img at bounding box center [477, 260] width 10 height 10
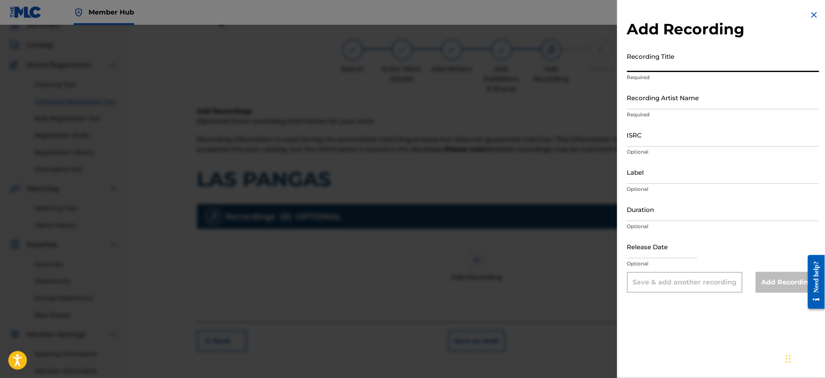
click at [640, 63] on input "Recording Title" at bounding box center [723, 60] width 192 height 24
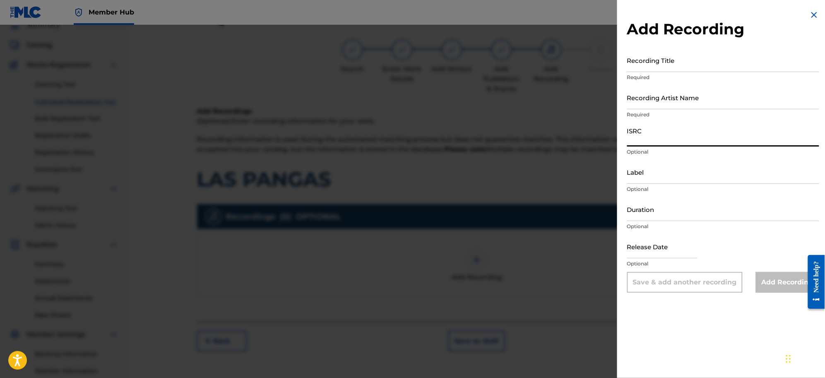
click at [641, 141] on input "ISRC" at bounding box center [723, 135] width 192 height 24
type input "USANG2521352"
click at [651, 65] on input "Recording Title" at bounding box center [723, 60] width 192 height 24
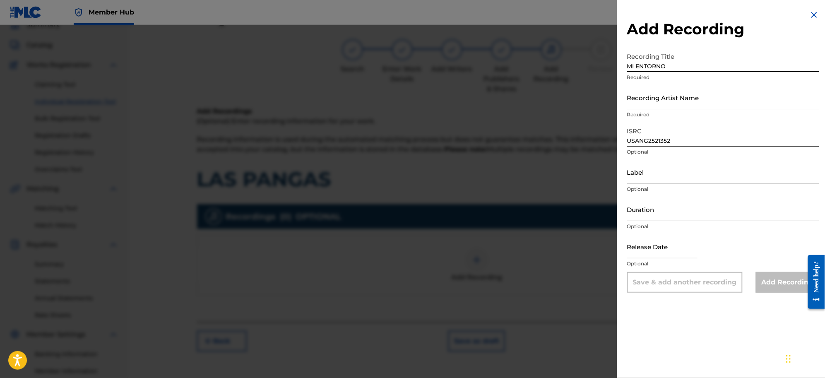
type input "MI ENTORNO"
drag, startPoint x: 646, startPoint y: 102, endPoint x: 651, endPoint y: 108, distance: 7.6
click at [646, 102] on input "Recording Artist Name" at bounding box center [723, 98] width 192 height 24
type input "[PERSON_NAME]"
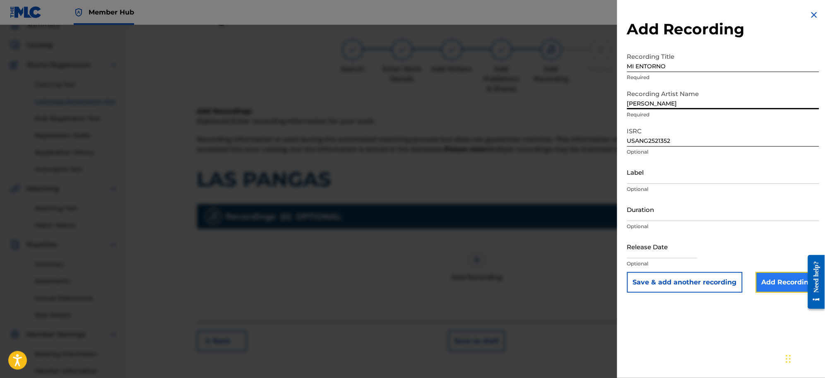
click at [768, 281] on input "Add Recording" at bounding box center [787, 282] width 63 height 21
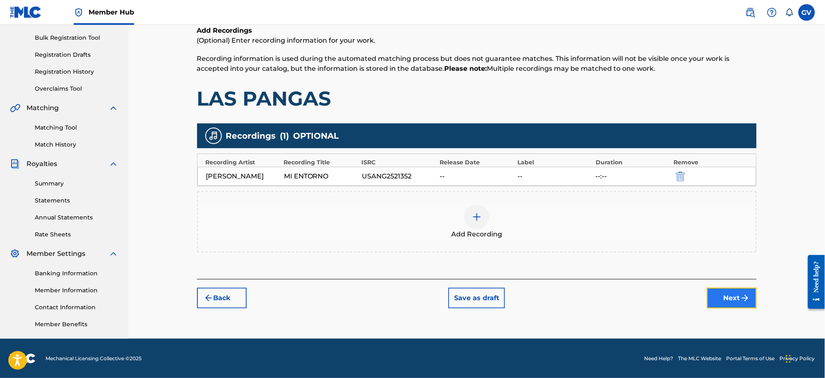
click at [732, 296] on button "Next" at bounding box center [732, 298] width 50 height 21
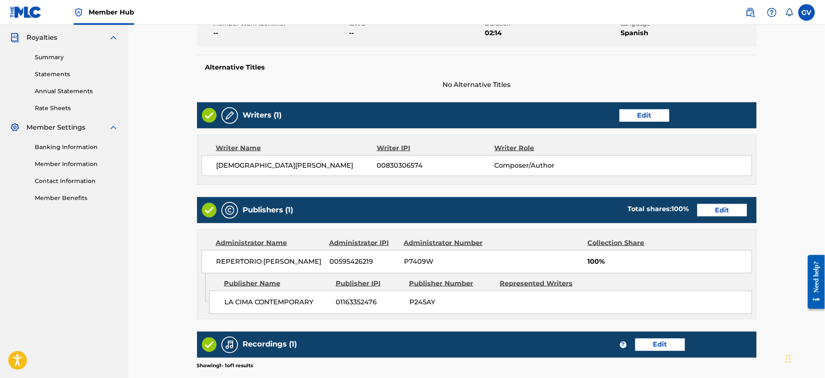
scroll to position [359, 0]
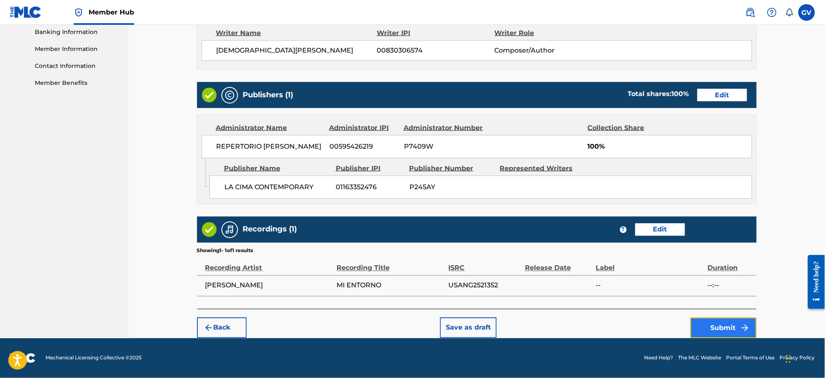
click at [717, 326] on button "Submit" at bounding box center [723, 327] width 66 height 21
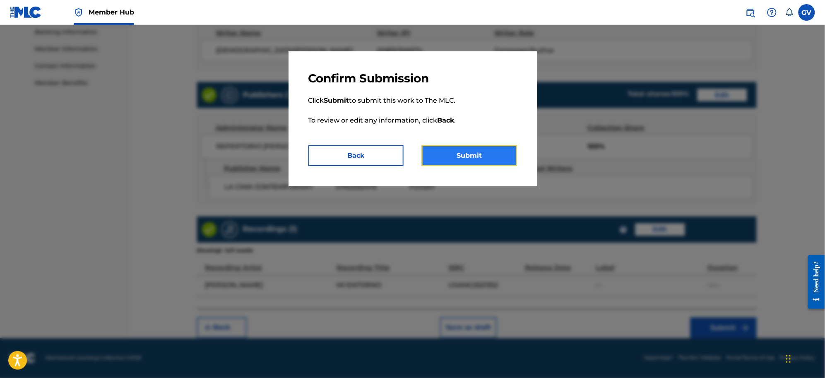
click at [458, 158] on button "Submit" at bounding box center [469, 155] width 95 height 21
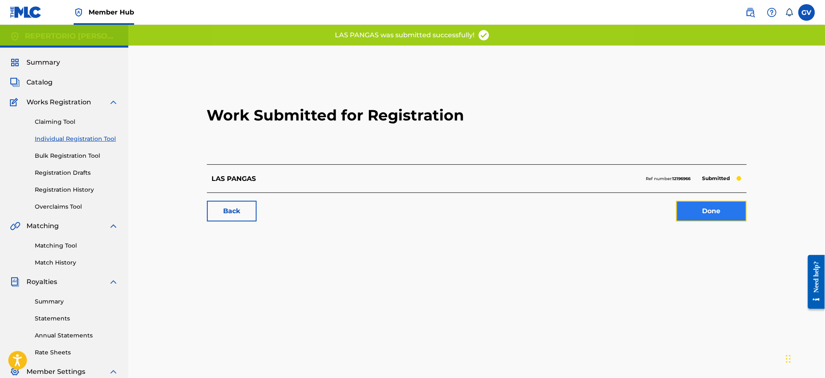
click at [703, 209] on link "Done" at bounding box center [711, 211] width 70 height 21
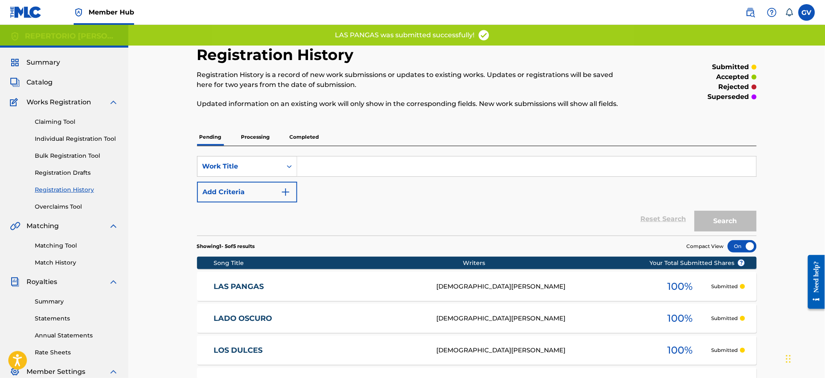
click at [243, 284] on link "LAS PANGAS" at bounding box center [320, 287] width 212 height 10
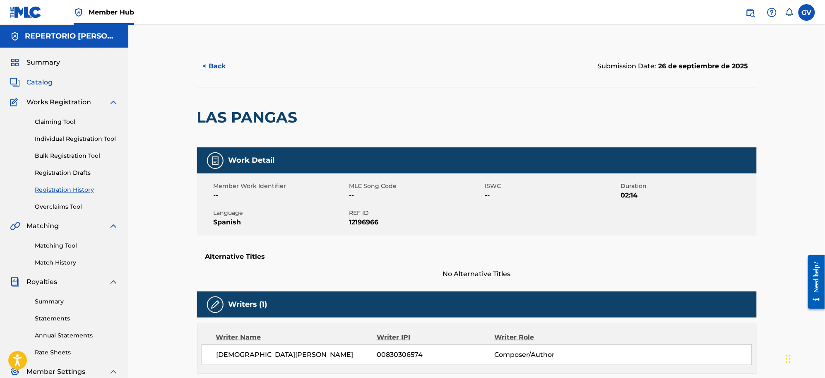
click at [43, 80] on span "Catalog" at bounding box center [39, 82] width 26 height 10
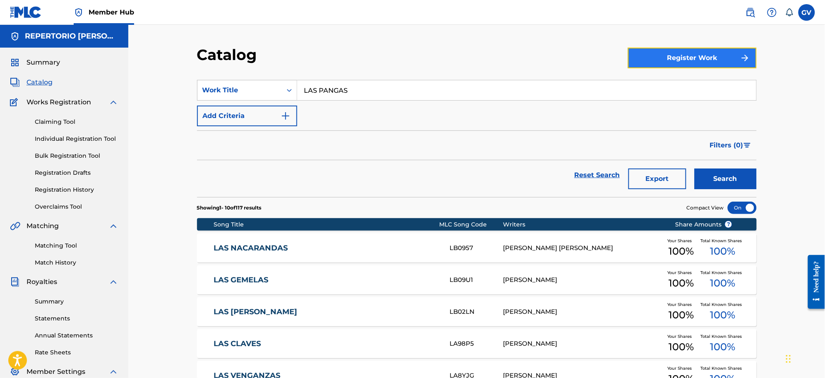
click at [671, 54] on button "Register Work" at bounding box center [692, 58] width 129 height 21
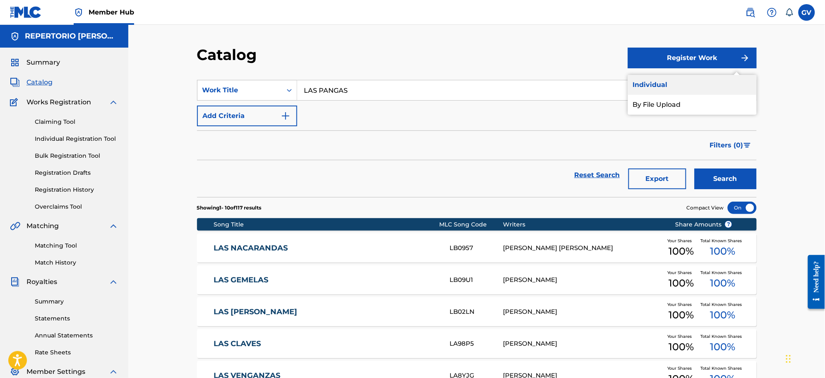
click at [653, 80] on link "Individual" at bounding box center [692, 85] width 129 height 20
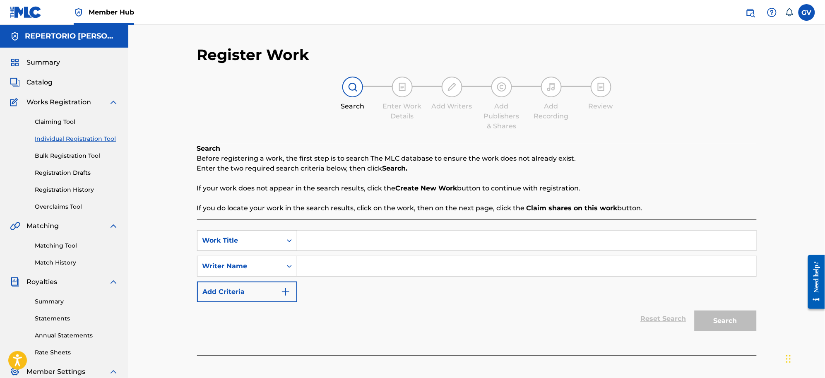
paste input "BRILLO [PERSON_NAME]"
type input "BRILLO [PERSON_NAME]"
click at [325, 268] on input "Search Form" at bounding box center [526, 266] width 459 height 20
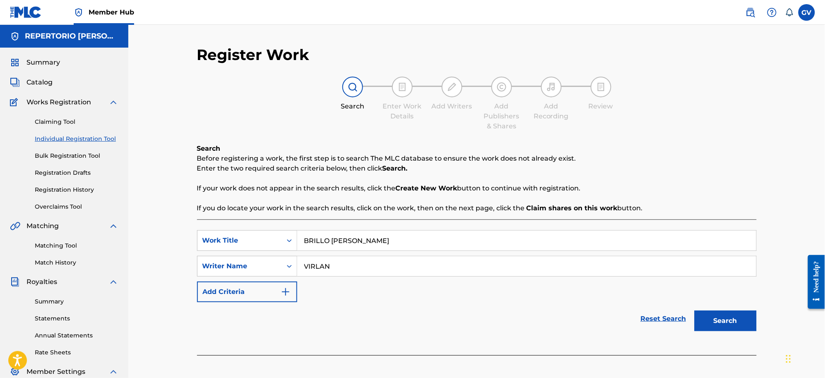
type input "VIRLAN"
click at [694, 310] on button "Search" at bounding box center [725, 320] width 62 height 21
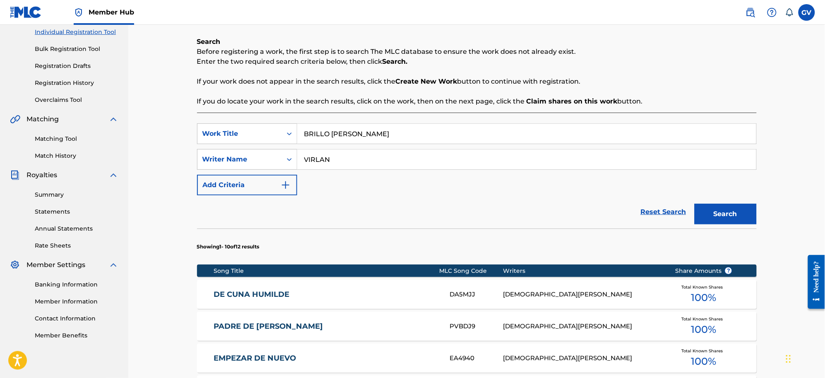
scroll to position [469, 0]
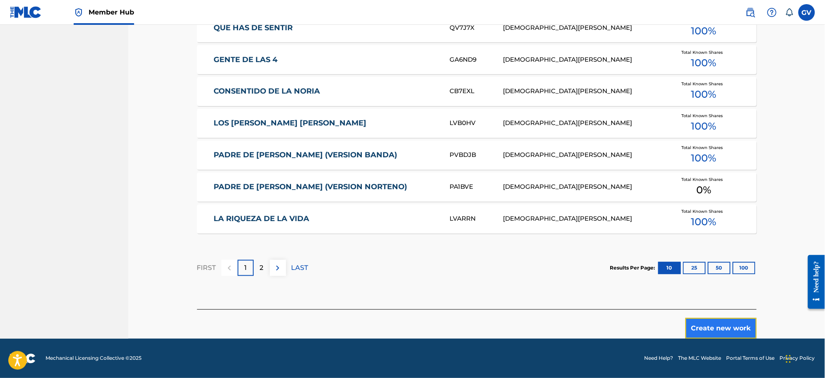
click at [712, 324] on button "Create new work" at bounding box center [720, 328] width 71 height 21
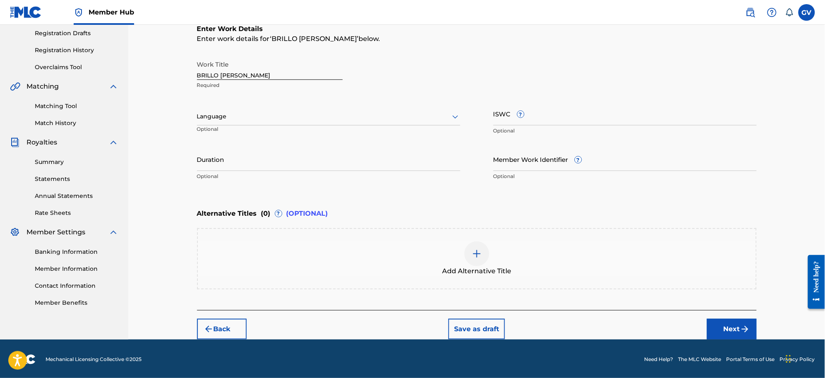
click at [454, 114] on icon at bounding box center [455, 117] width 10 height 10
click at [206, 155] on div "Spanish" at bounding box center [328, 153] width 262 height 19
click at [213, 166] on input "Duration" at bounding box center [328, 159] width 263 height 24
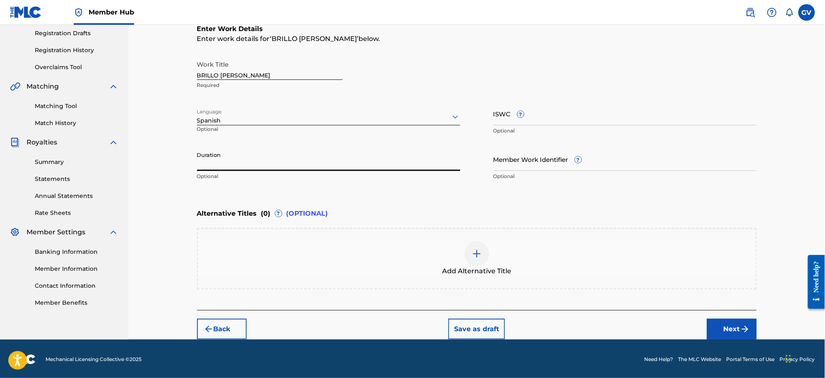
click at [311, 166] on input "Duration" at bounding box center [328, 159] width 263 height 24
type input "02:55"
click at [730, 326] on button "Next" at bounding box center [732, 329] width 50 height 21
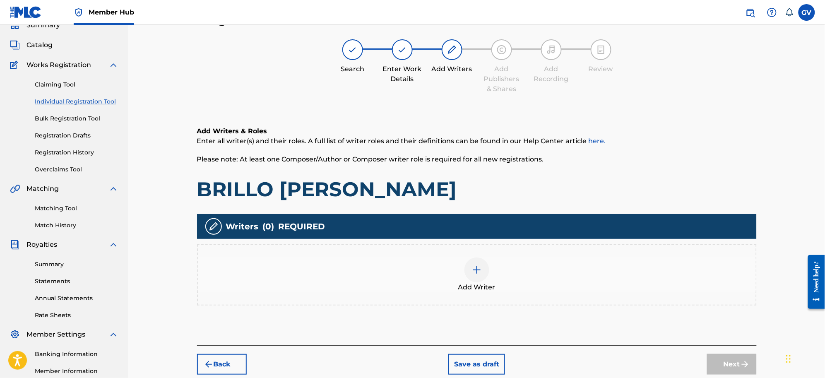
click at [472, 271] on img at bounding box center [477, 270] width 10 height 10
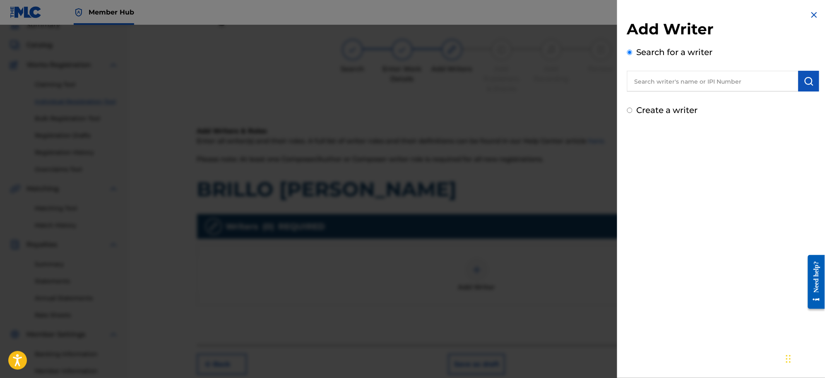
click at [648, 79] on input "text" at bounding box center [712, 81] width 171 height 21
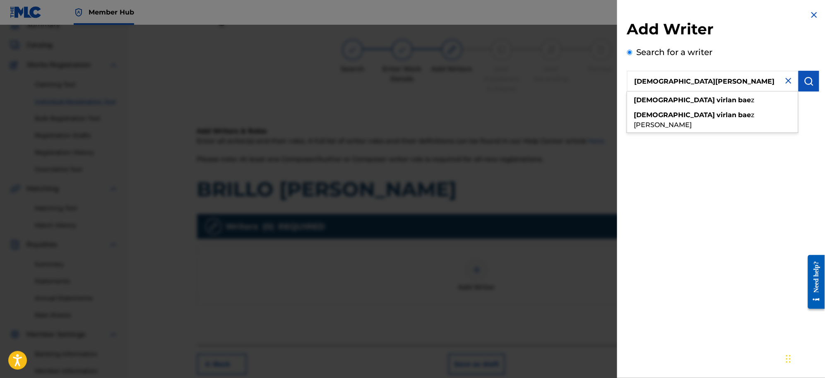
type input "[DEMOGRAPHIC_DATA][PERSON_NAME]"
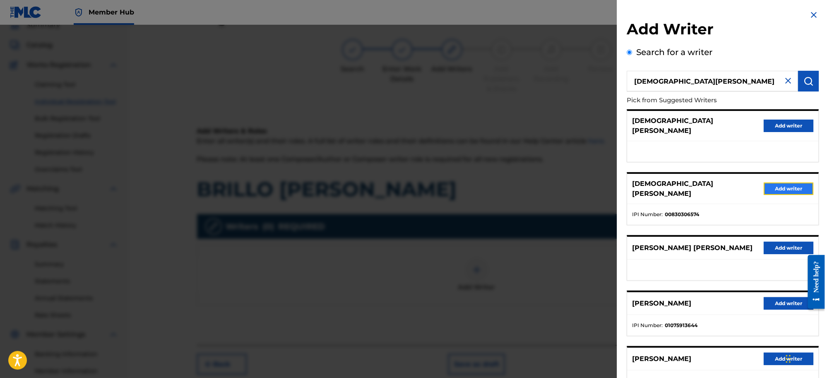
click at [784, 182] on button "Add writer" at bounding box center [789, 188] width 50 height 12
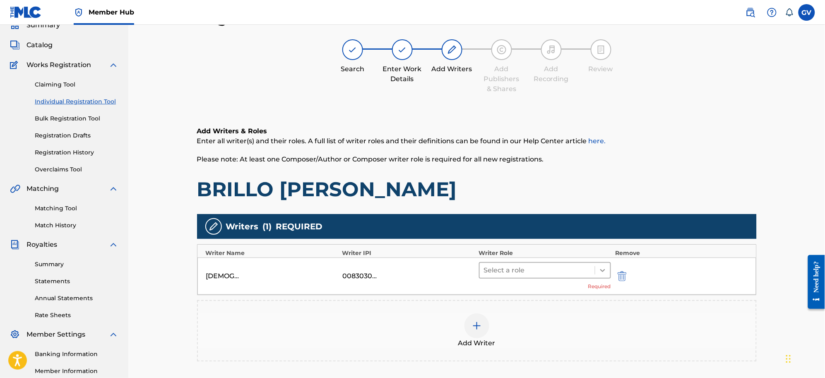
click at [603, 271] on icon at bounding box center [602, 270] width 5 height 3
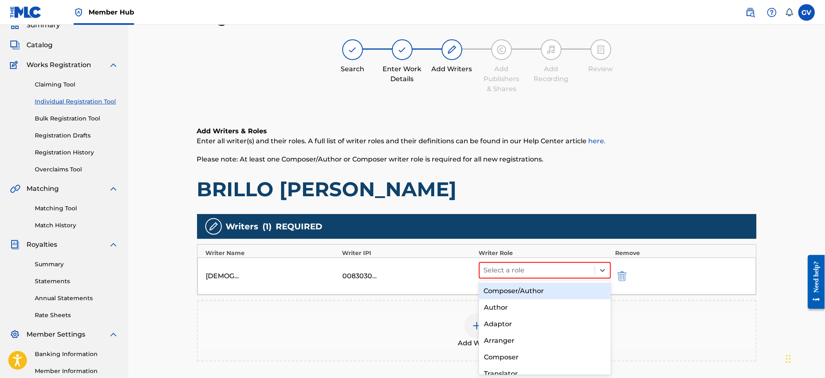
click at [519, 292] on div "Composer/Author" at bounding box center [545, 291] width 132 height 17
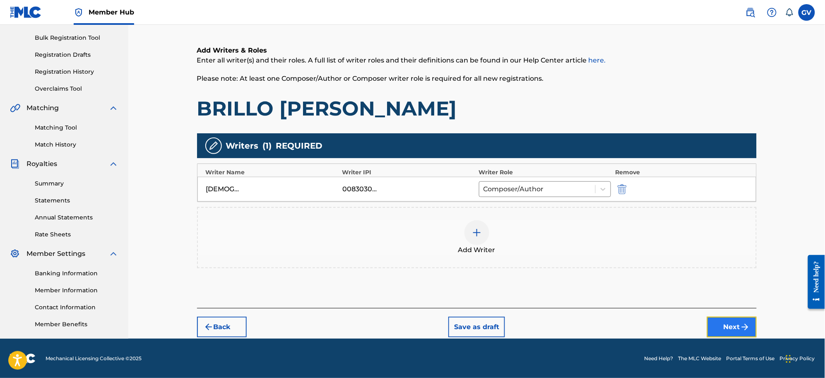
click at [730, 324] on button "Next" at bounding box center [732, 327] width 50 height 21
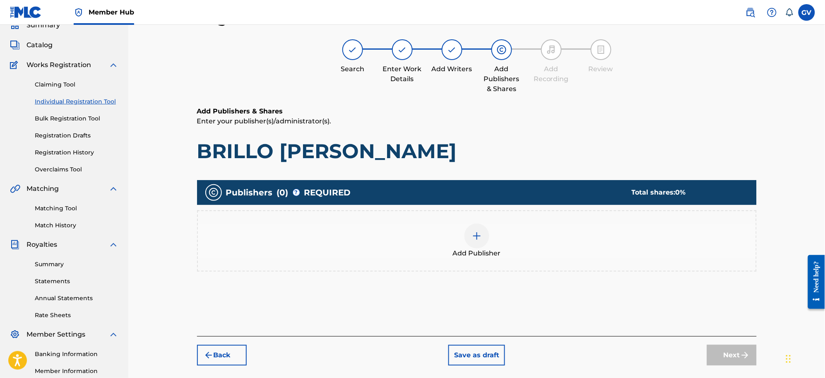
click at [476, 231] on img at bounding box center [477, 236] width 10 height 10
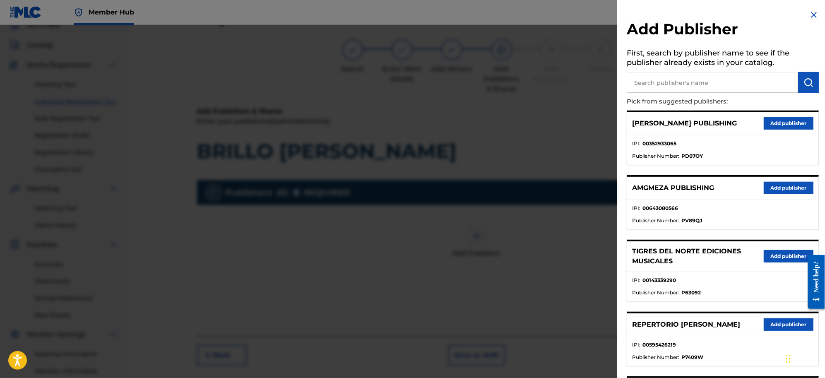
click at [658, 81] on input "text" at bounding box center [712, 82] width 171 height 21
type input "LA CIMA CON"
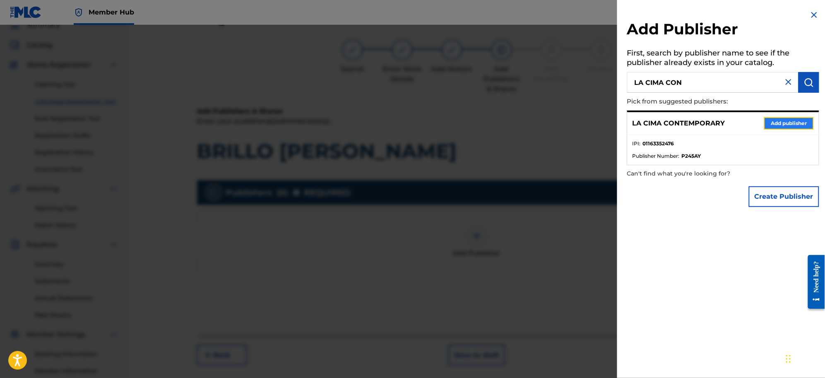
click at [784, 118] on button "Add publisher" at bounding box center [789, 123] width 50 height 12
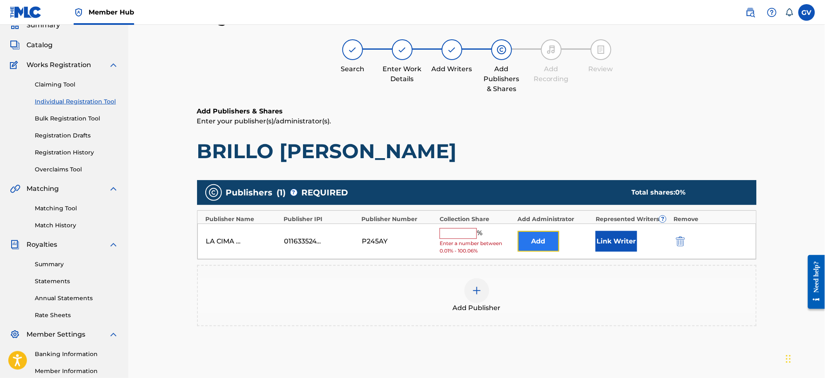
click at [536, 242] on button "Add" at bounding box center [538, 241] width 41 height 21
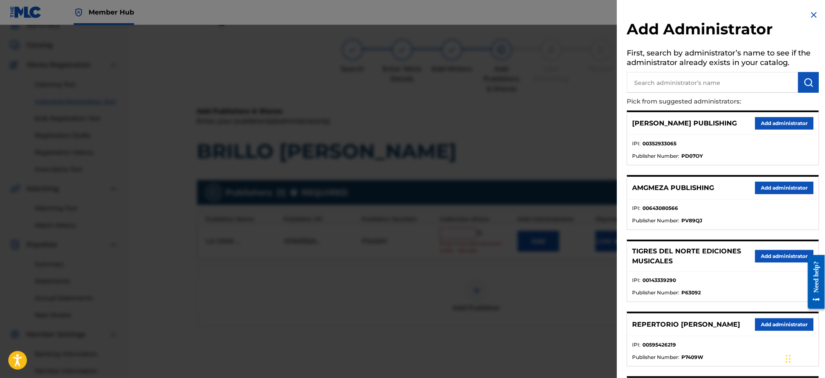
click at [654, 82] on input "text" at bounding box center [712, 82] width 171 height 21
type input "REPERTORIO VEGA"
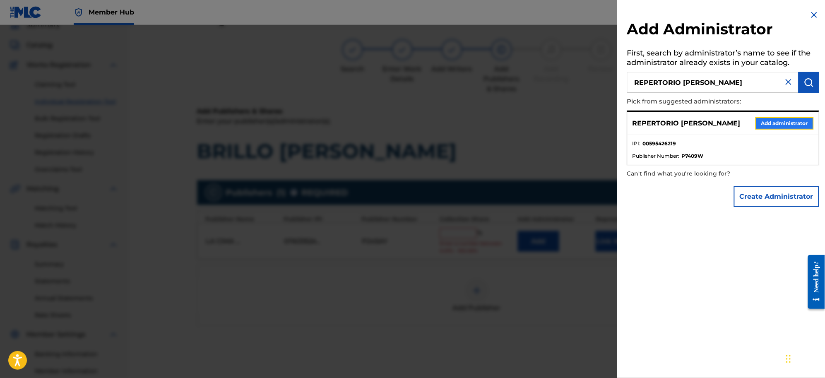
click at [780, 125] on button "Add administrator" at bounding box center [784, 123] width 58 height 12
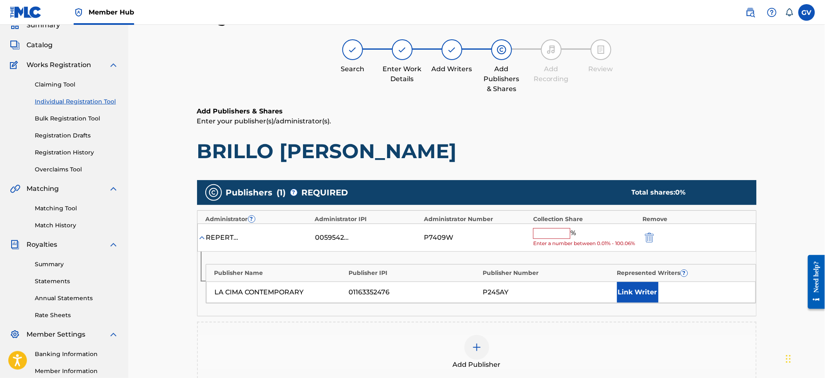
click at [550, 237] on input "text" at bounding box center [551, 233] width 37 height 11
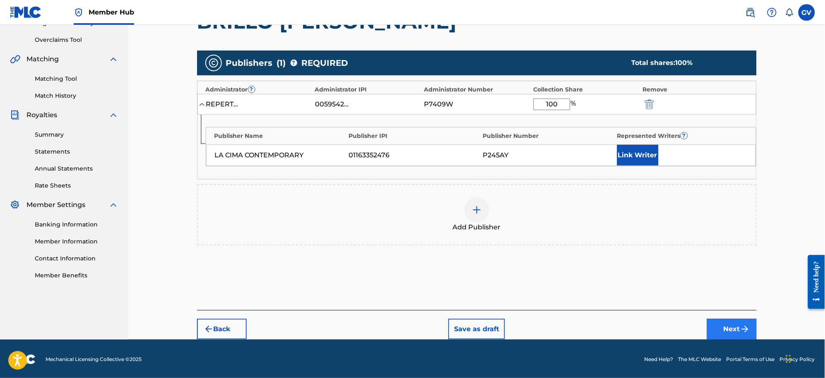
type input "100"
click at [722, 324] on button "Next" at bounding box center [732, 329] width 50 height 21
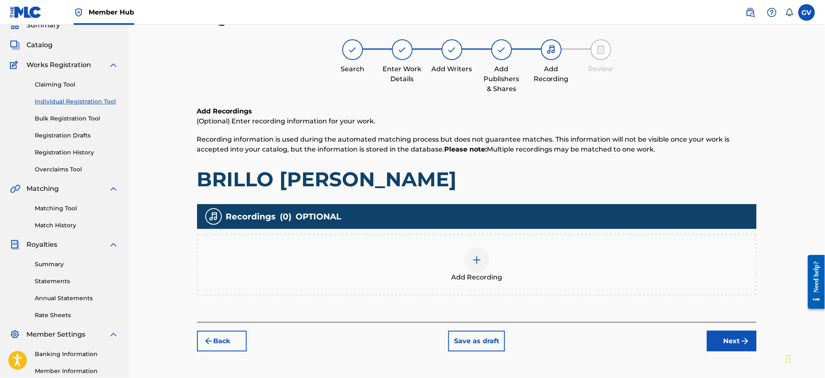
click at [476, 259] on img at bounding box center [477, 260] width 10 height 10
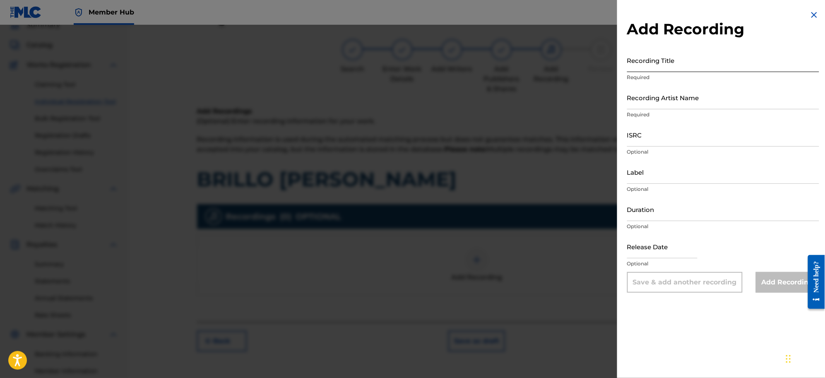
click at [646, 65] on input "Recording Title" at bounding box center [723, 60] width 192 height 24
click at [648, 65] on input "Recording Title" at bounding box center [723, 60] width 192 height 24
type input "MI ENTORNO"
click at [632, 98] on input "Recording Artist Name" at bounding box center [723, 98] width 192 height 24
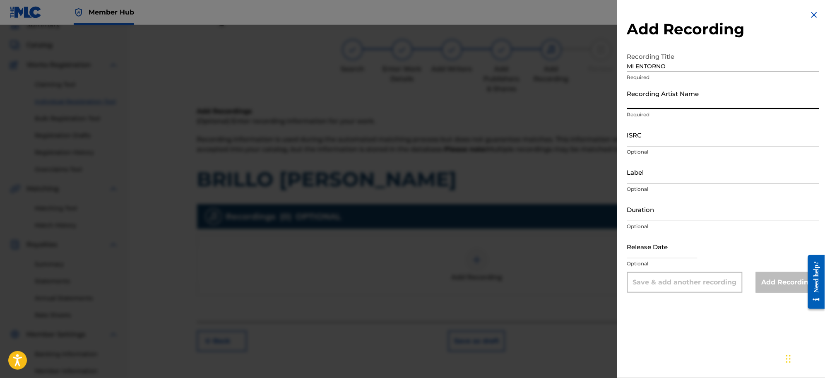
type input "[PERSON_NAME]"
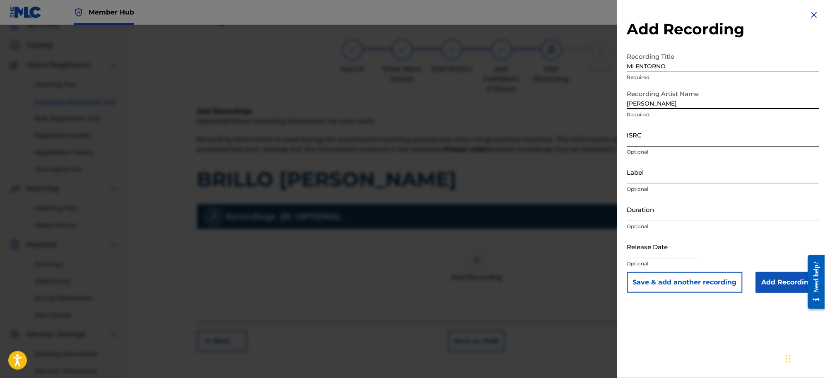
click at [653, 139] on input "ISRC" at bounding box center [723, 135] width 192 height 24
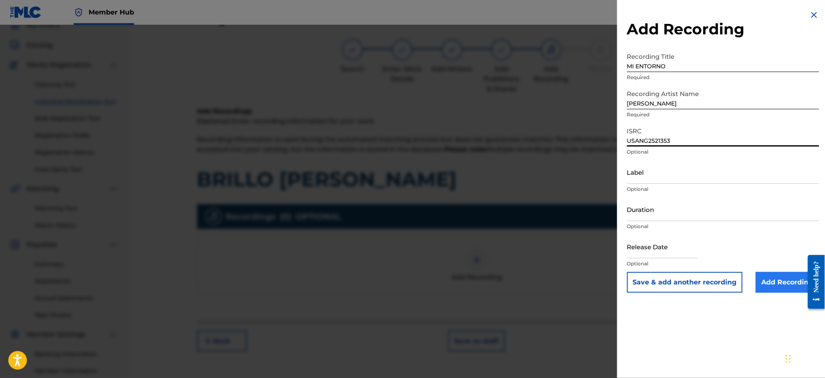
type input "USANG2521353"
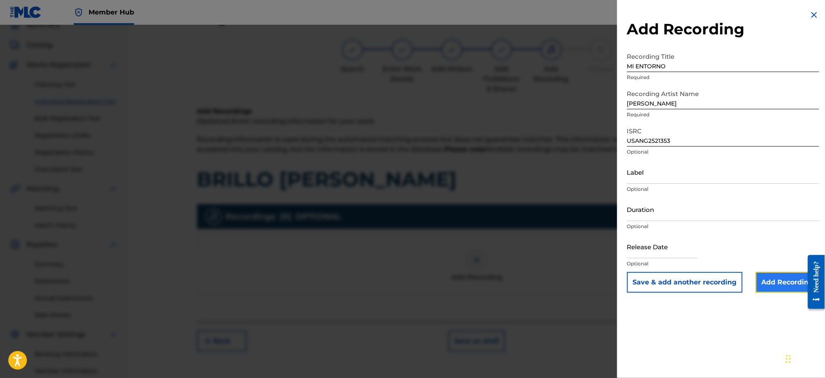
click at [768, 284] on input "Add Recording" at bounding box center [787, 282] width 63 height 21
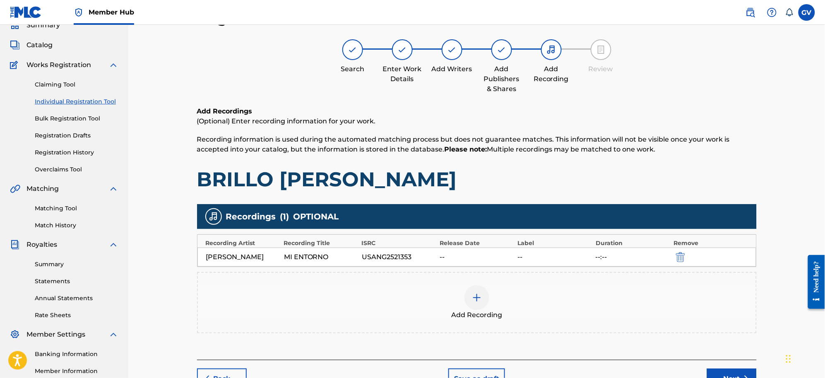
scroll to position [118, 0]
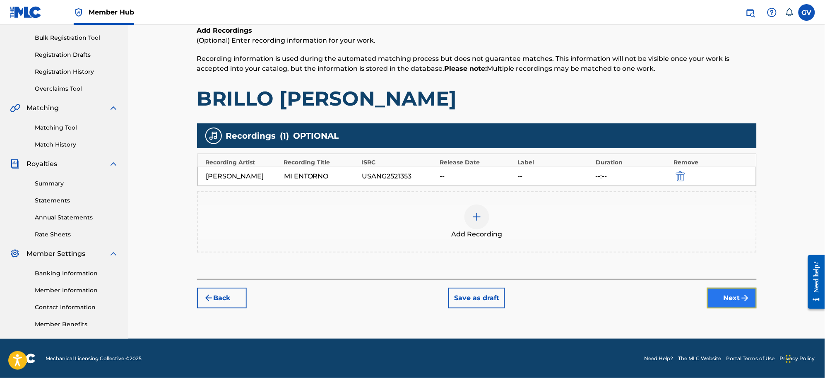
click at [725, 294] on button "Next" at bounding box center [732, 298] width 50 height 21
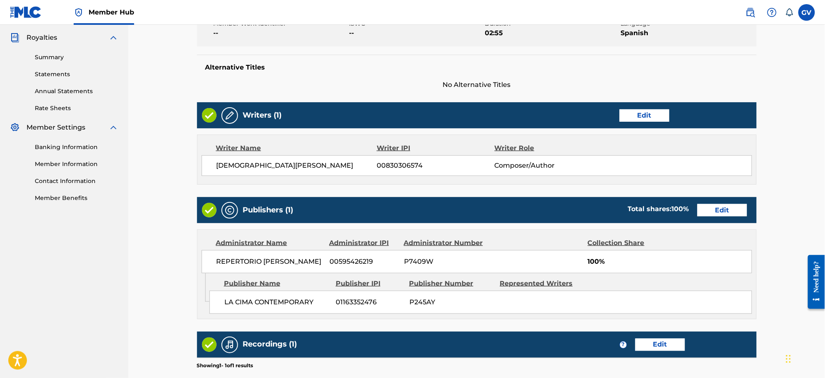
scroll to position [359, 0]
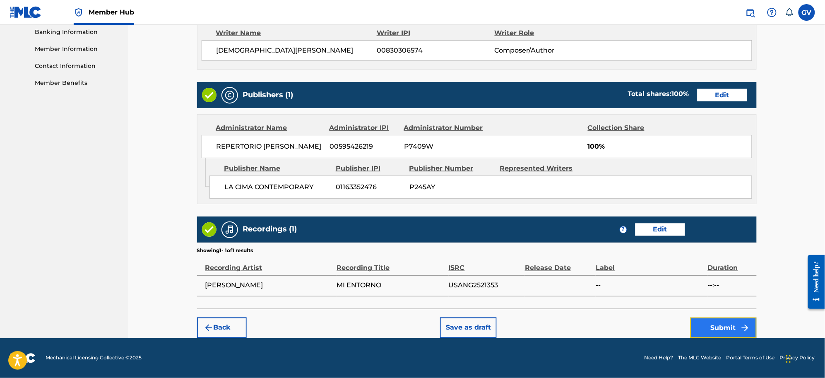
click at [719, 328] on button "Submit" at bounding box center [723, 327] width 66 height 21
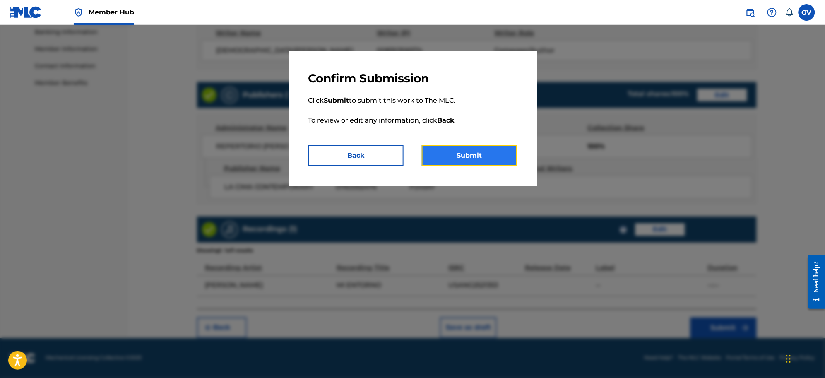
click at [471, 155] on button "Submit" at bounding box center [469, 155] width 95 height 21
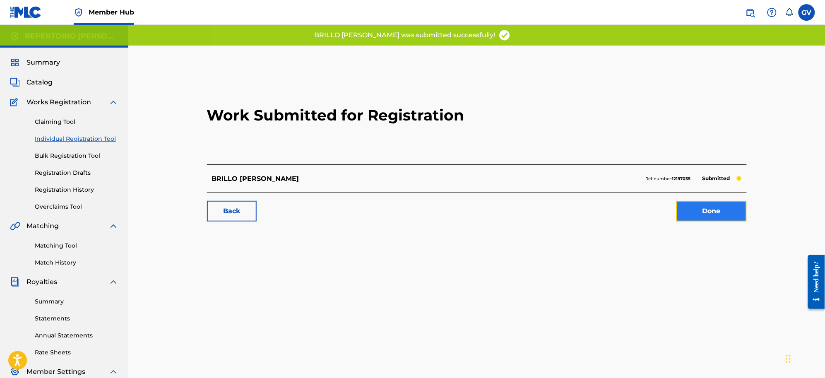
click at [706, 207] on link "Done" at bounding box center [711, 211] width 70 height 21
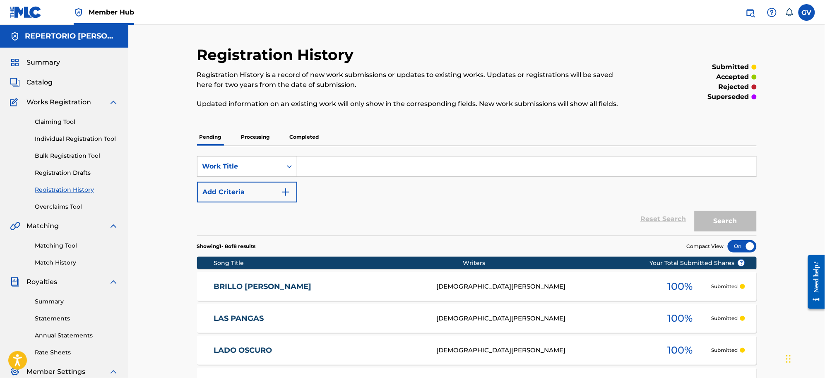
click at [245, 285] on link "BRILLO [PERSON_NAME]" at bounding box center [320, 287] width 212 height 10
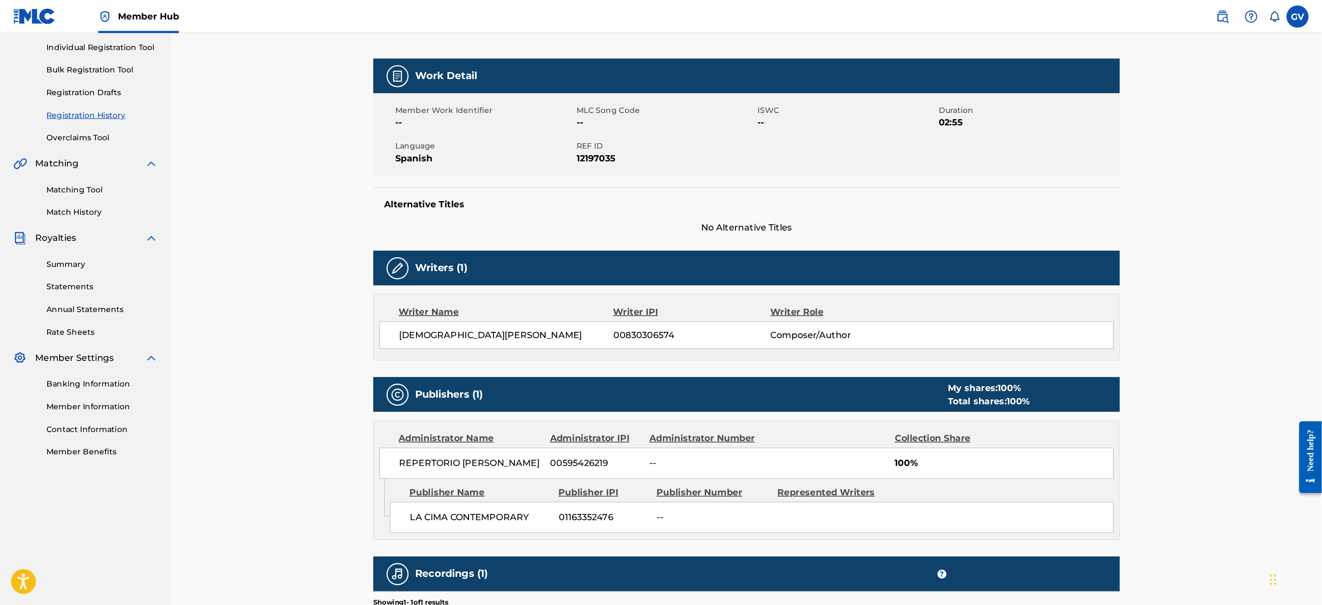
scroll to position [72, 0]
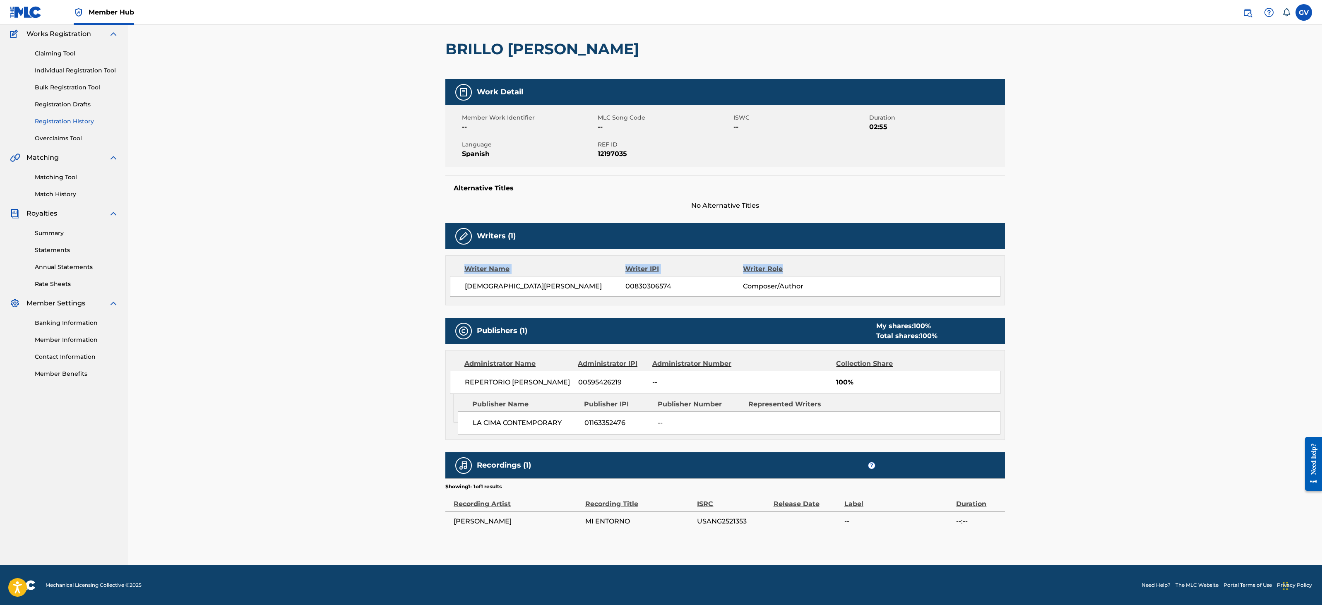
drag, startPoint x: 1321, startPoint y: 236, endPoint x: 1321, endPoint y: 266, distance: 29.8
click at [824, 266] on div "< Back Submission Date: 26 de septiembre de 2025 BRILLO DE LUNA Work Detail Mem…" at bounding box center [724, 261] width 1193 height 609
click at [824, 218] on div "< Back Submission Date: 26 de septiembre de 2025 BRILLO DE LUNA Work Detail Mem…" at bounding box center [724, 261] width 1193 height 609
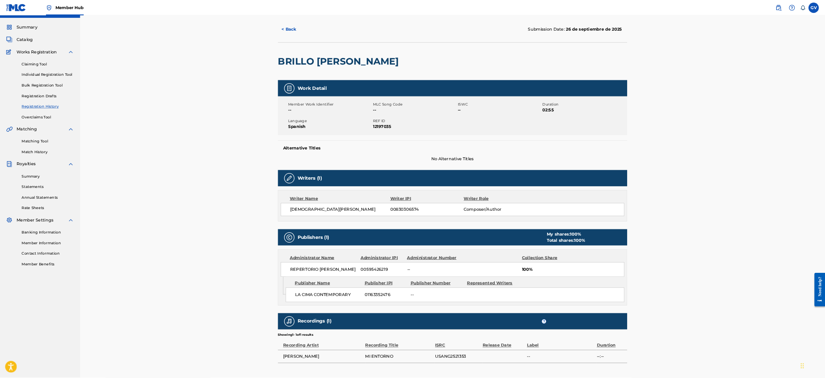
scroll to position [17, 0]
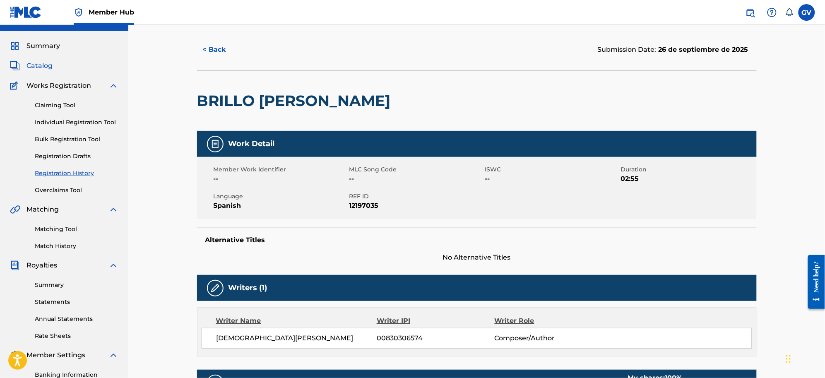
click at [41, 63] on span "Catalog" at bounding box center [39, 66] width 26 height 10
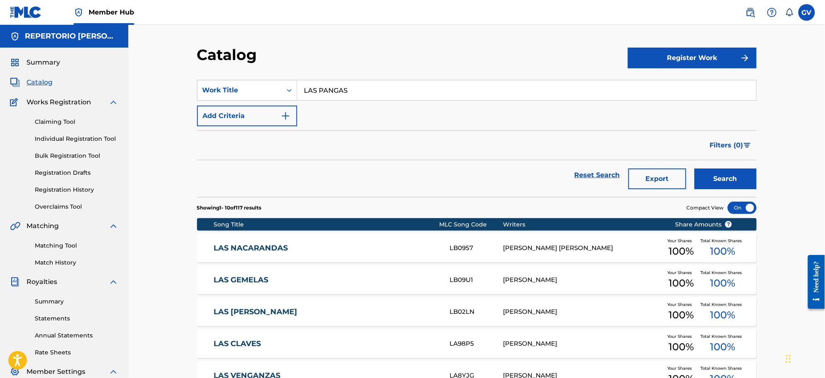
drag, startPoint x: 362, startPoint y: 89, endPoint x: 301, endPoint y: 88, distance: 61.3
click at [301, 88] on input "LAS PANGAS" at bounding box center [526, 90] width 459 height 20
paste input "GRACIAS POR QUERERME TANTO"
type input "GRACIAS POR QUERERME TANTO"
click at [694, 168] on button "Search" at bounding box center [725, 178] width 62 height 21
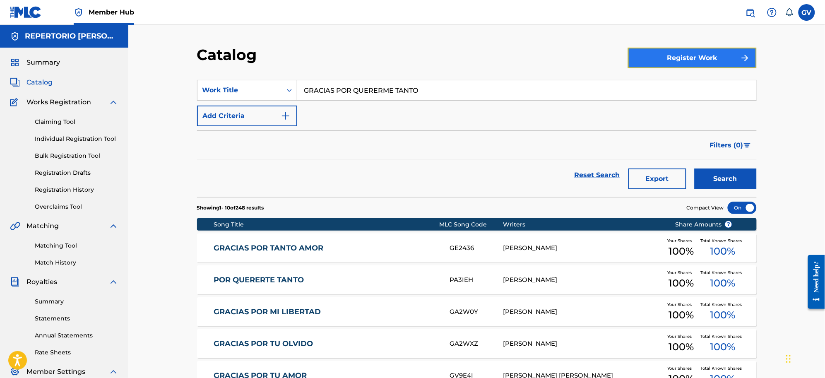
click at [673, 57] on button "Register Work" at bounding box center [692, 58] width 129 height 21
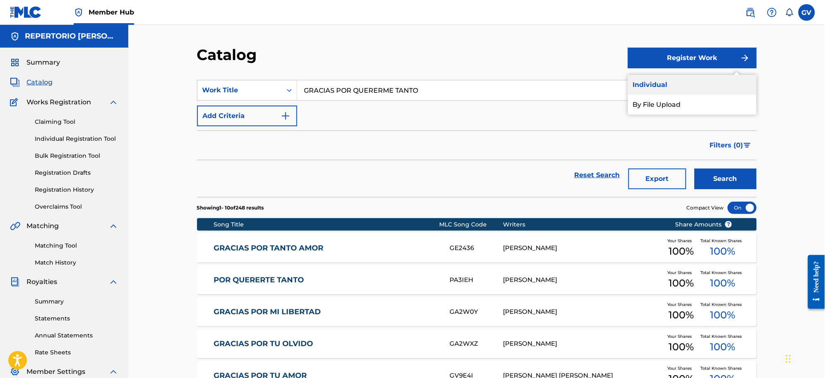
click at [658, 83] on link "Individual" at bounding box center [692, 85] width 129 height 20
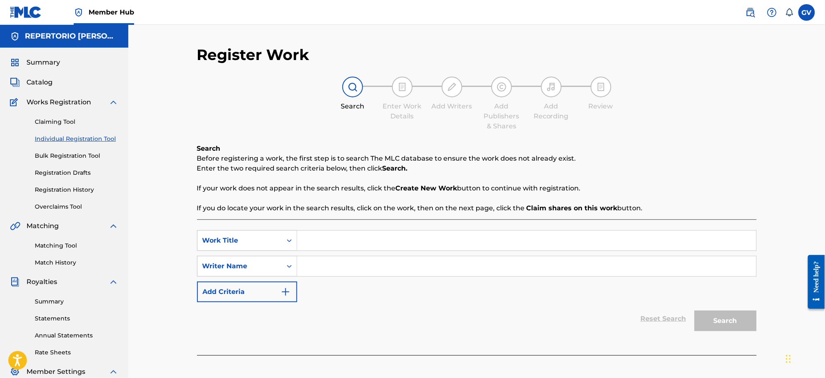
paste input "GRACIAS POR QUERERME TANTO"
type input "GRACIAS POR QUERERME TANTO"
click at [310, 266] on input "Search Form" at bounding box center [526, 266] width 459 height 20
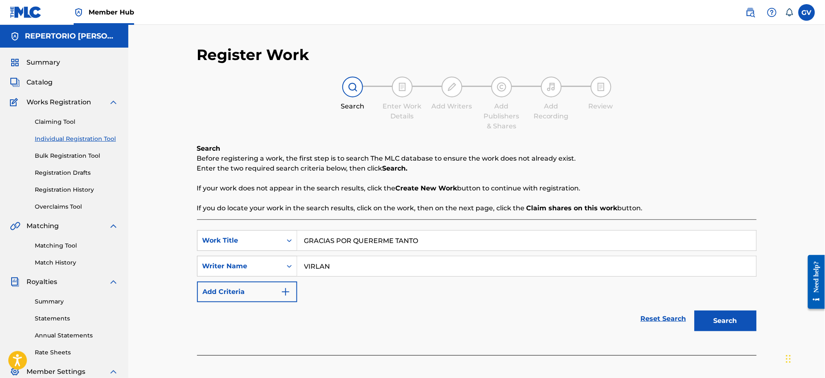
type input "VIRLAN"
click at [694, 310] on button "Search" at bounding box center [725, 320] width 62 height 21
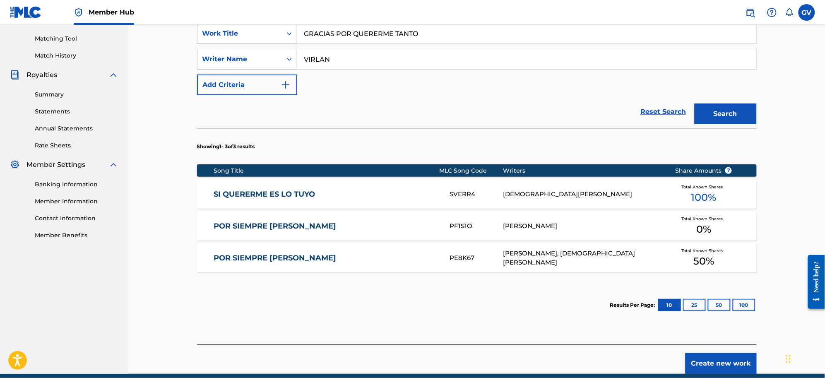
scroll to position [242, 0]
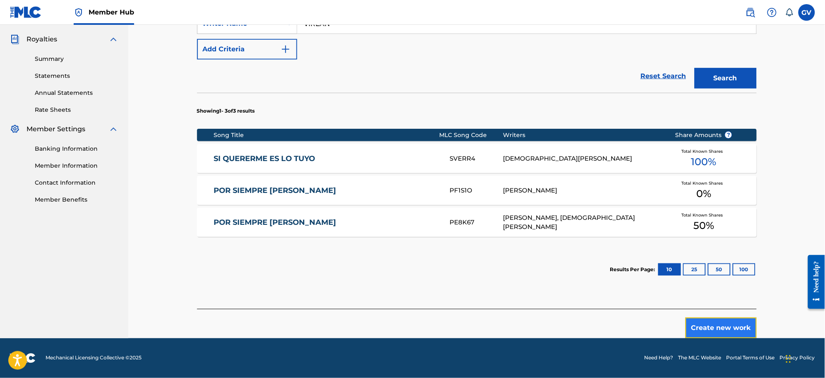
click at [722, 329] on button "Create new work" at bounding box center [720, 327] width 71 height 21
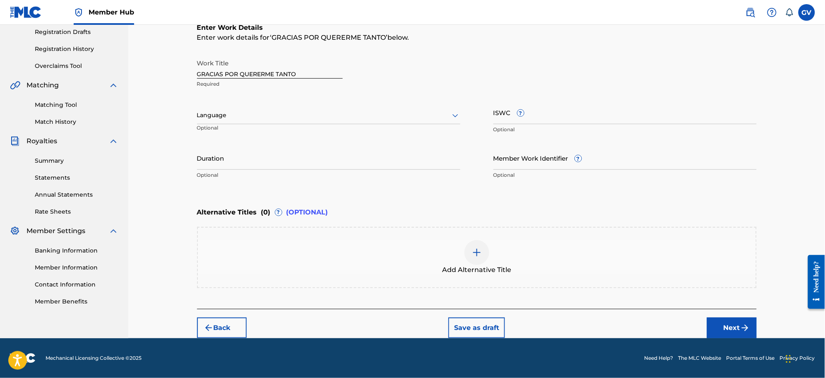
scroll to position [139, 0]
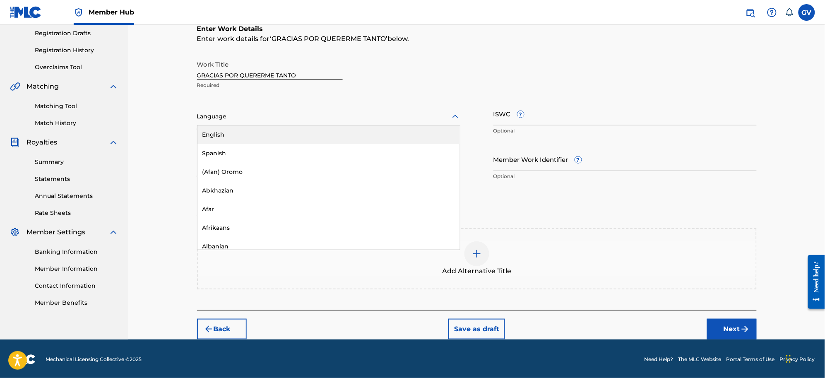
click at [453, 119] on icon at bounding box center [455, 117] width 10 height 10
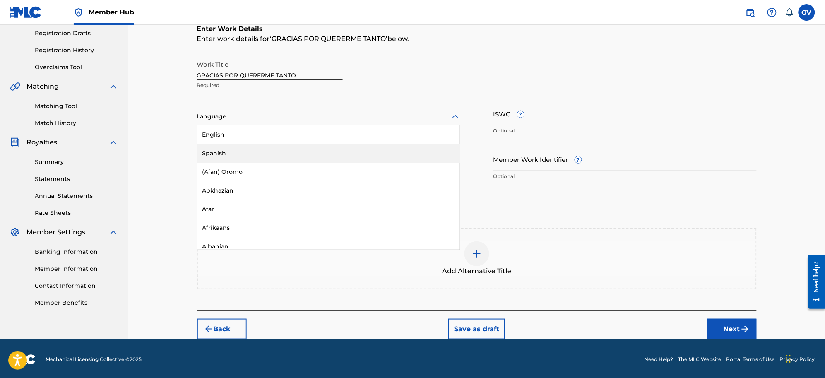
click at [216, 154] on div "Spanish" at bounding box center [328, 153] width 262 height 19
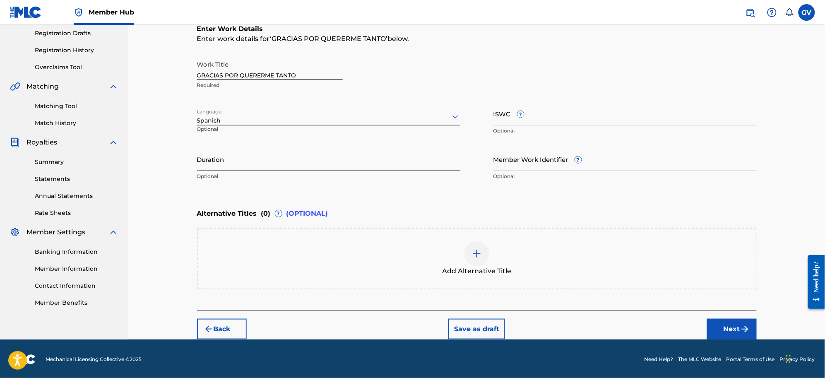
click at [248, 163] on input "Duration" at bounding box center [328, 159] width 263 height 24
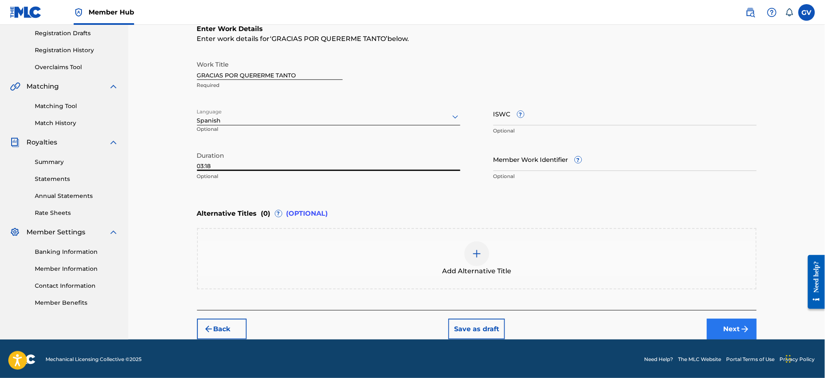
type input "03:18"
click at [724, 325] on button "Next" at bounding box center [732, 329] width 50 height 21
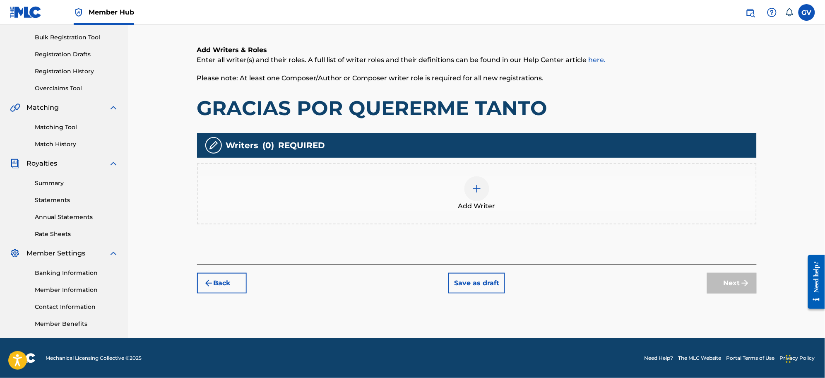
scroll to position [37, 0]
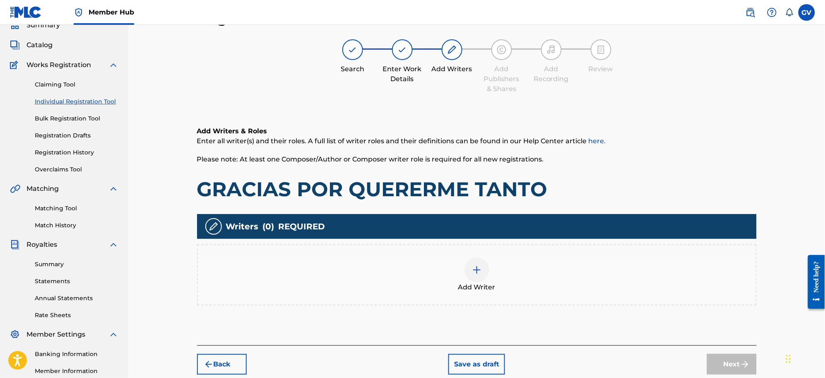
click at [475, 272] on img at bounding box center [477, 270] width 10 height 10
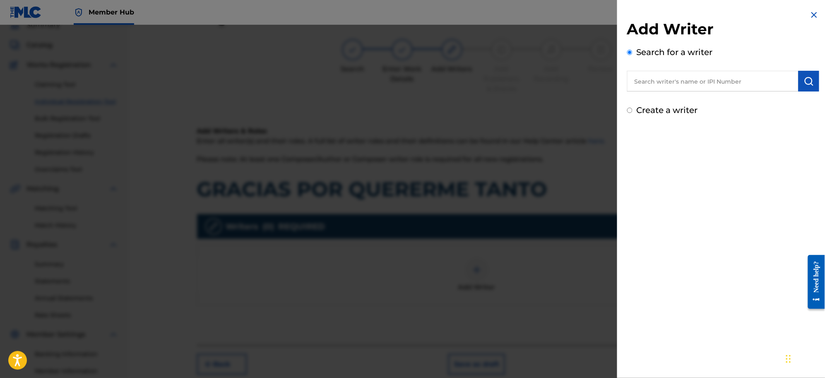
click at [655, 83] on input "text" at bounding box center [712, 81] width 171 height 21
click at [684, 81] on input "text" at bounding box center [712, 81] width 171 height 21
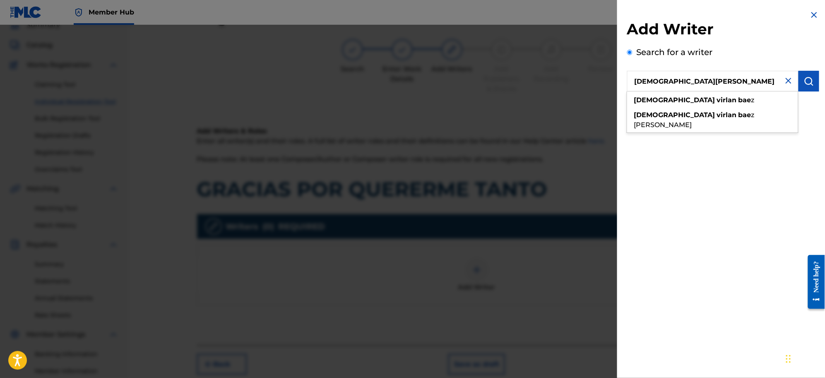
type input "[DEMOGRAPHIC_DATA][PERSON_NAME]"
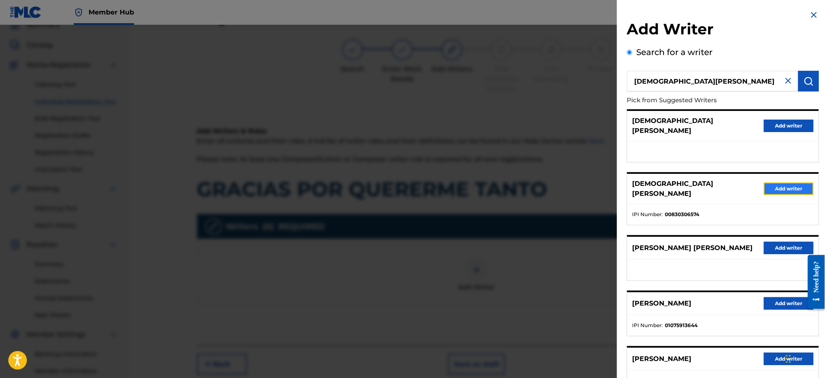
click at [774, 182] on button "Add writer" at bounding box center [789, 188] width 50 height 12
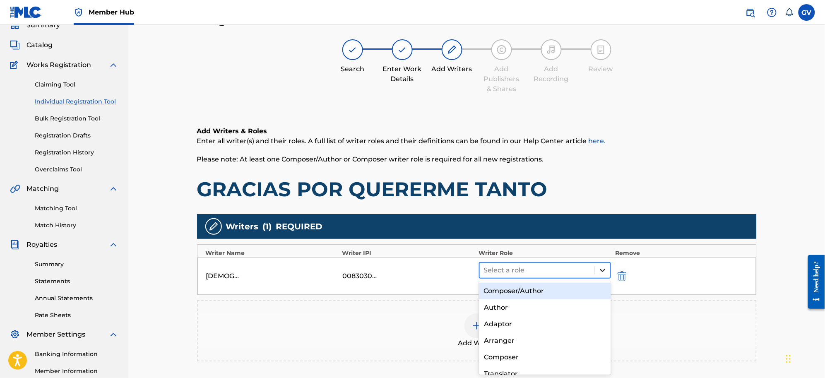
click at [603, 271] on icon at bounding box center [602, 270] width 8 height 8
click at [509, 292] on div "Composer/Author" at bounding box center [545, 291] width 132 height 17
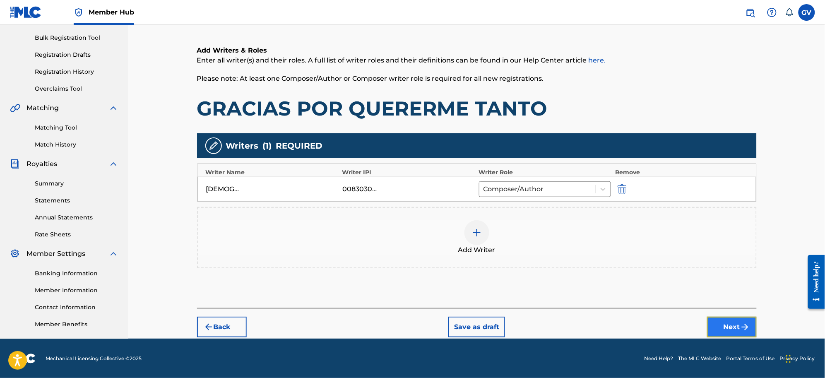
click at [733, 323] on button "Next" at bounding box center [732, 327] width 50 height 21
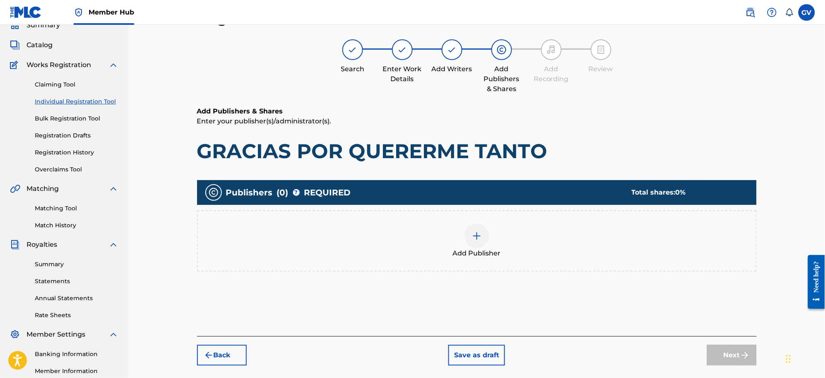
click at [475, 236] on img at bounding box center [477, 236] width 10 height 10
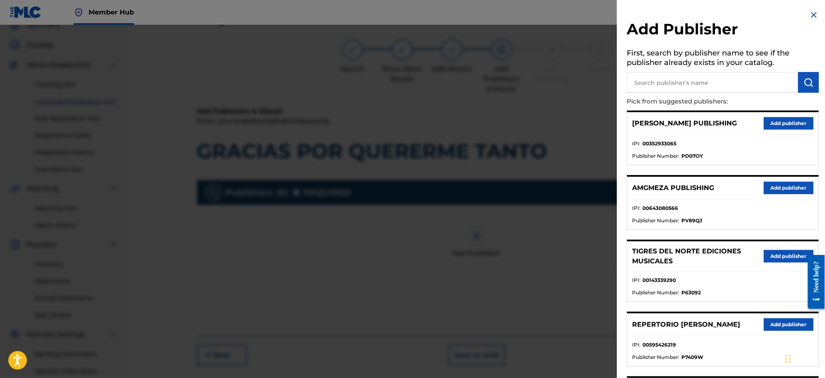
click at [655, 74] on input "text" at bounding box center [712, 82] width 171 height 21
type input "LA CIMA CONTE"
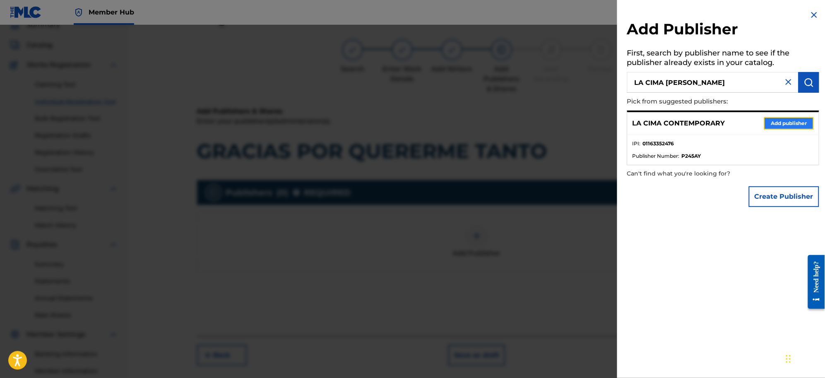
click at [783, 122] on button "Add publisher" at bounding box center [789, 123] width 50 height 12
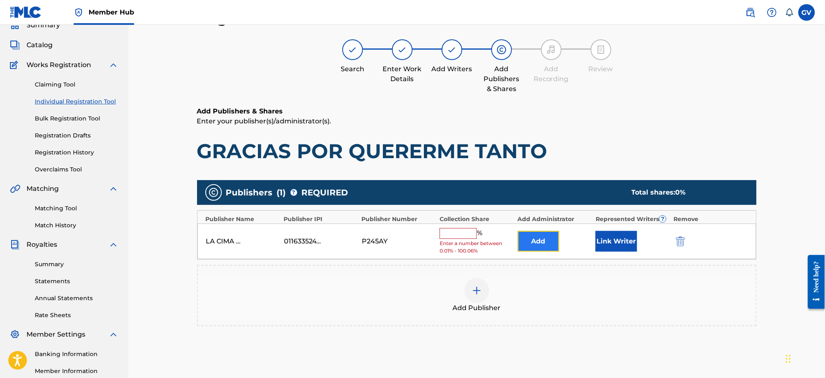
click at [541, 246] on button "Add" at bounding box center [538, 241] width 41 height 21
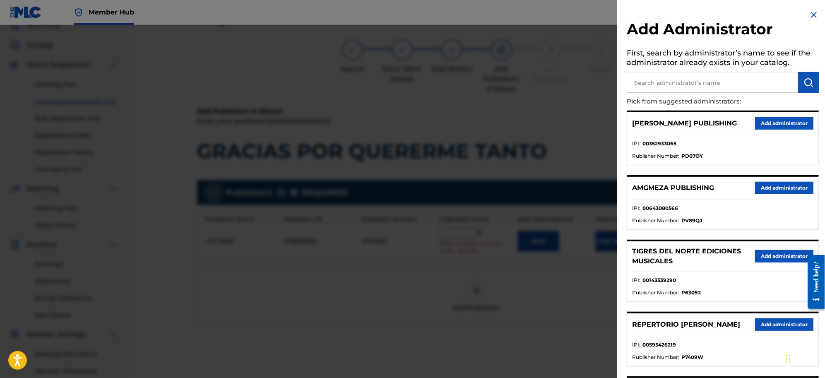
click at [655, 83] on input "text" at bounding box center [712, 82] width 171 height 21
type input "REPERTORIO VEGA"
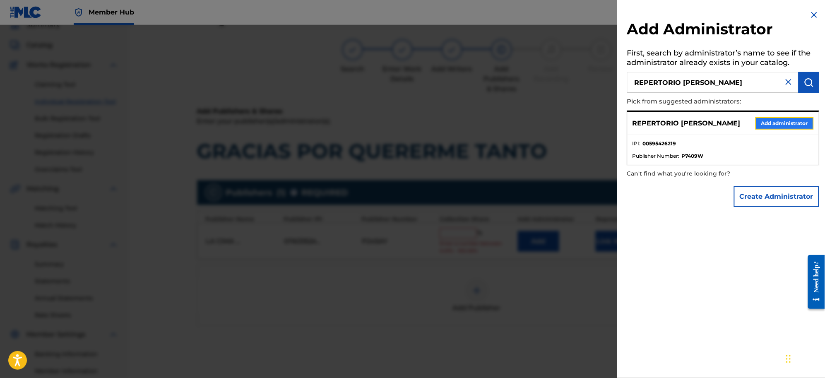
click at [768, 123] on button "Add administrator" at bounding box center [784, 123] width 58 height 12
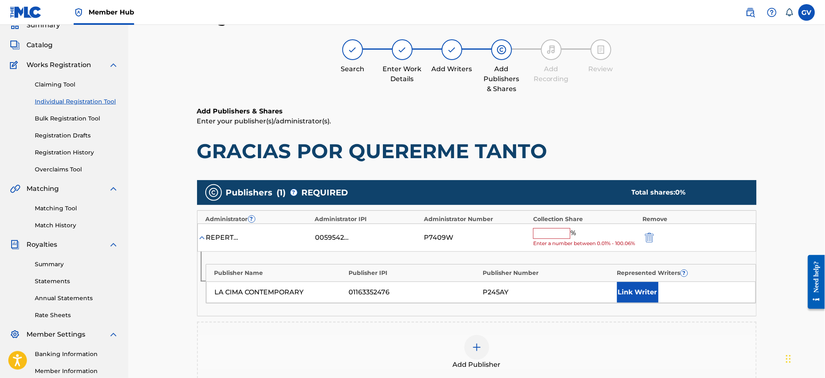
click at [552, 230] on input "text" at bounding box center [551, 233] width 37 height 11
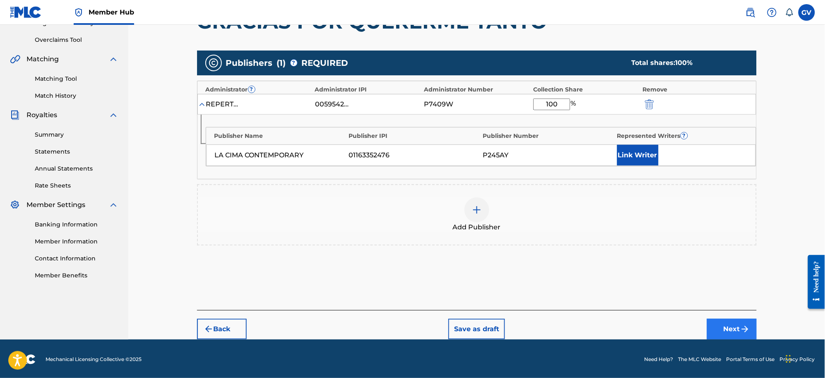
type input "100"
click at [719, 327] on button "Next" at bounding box center [732, 329] width 50 height 21
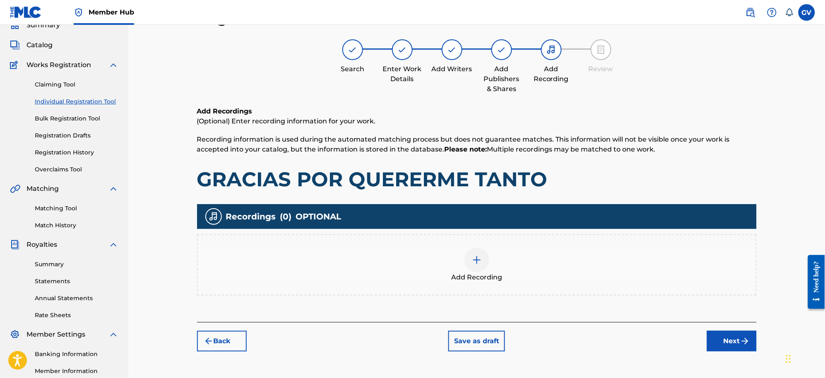
click at [477, 257] on img at bounding box center [477, 260] width 10 height 10
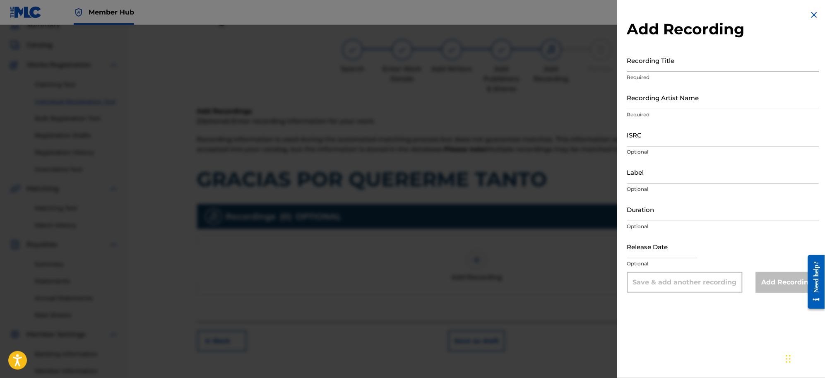
click at [640, 62] on input "Recording Title" at bounding box center [723, 60] width 192 height 24
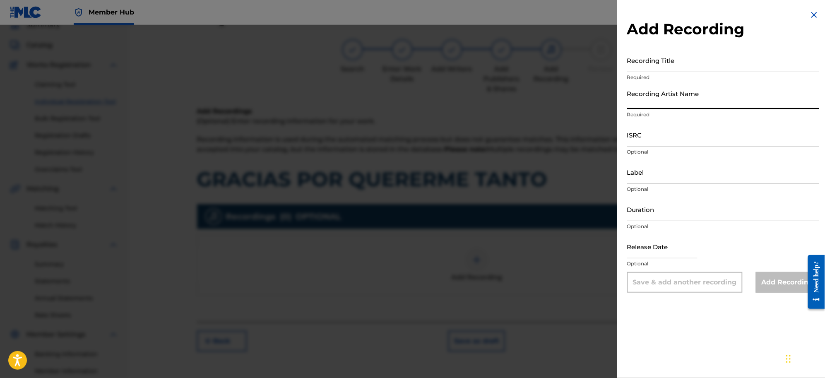
paste input "Virlan Garcia"
type input "Virlan Garcia"
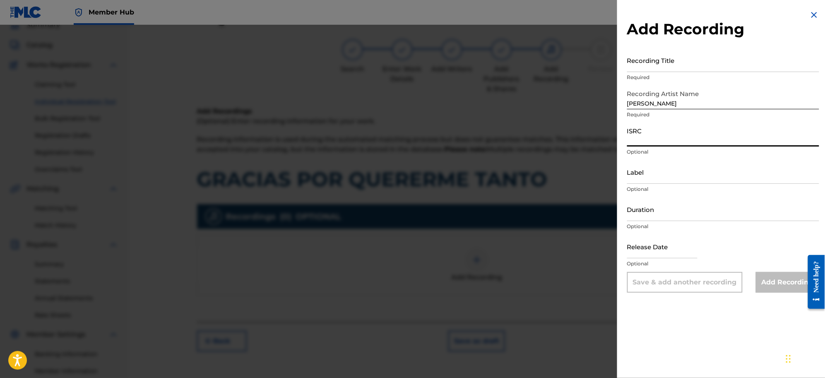
paste input "USANG2502543"
type input "USANG2502543"
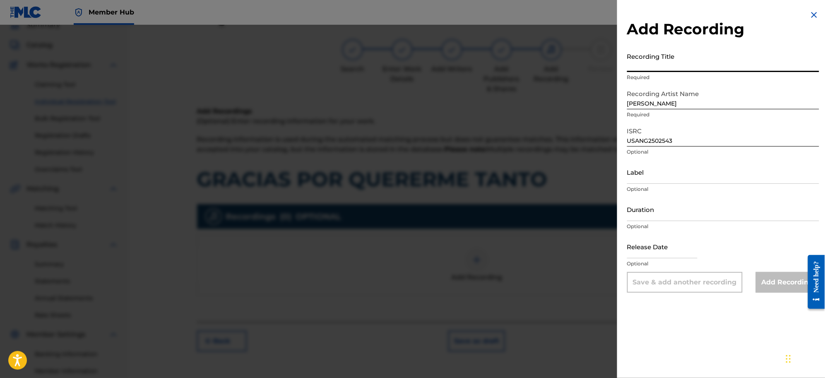
paste input "Gracias Por Quererme Tanto"
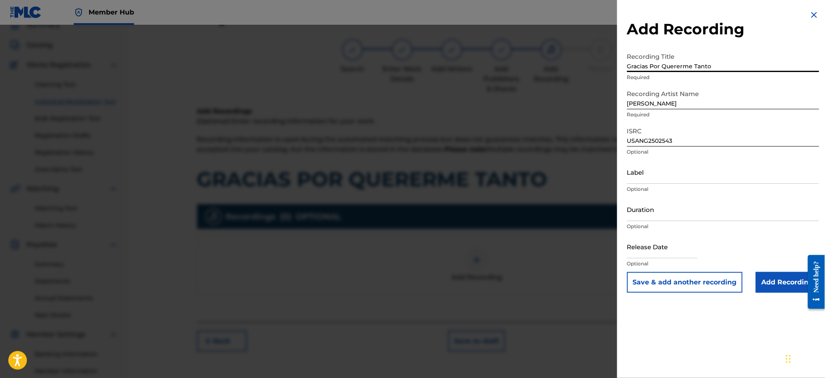
type input "Gracias Por Quererme Tanto"
click at [775, 282] on input "Add Recording" at bounding box center [787, 282] width 63 height 21
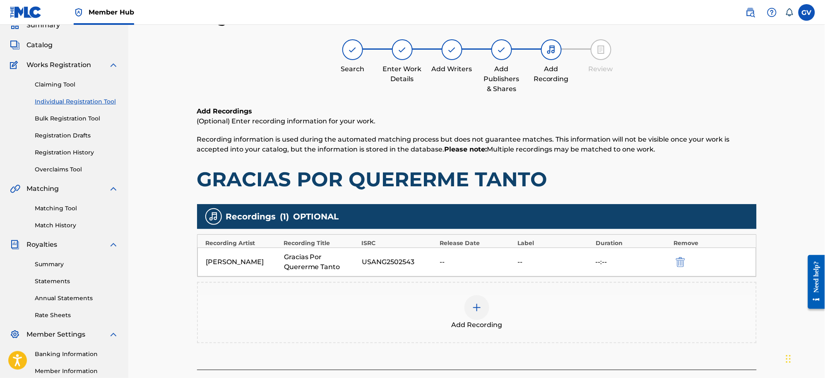
scroll to position [118, 0]
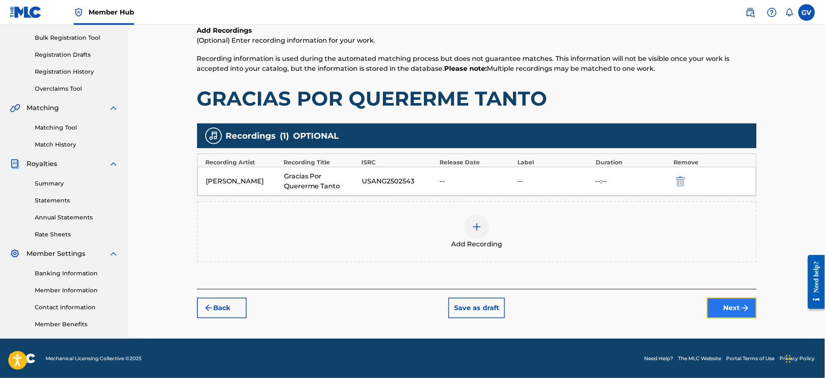
click at [730, 303] on button "Next" at bounding box center [732, 308] width 50 height 21
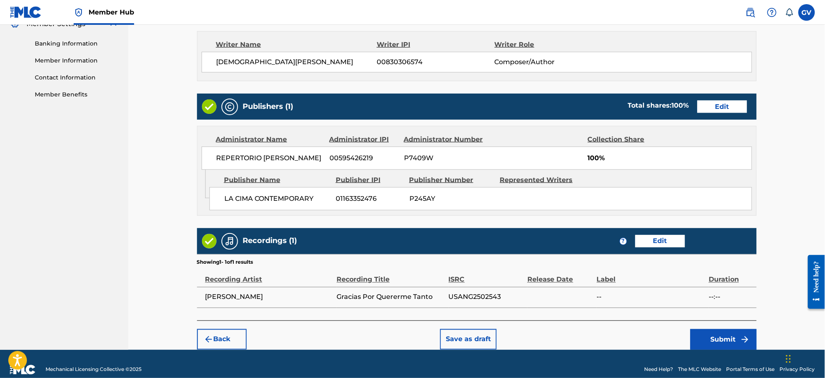
scroll to position [359, 0]
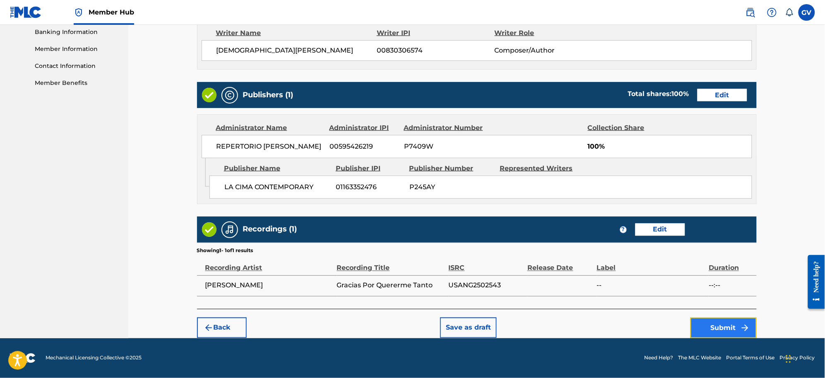
click at [719, 325] on button "Submit" at bounding box center [723, 327] width 66 height 21
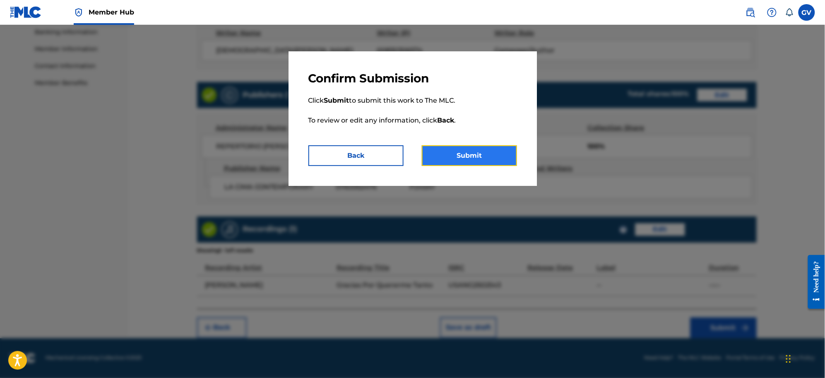
click at [477, 152] on button "Submit" at bounding box center [469, 155] width 95 height 21
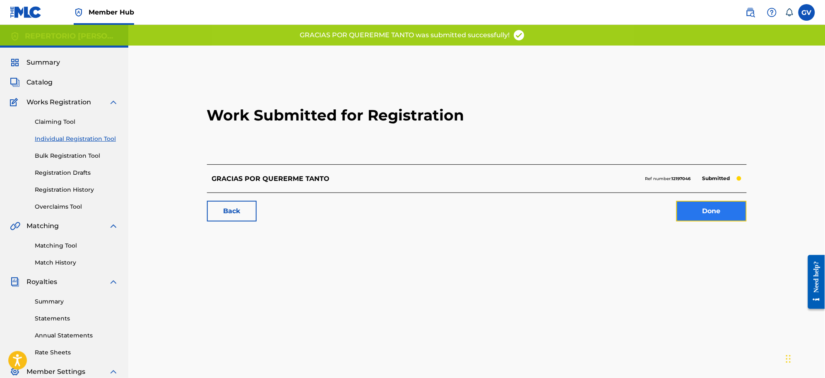
click at [712, 211] on link "Done" at bounding box center [711, 211] width 70 height 21
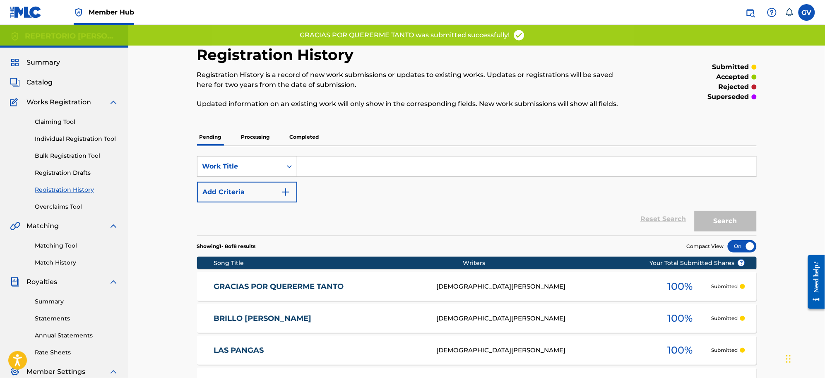
click at [276, 284] on link "GRACIAS POR QUERERME TANTO" at bounding box center [320, 287] width 212 height 10
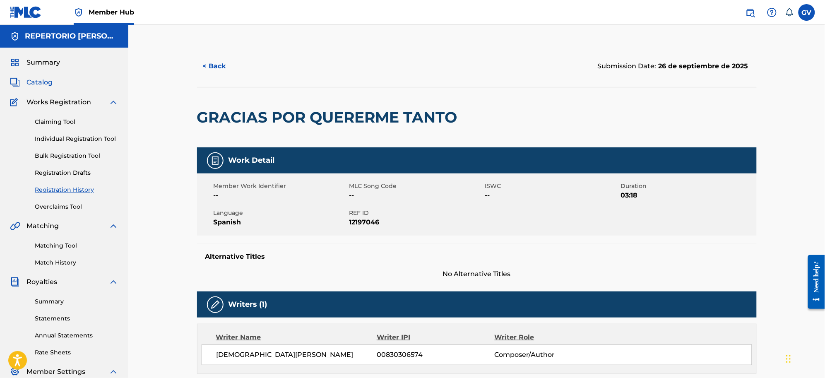
drag, startPoint x: 34, startPoint y: 81, endPoint x: 29, endPoint y: 79, distance: 4.8
click at [34, 81] on span "Catalog" at bounding box center [39, 82] width 26 height 10
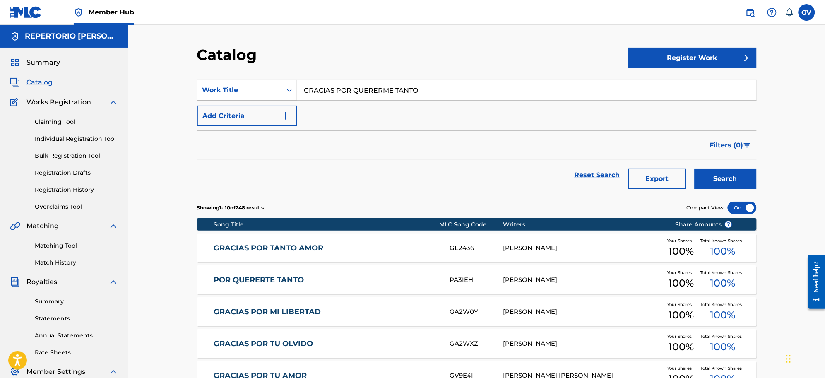
drag, startPoint x: 436, startPoint y: 91, endPoint x: 280, endPoint y: 79, distance: 156.4
click at [277, 79] on section "SearchWithCriteriaf0fc72ee-2f62-4041-ad37-465993f93e46 Work Title GRACIAS POR Q…" at bounding box center [476, 133] width 559 height 127
click at [694, 168] on button "Search" at bounding box center [725, 178] width 62 height 21
